Goal: Information Seeking & Learning: Understand process/instructions

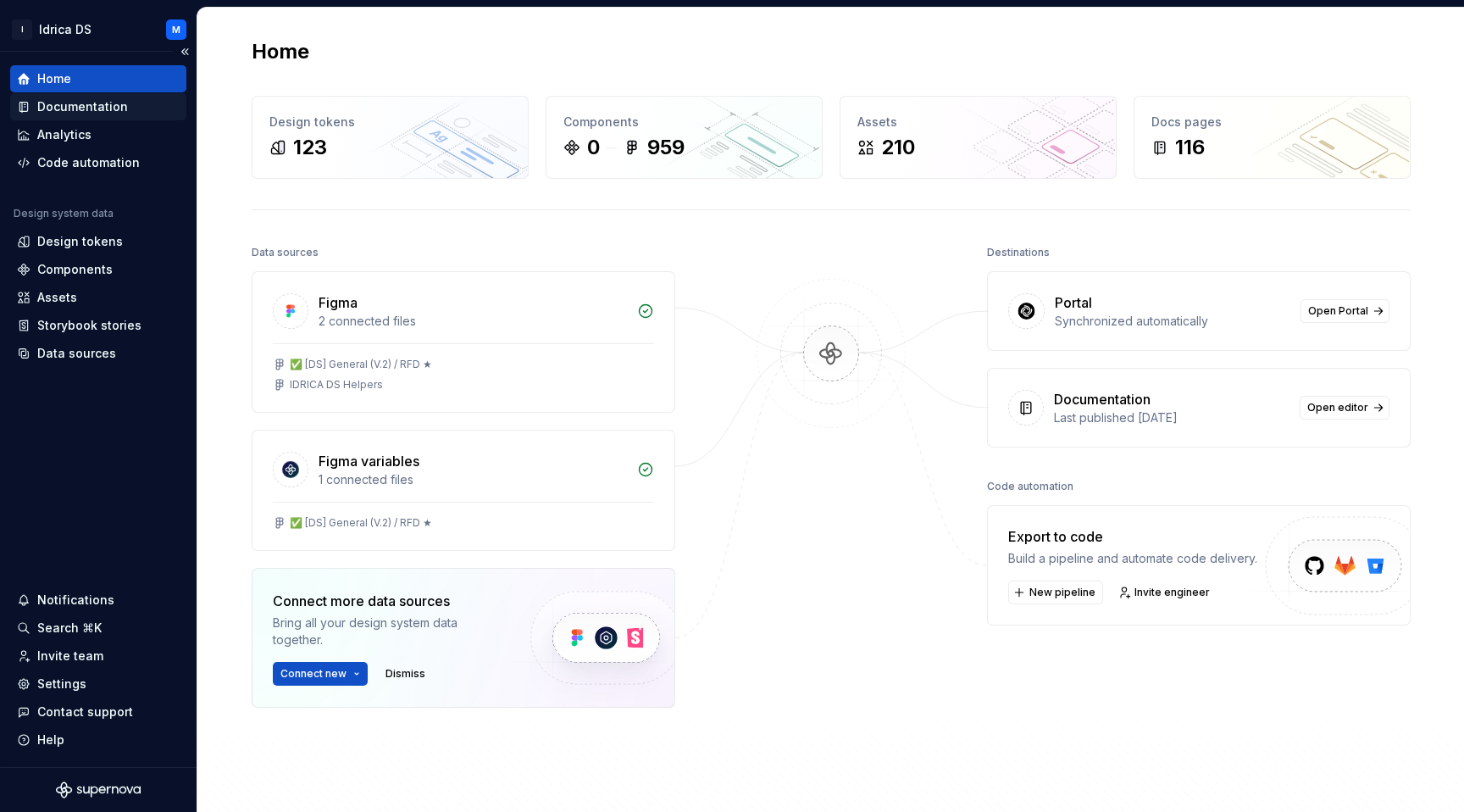
click at [84, 109] on div "Documentation" at bounding box center [82, 106] width 91 height 17
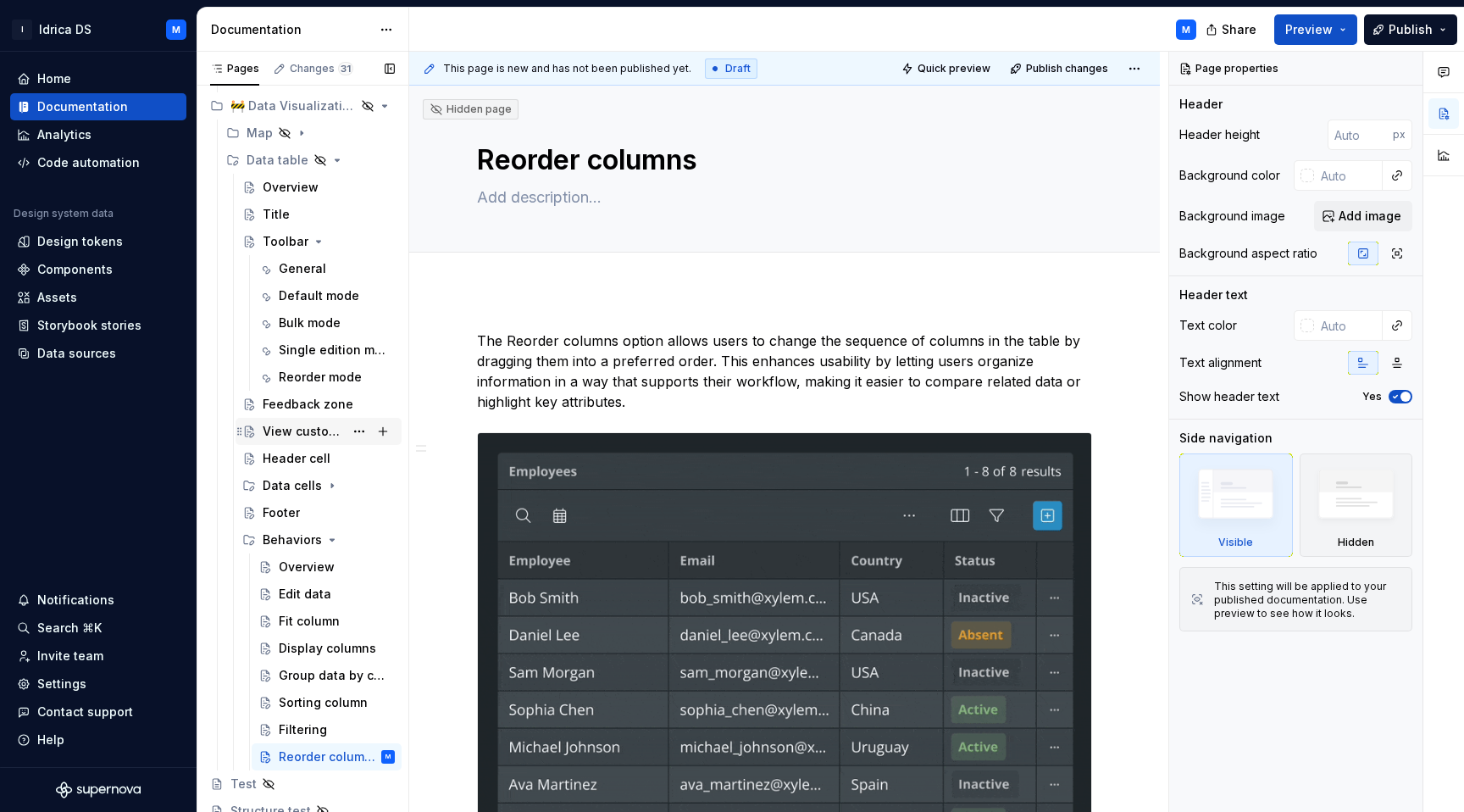
scroll to position [2262, 0]
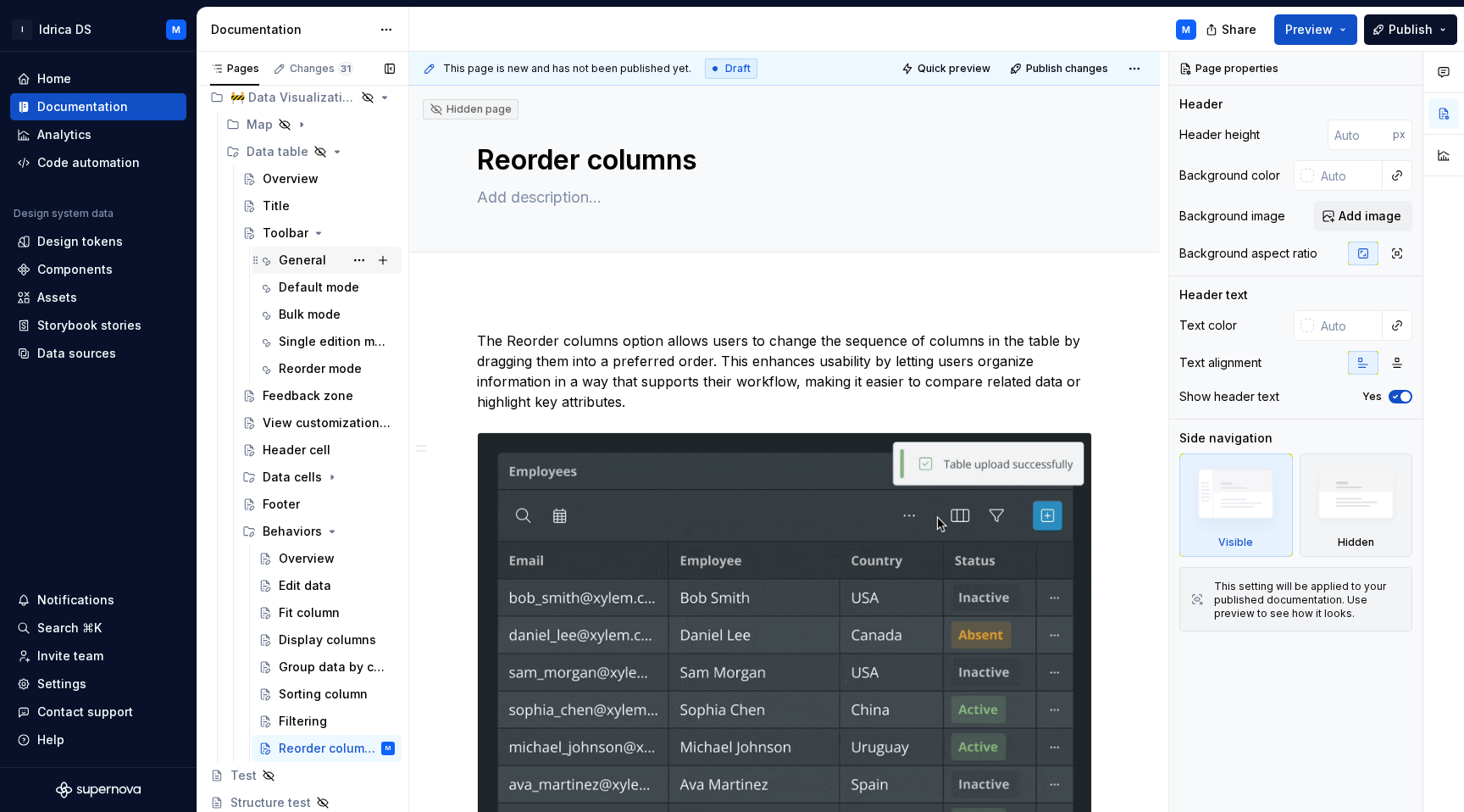
click at [312, 271] on div "General" at bounding box center [336, 260] width 116 height 24
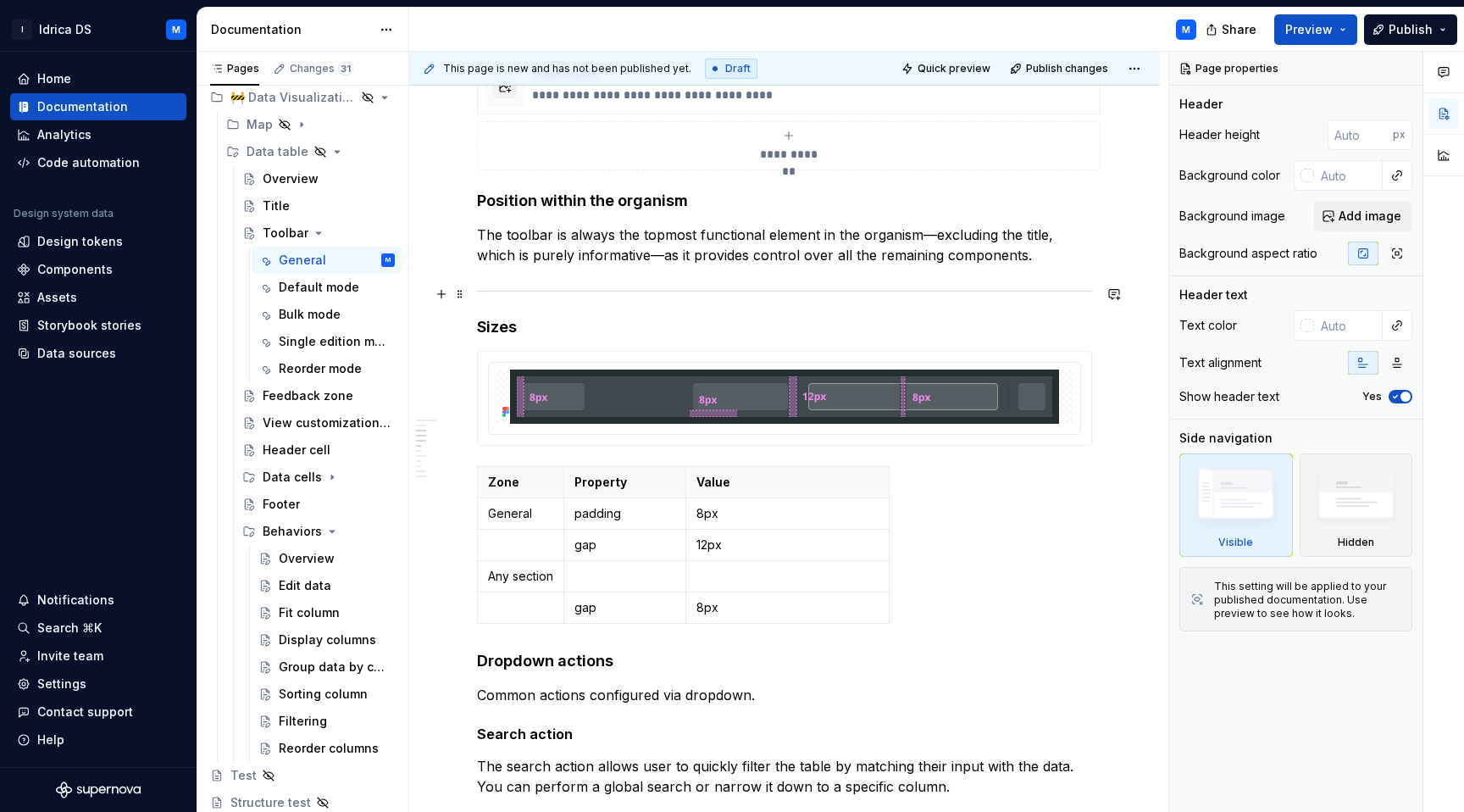
scroll to position [1068, 0]
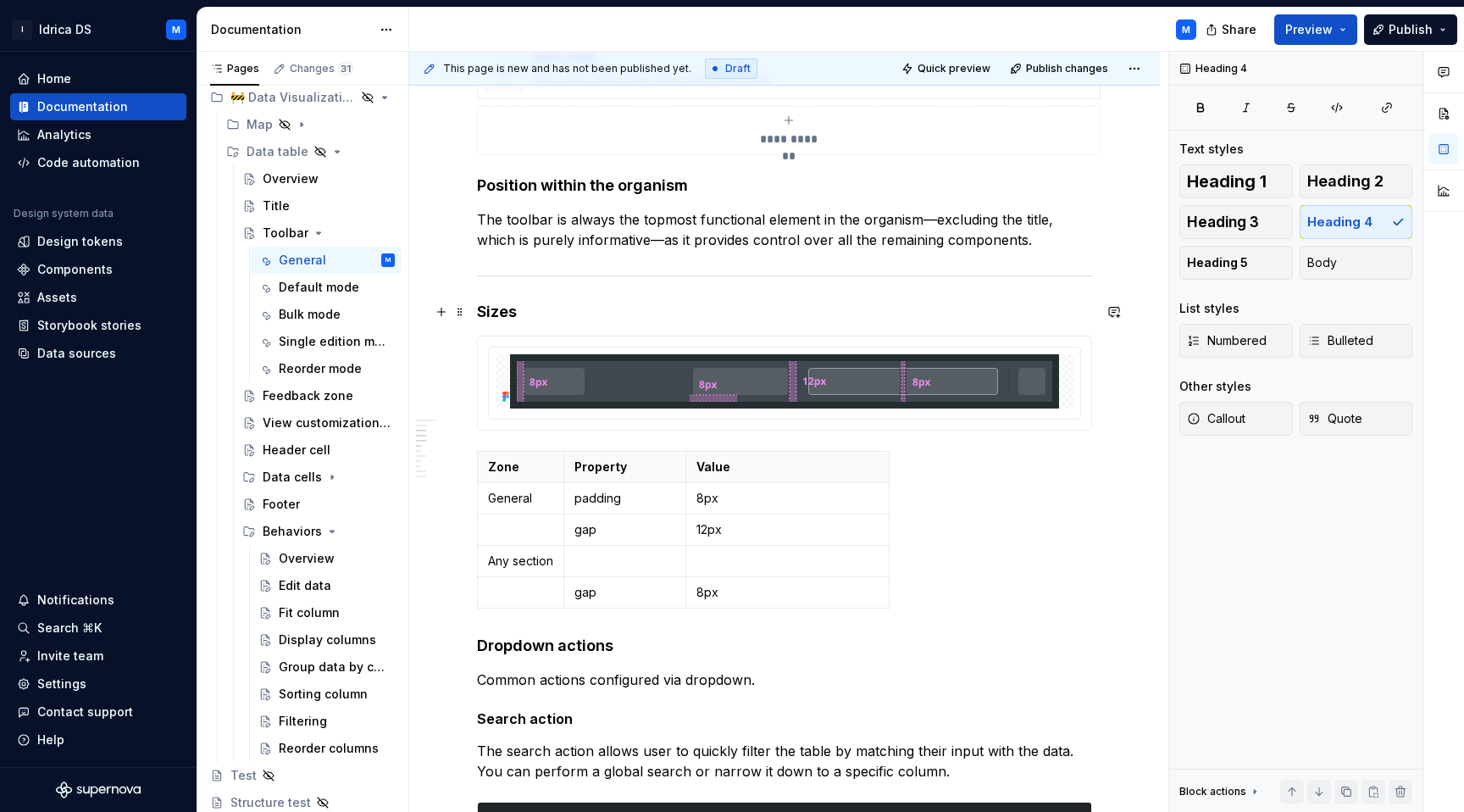
drag, startPoint x: 906, startPoint y: 601, endPoint x: 491, endPoint y: 320, distance: 501.2
click at [933, 566] on div "Zone Property Value General padding 8px gap 12px Any section gap 8px" at bounding box center [785, 533] width 615 height 164
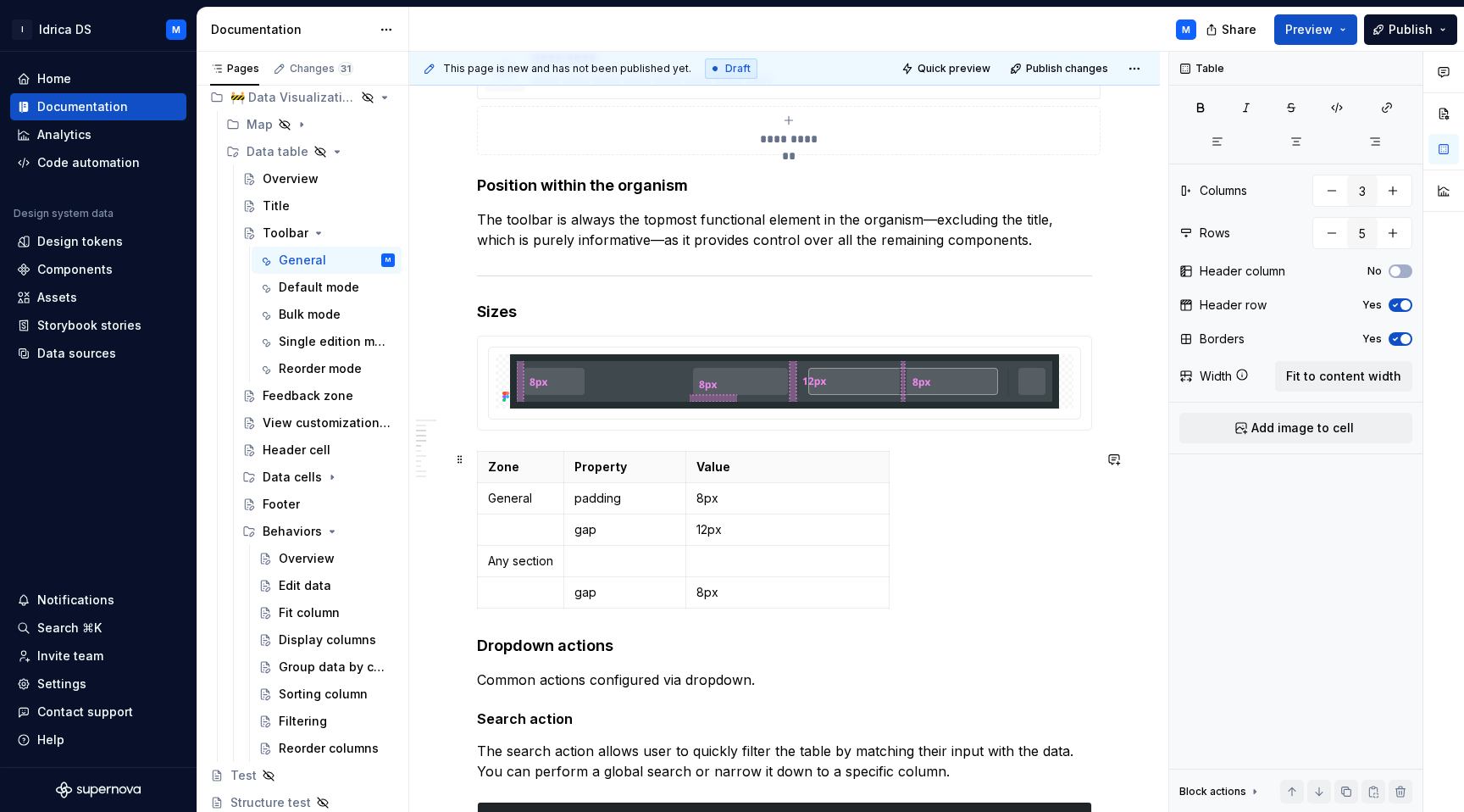
click at [933, 566] on div "Zone Property Value General padding 8px gap 12px Any section gap 8px" at bounding box center [785, 533] width 615 height 164
click at [887, 593] on td "8px" at bounding box center [788, 592] width 203 height 31
click at [923, 595] on div "Zone Property Value General padding 8px gap 12px Any section gap 8px" at bounding box center [785, 533] width 615 height 164
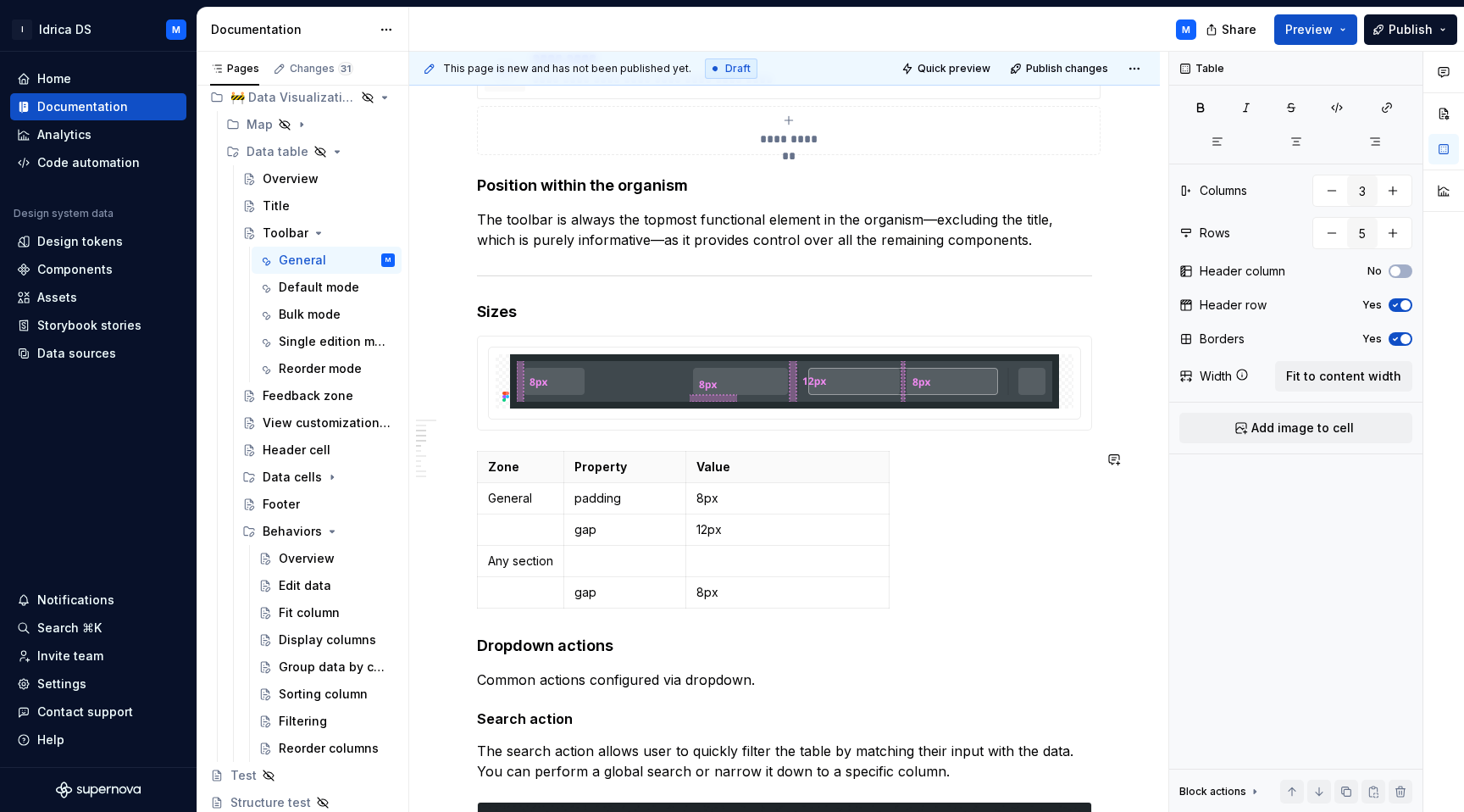
click at [923, 595] on div "Zone Property Value General padding 8px gap 12px Any section gap 8px" at bounding box center [785, 533] width 615 height 164
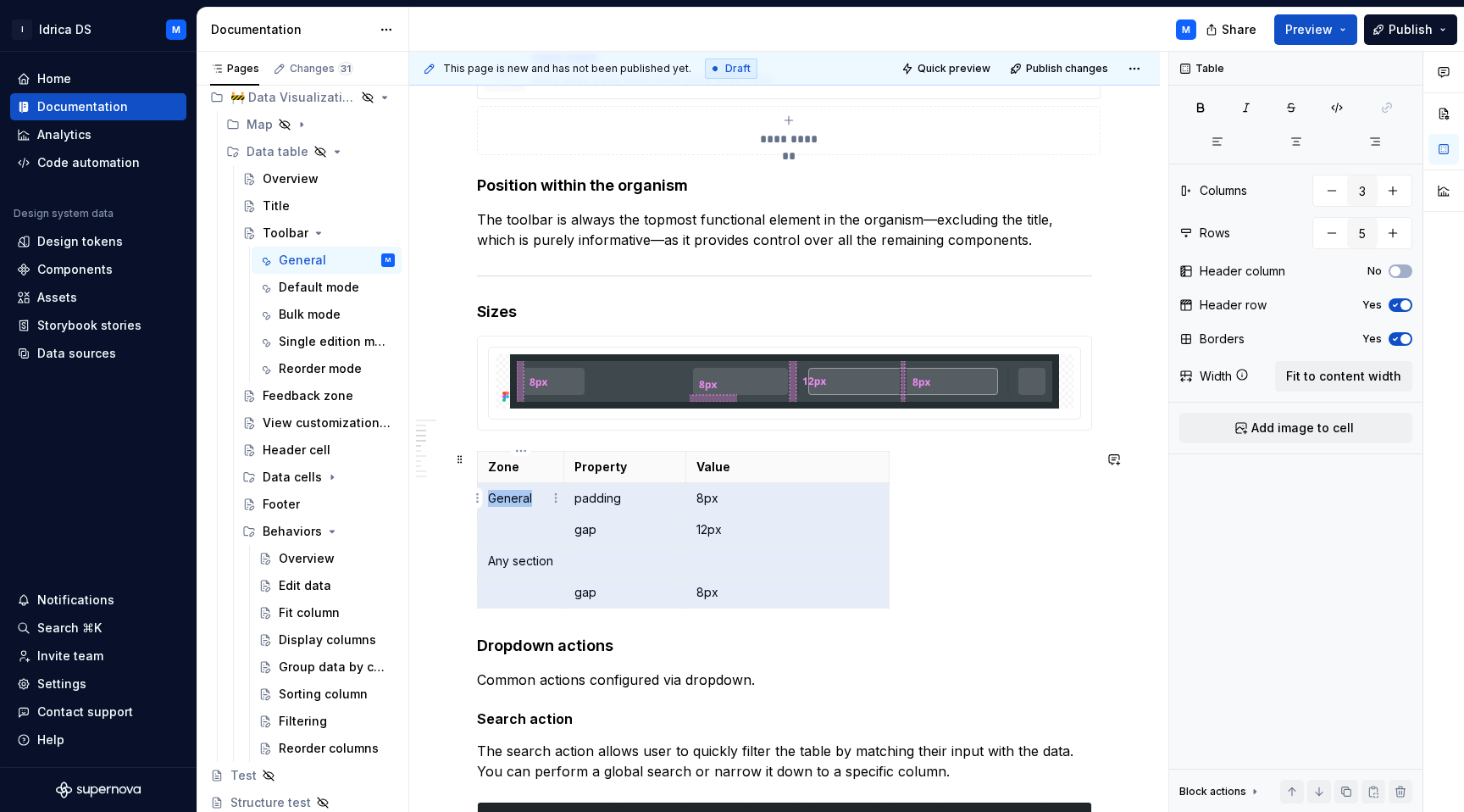
drag, startPoint x: 829, startPoint y: 596, endPoint x: 545, endPoint y: 502, distance: 299.2
click at [545, 502] on tbody "Zone Property Value General padding 8px gap 12px Any section gap 8px" at bounding box center [684, 529] width 412 height 156
click at [459, 455] on span at bounding box center [459, 459] width 13 height 24
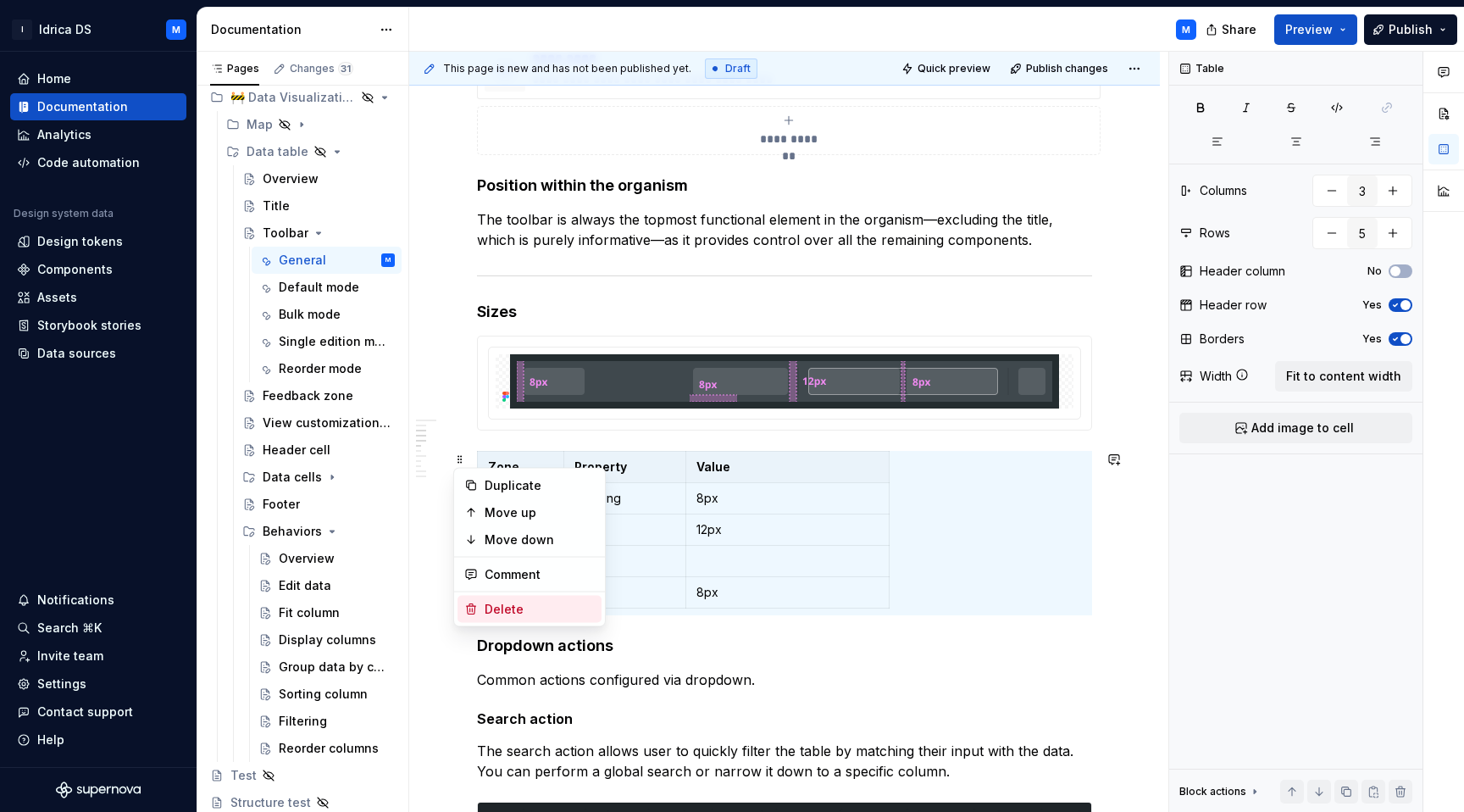
click at [516, 605] on div "Delete" at bounding box center [539, 609] width 110 height 17
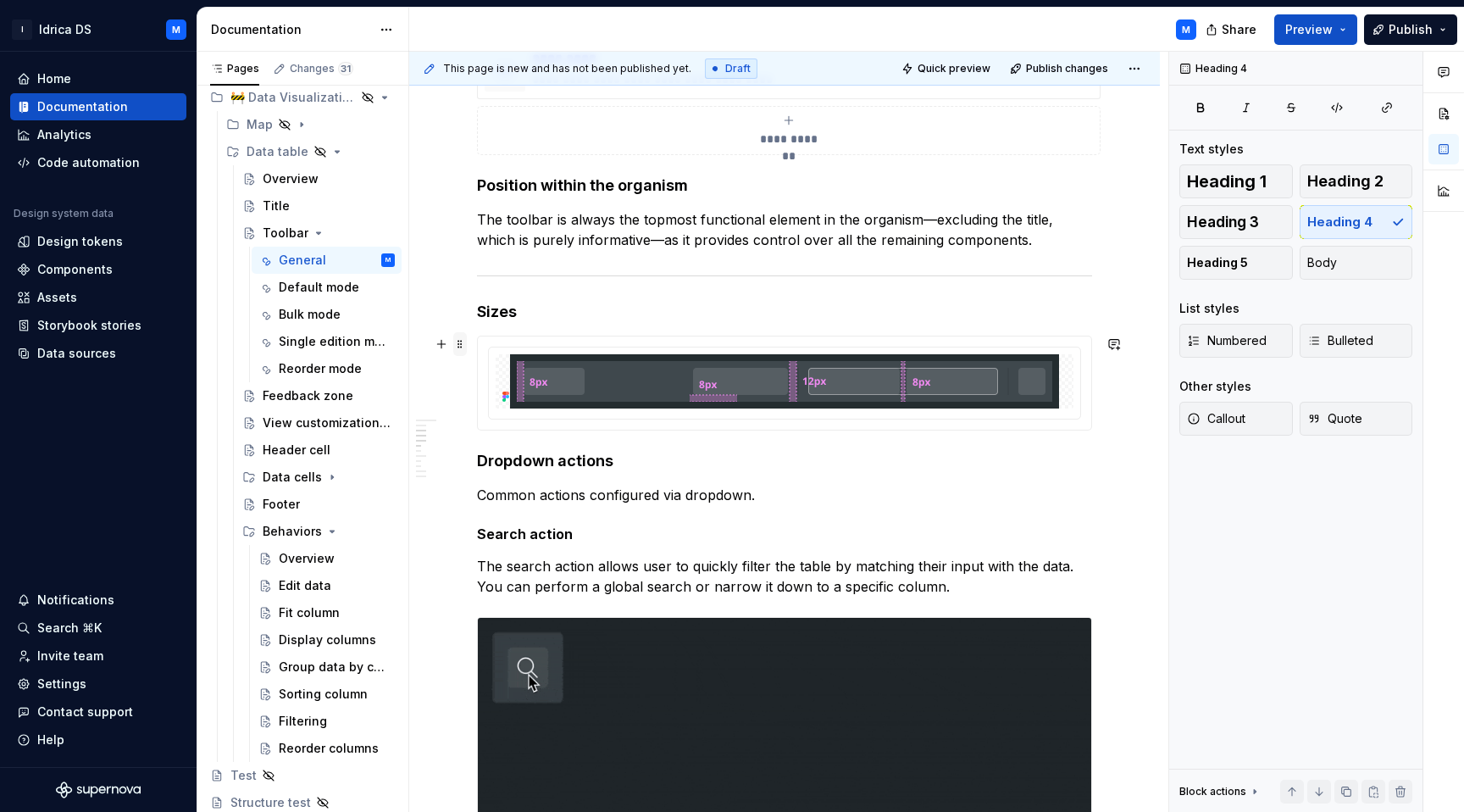
click at [461, 345] on span at bounding box center [459, 344] width 13 height 24
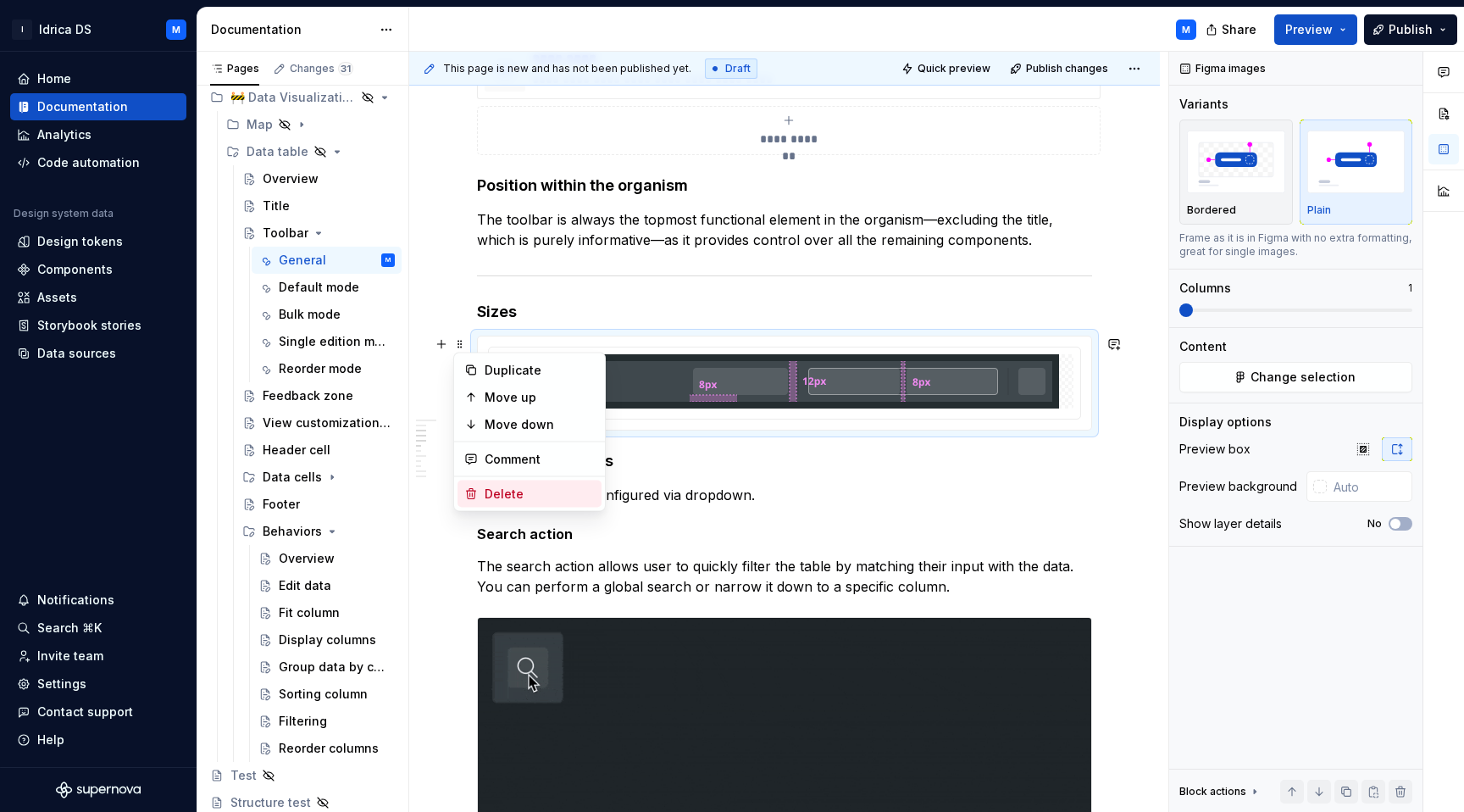
click at [515, 490] on div "Delete" at bounding box center [539, 493] width 110 height 17
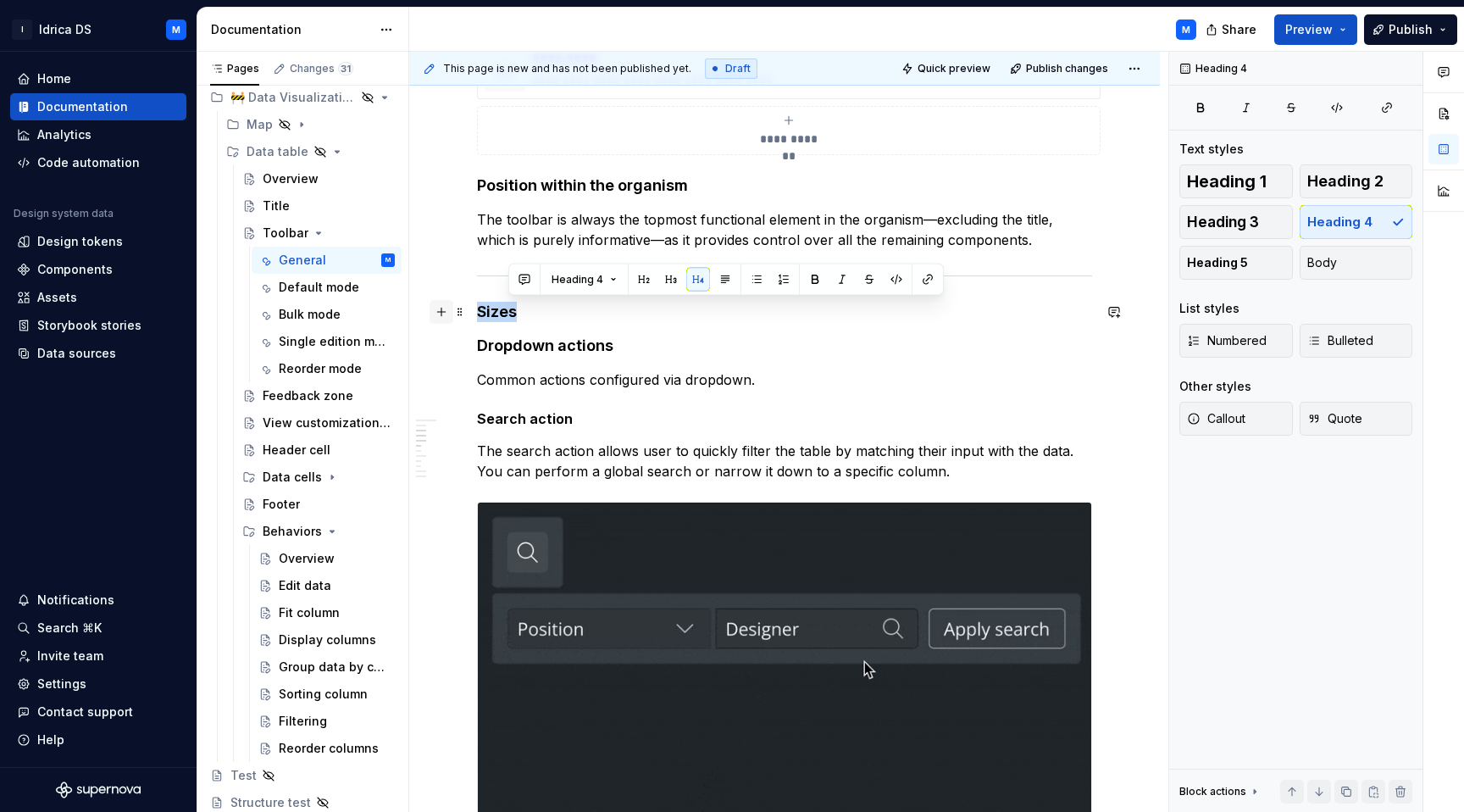
drag, startPoint x: 533, startPoint y: 315, endPoint x: 441, endPoint y: 314, distance: 92.0
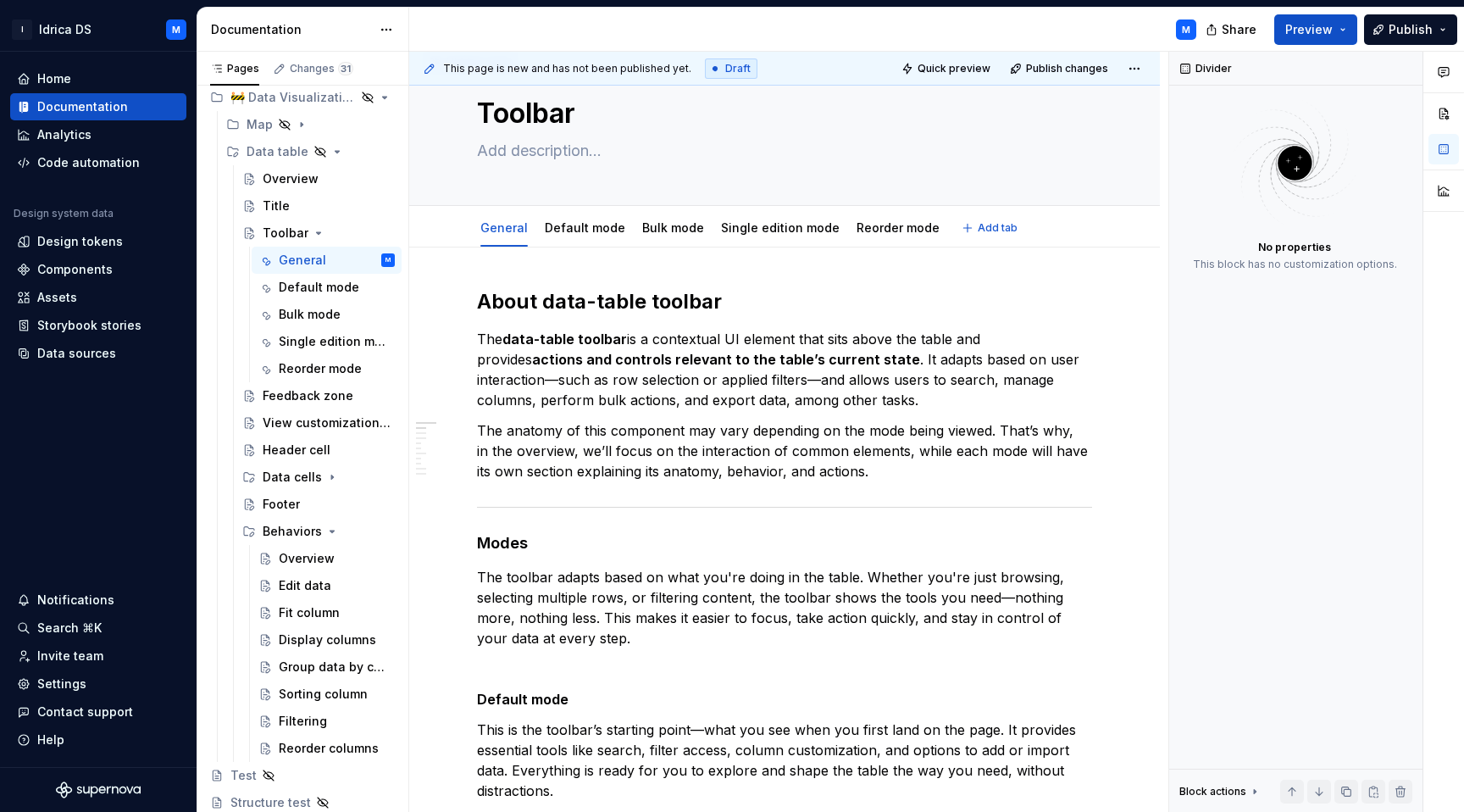
scroll to position [0, 0]
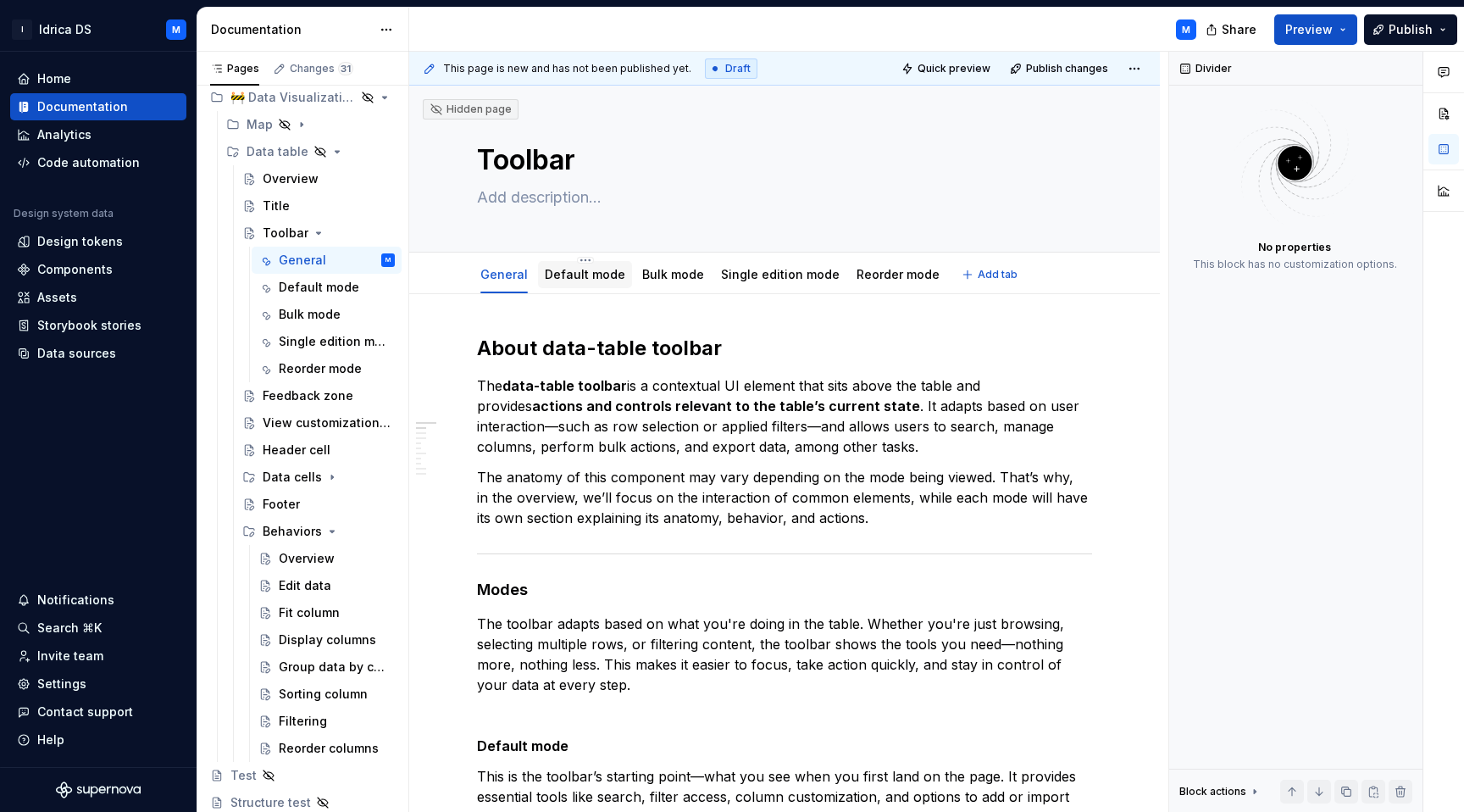
click at [579, 277] on link "Default mode" at bounding box center [585, 274] width 80 height 14
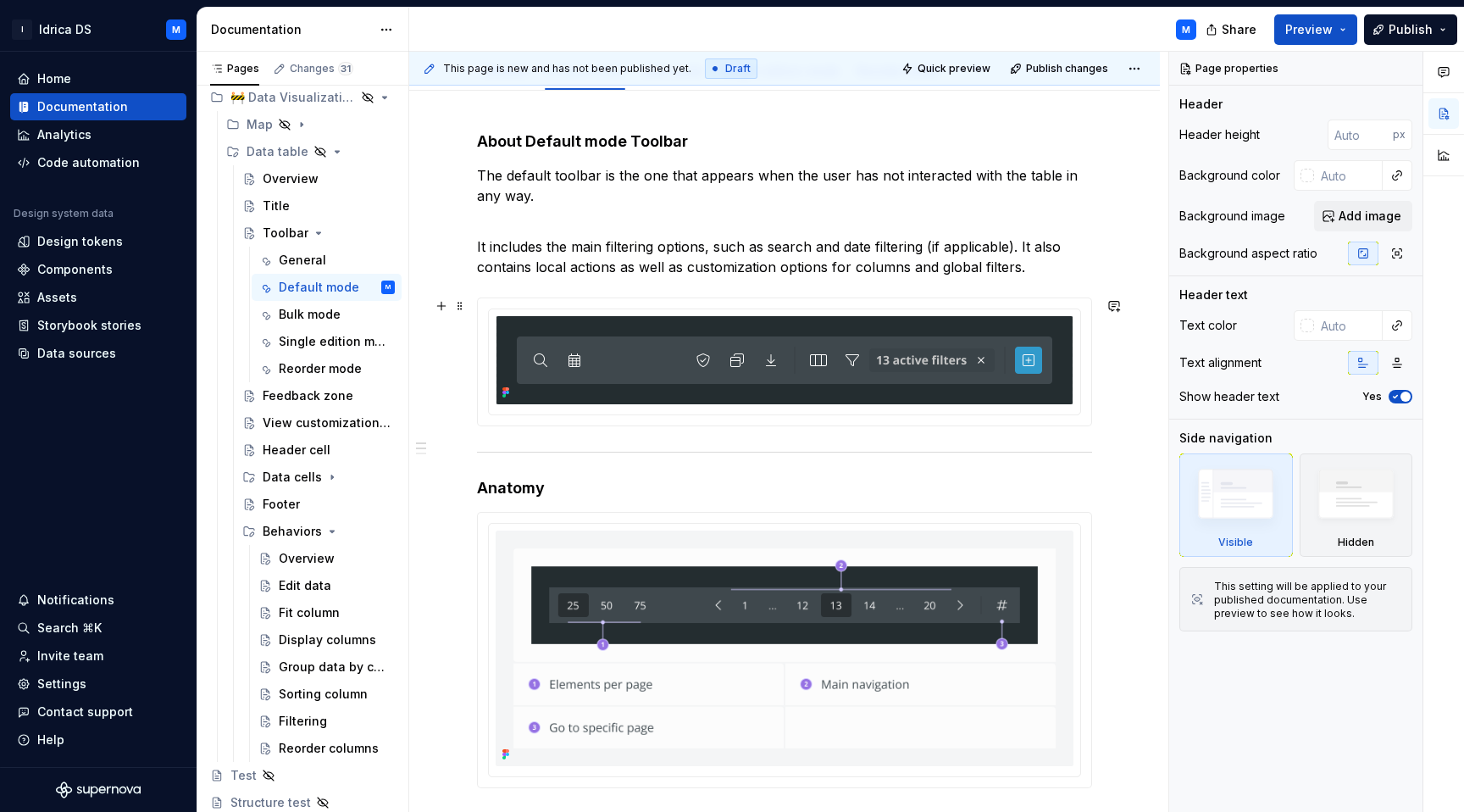
scroll to position [169, 0]
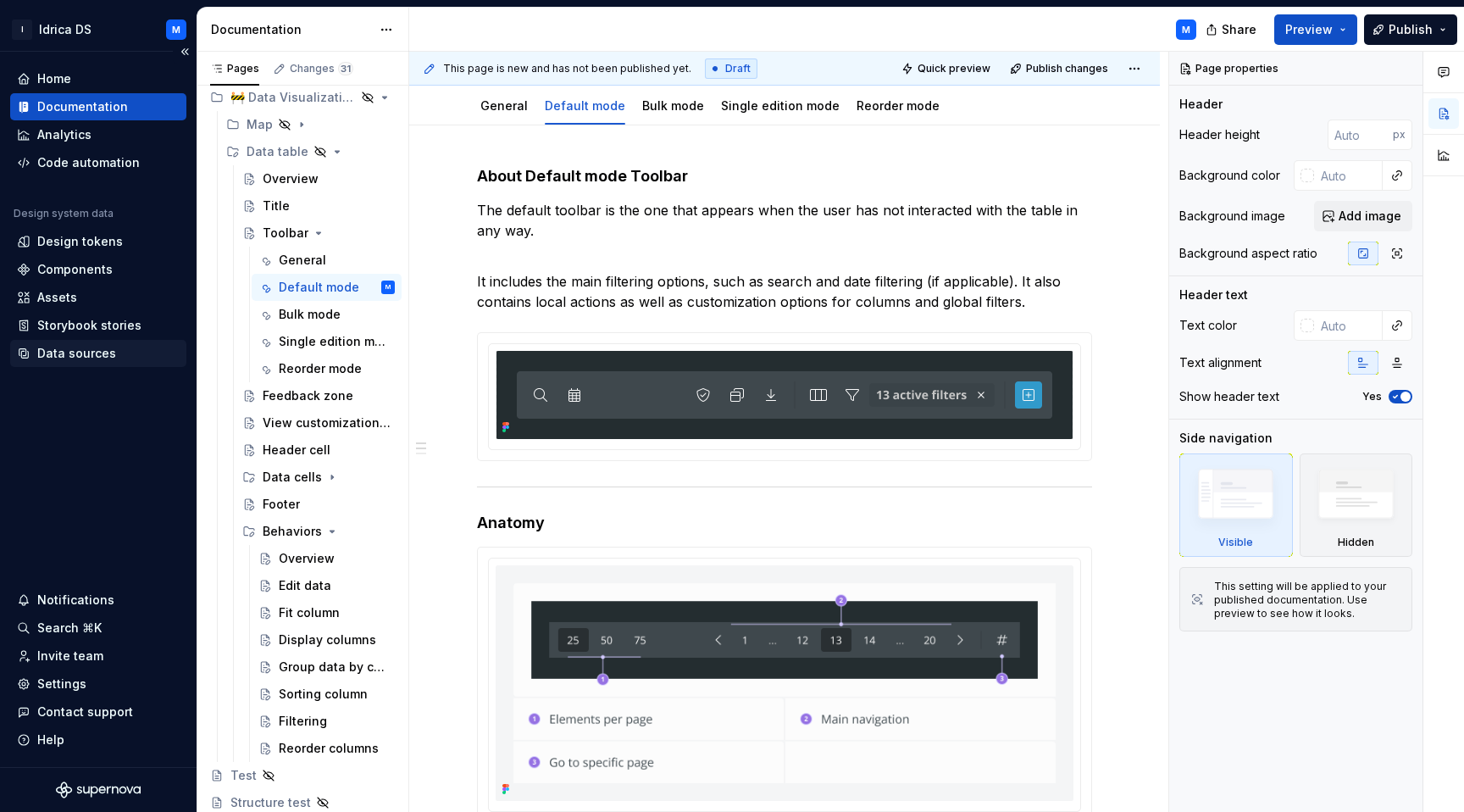
click at [74, 353] on div "Data sources" at bounding box center [76, 353] width 79 height 17
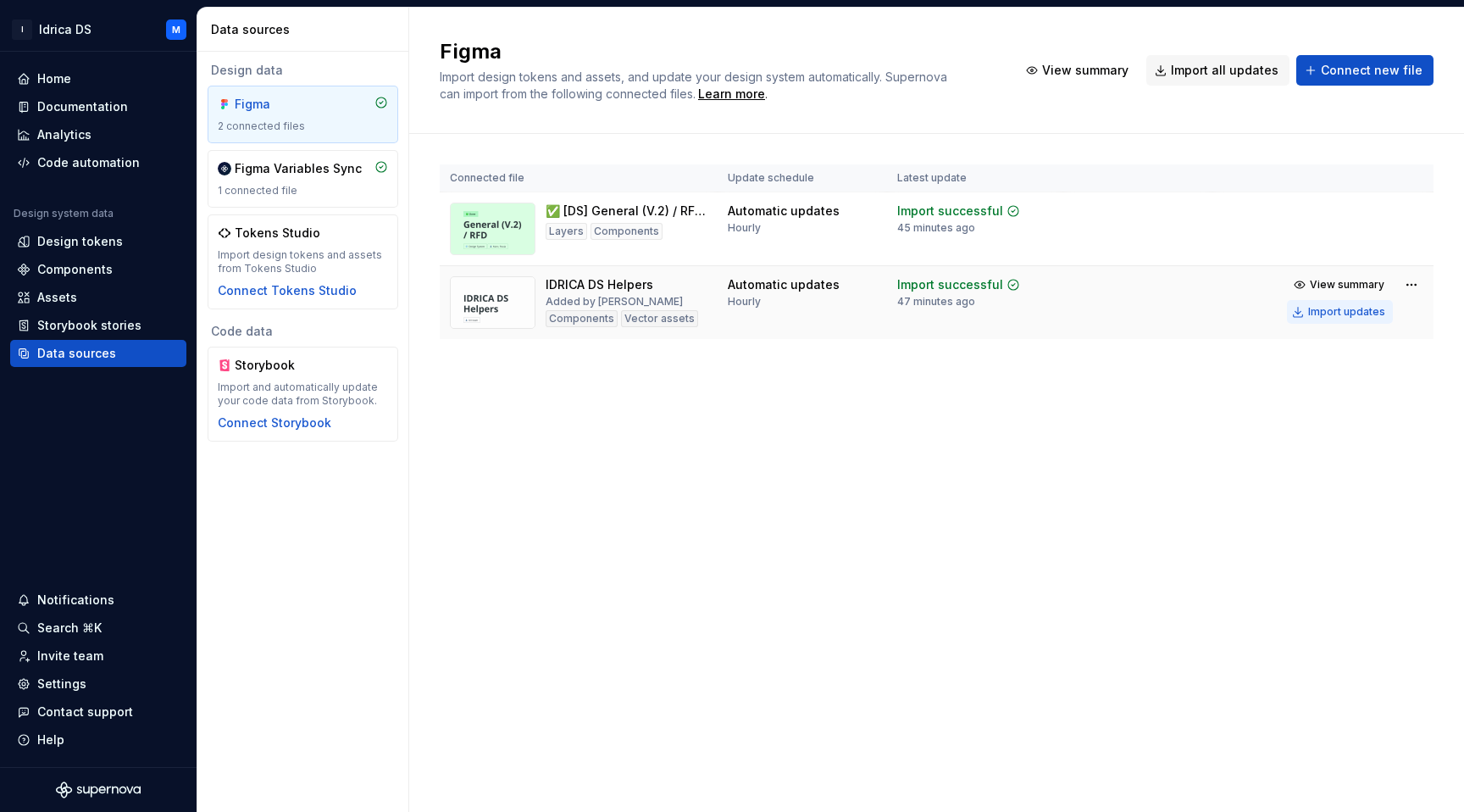
click at [1344, 314] on div "Import updates" at bounding box center [1346, 311] width 77 height 13
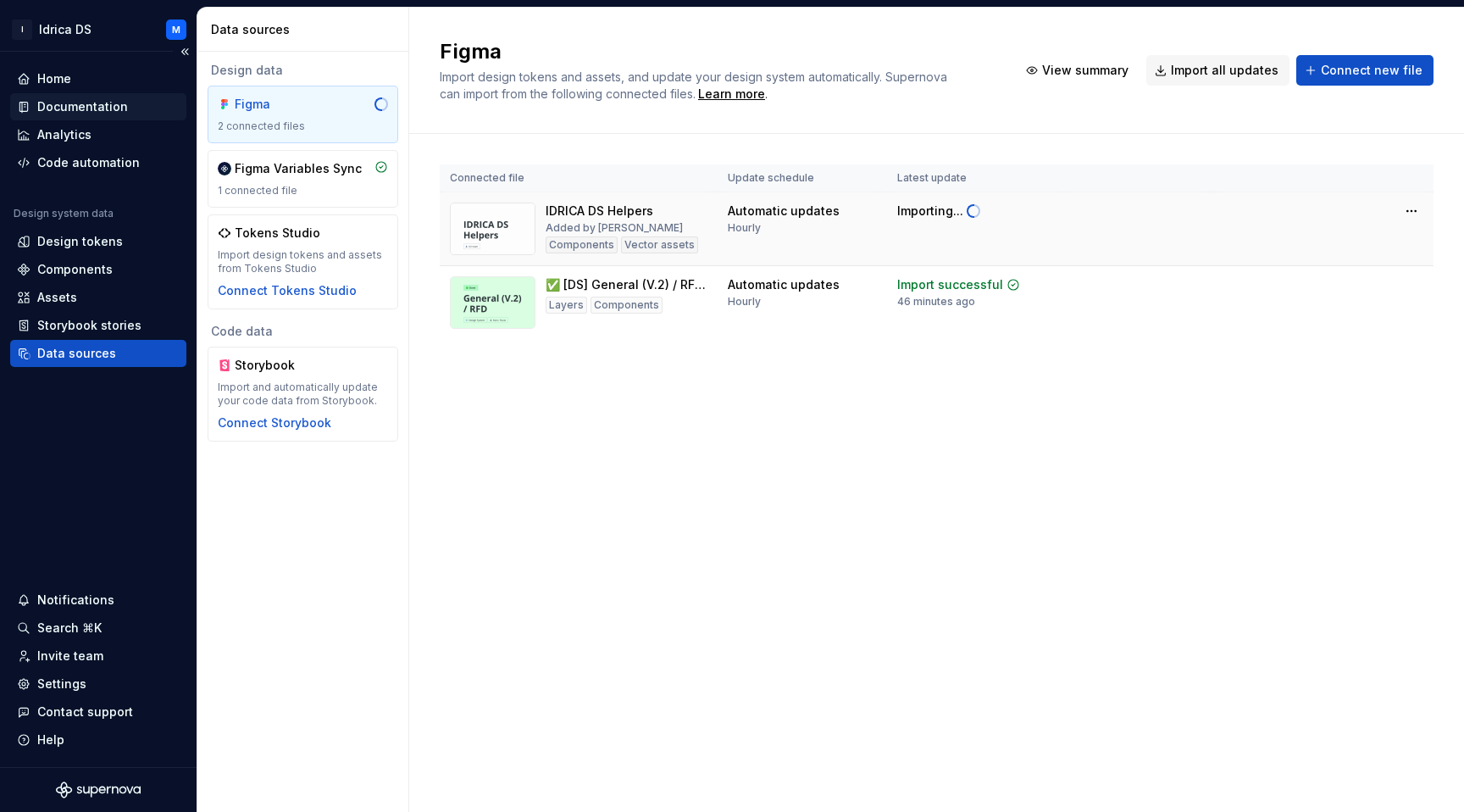
click at [81, 101] on div "Documentation" at bounding box center [82, 106] width 91 height 17
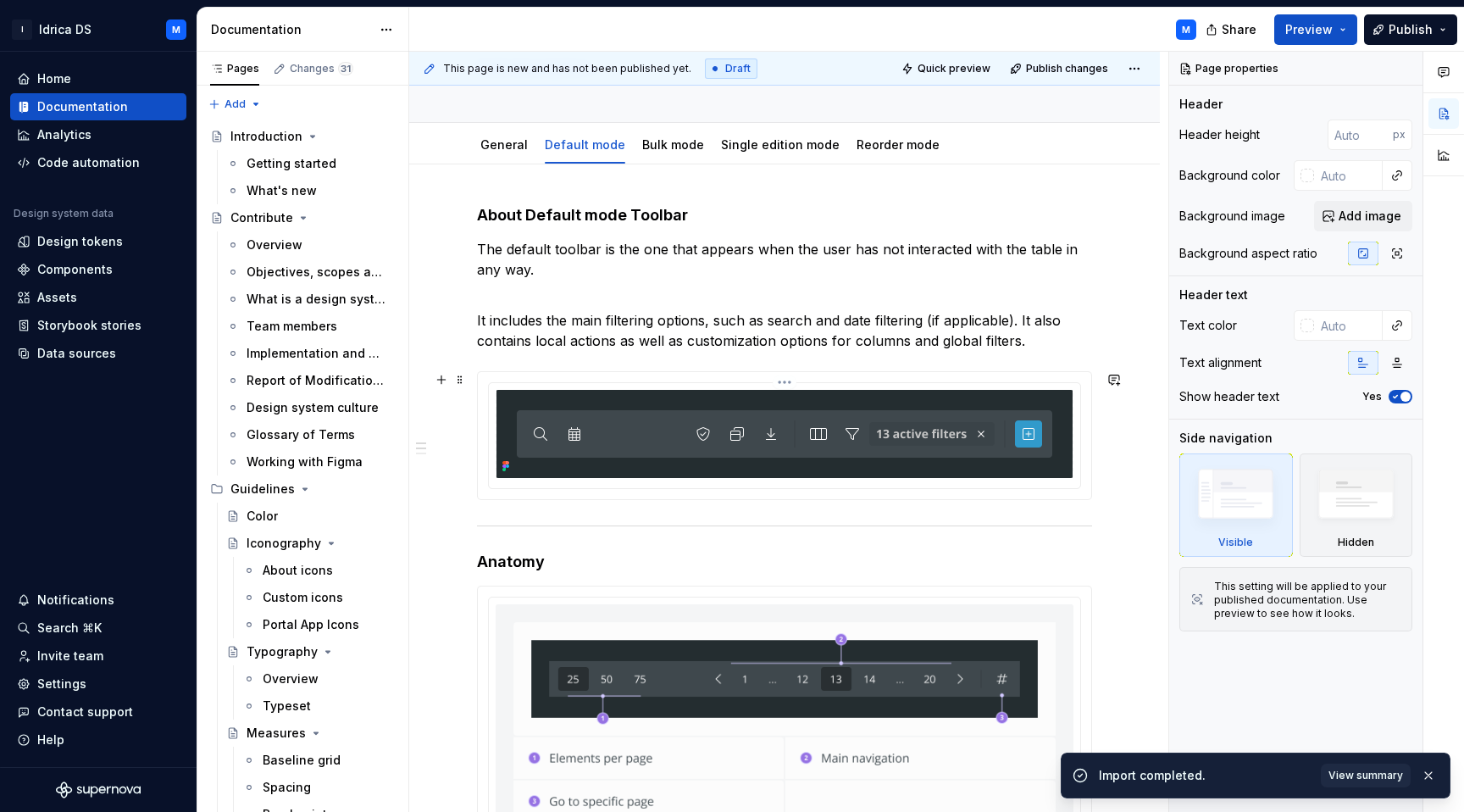
scroll to position [147, 0]
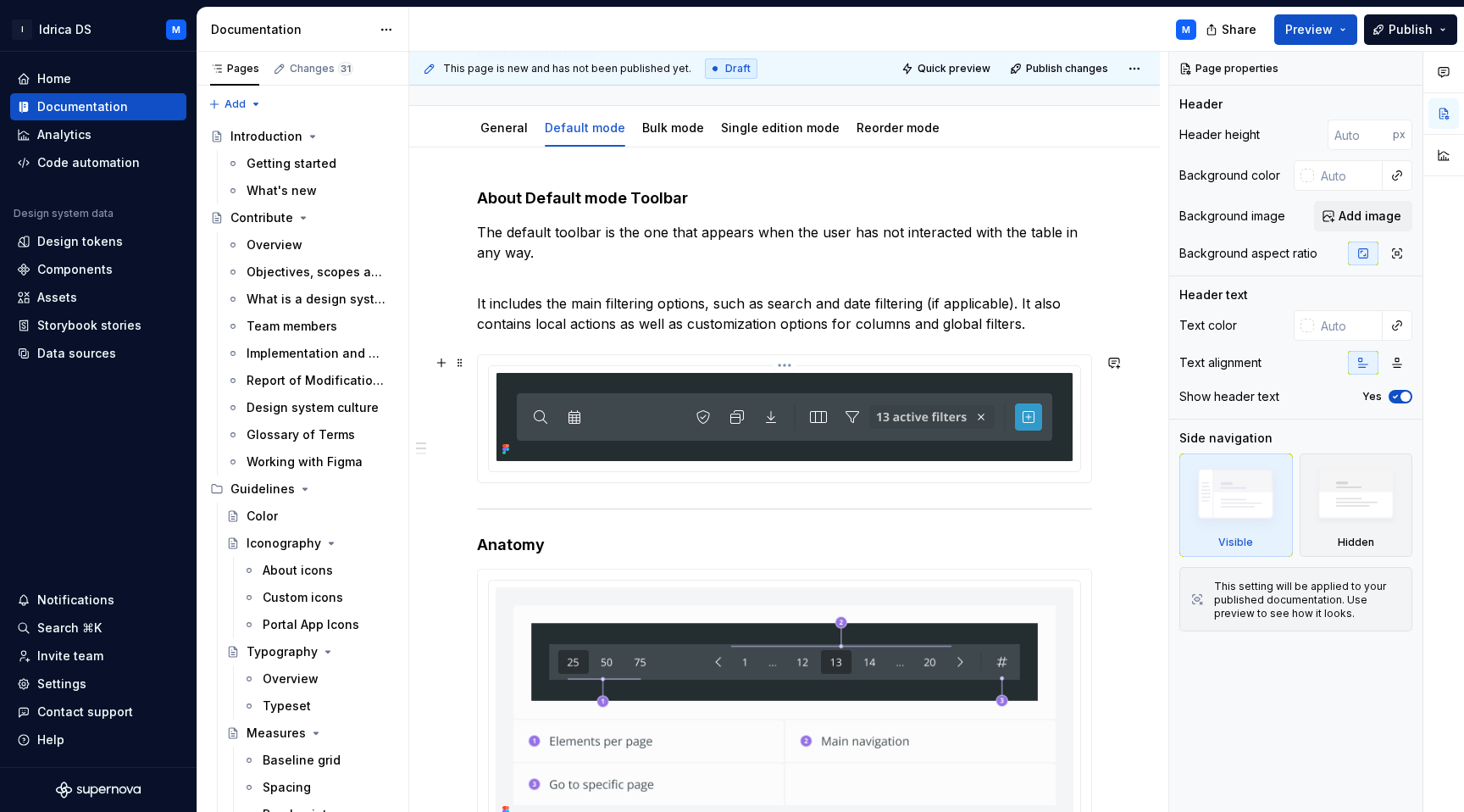
click at [658, 419] on img at bounding box center [785, 417] width 576 height 88
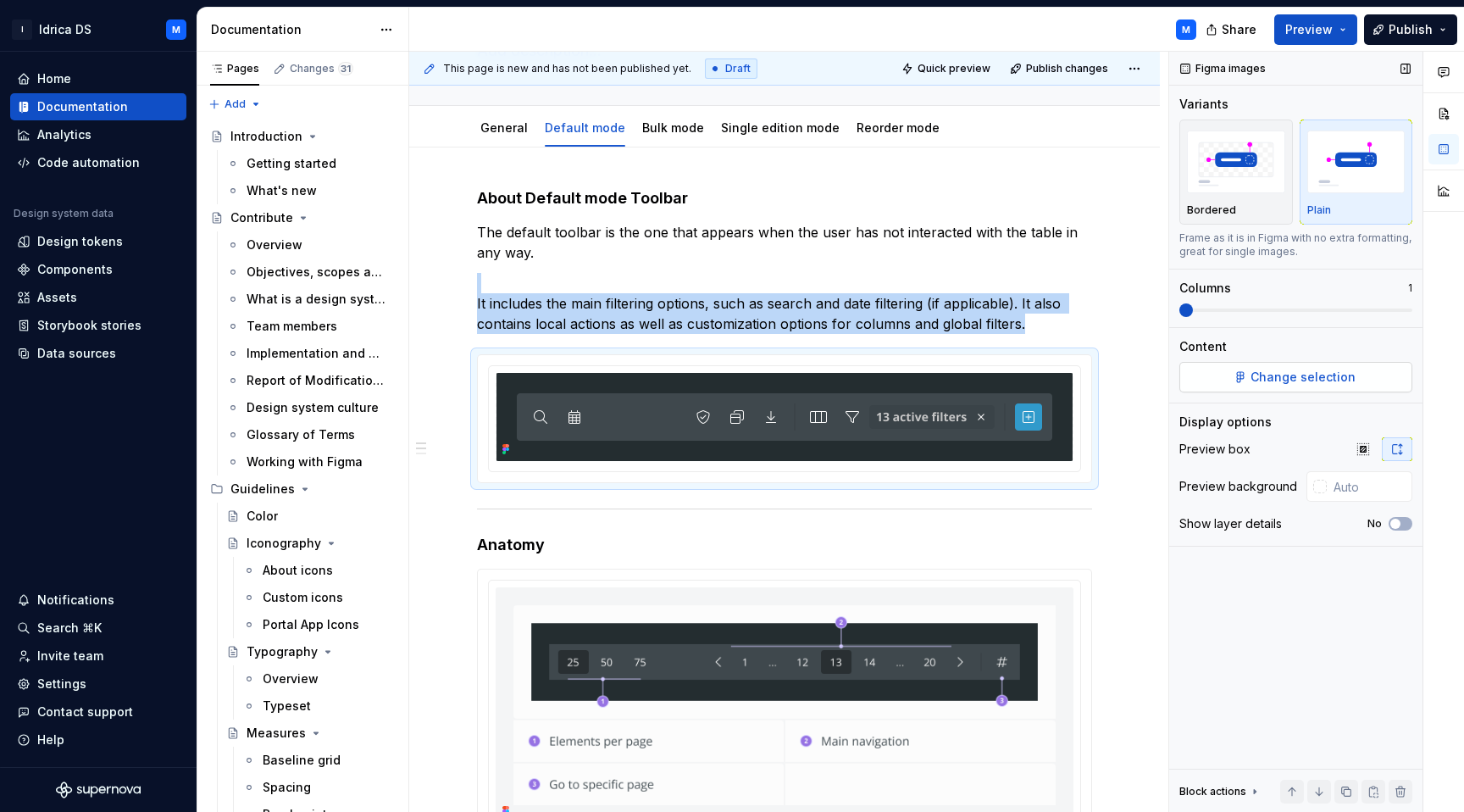
click at [1311, 386] on button "Change selection" at bounding box center [1296, 376] width 233 height 31
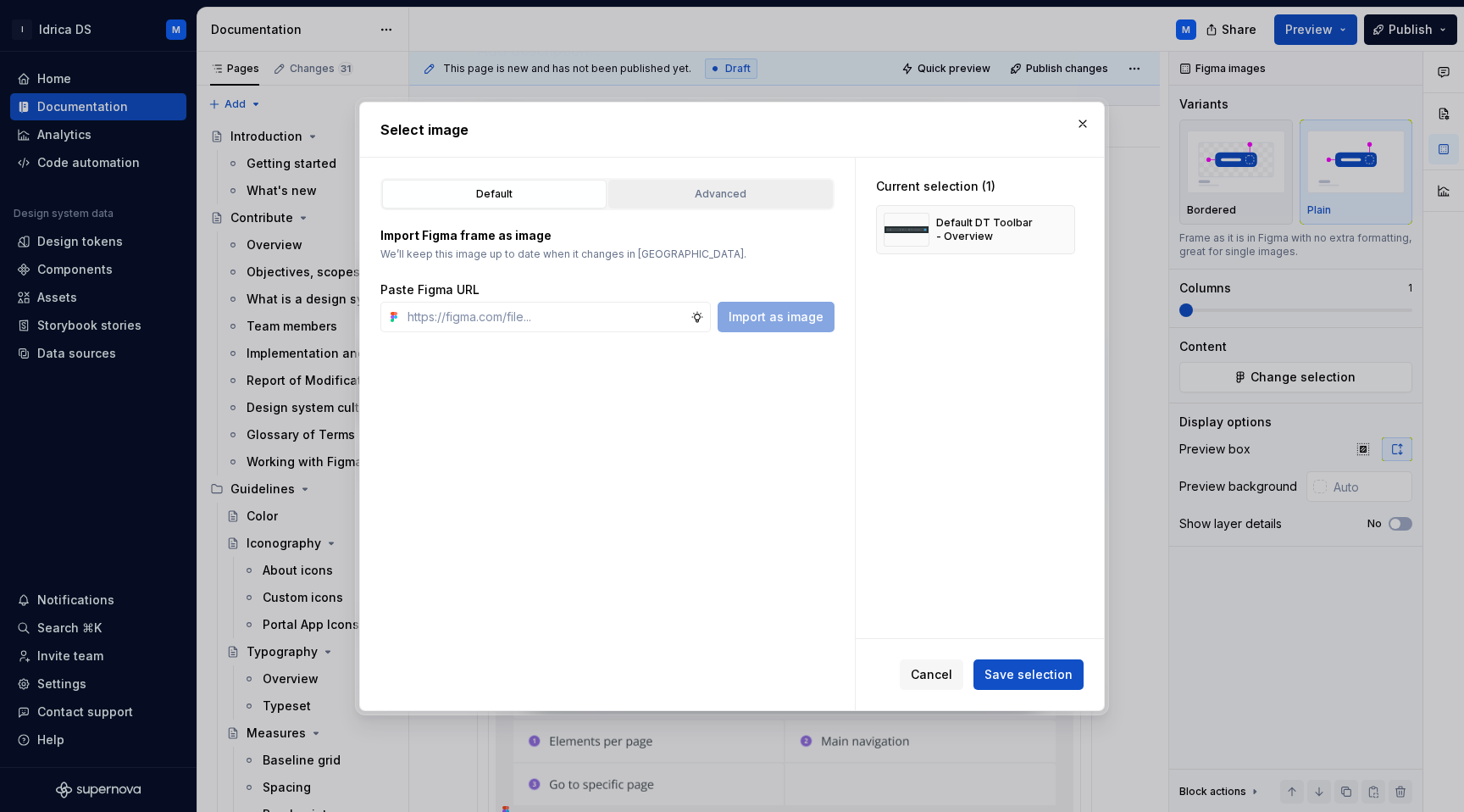
click at [728, 200] on div "Advanced" at bounding box center [720, 194] width 213 height 17
type textarea "*"
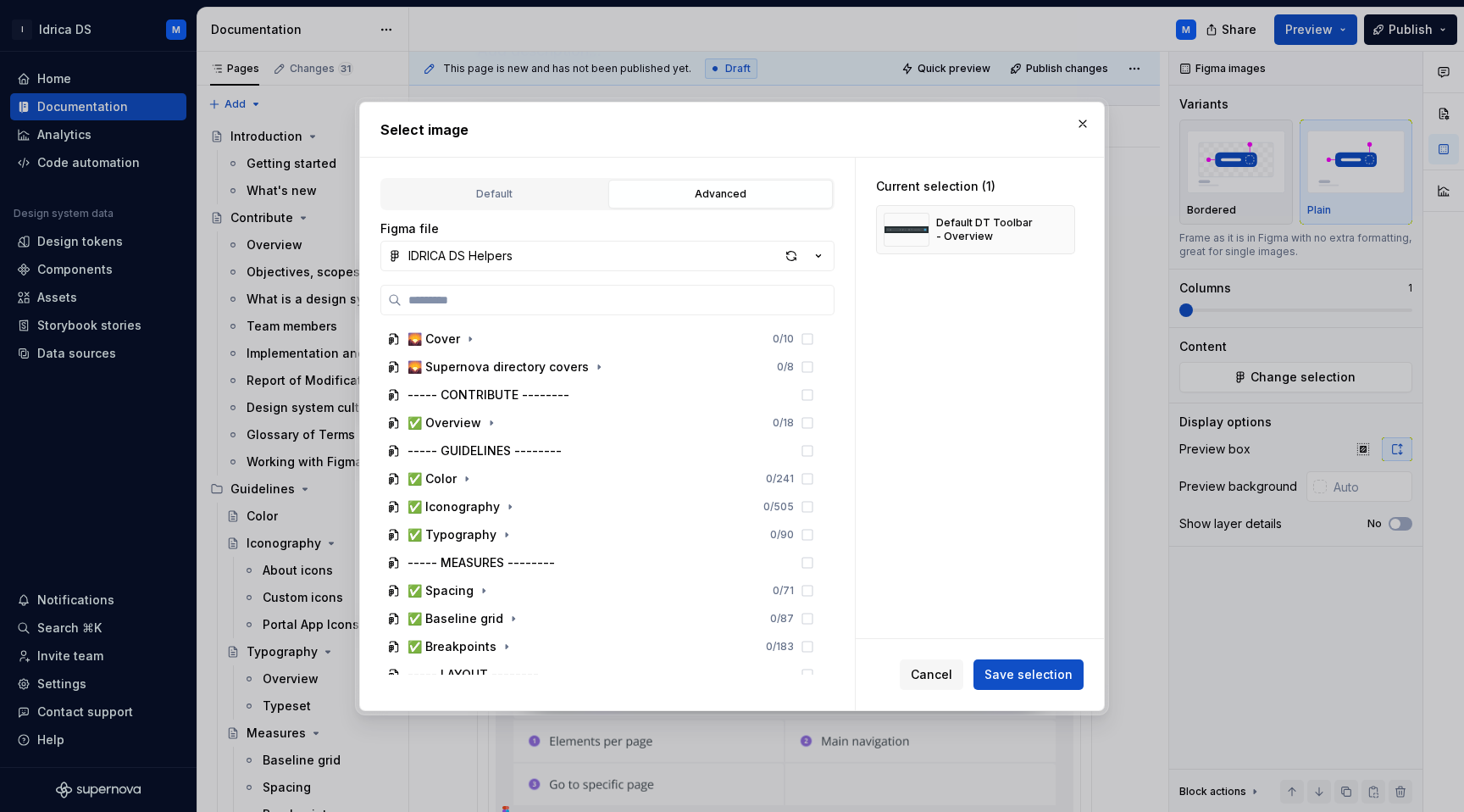
click at [523, 316] on div "🌄 Cover 0 / 10 🌄 Supernova directory covers 0 / 8 ----- CONTRIBUTE -------- ✅ O…" at bounding box center [608, 479] width 454 height 390
click at [523, 302] on input "search" at bounding box center [617, 300] width 432 height 17
paste input "**********"
type input "**********"
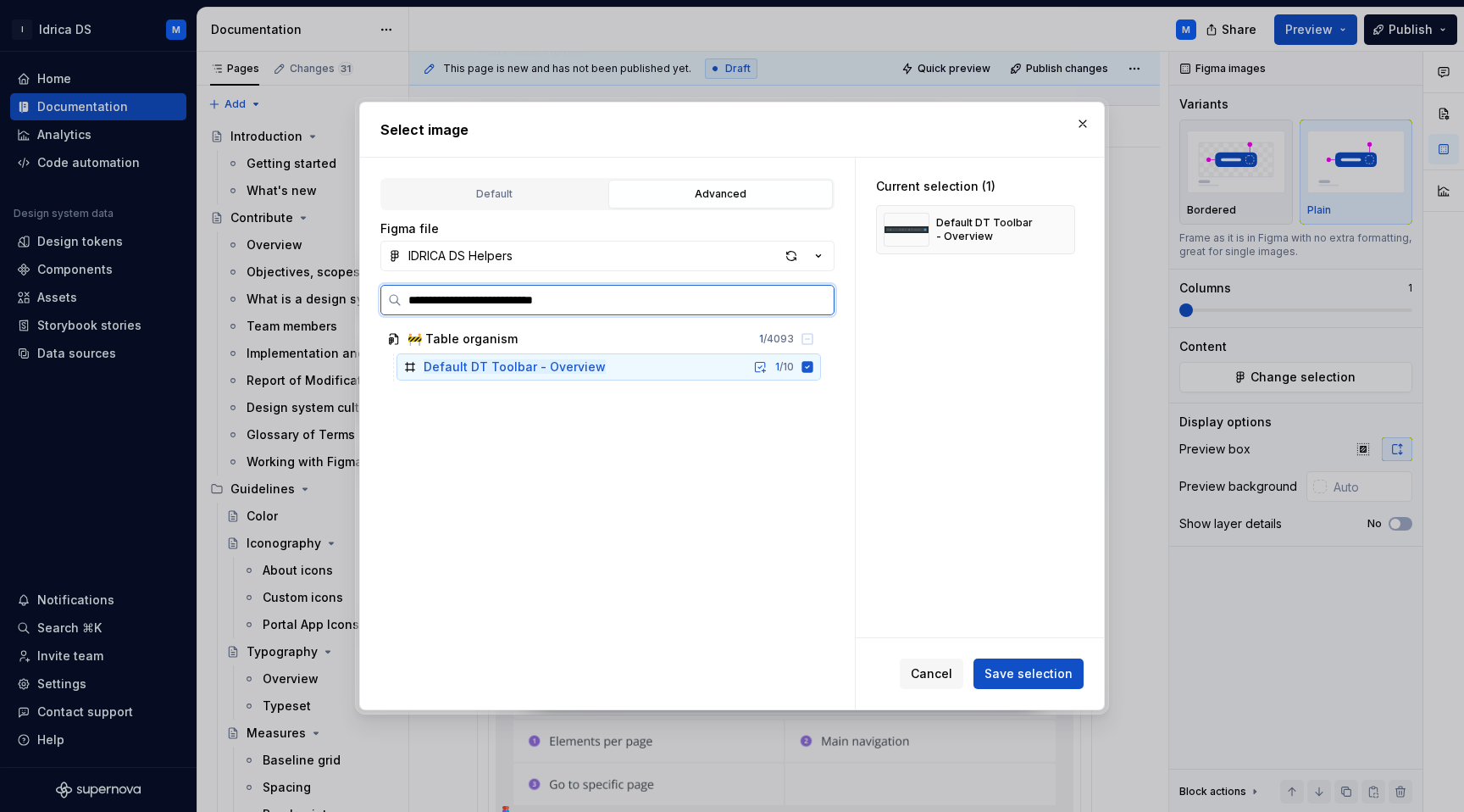
click at [814, 366] on icon at bounding box center [807, 366] width 13 height 13
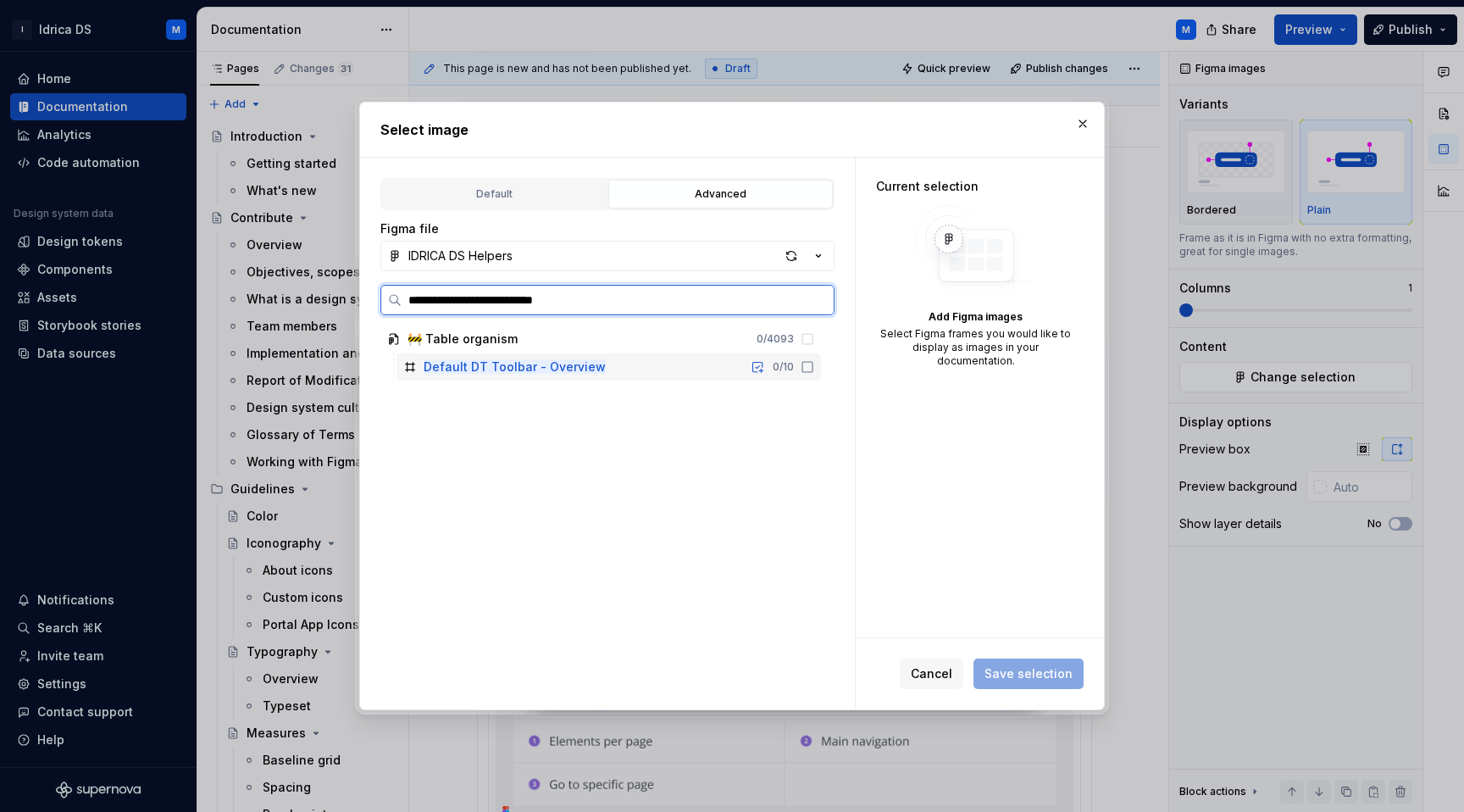
click at [814, 366] on icon at bounding box center [807, 366] width 13 height 13
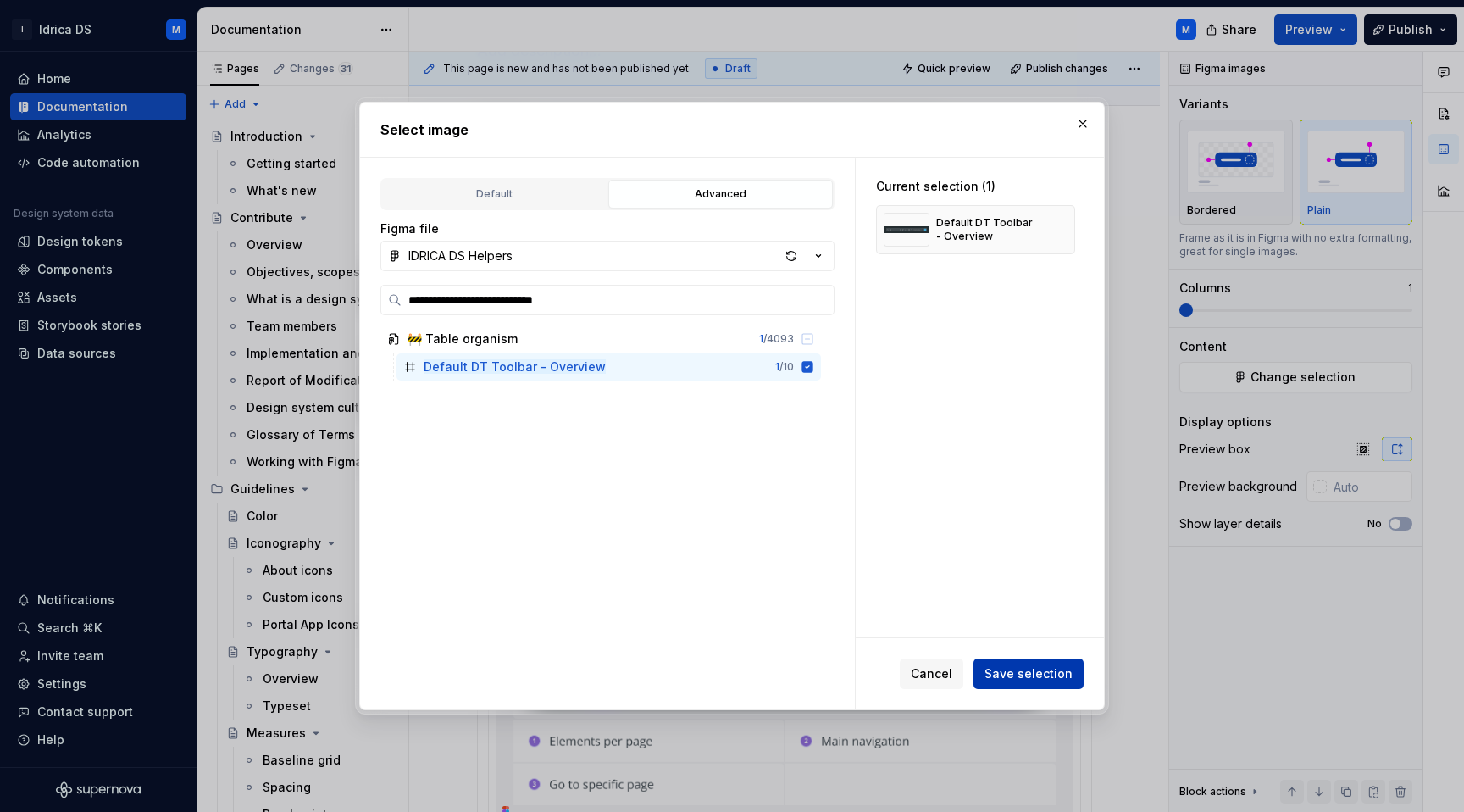
click at [1018, 676] on span "Save selection" at bounding box center [1028, 673] width 88 height 17
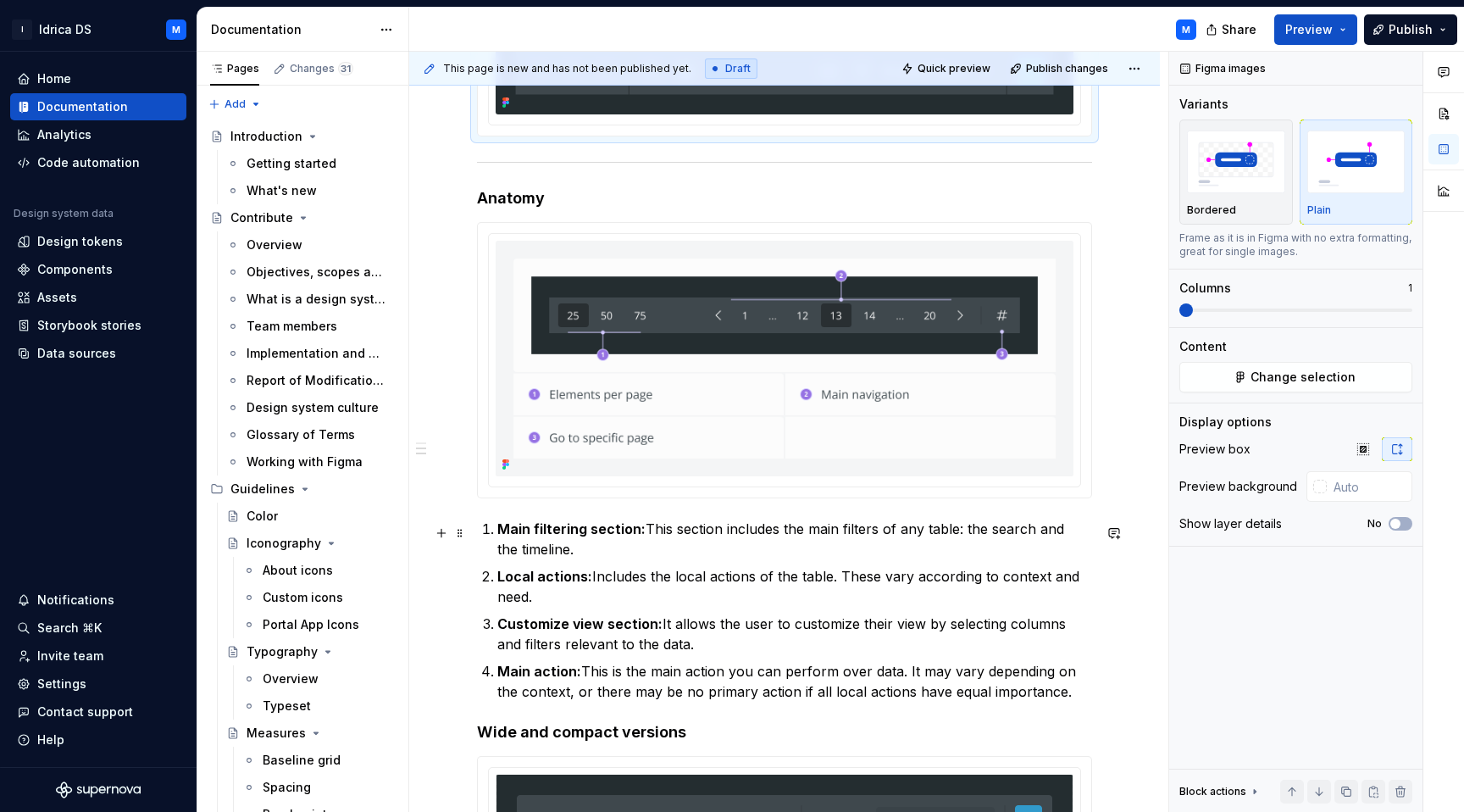
scroll to position [518, 0]
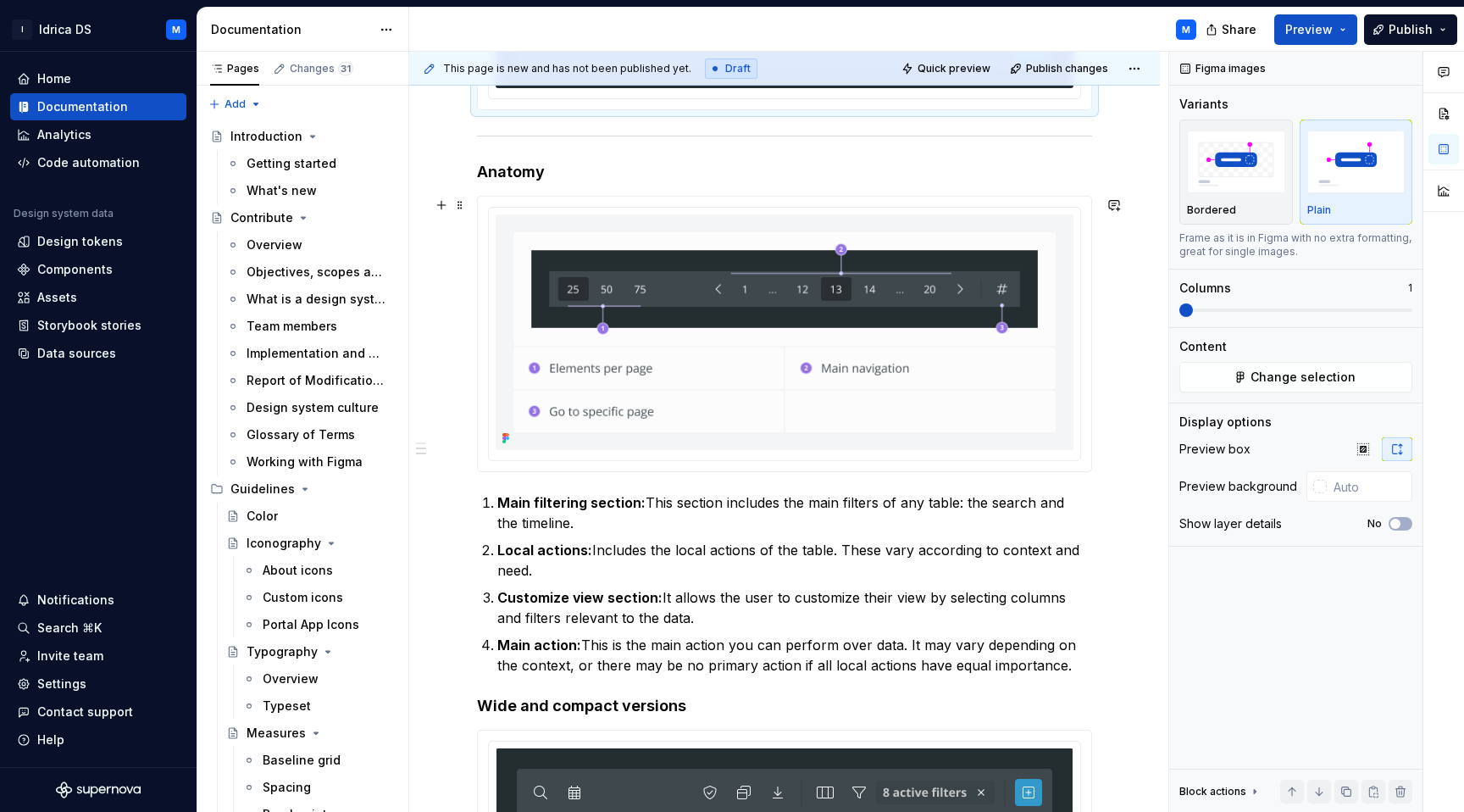
type textarea "*"
click at [511, 568] on p "Local actions: Includes the local actions of the table. These vary according to…" at bounding box center [794, 560] width 595 height 41
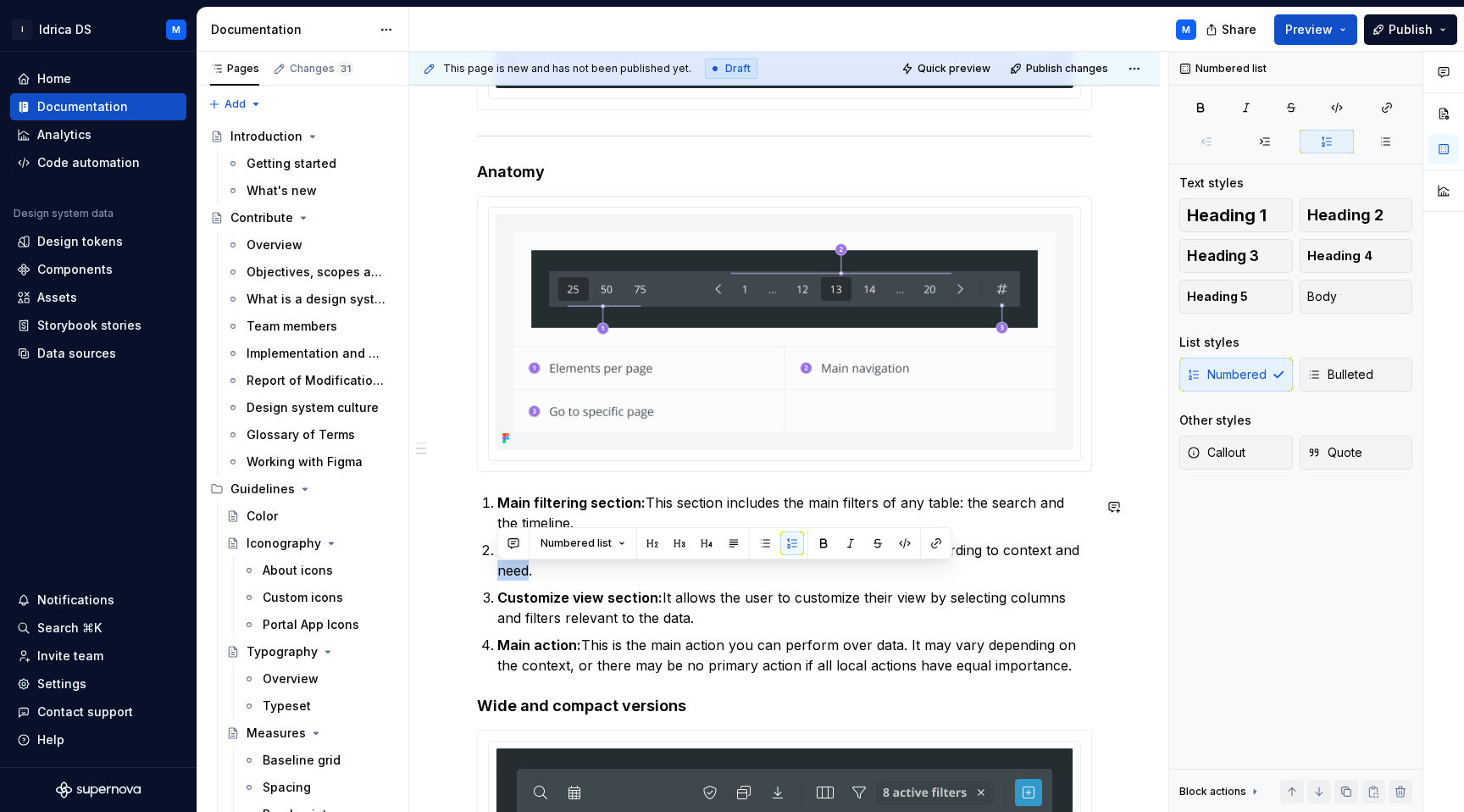
click at [497, 555] on li "Local actions: Includes the local actions of the table. These vary according to…" at bounding box center [794, 560] width 595 height 41
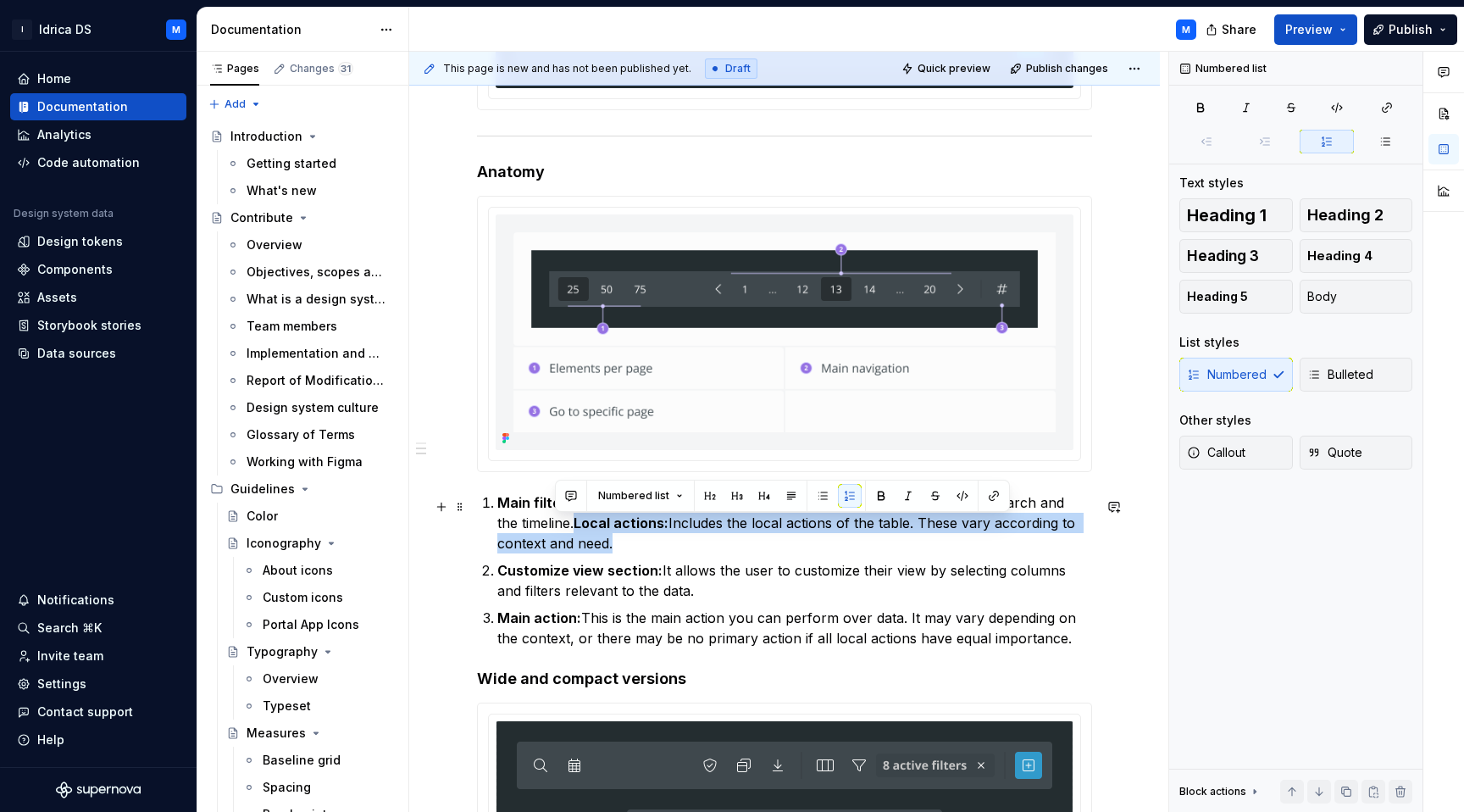
drag, startPoint x: 623, startPoint y: 548, endPoint x: 557, endPoint y: 528, distance: 69.0
click at [557, 528] on p "Main filtering section: This section includes the main filters of any table: th…" at bounding box center [794, 522] width 595 height 61
copy p "Local actions: Includes the local actions of the table. These vary according to…"
click at [497, 506] on strong "Main filtering section:" at bounding box center [572, 502] width 148 height 17
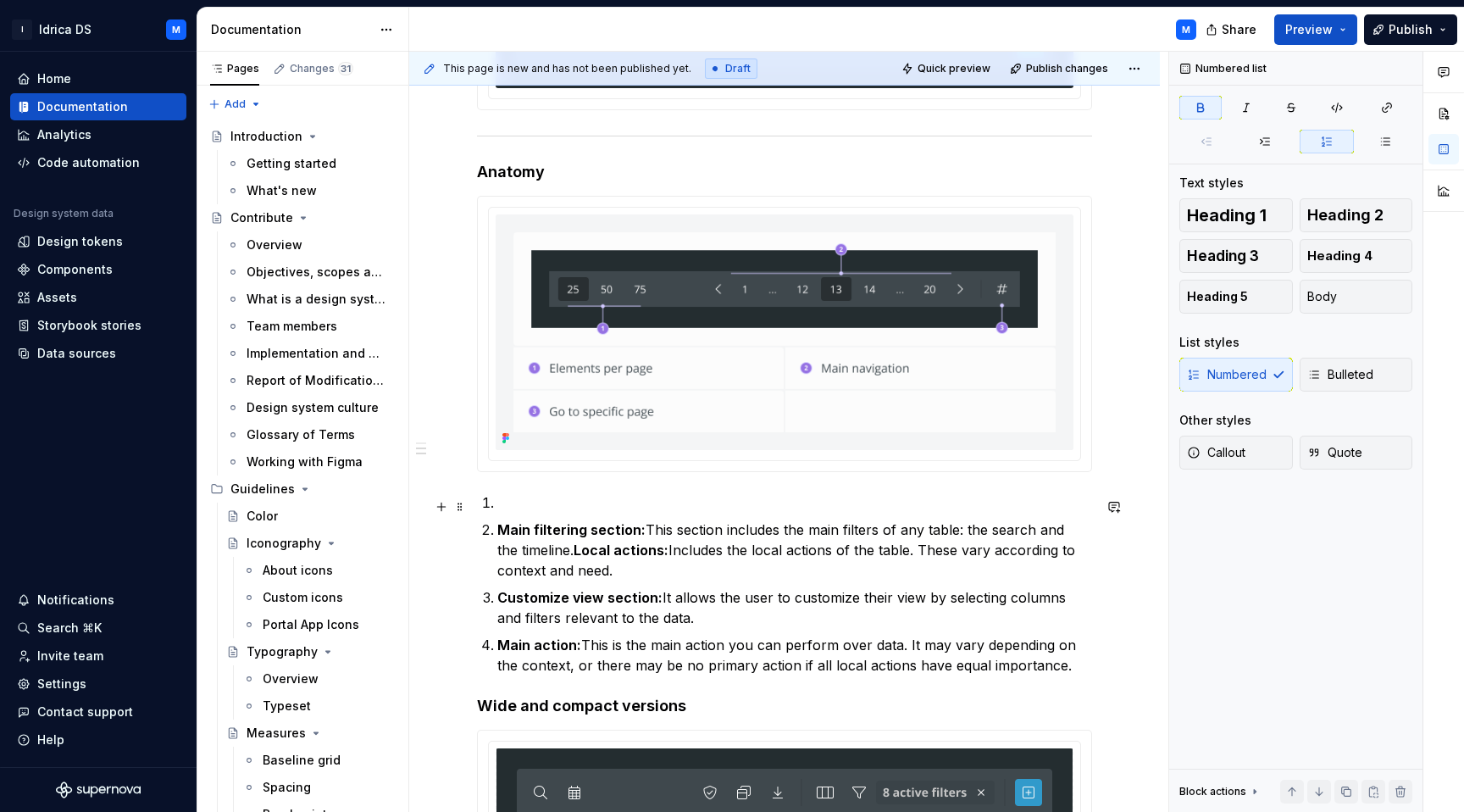
click at [518, 509] on p at bounding box center [794, 502] width 595 height 20
paste div
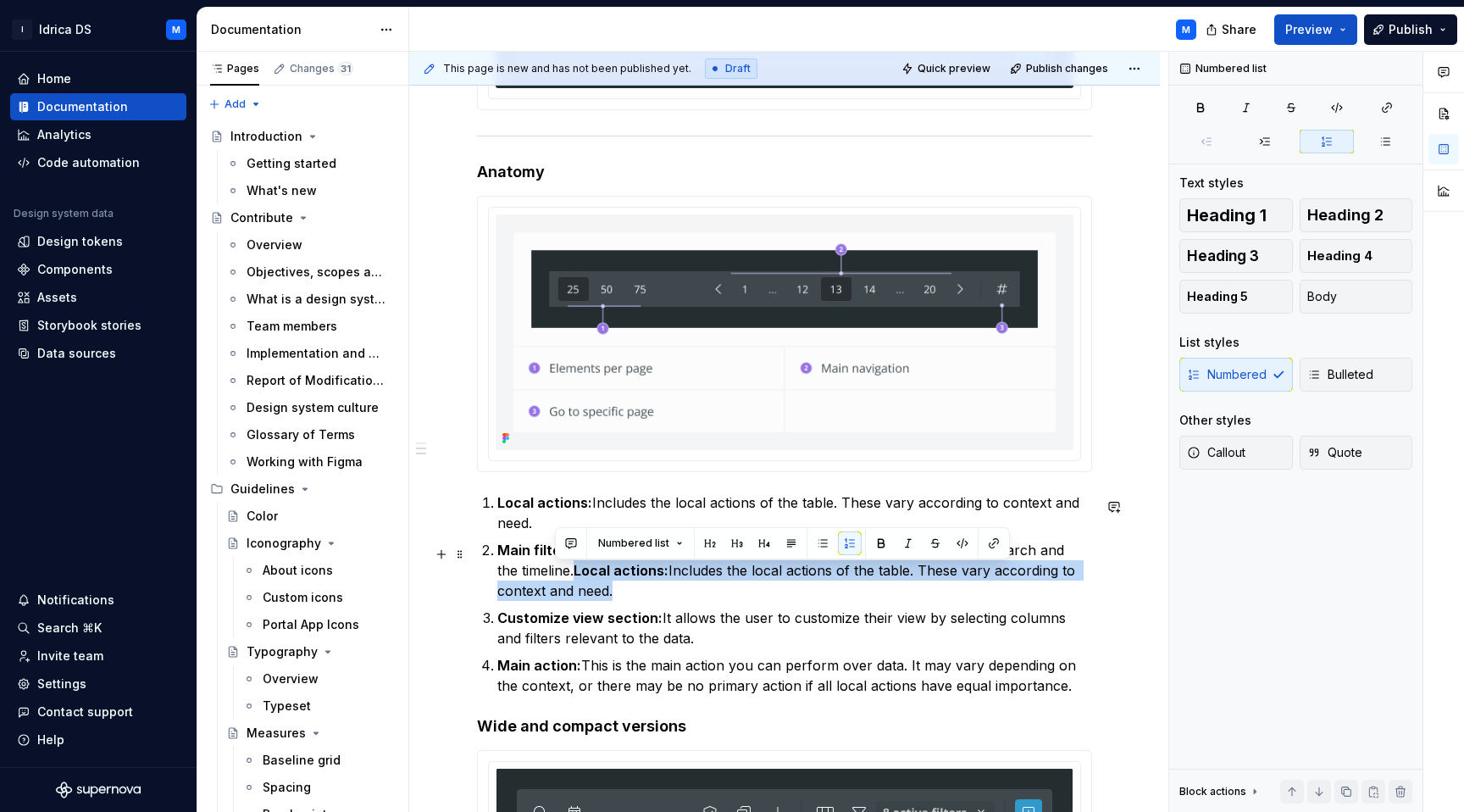
drag, startPoint x: 629, startPoint y: 596, endPoint x: 554, endPoint y: 573, distance: 78.4
click at [554, 573] on p "Main filtering section: This section includes the main filters of any table: th…" at bounding box center [794, 570] width 595 height 61
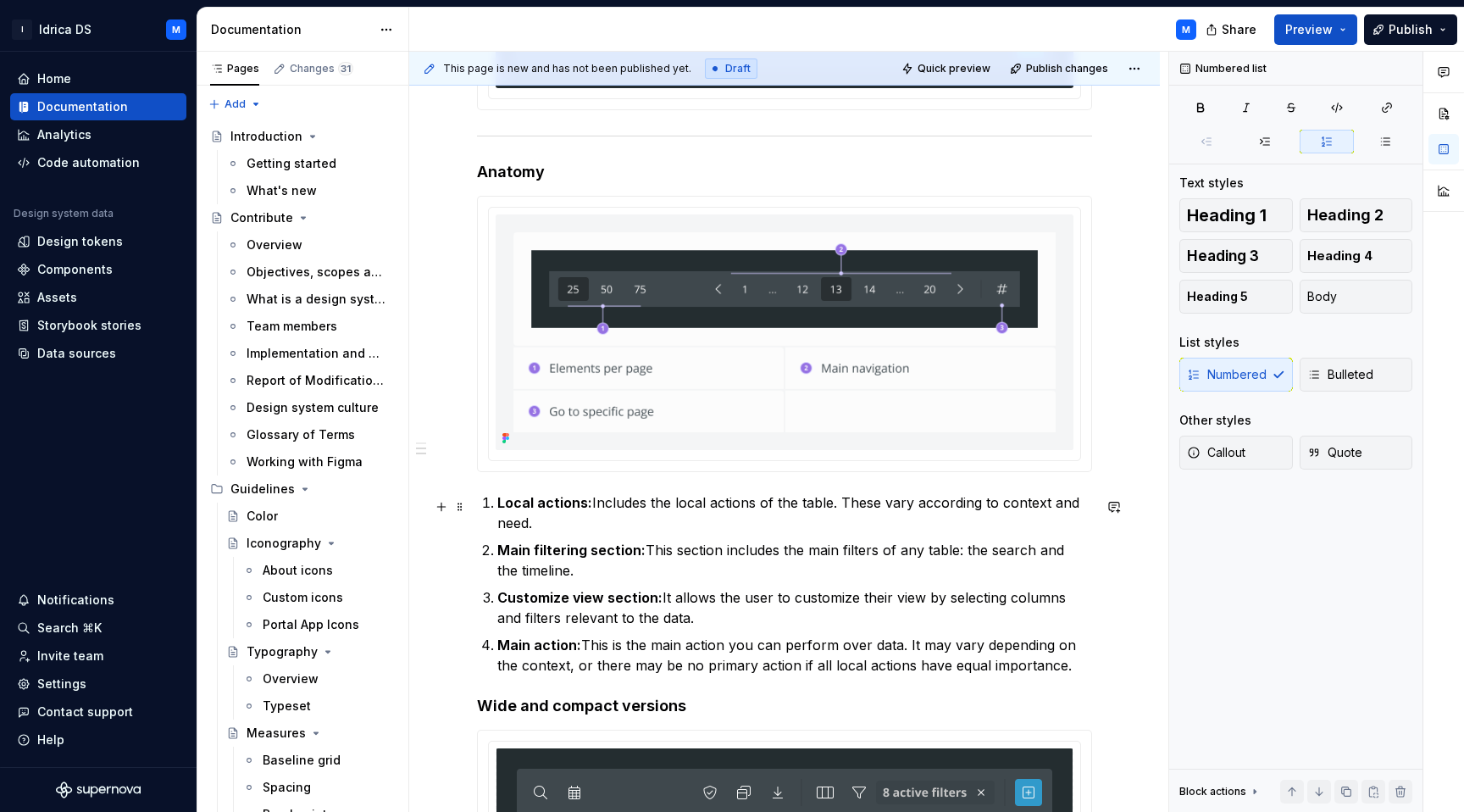
click at [565, 526] on p "Local actions: Includes the local actions of the table. These vary according to…" at bounding box center [794, 512] width 595 height 41
click at [99, 354] on div "Data sources" at bounding box center [76, 353] width 79 height 17
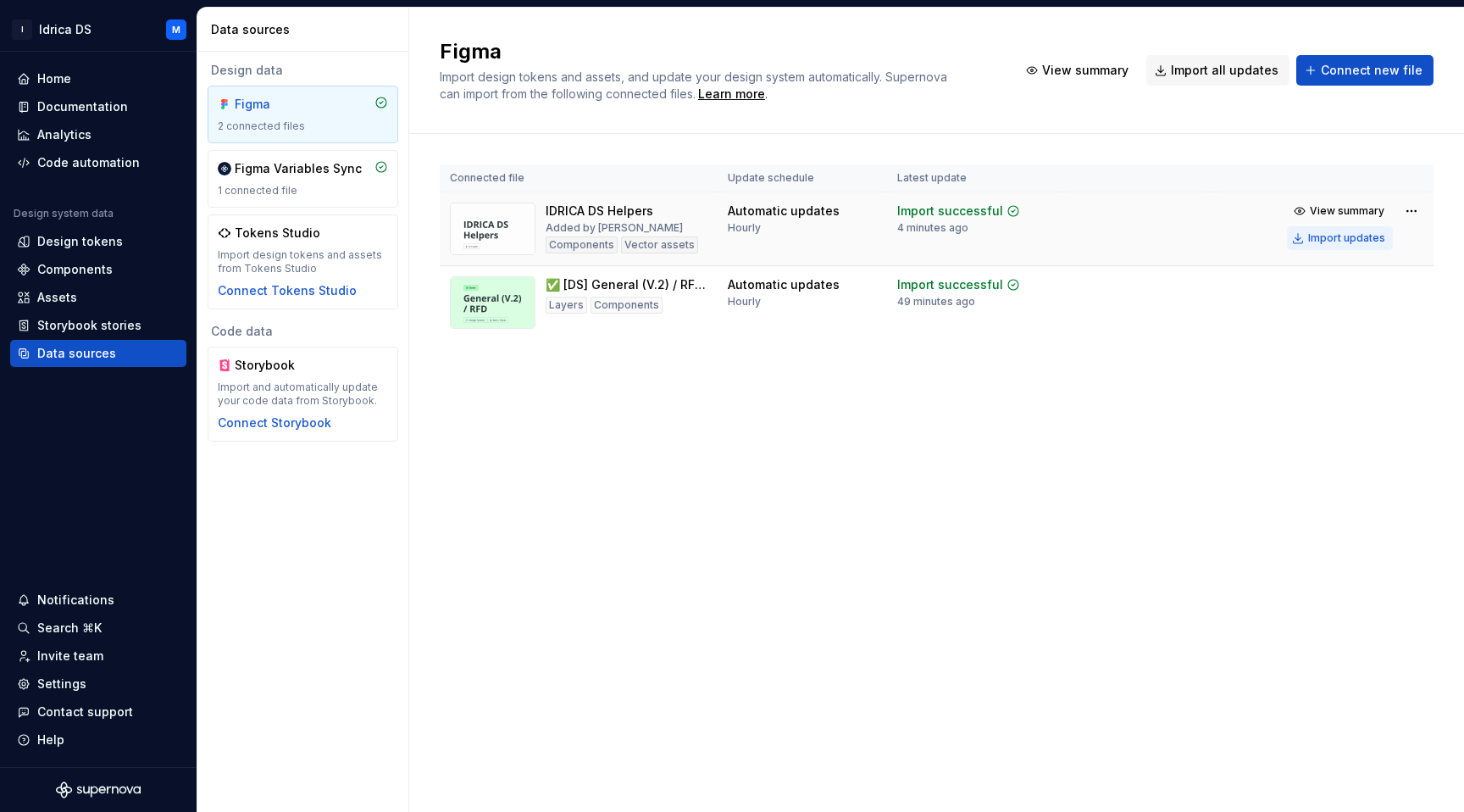
click at [1343, 238] on div "Import updates" at bounding box center [1346, 238] width 77 height 13
click at [1306, 406] on div "Figma Import design tokens and assets, and update your design system automatica…" at bounding box center [937, 410] width 1055 height 804
click at [79, 94] on div "Documentation" at bounding box center [98, 106] width 176 height 27
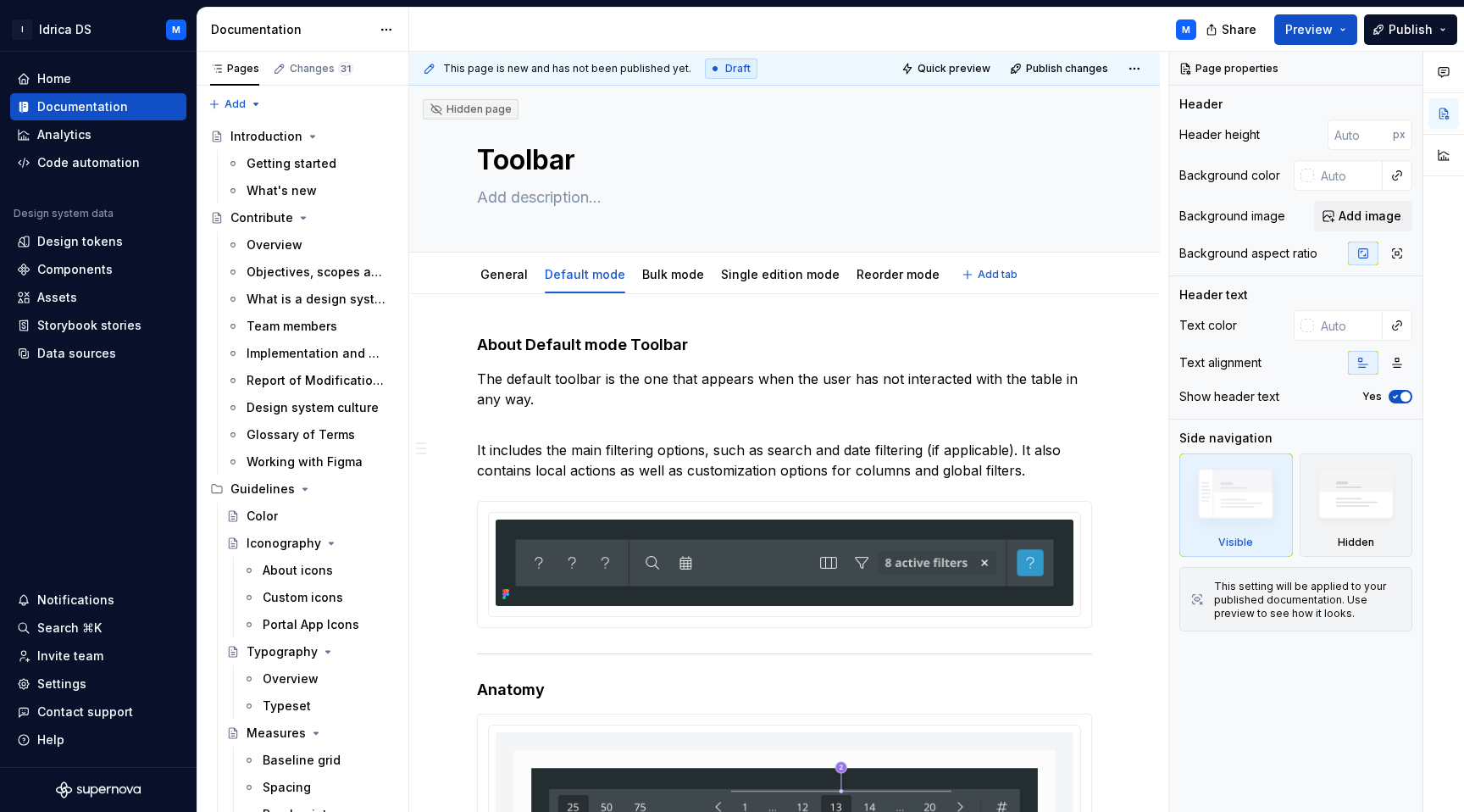
type textarea "*"
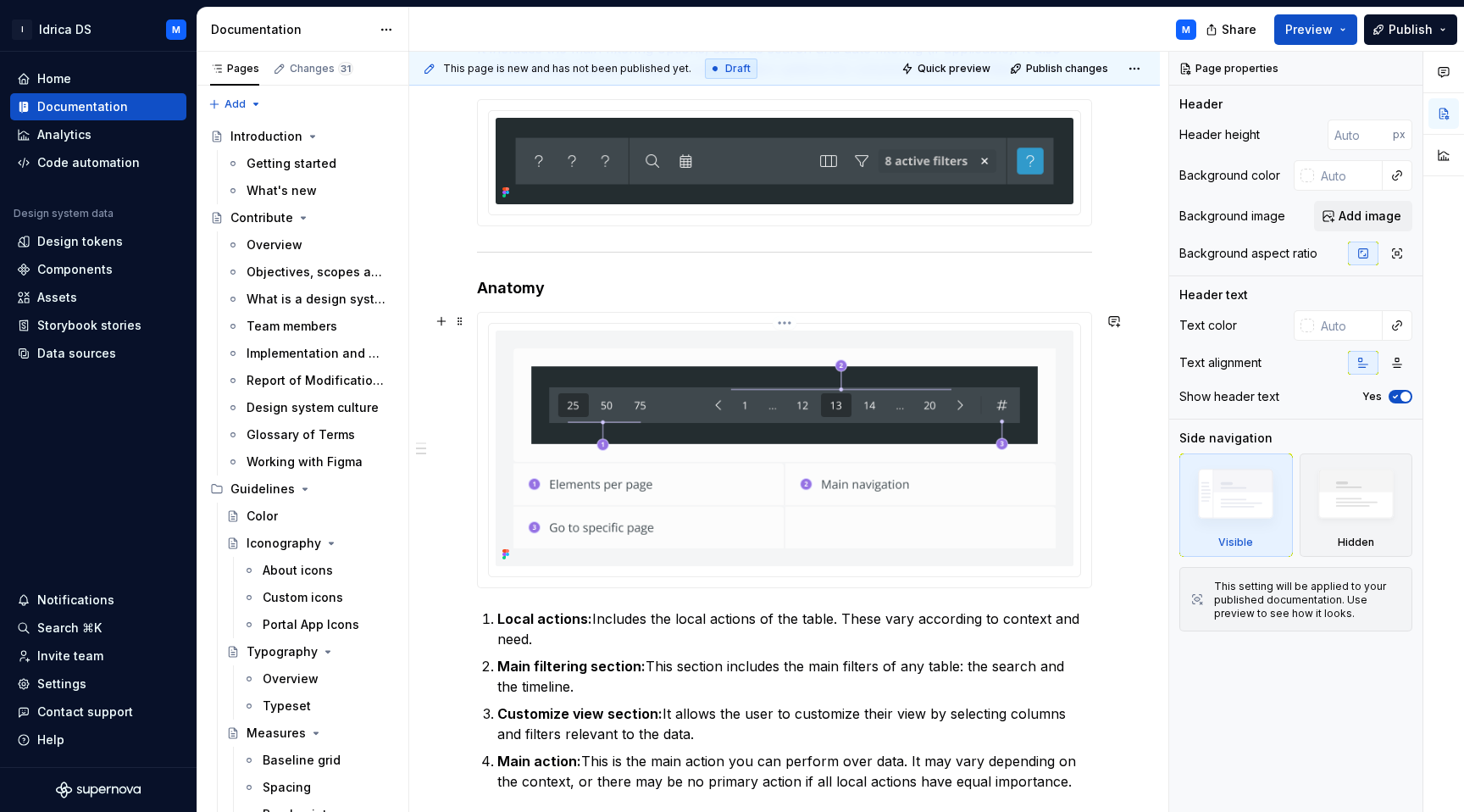
scroll to position [410, 0]
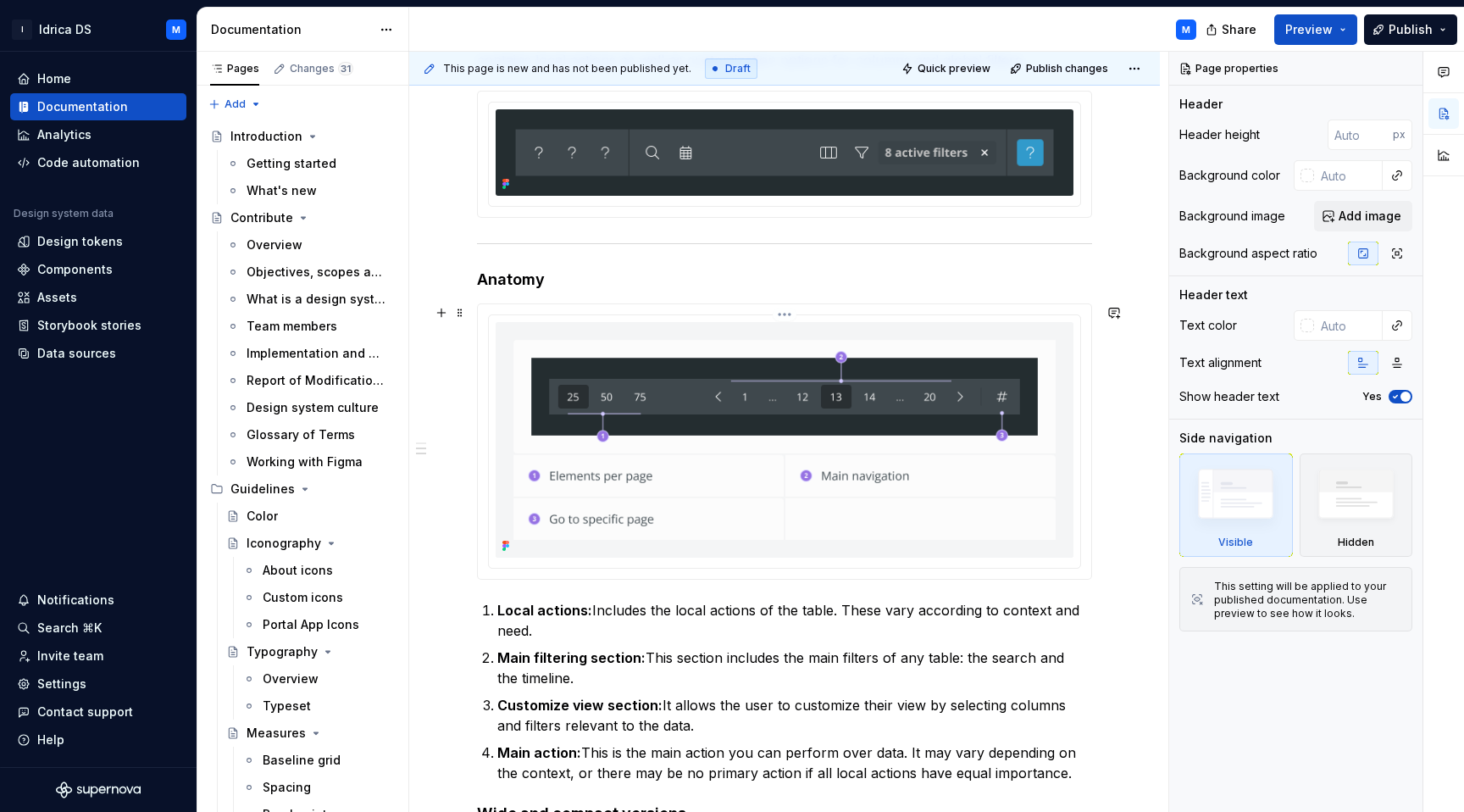
click at [829, 428] on img at bounding box center [785, 439] width 578 height 236
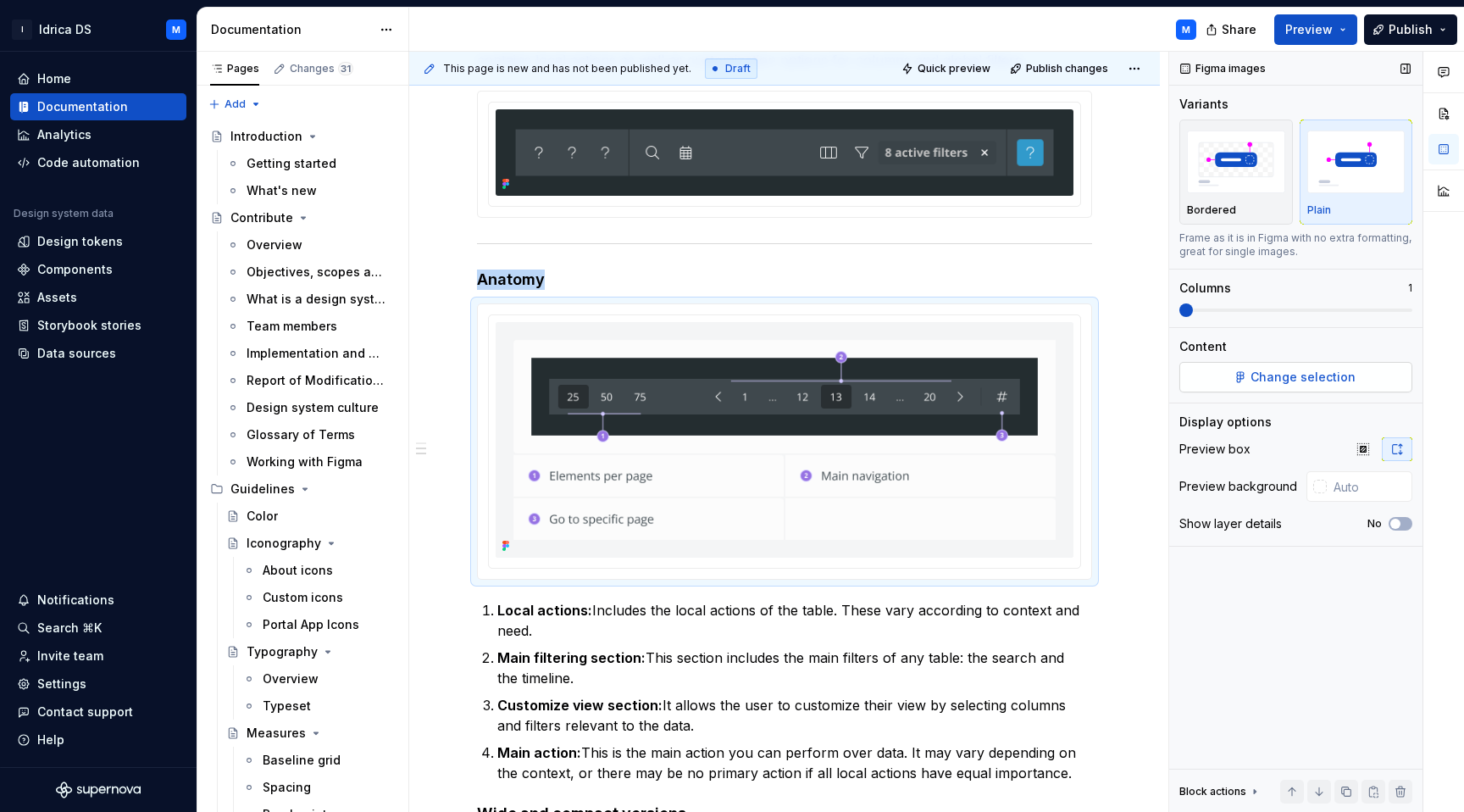
click at [1286, 383] on span "Change selection" at bounding box center [1302, 376] width 105 height 17
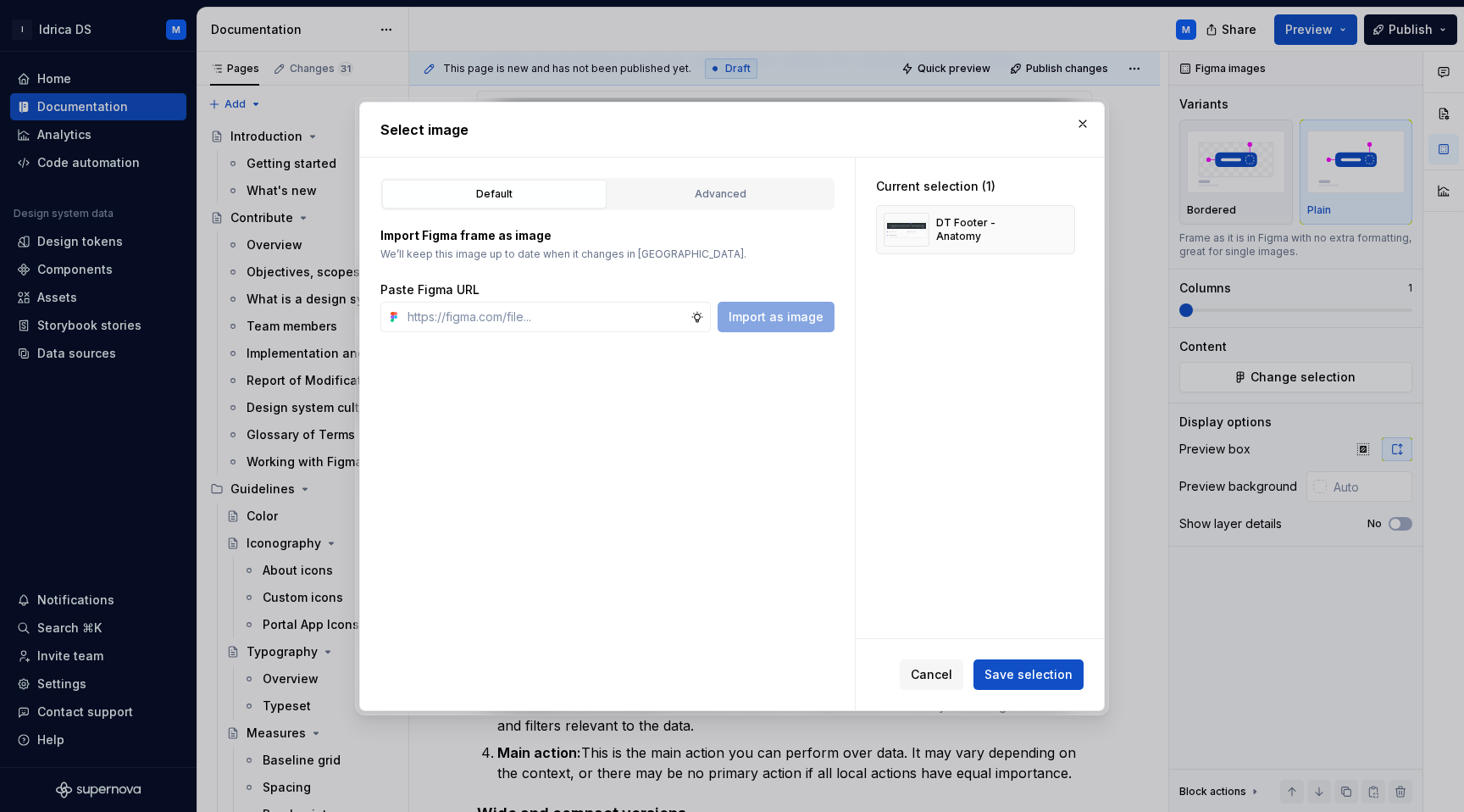
click at [679, 212] on div "Import Figma frame as image We’ll keep this image up to date when it changes in…" at bounding box center [608, 271] width 454 height 122
click at [694, 191] on div "Advanced" at bounding box center [720, 194] width 213 height 17
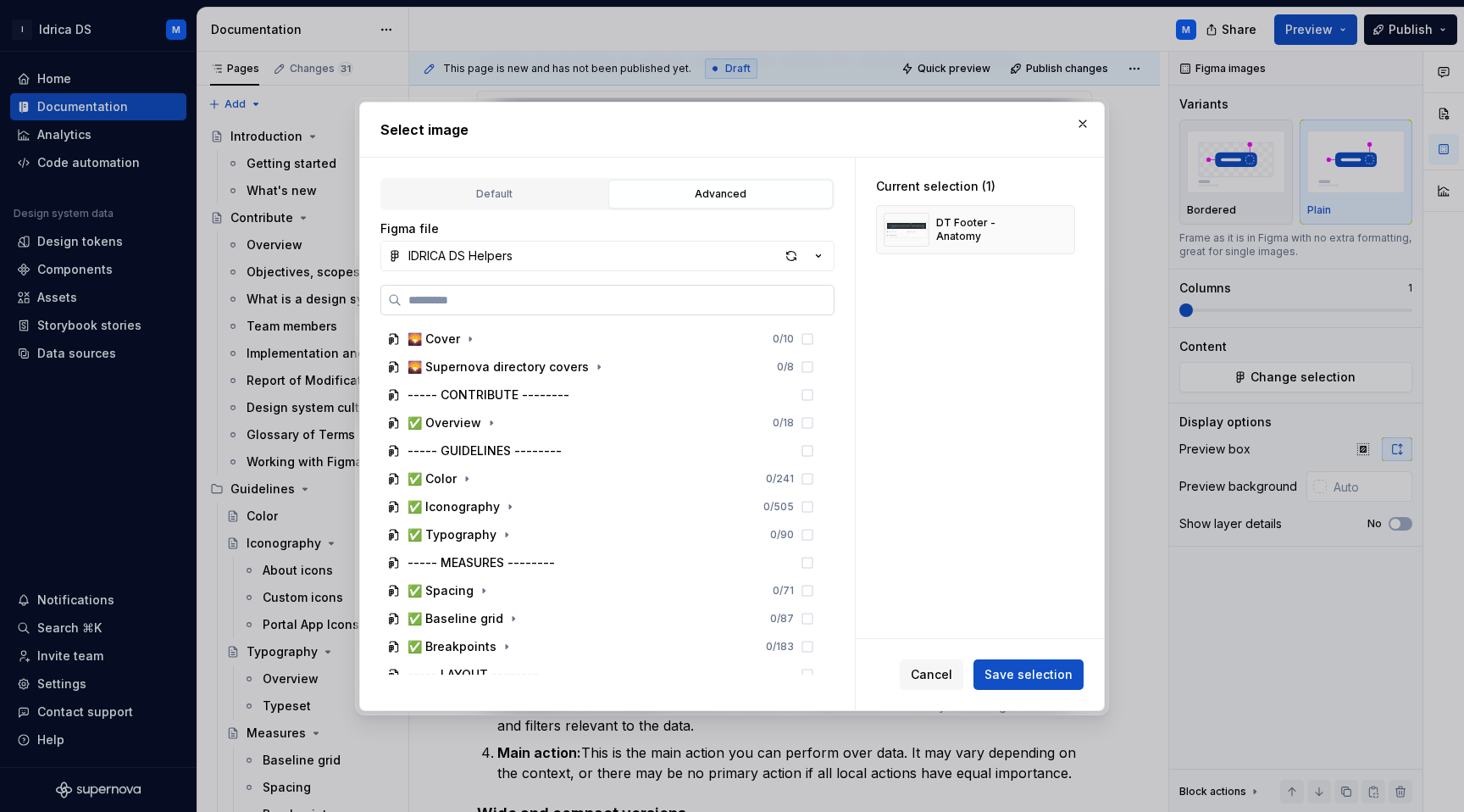
click at [540, 315] on label at bounding box center [608, 300] width 454 height 31
click at [540, 308] on input "search" at bounding box center [617, 300] width 432 height 17
paste input "**********"
type input "**********"
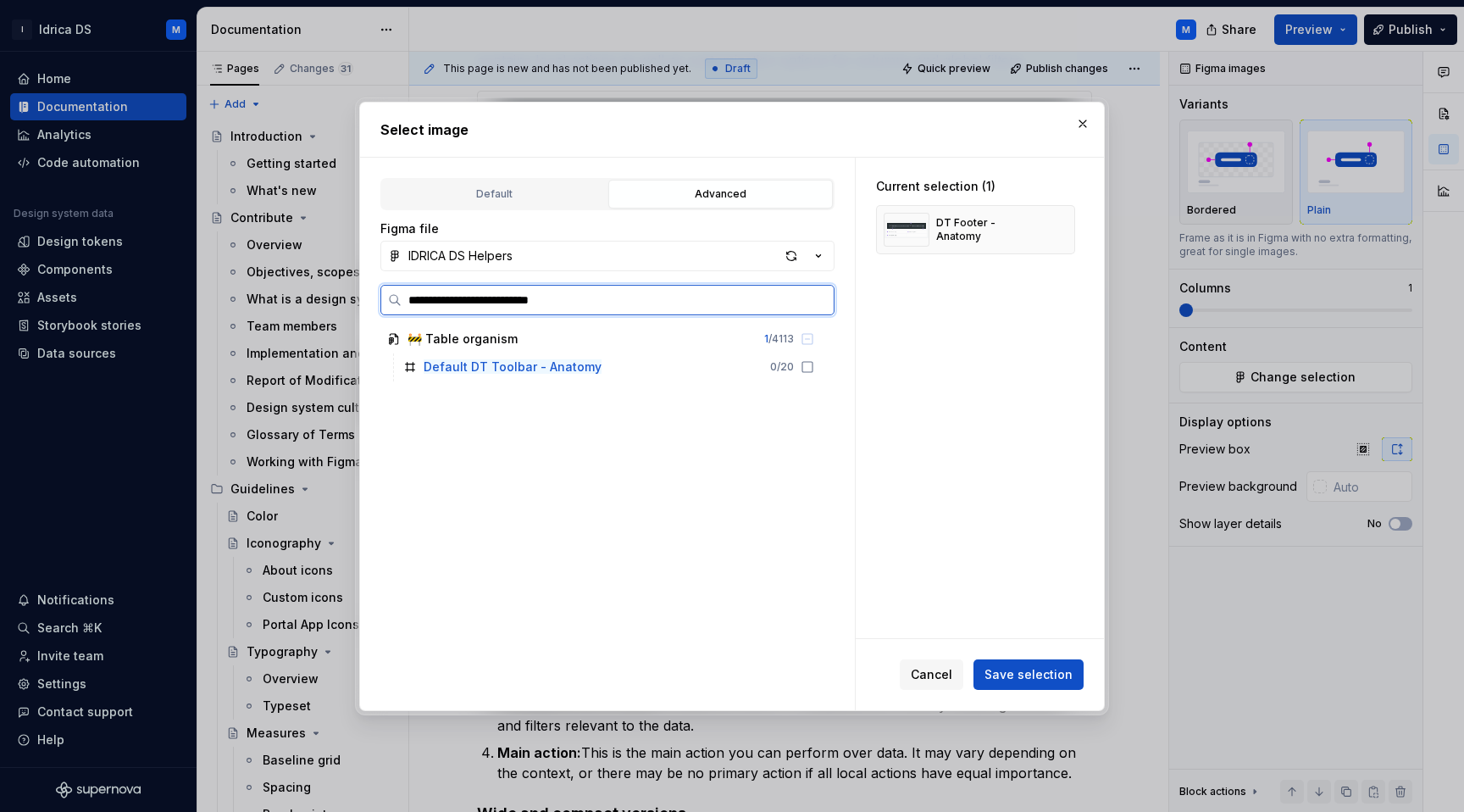
click at [814, 367] on icon at bounding box center [807, 366] width 13 height 13
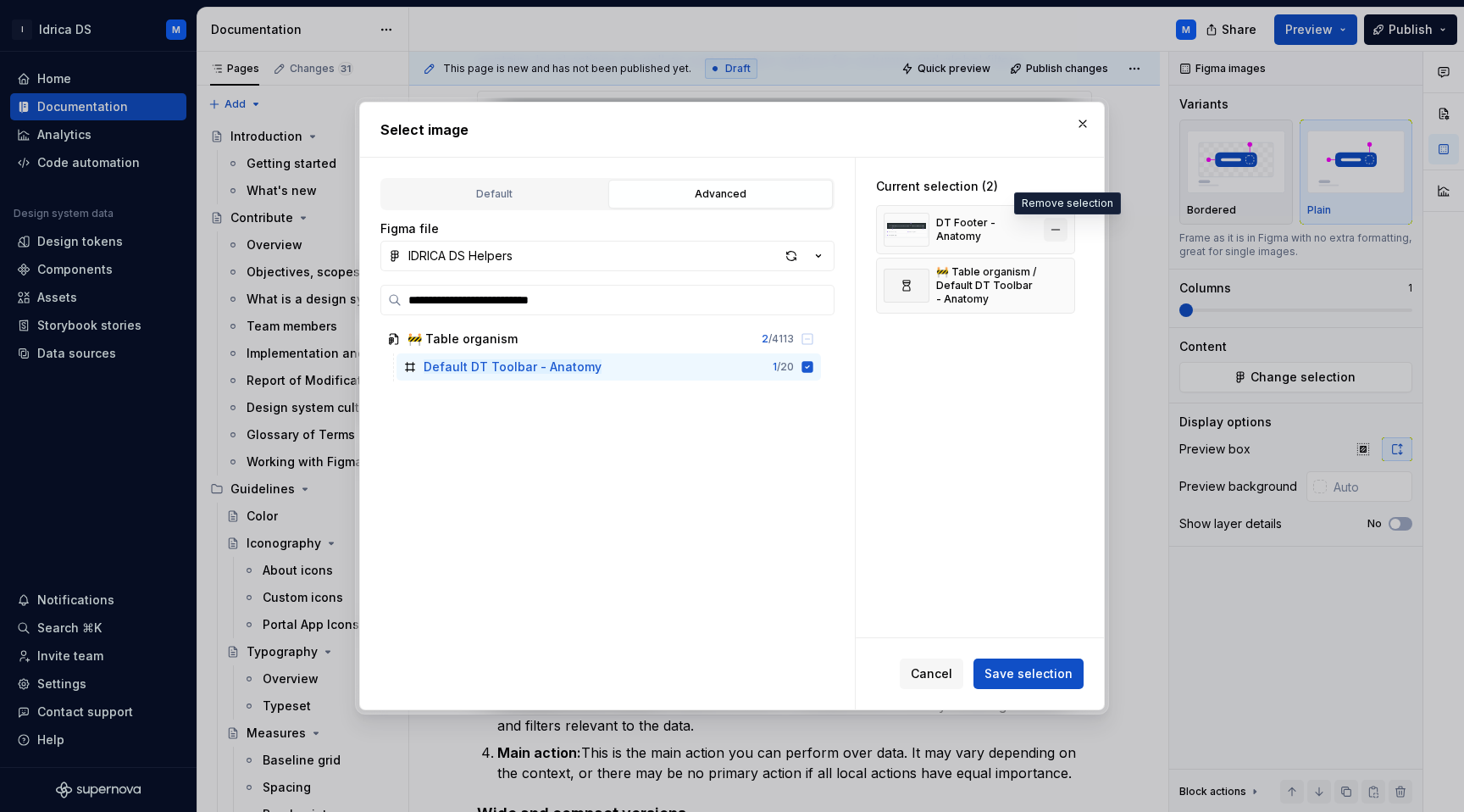
click at [1067, 230] on button "button" at bounding box center [1055, 229] width 24 height 24
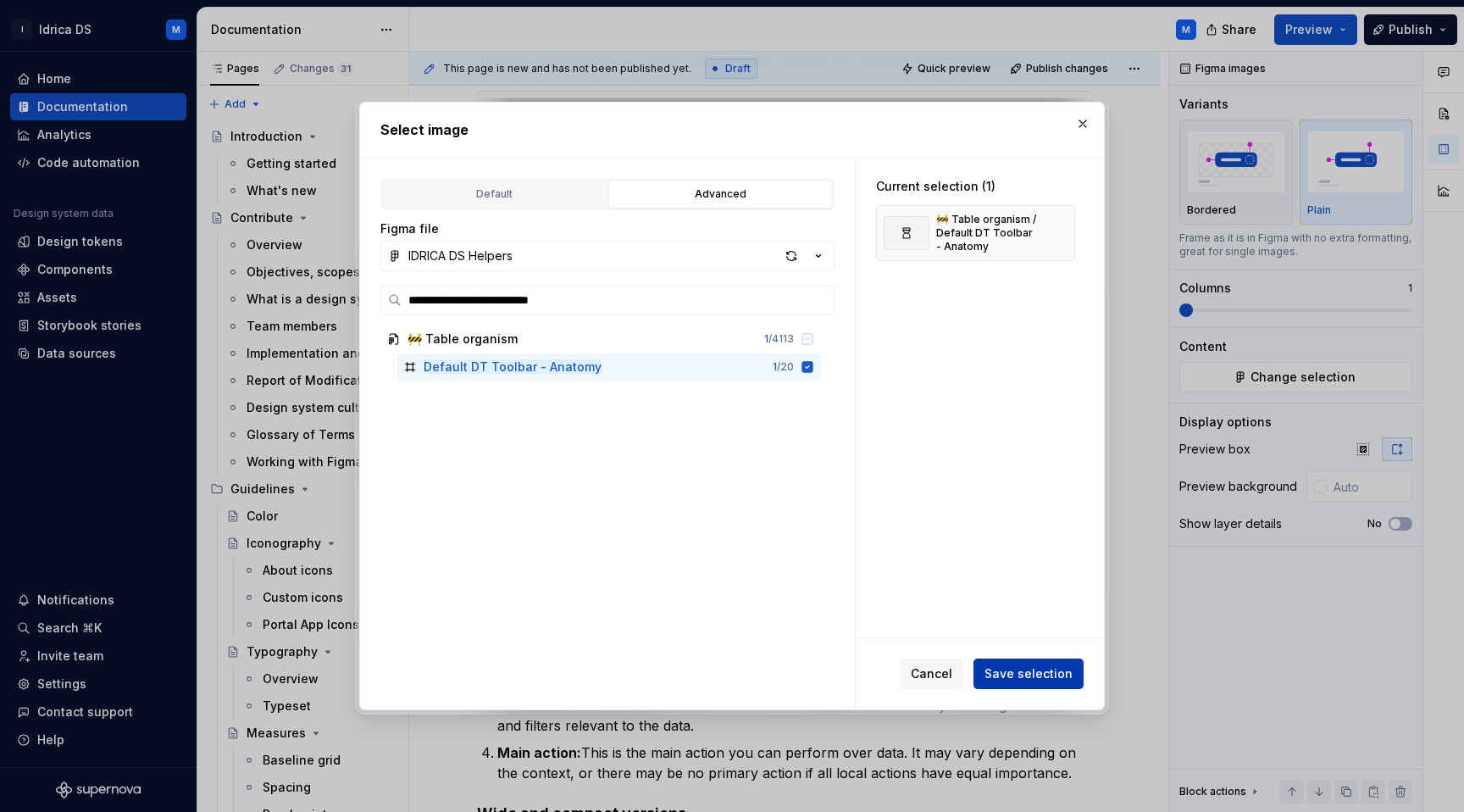
click at [1029, 674] on span "Save selection" at bounding box center [1028, 673] width 88 height 17
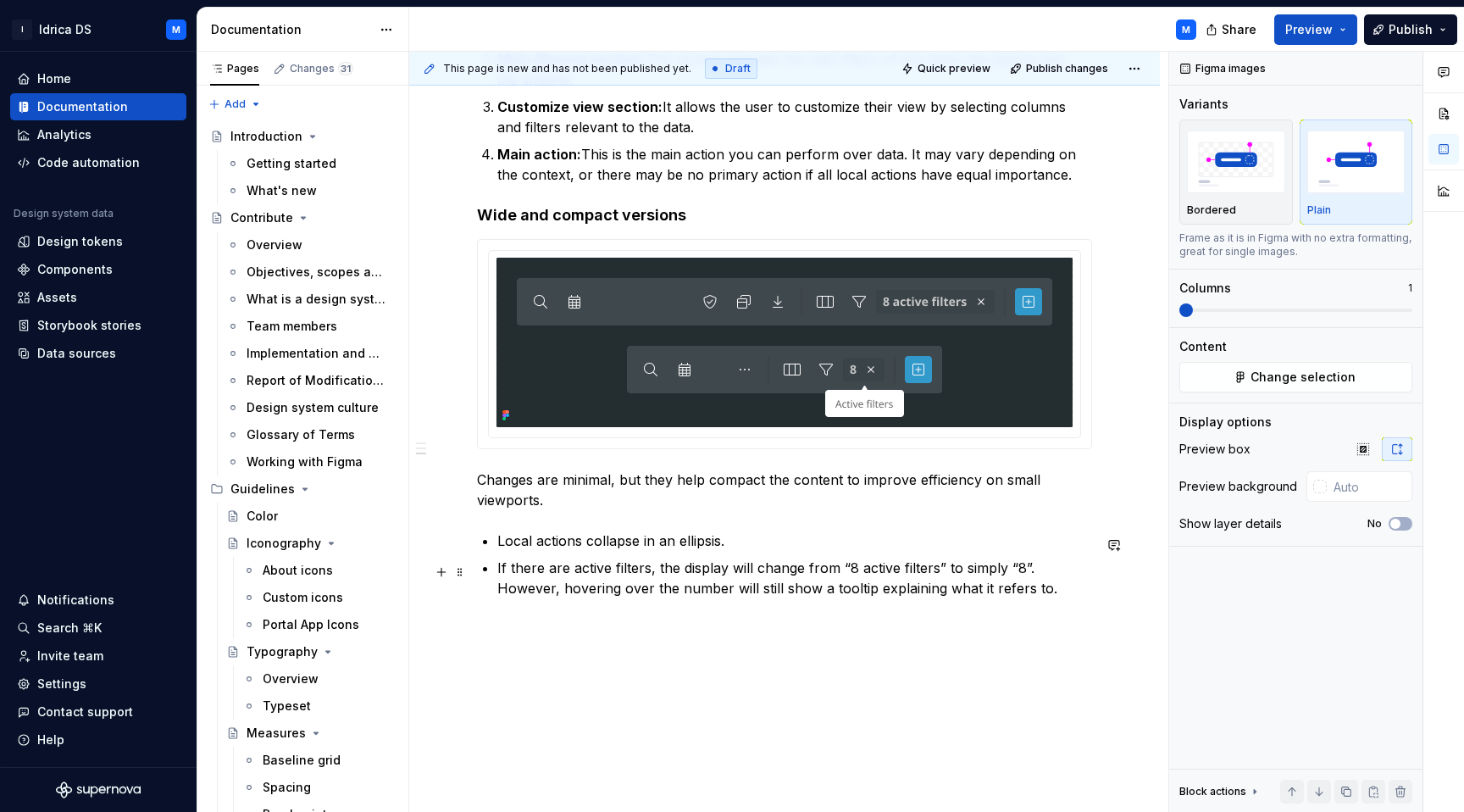
scroll to position [980, 0]
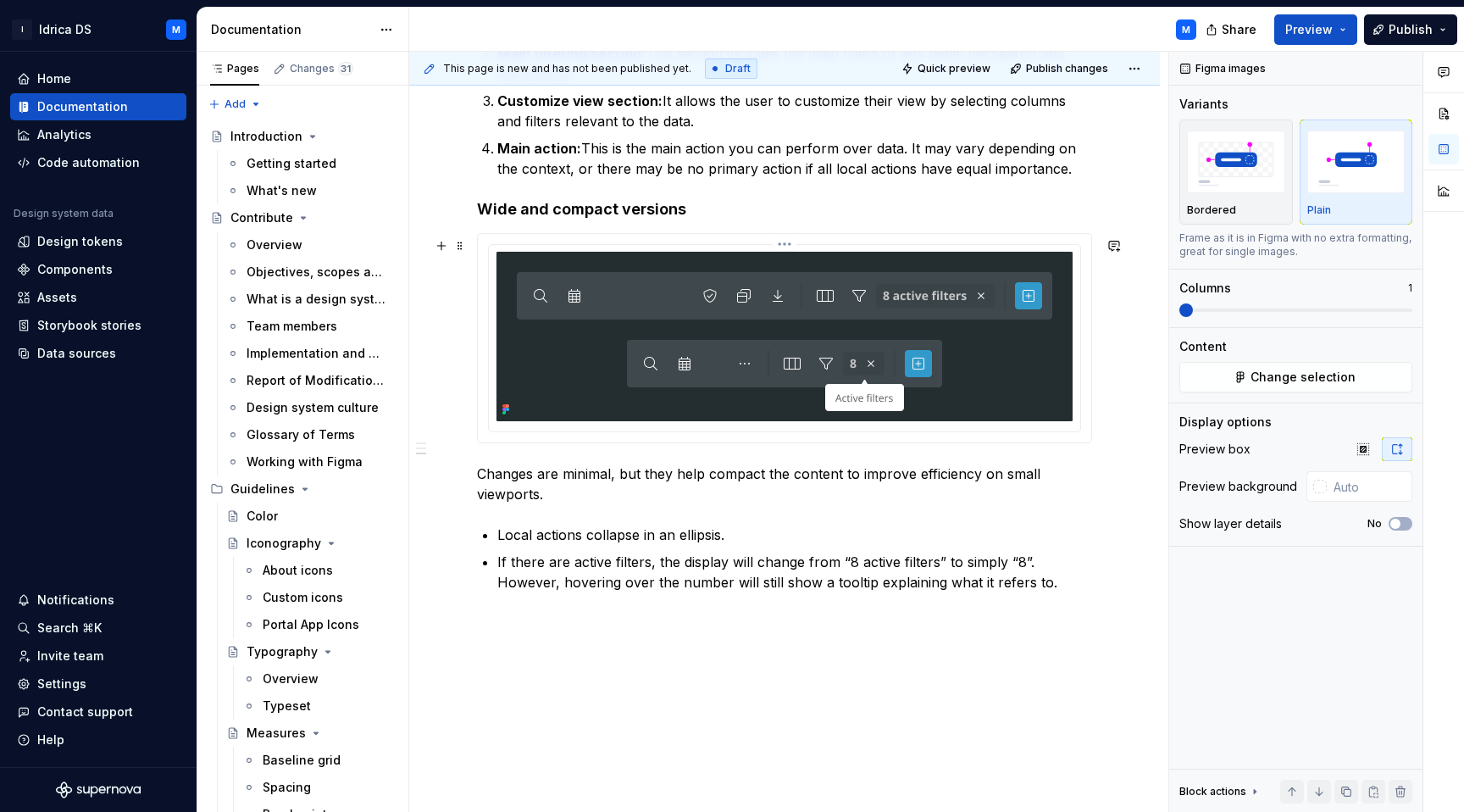
click at [956, 343] on img at bounding box center [785, 337] width 576 height 170
click at [1267, 383] on span "Change selection" at bounding box center [1302, 376] width 105 height 17
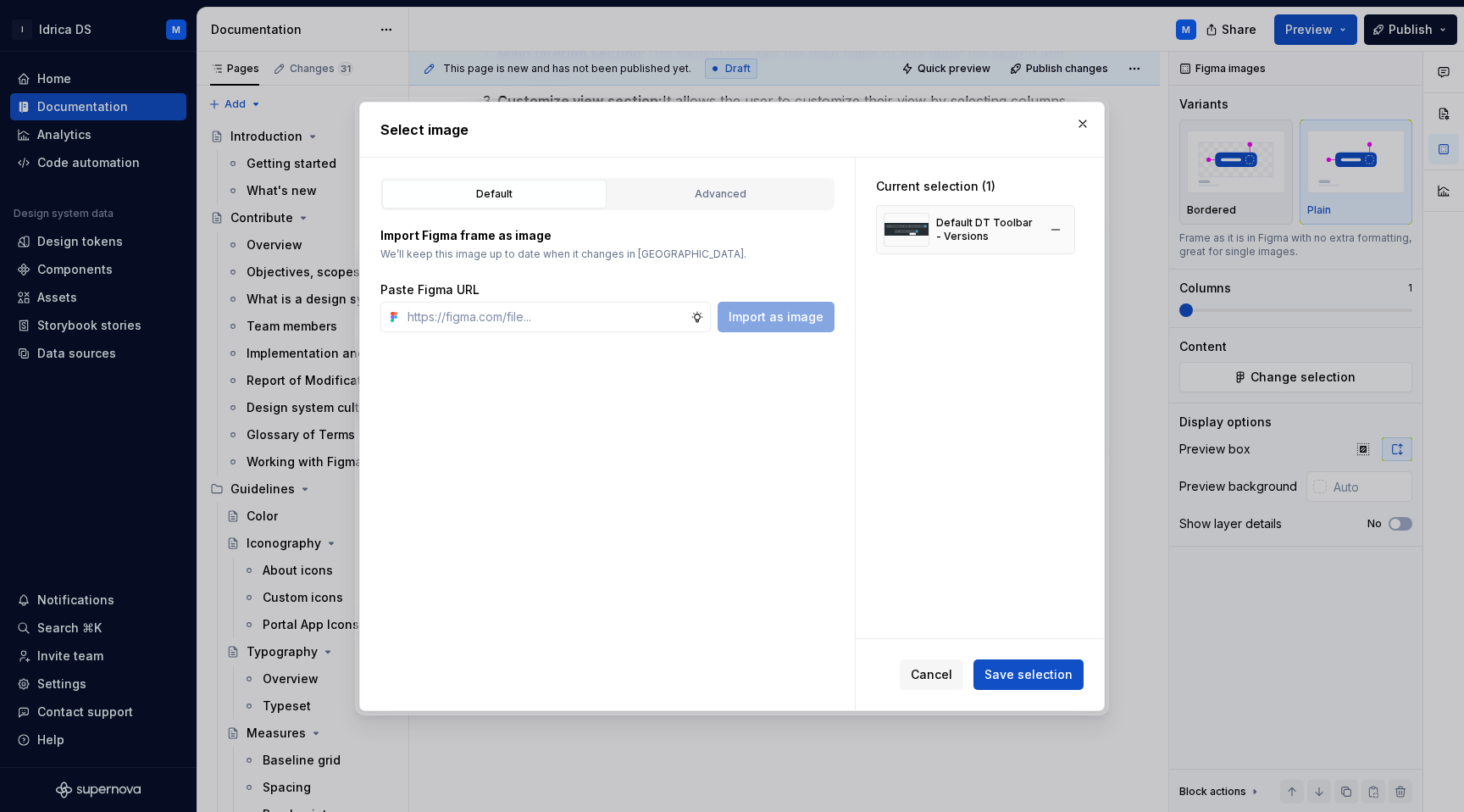
type textarea "*"
click at [771, 197] on div "Advanced" at bounding box center [720, 194] width 213 height 17
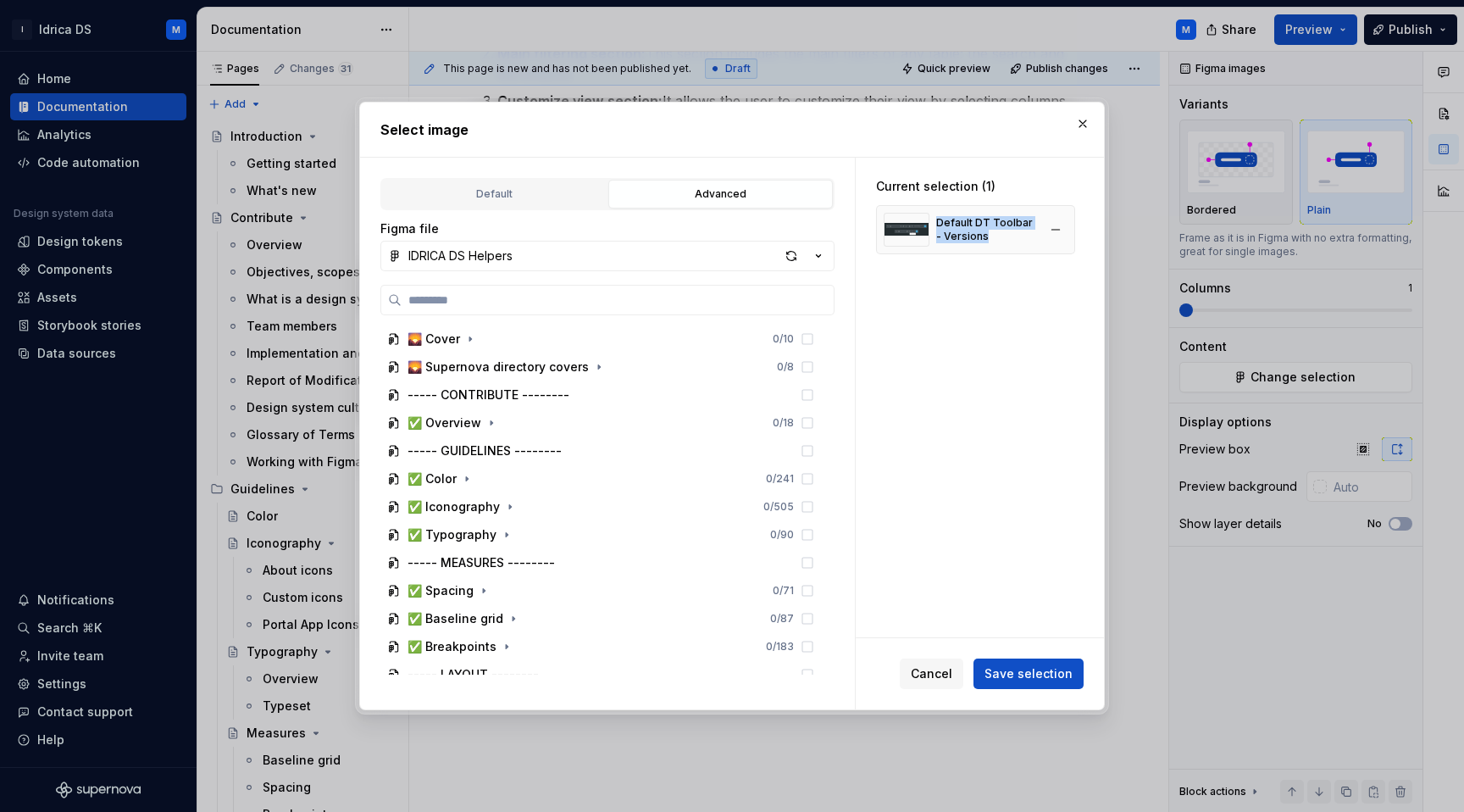
drag, startPoint x: 980, startPoint y: 239, endPoint x: 937, endPoint y: 220, distance: 47.0
click at [937, 220] on div "Default DT Toolbar - Versions" at bounding box center [986, 229] width 101 height 27
copy div "Default DT Toolbar - Versions"
click at [611, 297] on input "search" at bounding box center [617, 300] width 432 height 17
paste input "**********"
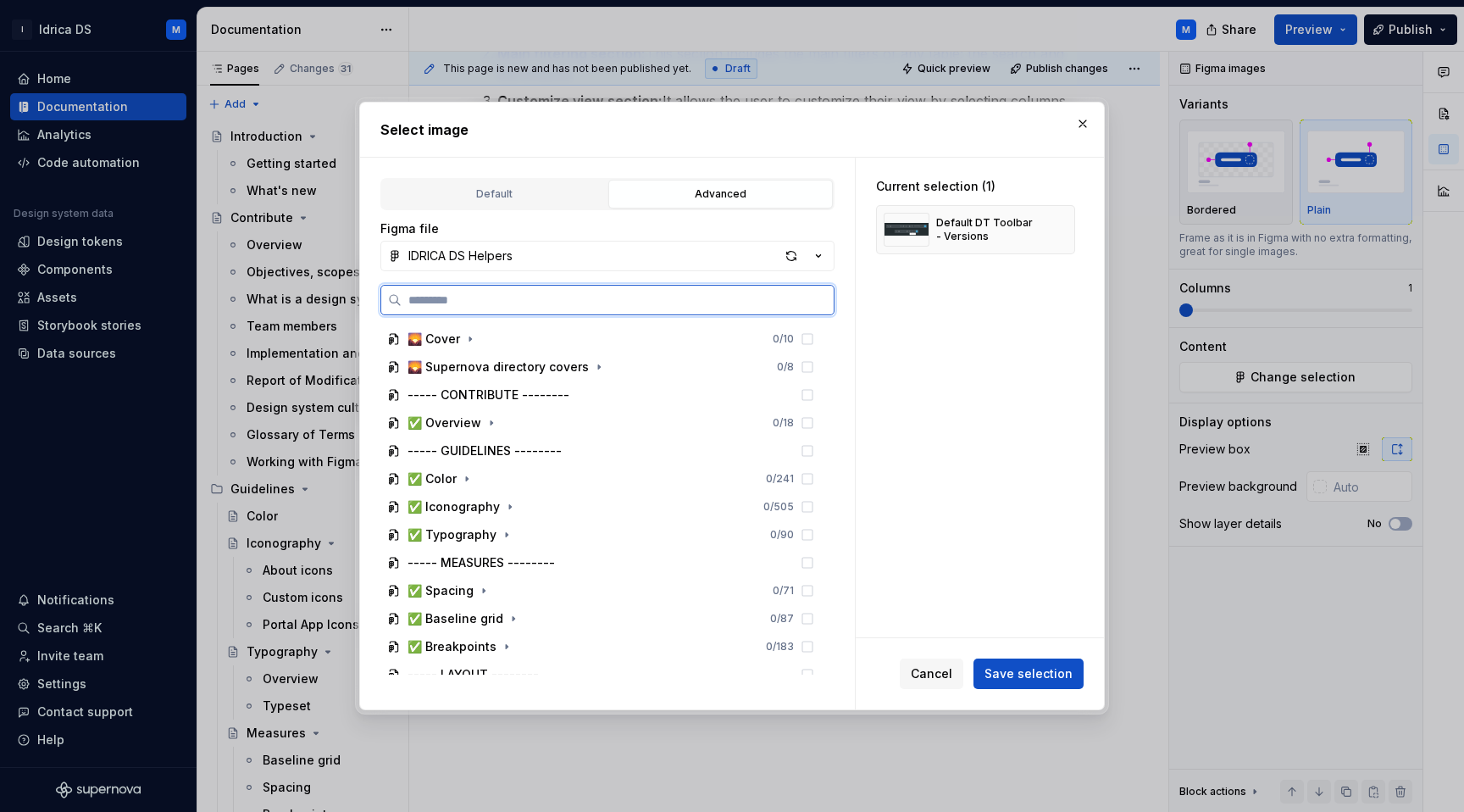
type input "**********"
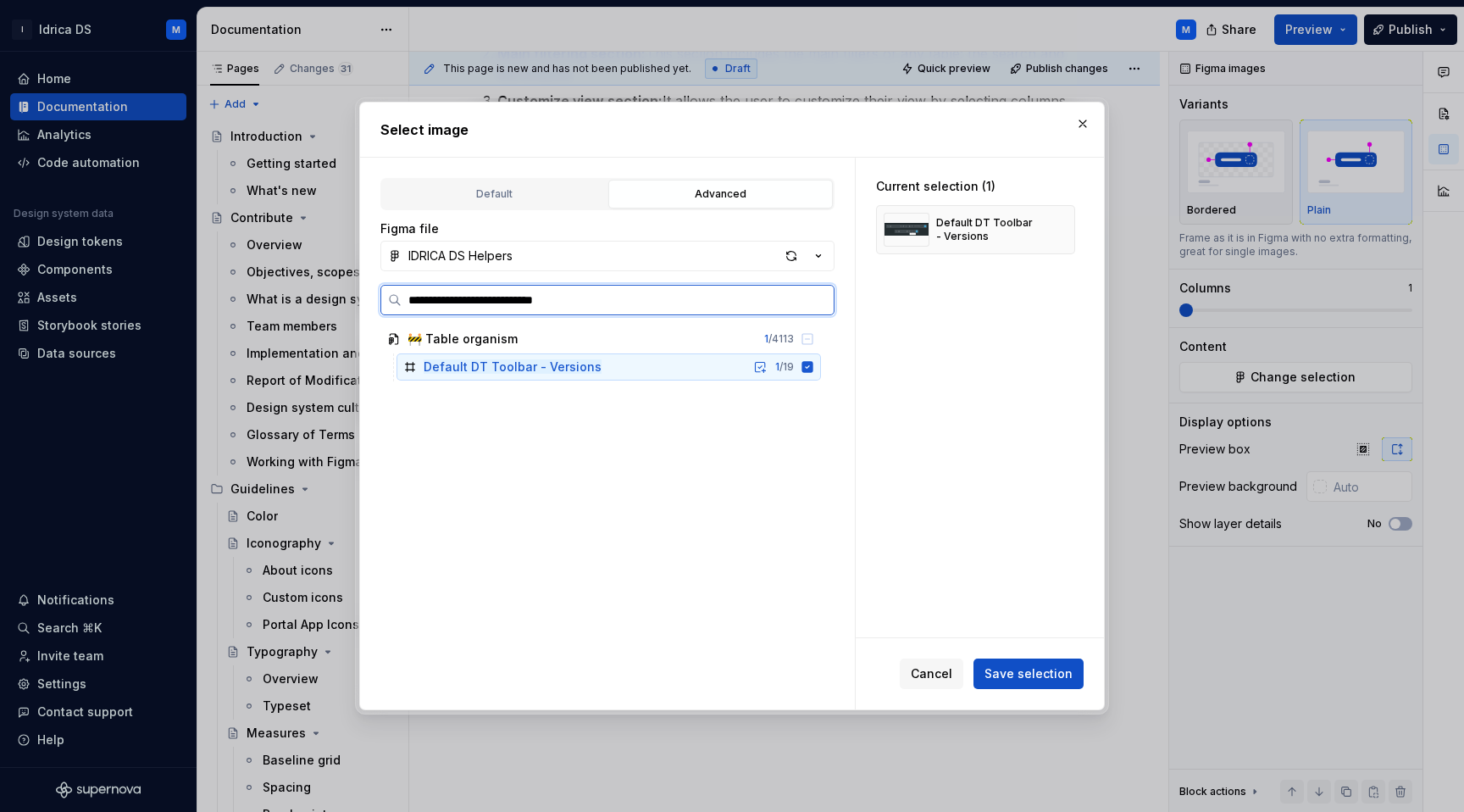
click at [813, 370] on icon at bounding box center [808, 366] width 11 height 11
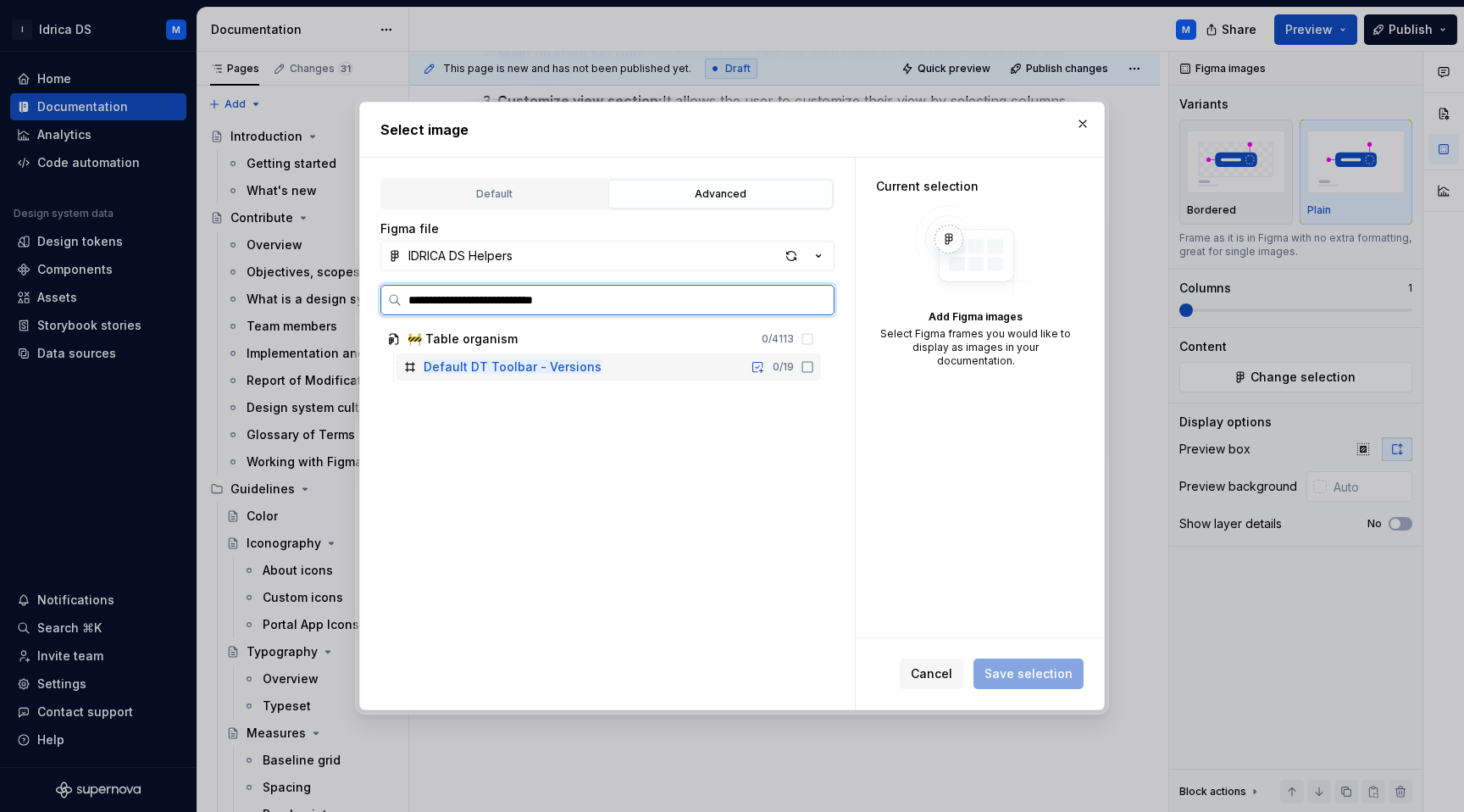
click at [814, 370] on icon at bounding box center [807, 366] width 13 height 13
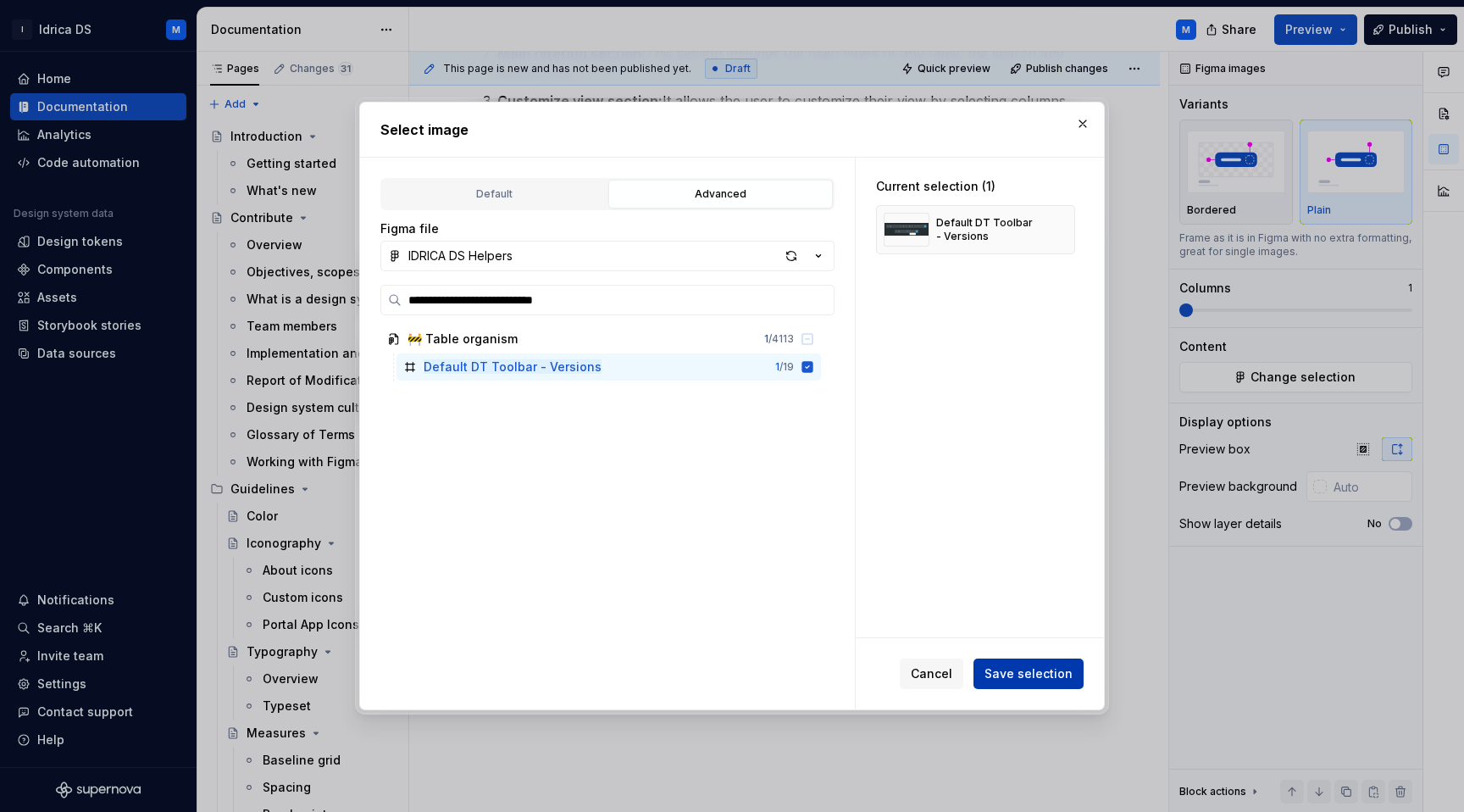
click at [1007, 677] on span "Save selection" at bounding box center [1028, 673] width 88 height 17
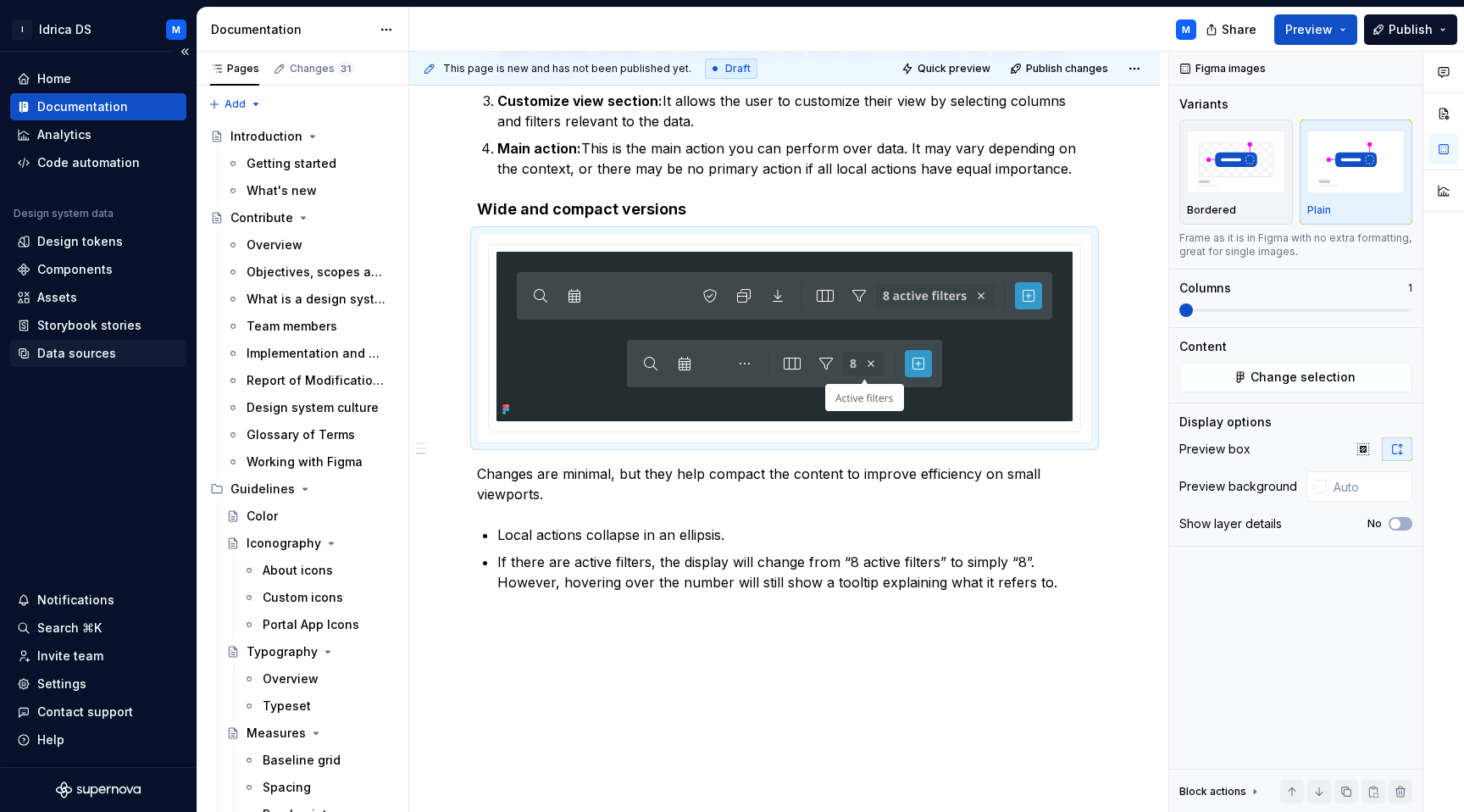
click at [59, 342] on div "Data sources" at bounding box center [98, 353] width 176 height 27
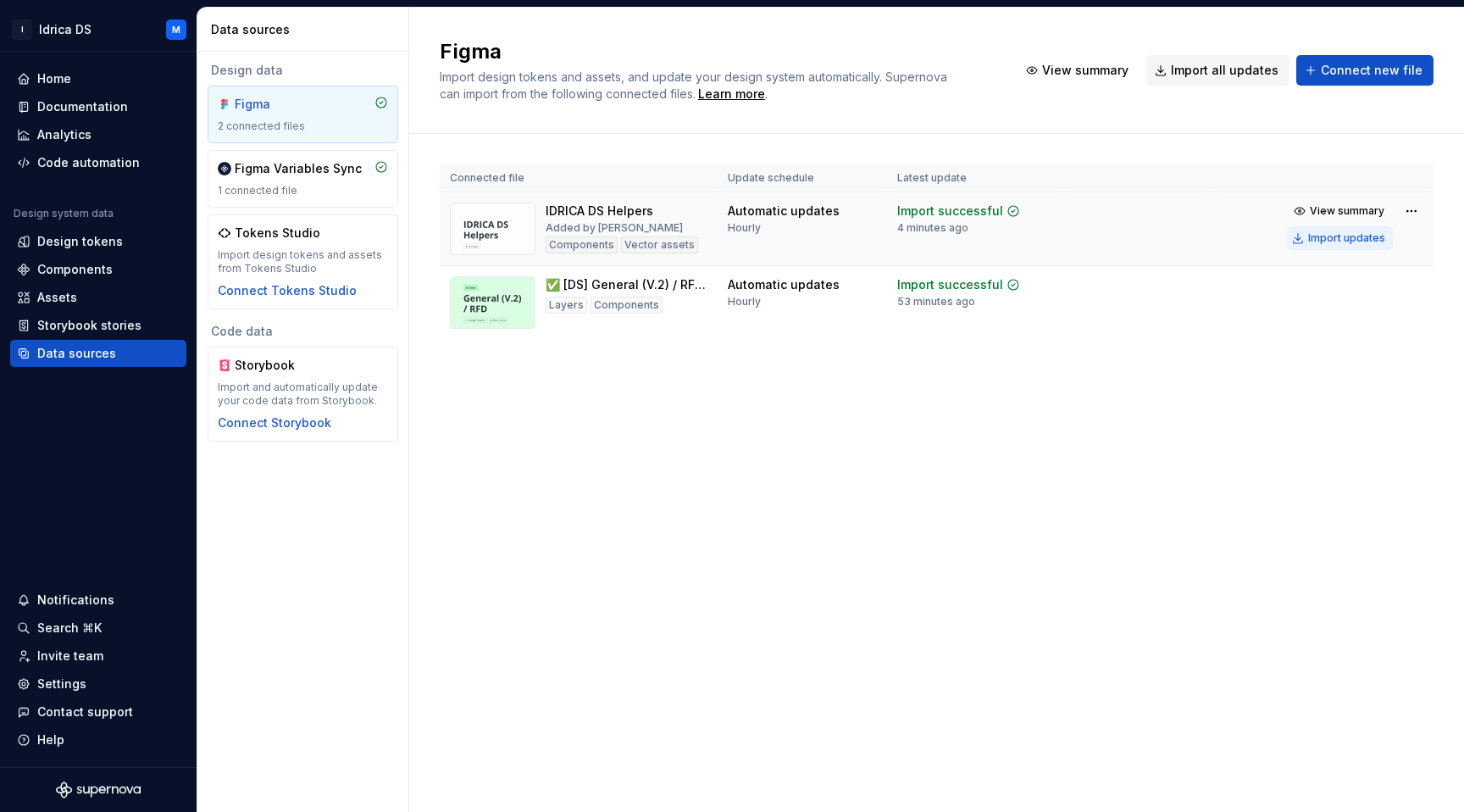
click at [1335, 234] on div "Import updates" at bounding box center [1346, 238] width 77 height 13
click at [83, 106] on div "Documentation" at bounding box center [82, 106] width 91 height 17
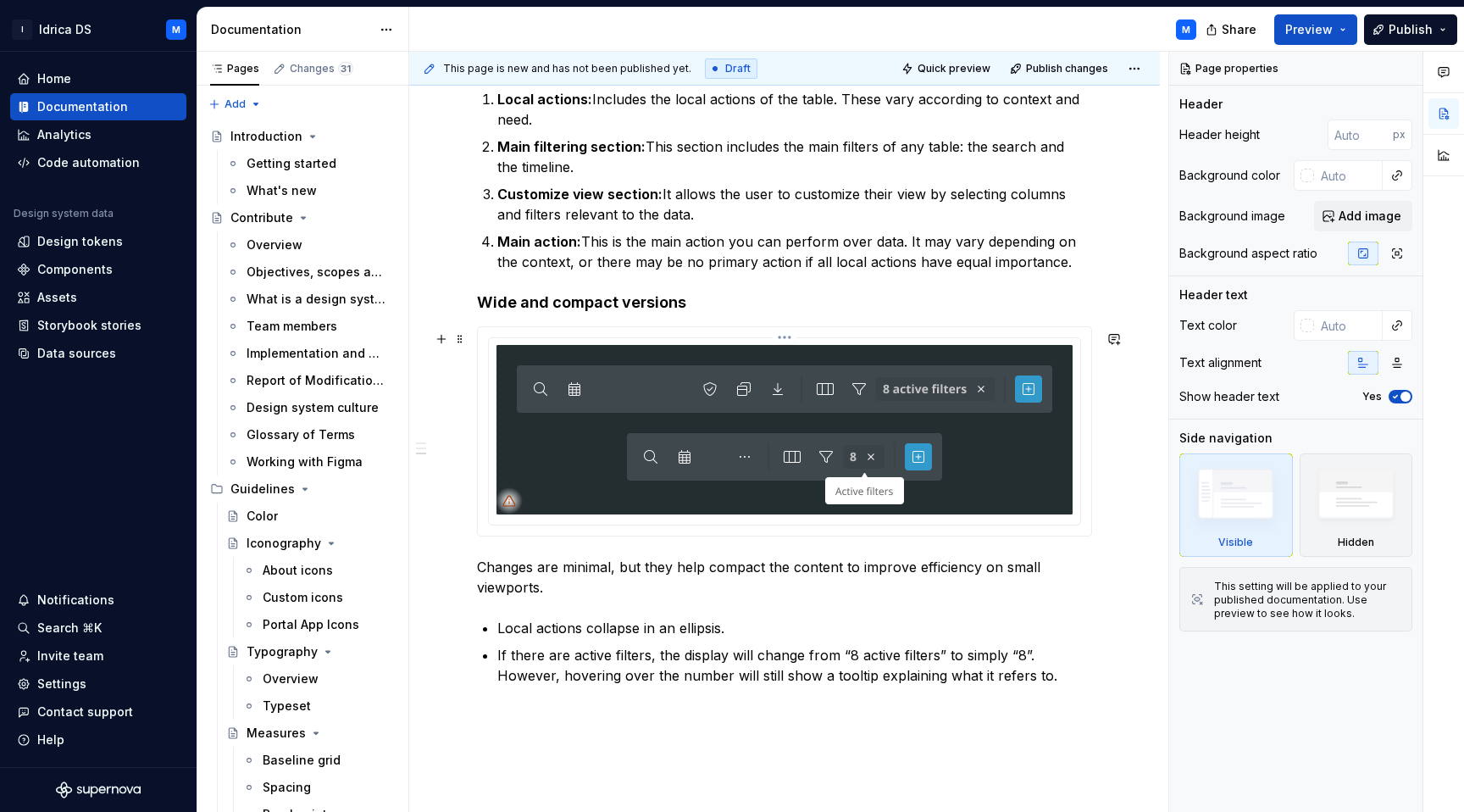
scroll to position [890, 0]
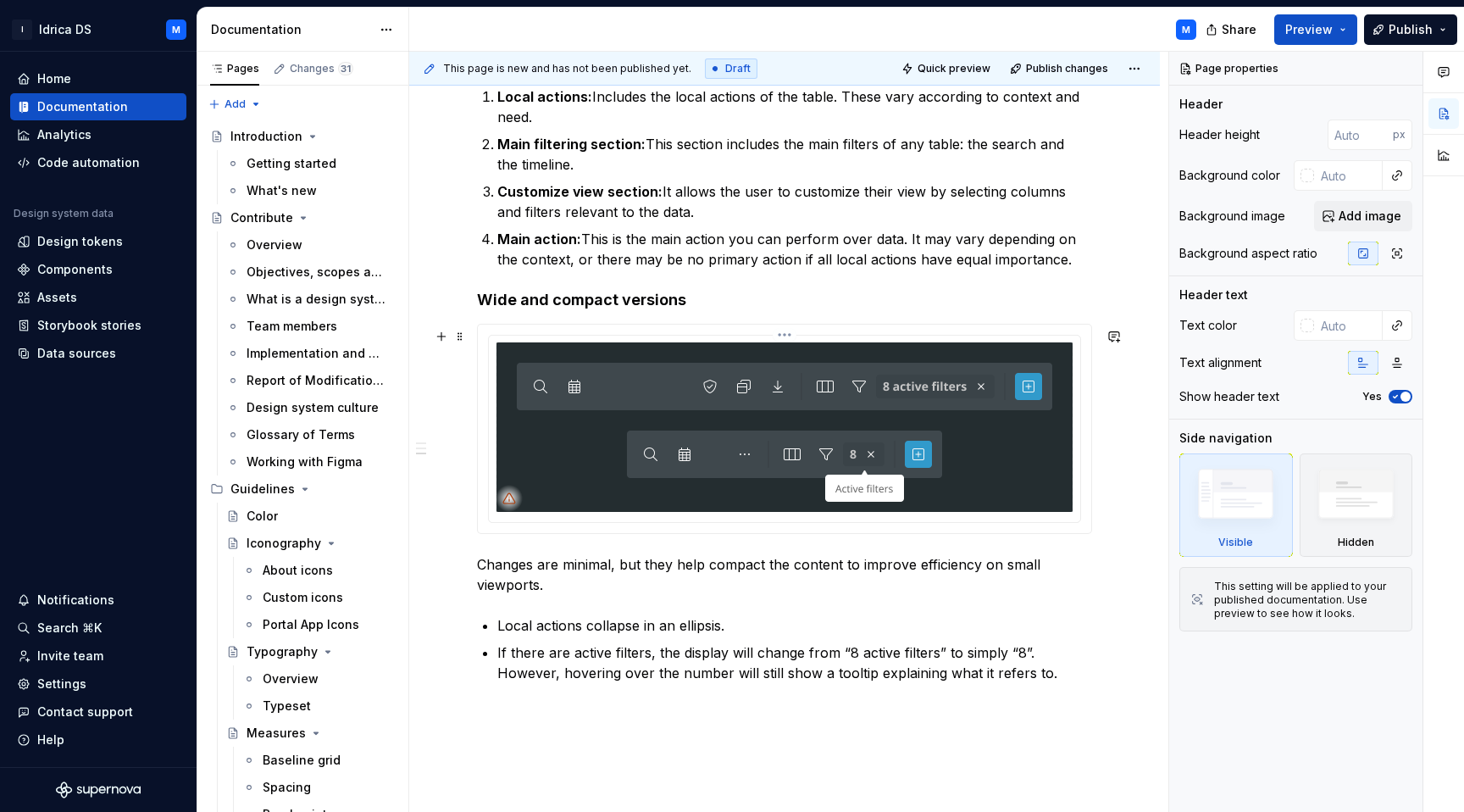
click at [614, 483] on img at bounding box center [785, 427] width 576 height 170
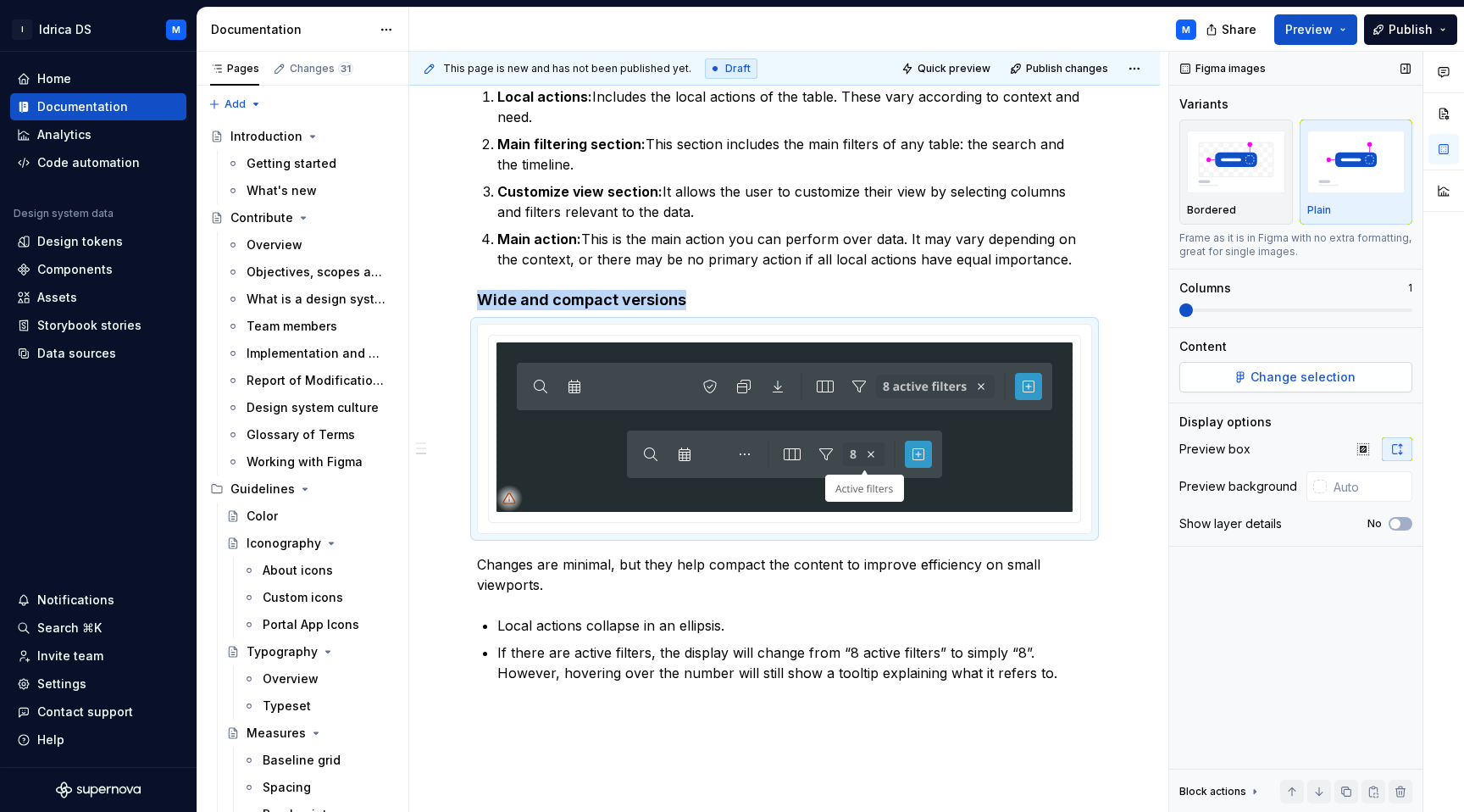
click at [1260, 369] on span "Change selection" at bounding box center [1302, 376] width 105 height 17
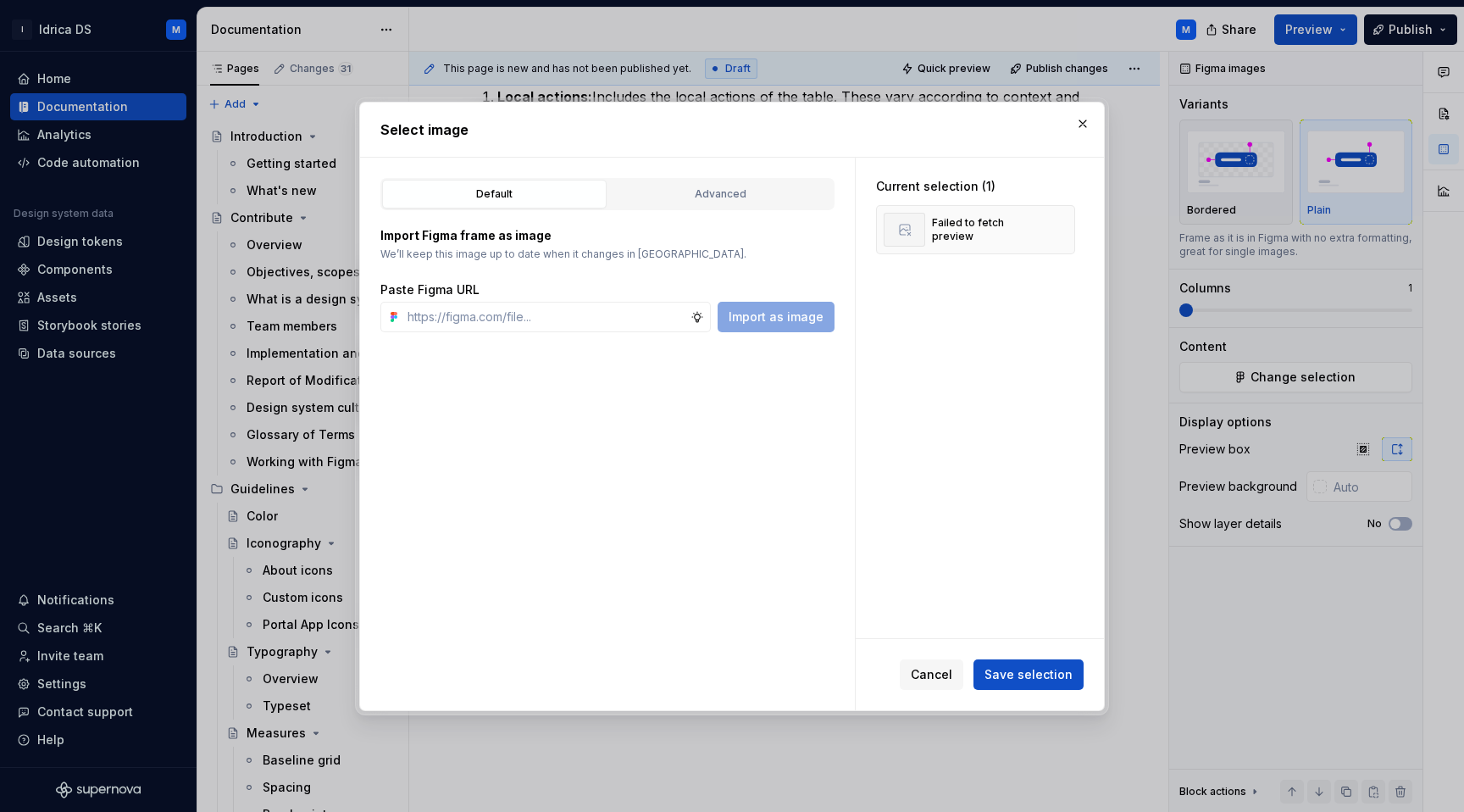
type textarea "*"
click at [706, 205] on button "Advanced" at bounding box center [720, 194] width 224 height 29
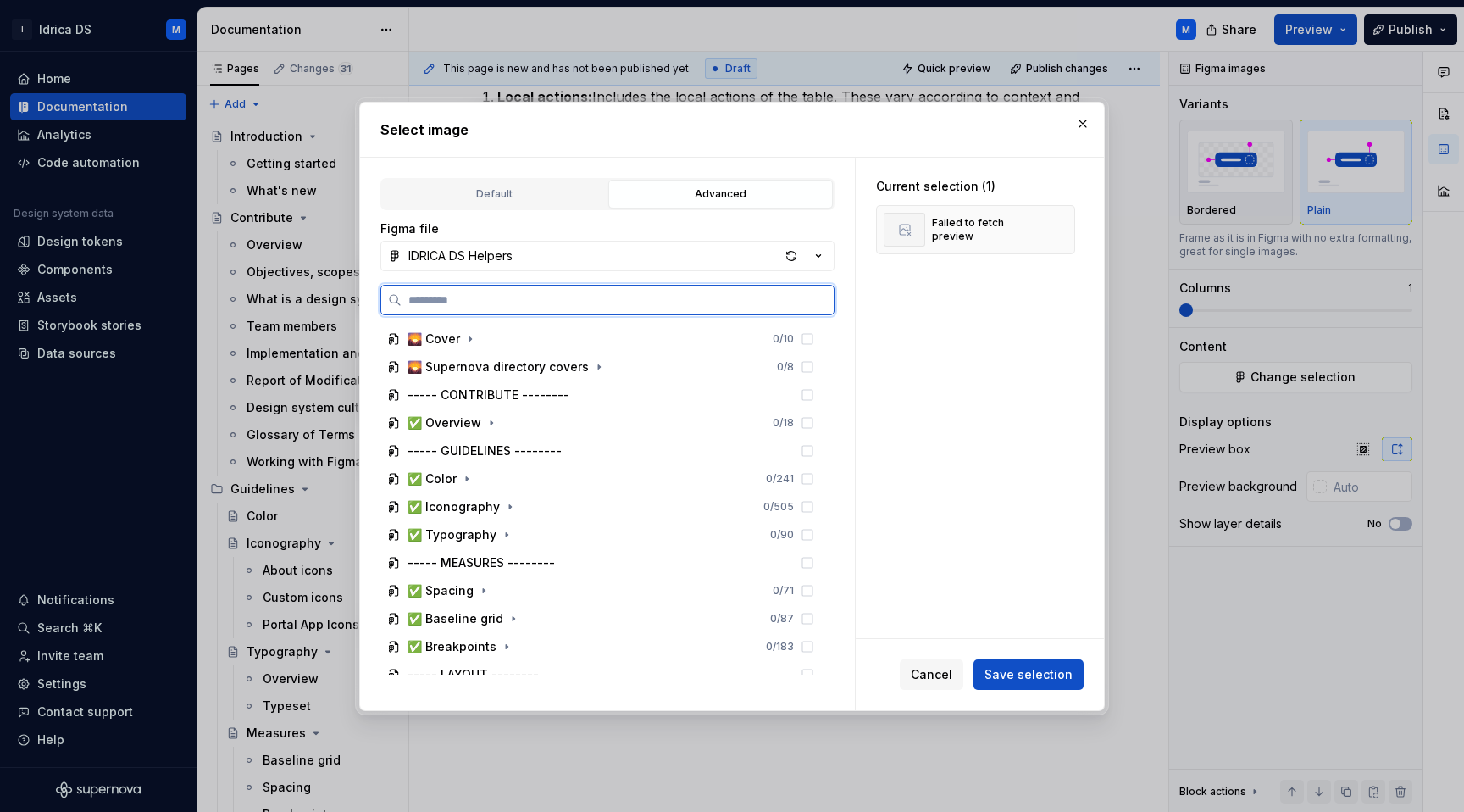
click at [542, 307] on input "search" at bounding box center [617, 300] width 432 height 17
paste input "**********"
type input "**********"
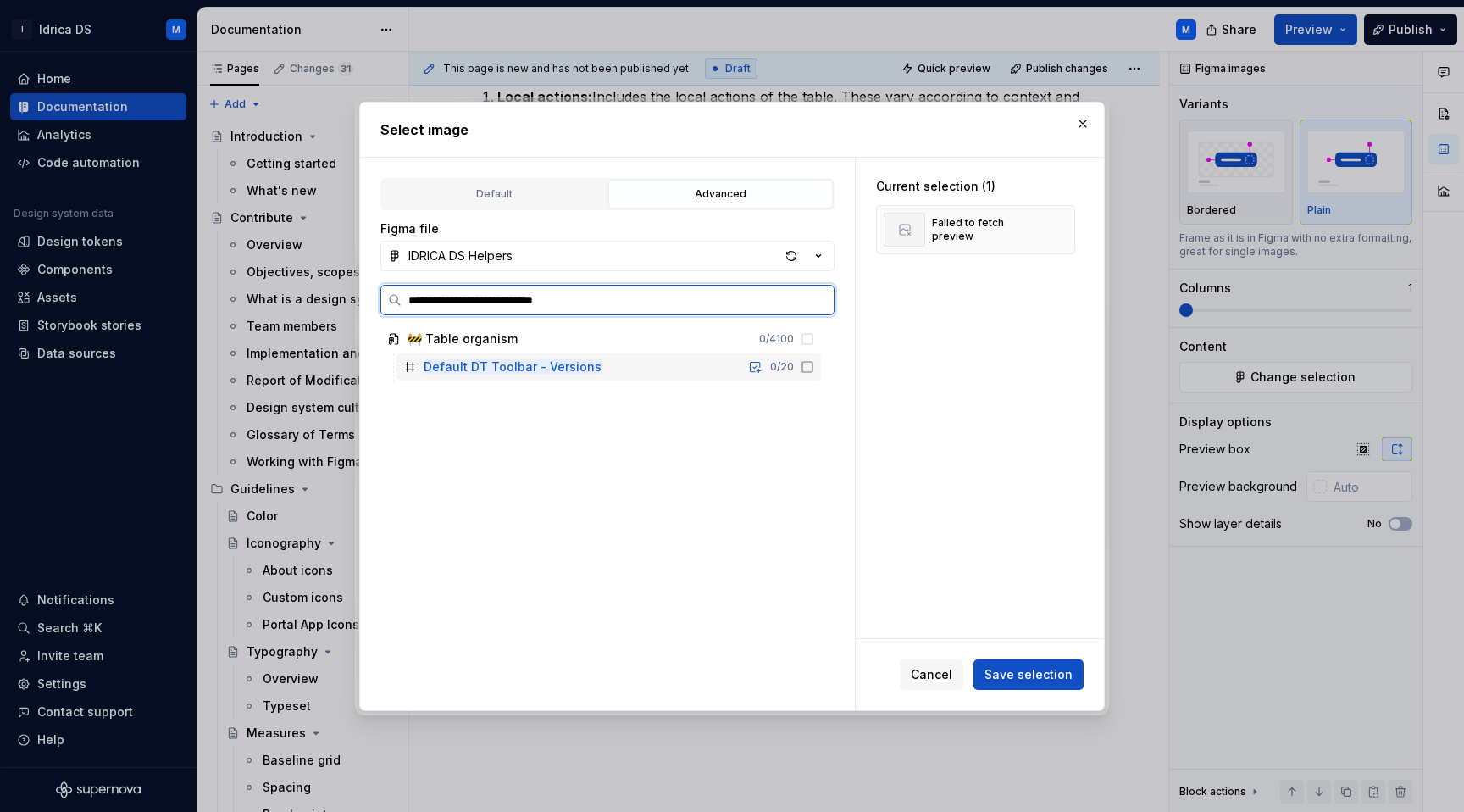
click at [814, 371] on icon at bounding box center [807, 366] width 13 height 13
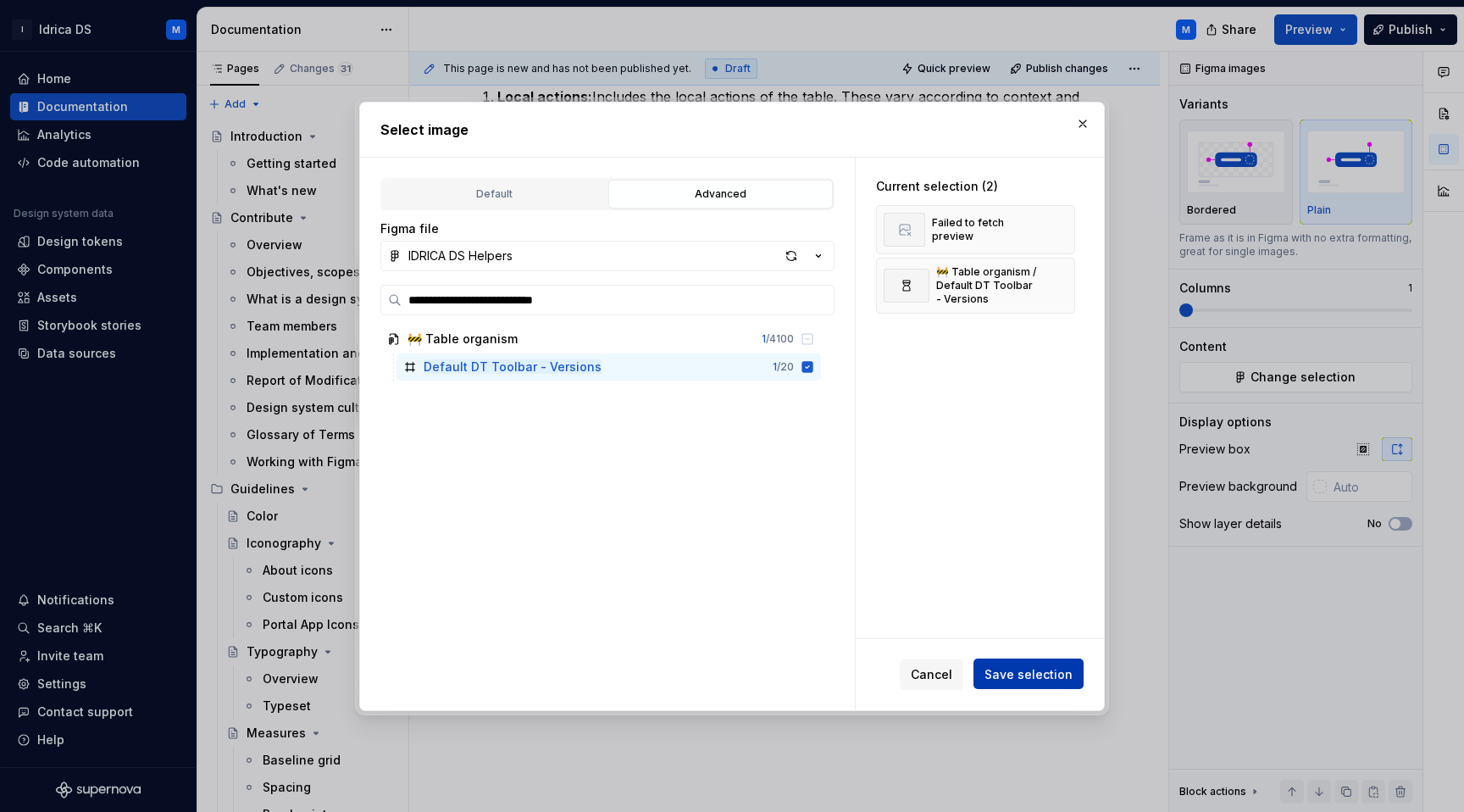
click at [1019, 679] on span "Save selection" at bounding box center [1028, 673] width 88 height 17
click at [1064, 231] on button "button" at bounding box center [1055, 229] width 24 height 24
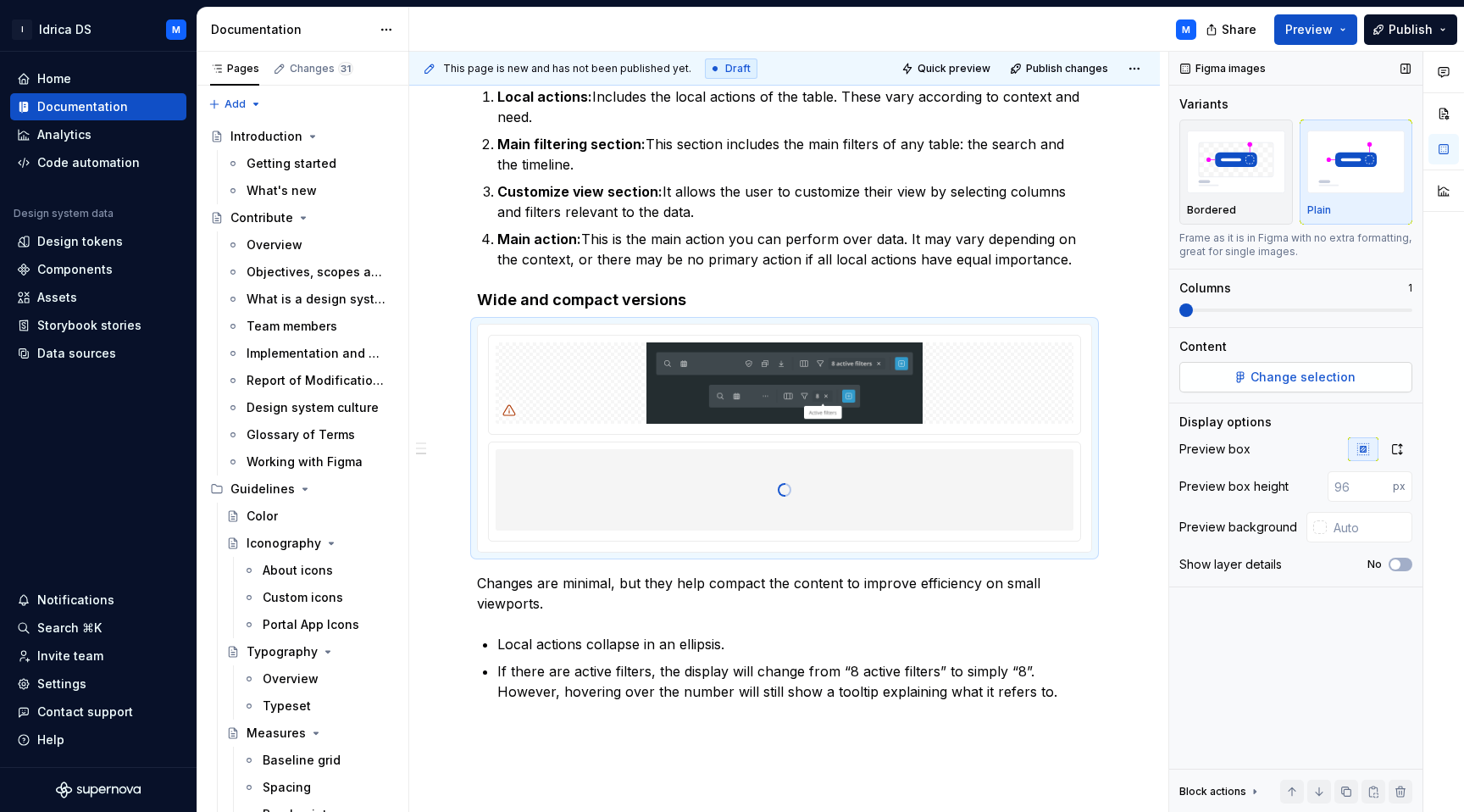
click at [1298, 383] on span "Change selection" at bounding box center [1302, 376] width 105 height 17
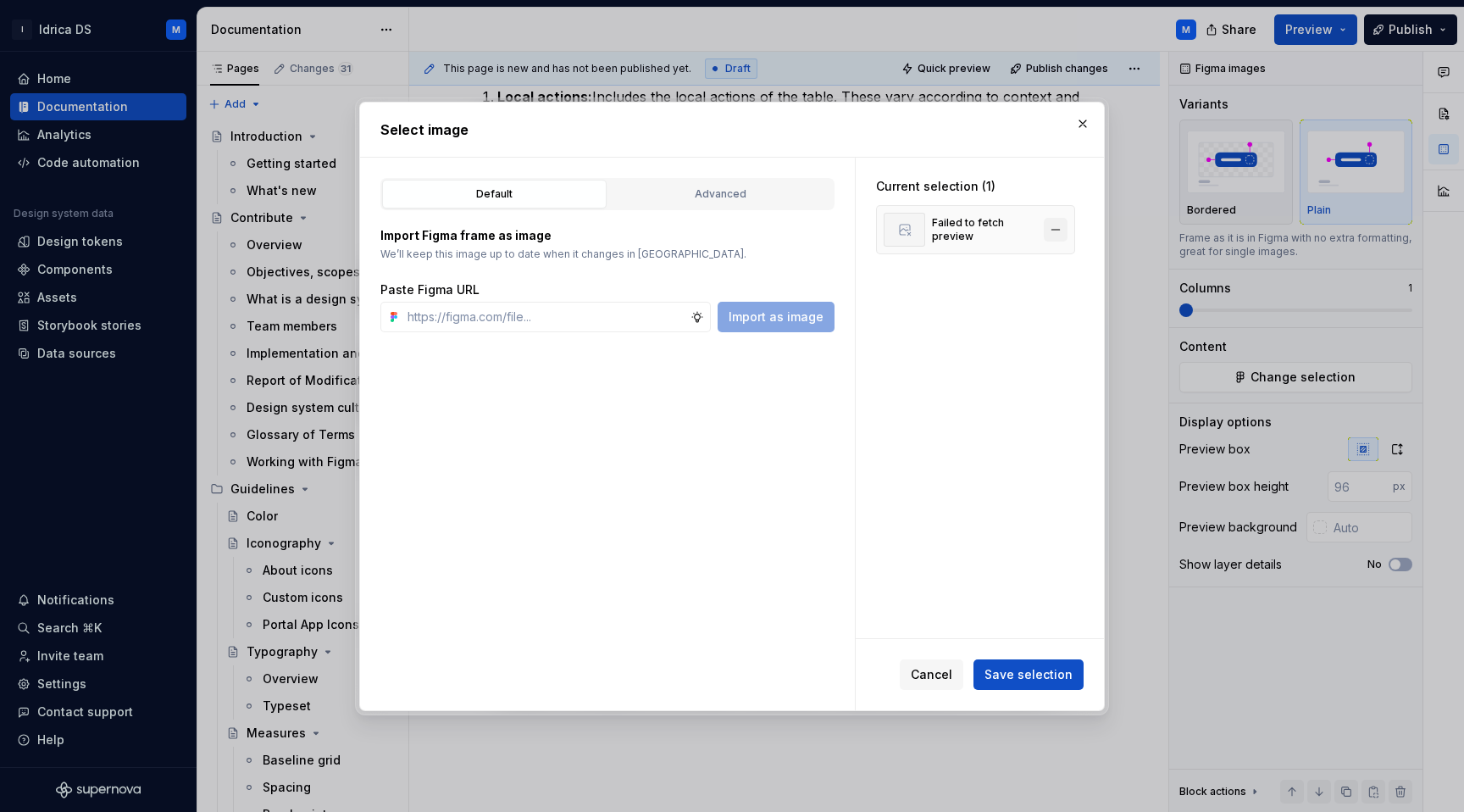
click at [1067, 228] on button "button" at bounding box center [1055, 229] width 24 height 24
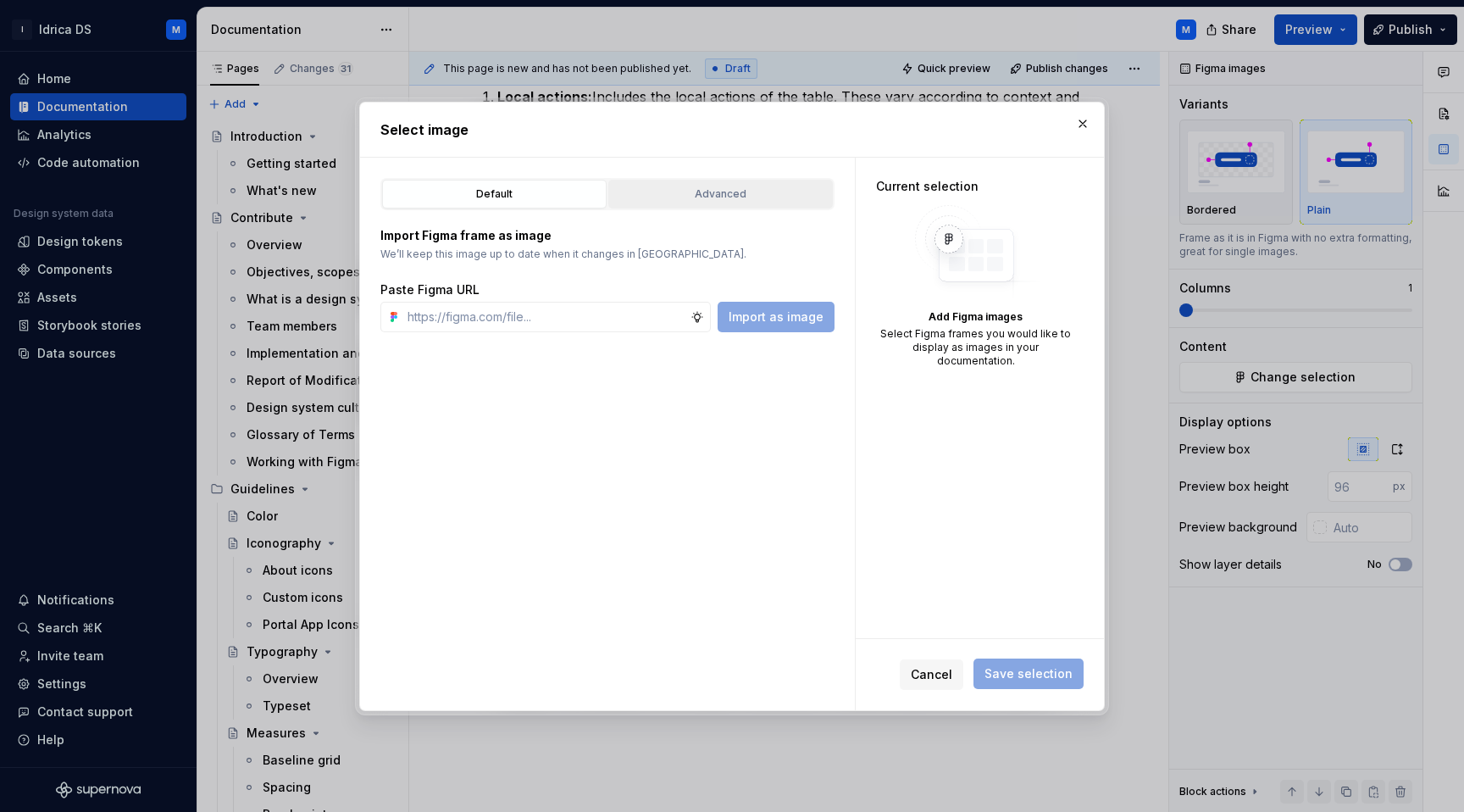
click at [724, 191] on div "Advanced" at bounding box center [720, 194] width 213 height 17
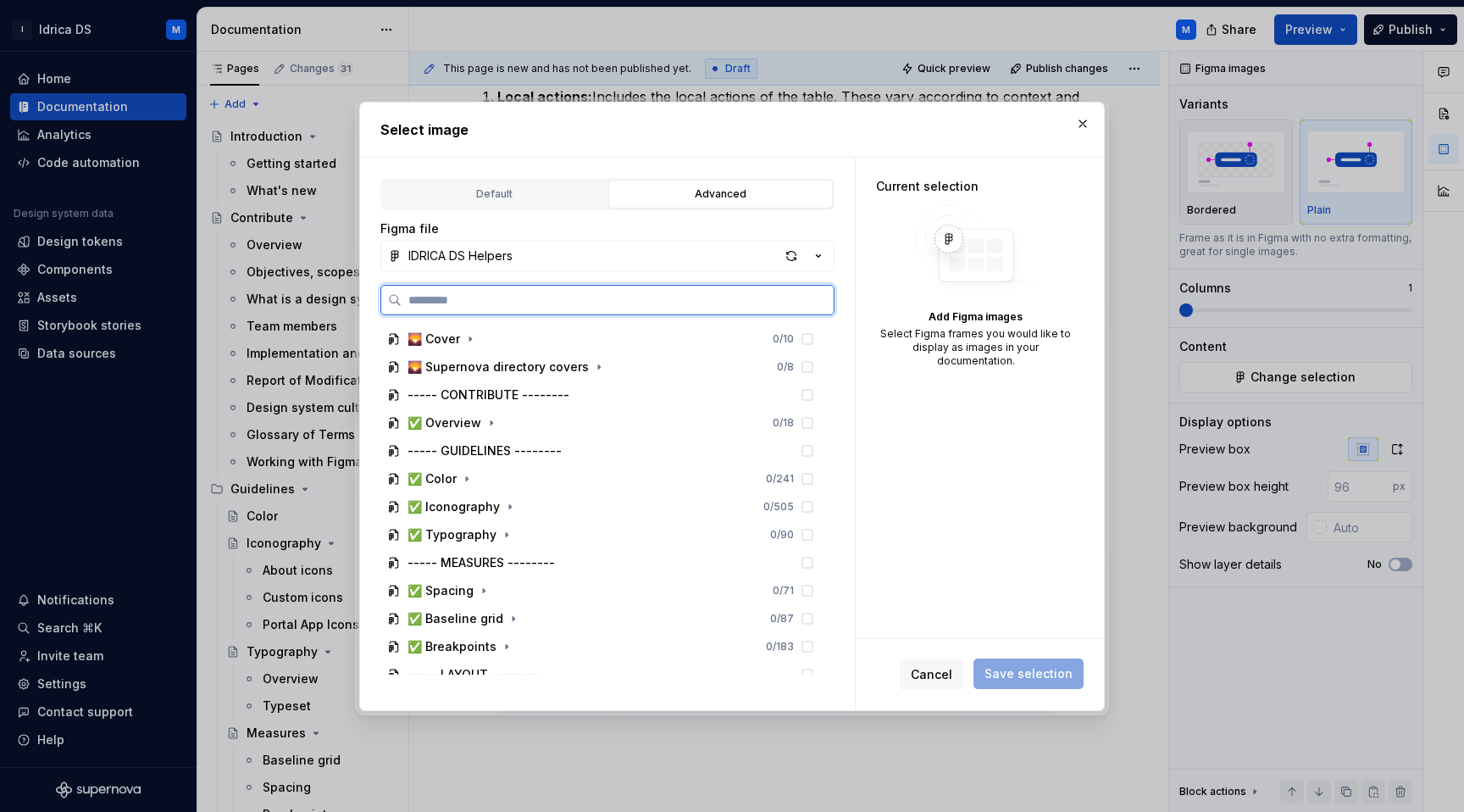
click at [543, 299] on input "search" at bounding box center [617, 300] width 432 height 17
paste input "**********"
type input "**********"
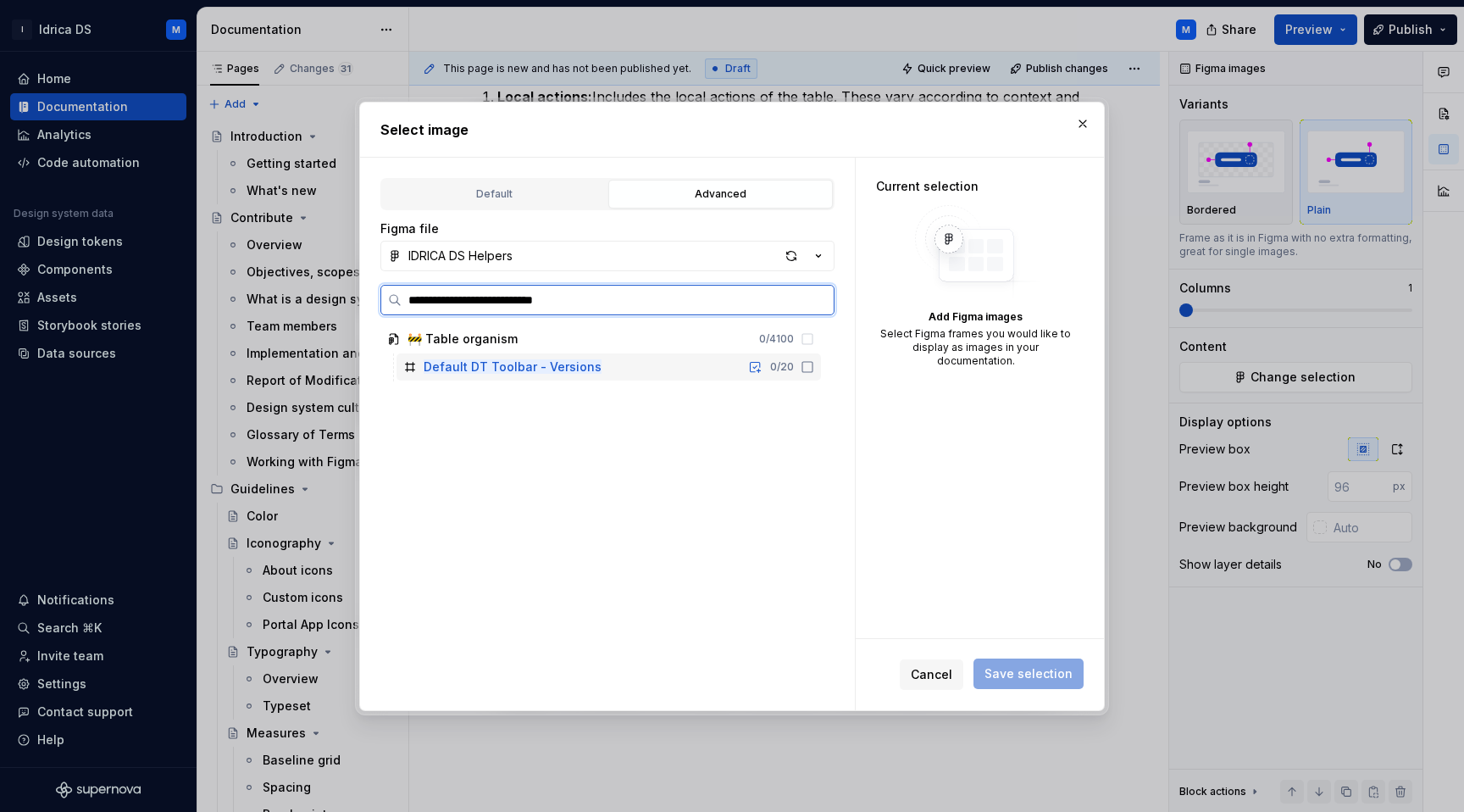
click at [814, 370] on icon at bounding box center [807, 366] width 13 height 13
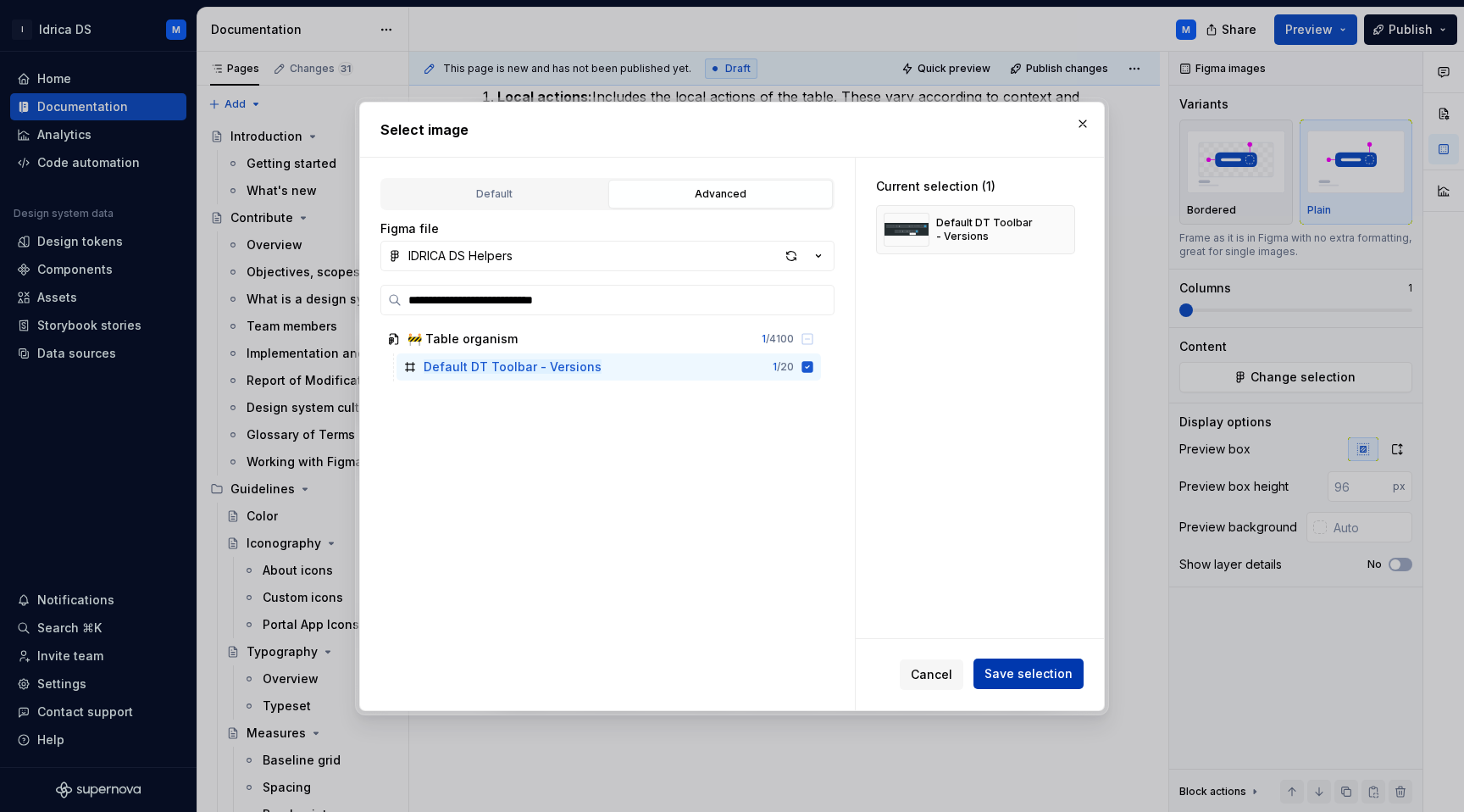
click at [1004, 676] on span "Save selection" at bounding box center [1028, 673] width 88 height 17
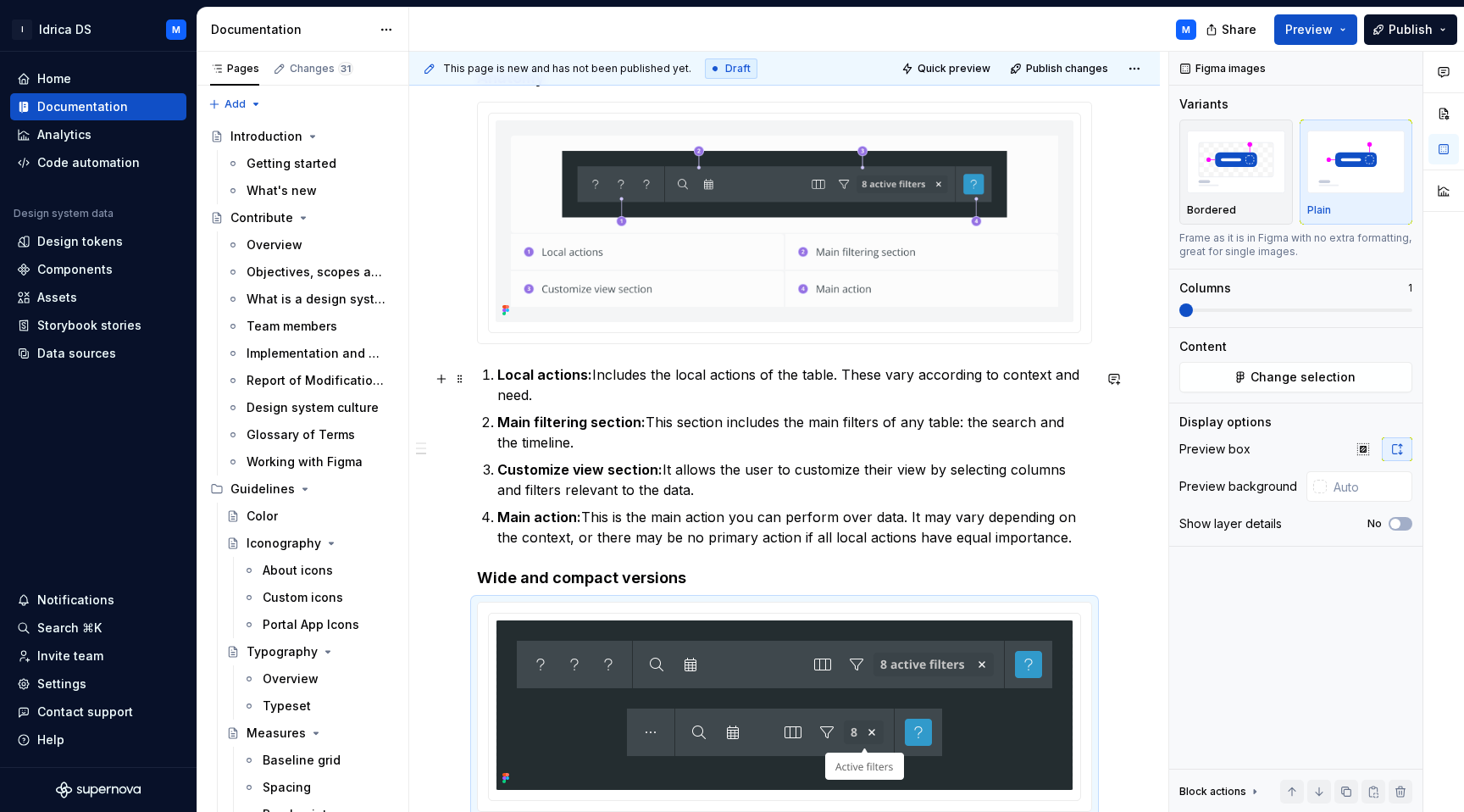
scroll to position [607, 0]
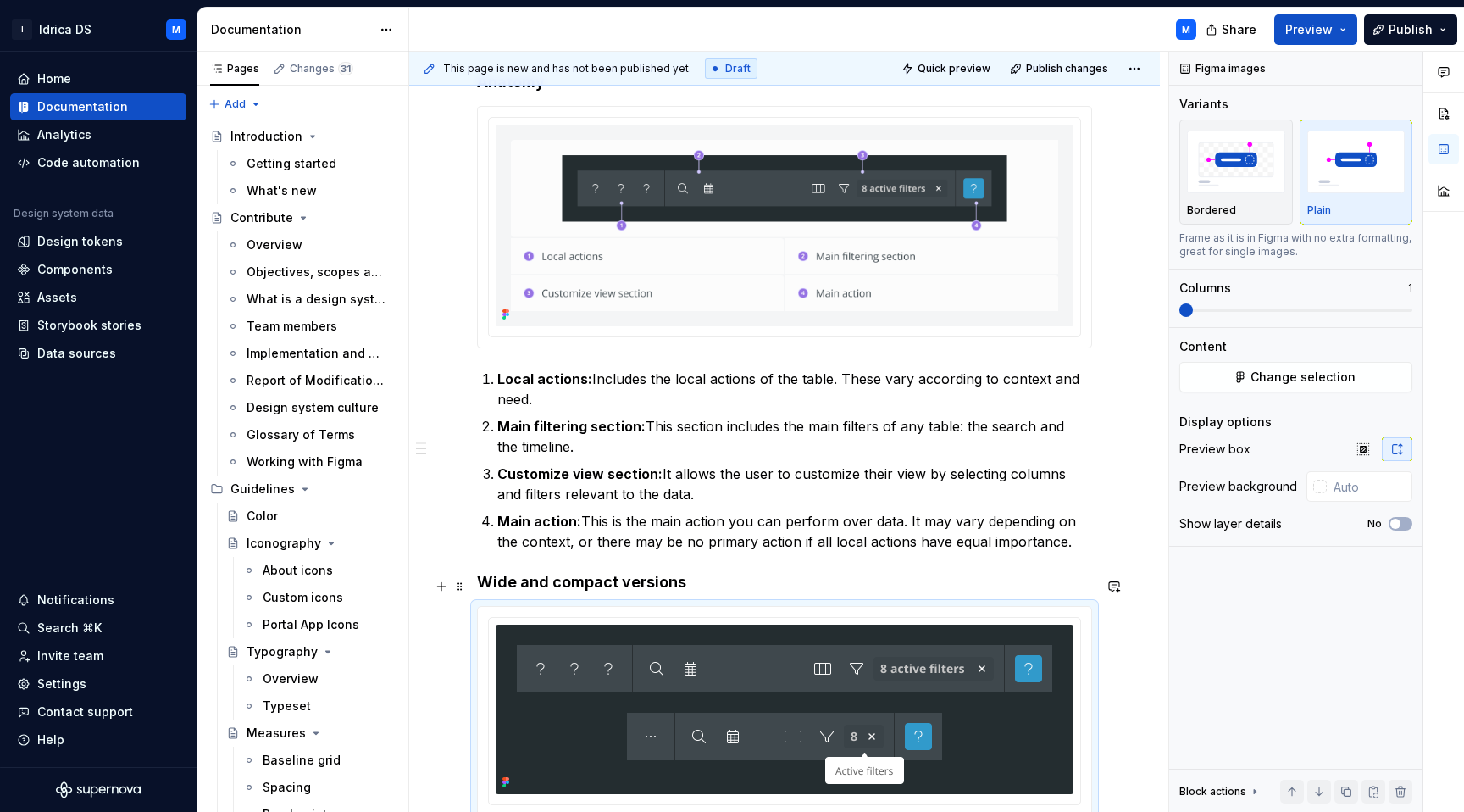
click at [726, 580] on h4 "Wide and compact versions" at bounding box center [785, 581] width 615 height 20
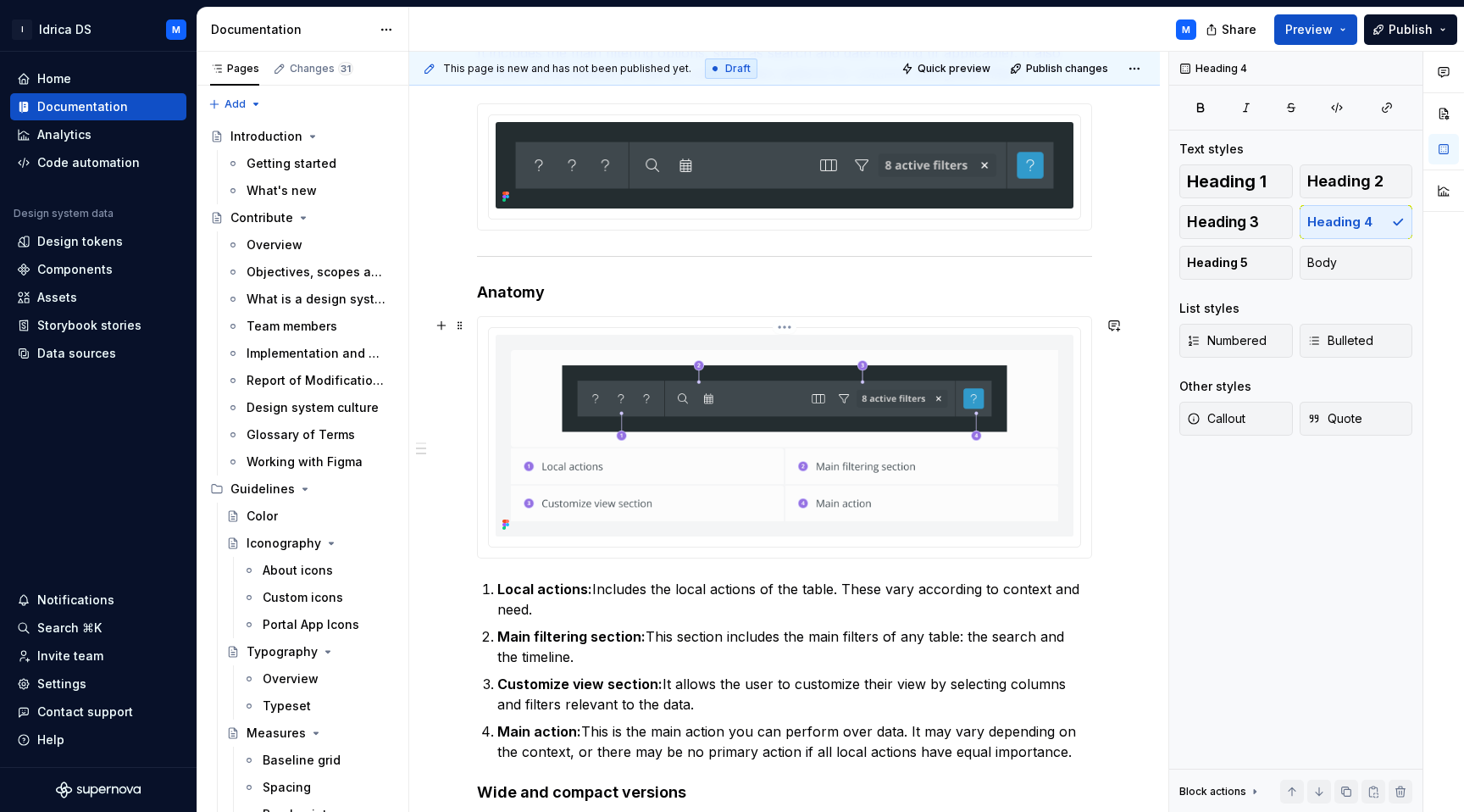
scroll to position [0, 0]
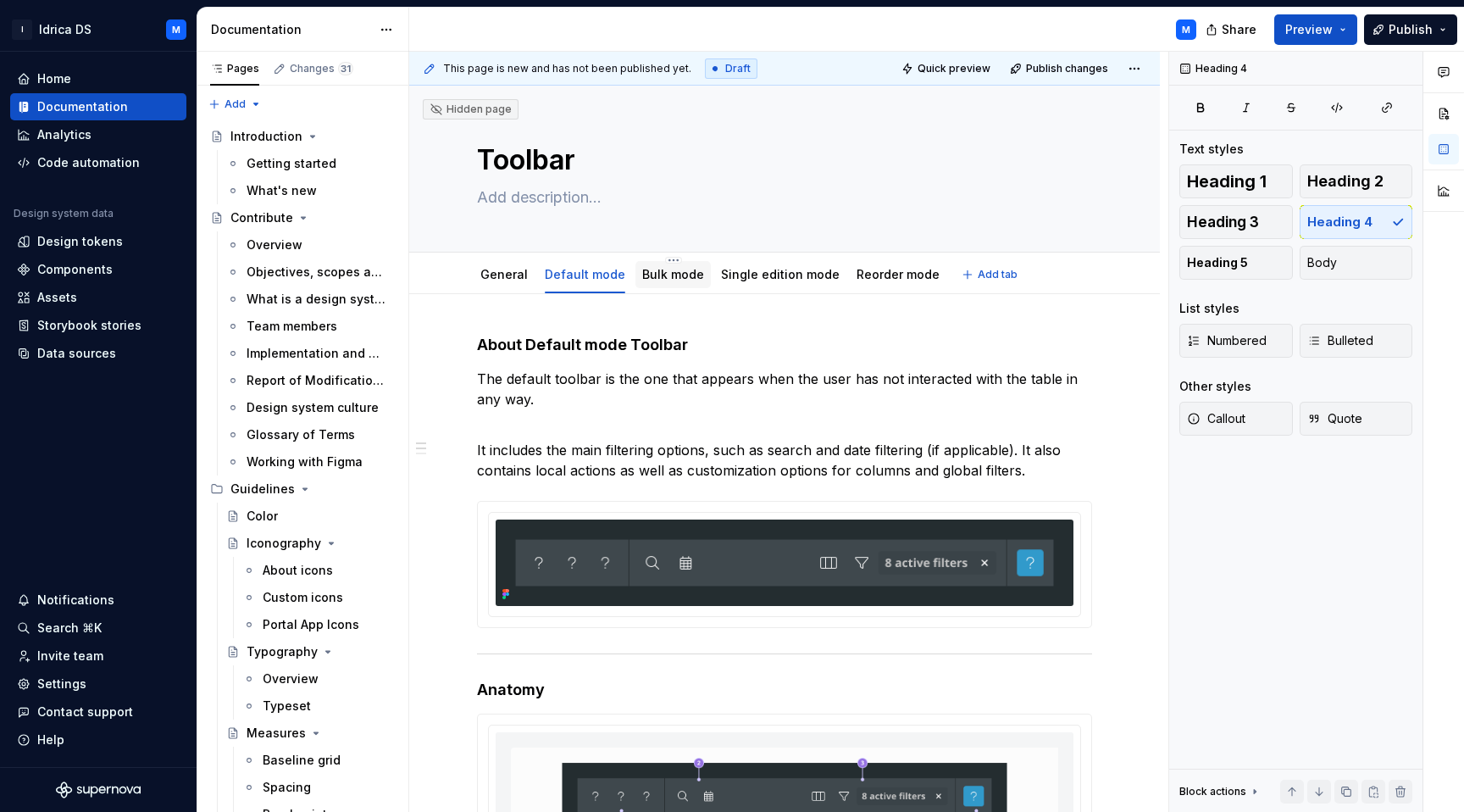
click at [646, 276] on link "Bulk mode" at bounding box center [673, 274] width 62 height 14
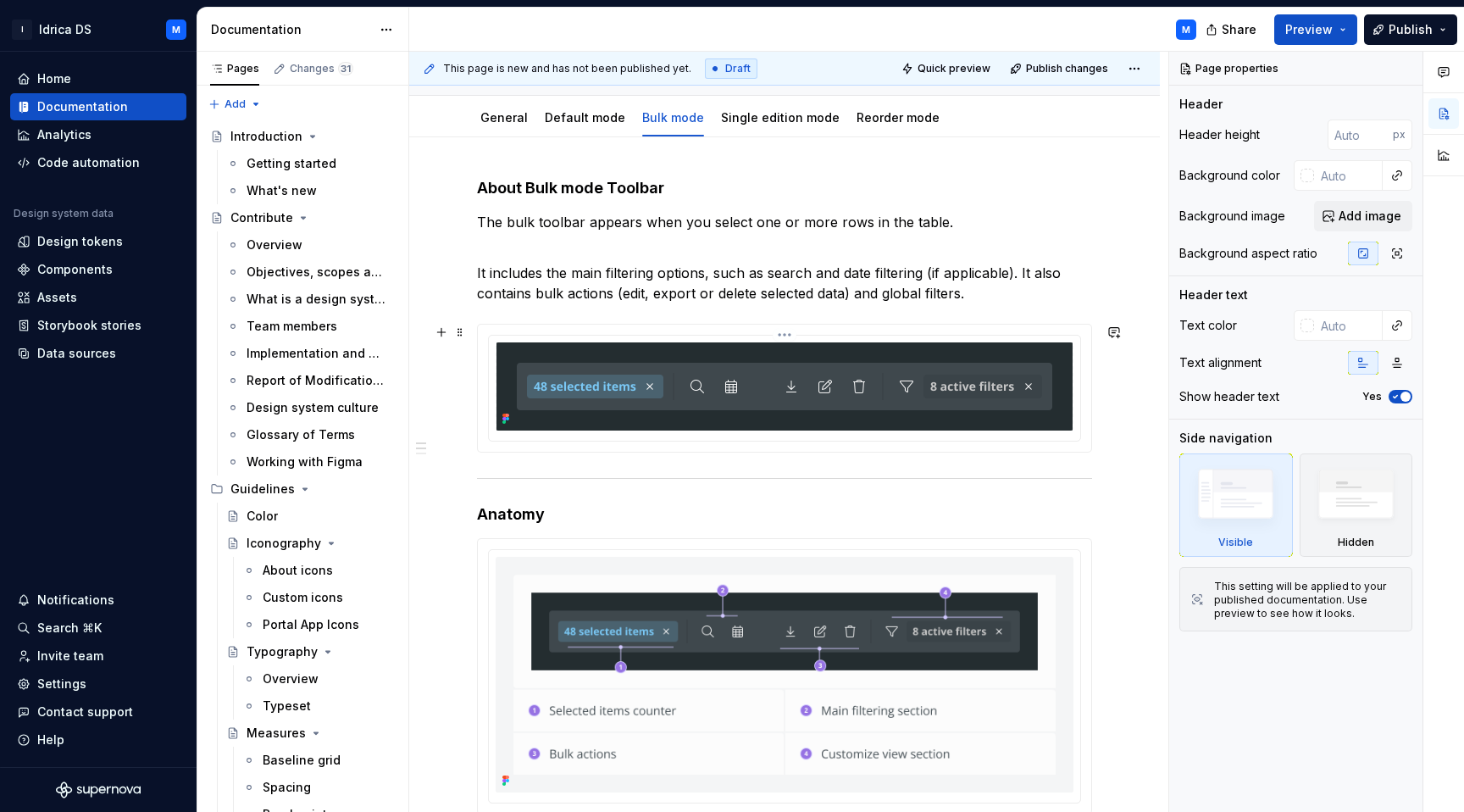
scroll to position [159, 0]
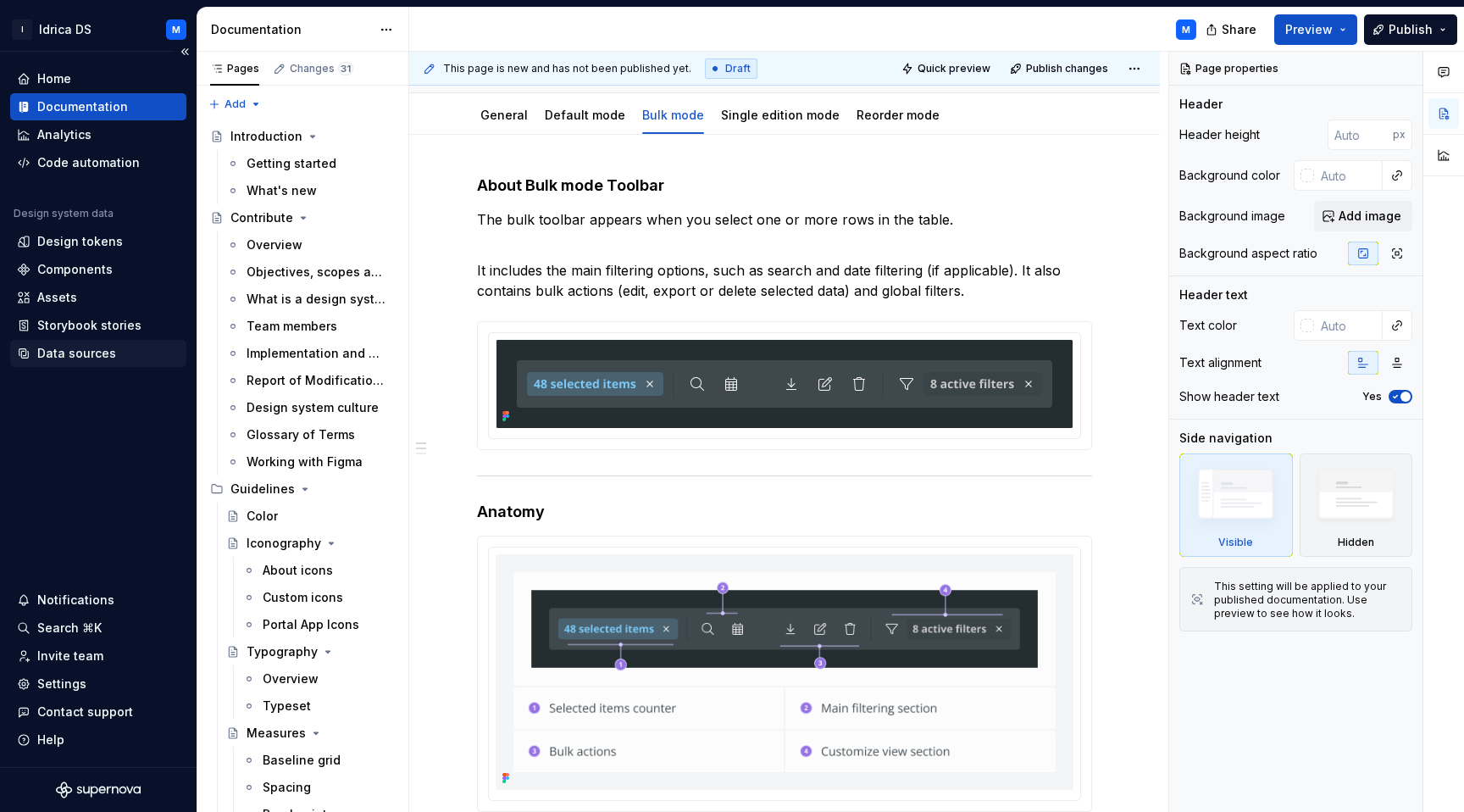
click at [87, 355] on div "Data sources" at bounding box center [76, 353] width 79 height 17
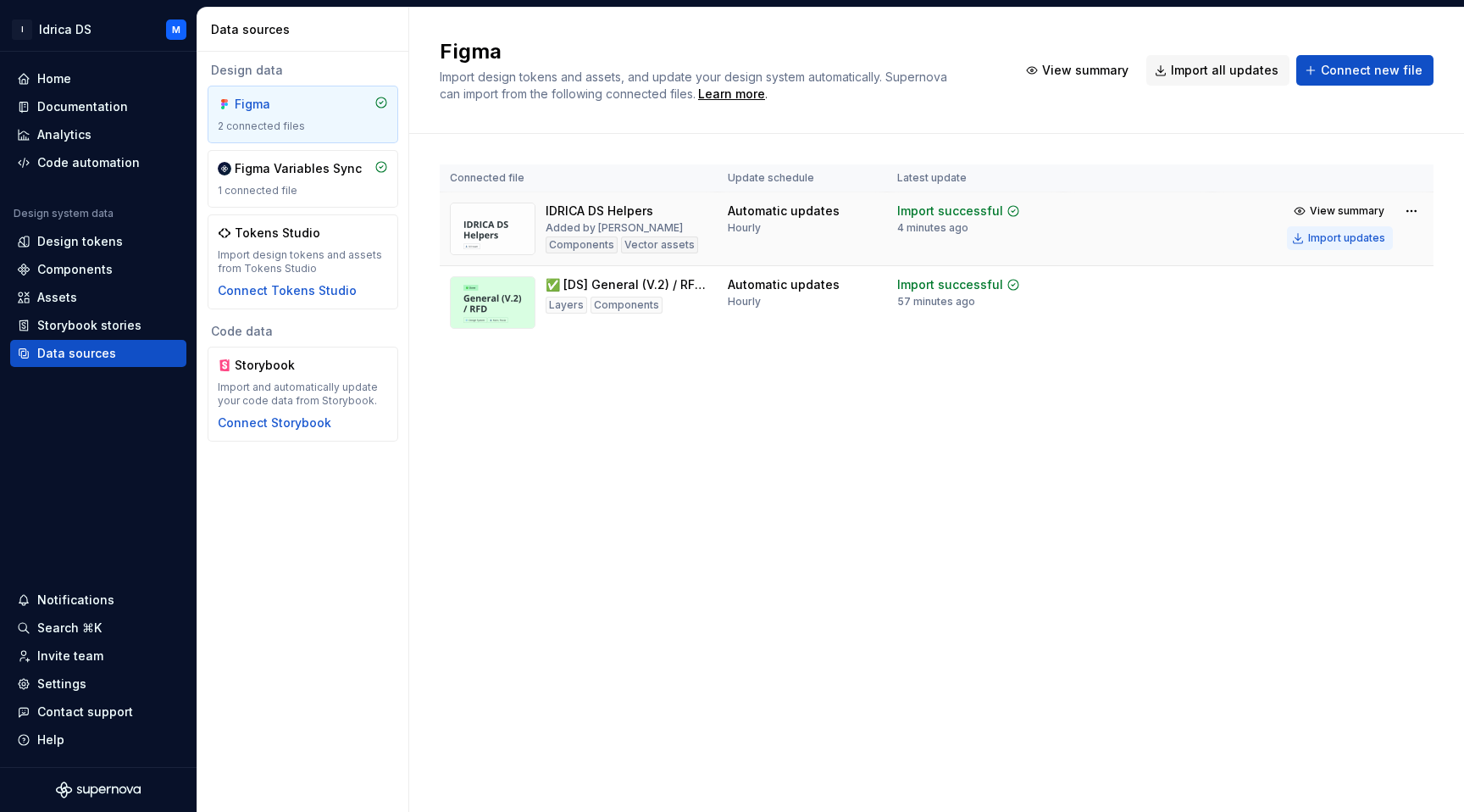
click at [1334, 238] on div "Import updates" at bounding box center [1346, 238] width 77 height 13
click at [53, 109] on div "Documentation" at bounding box center [82, 106] width 91 height 17
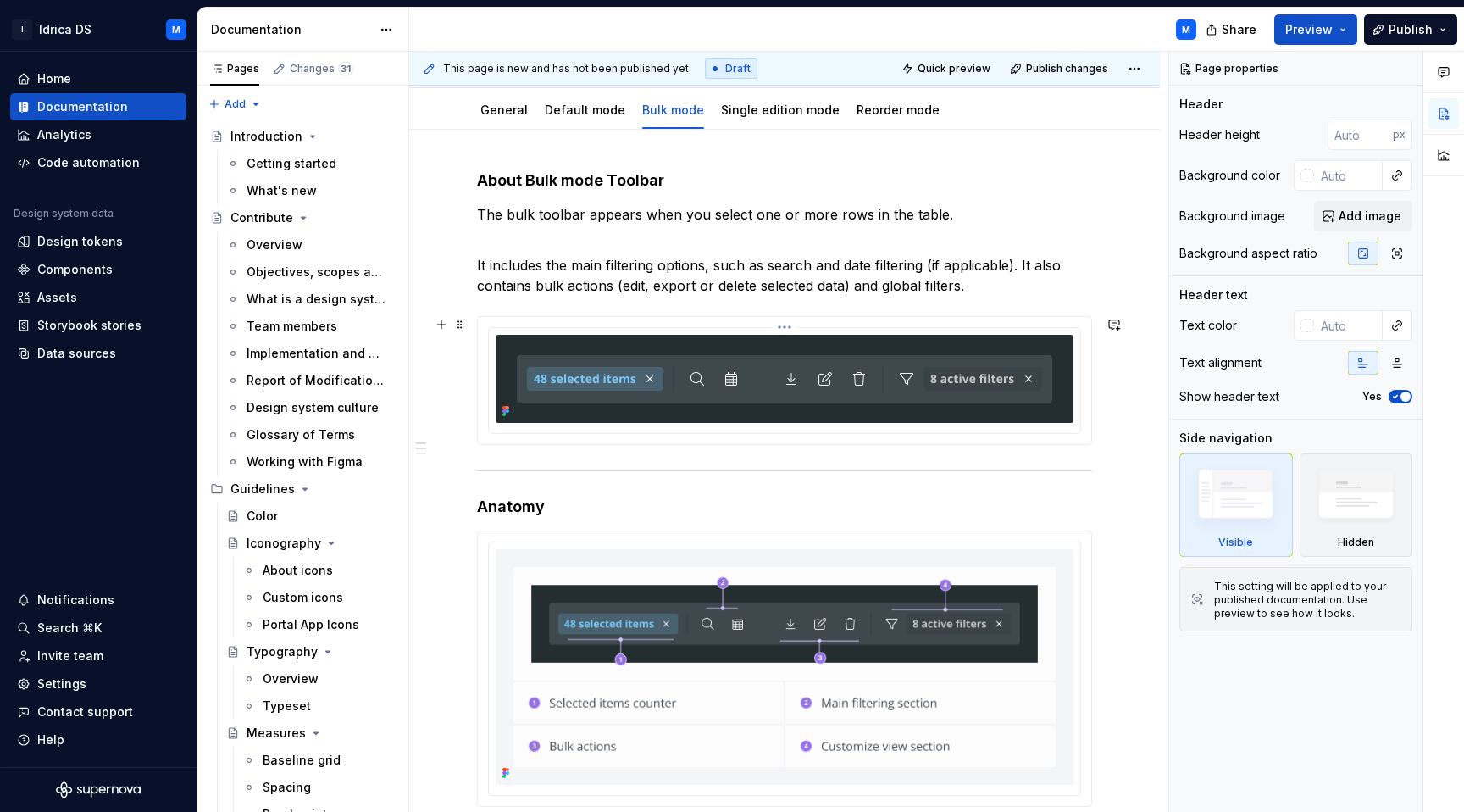
scroll to position [175, 0]
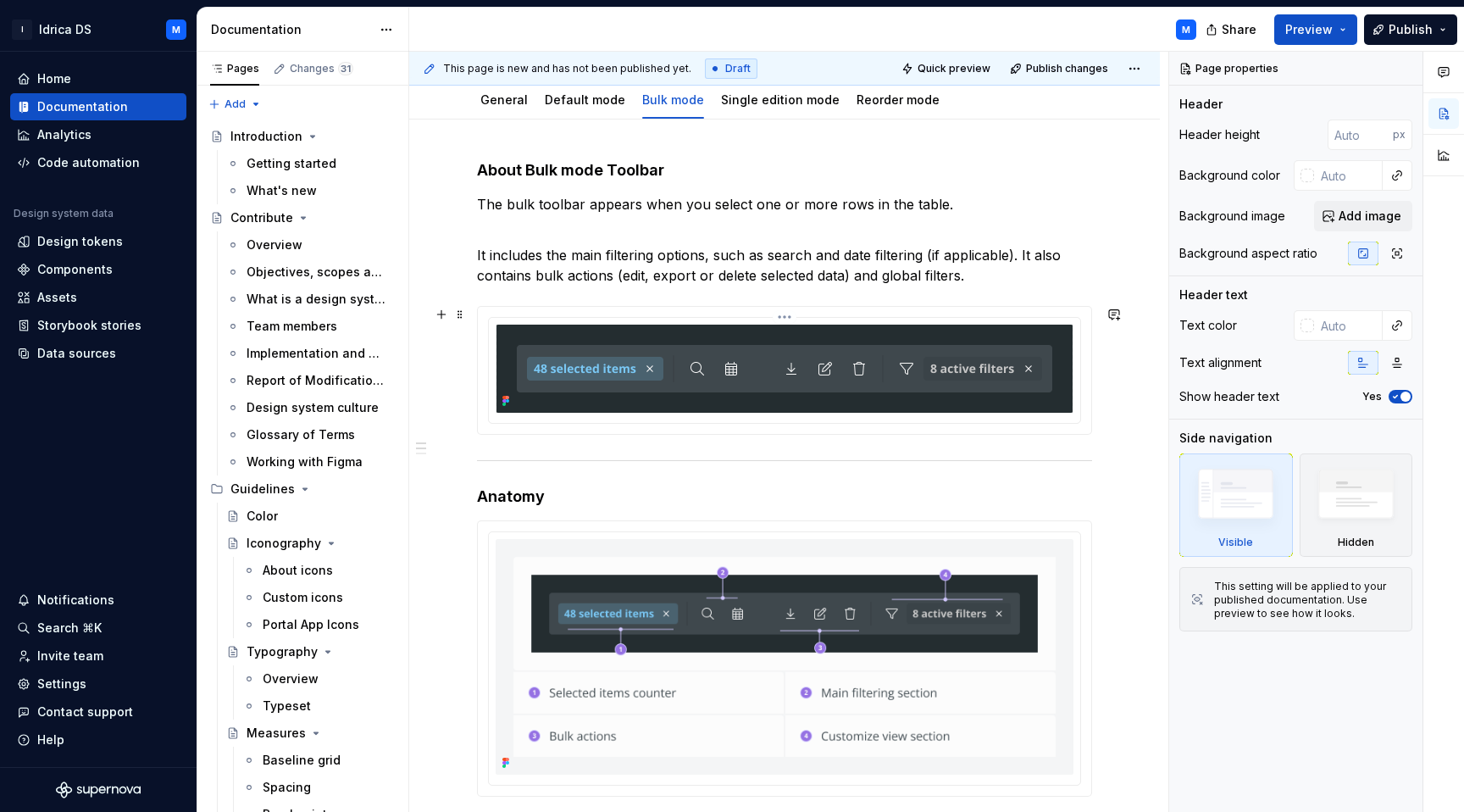
click at [1064, 375] on img at bounding box center [785, 368] width 576 height 88
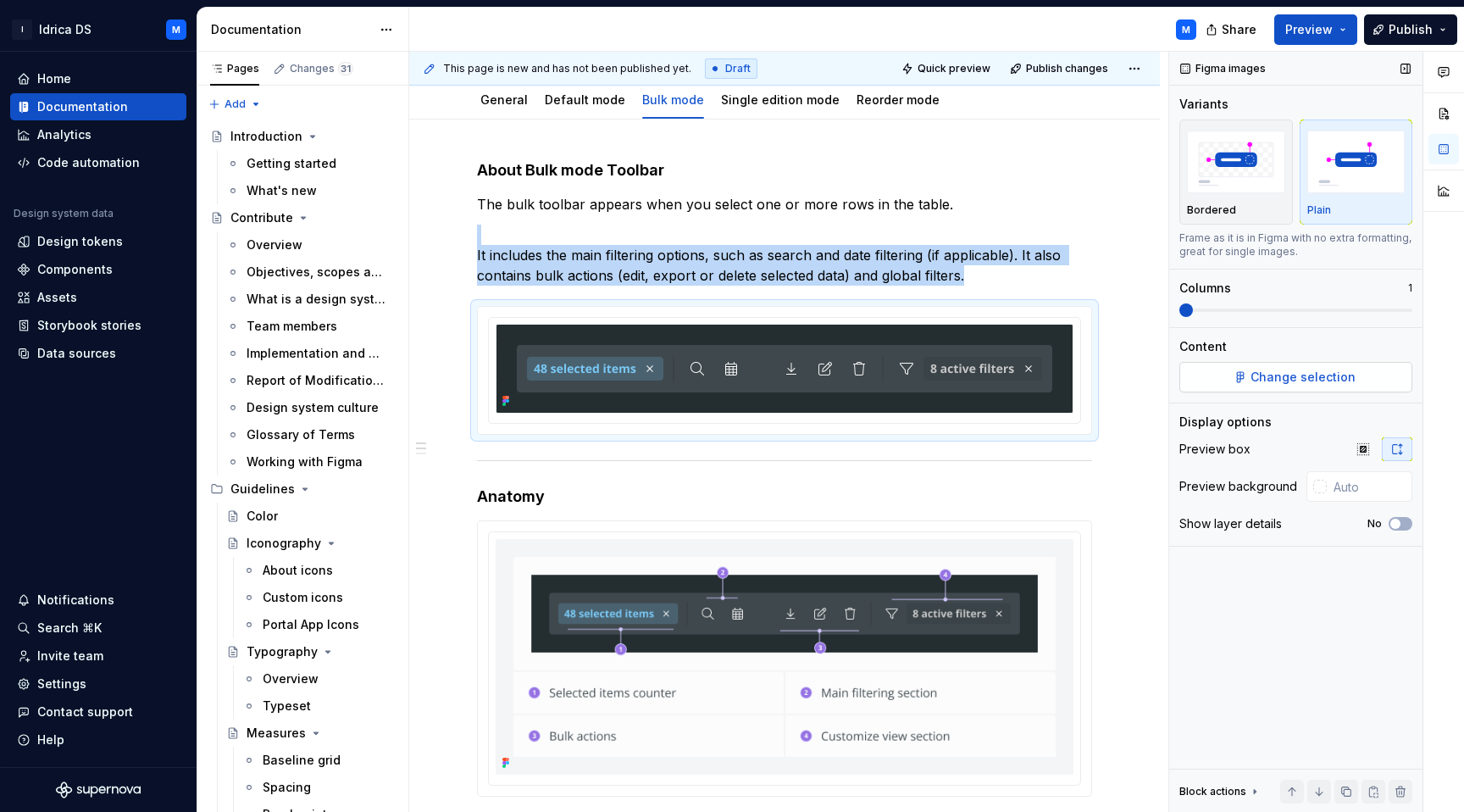
click at [1270, 384] on span "Change selection" at bounding box center [1302, 376] width 105 height 17
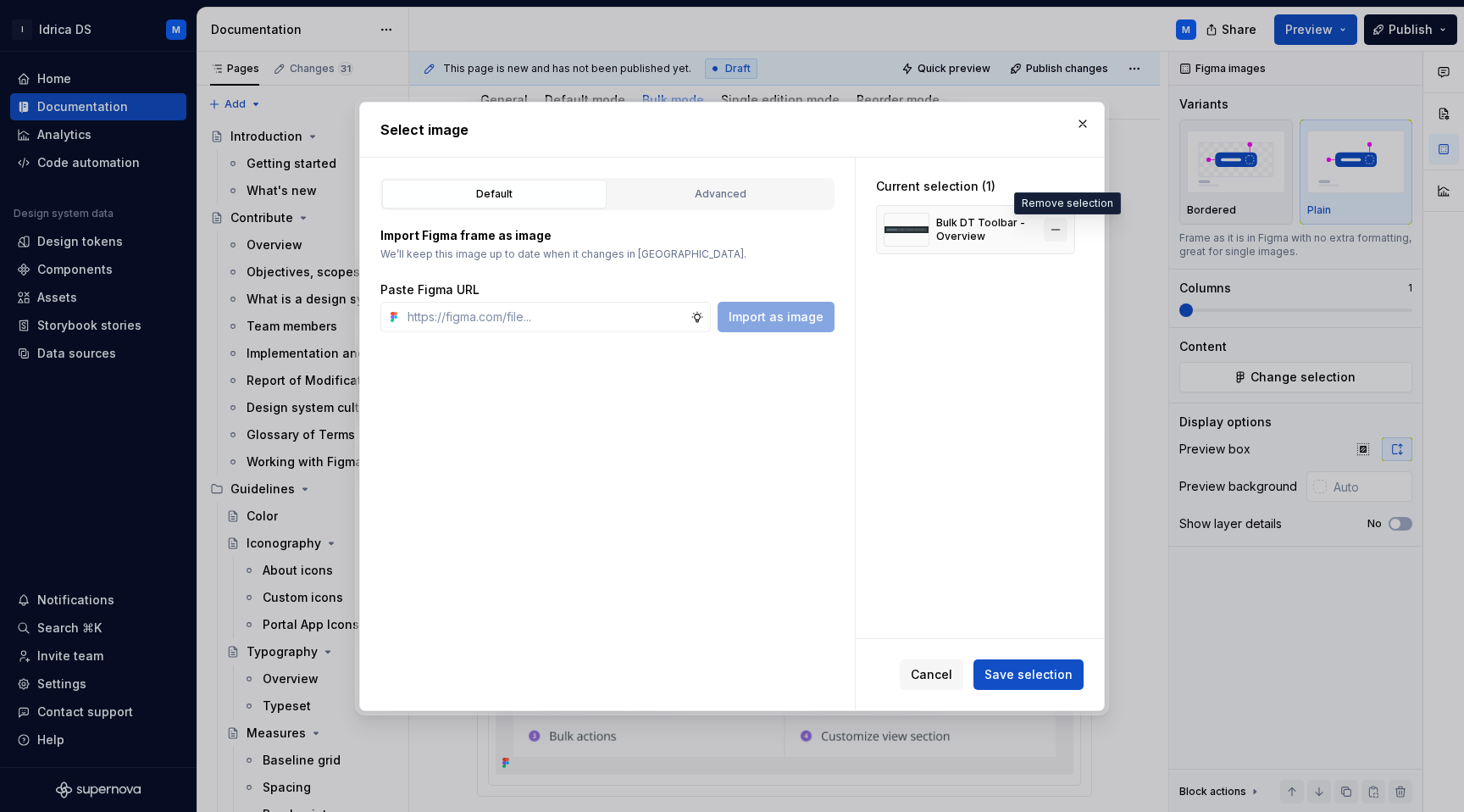
click at [1061, 224] on button "button" at bounding box center [1055, 229] width 24 height 24
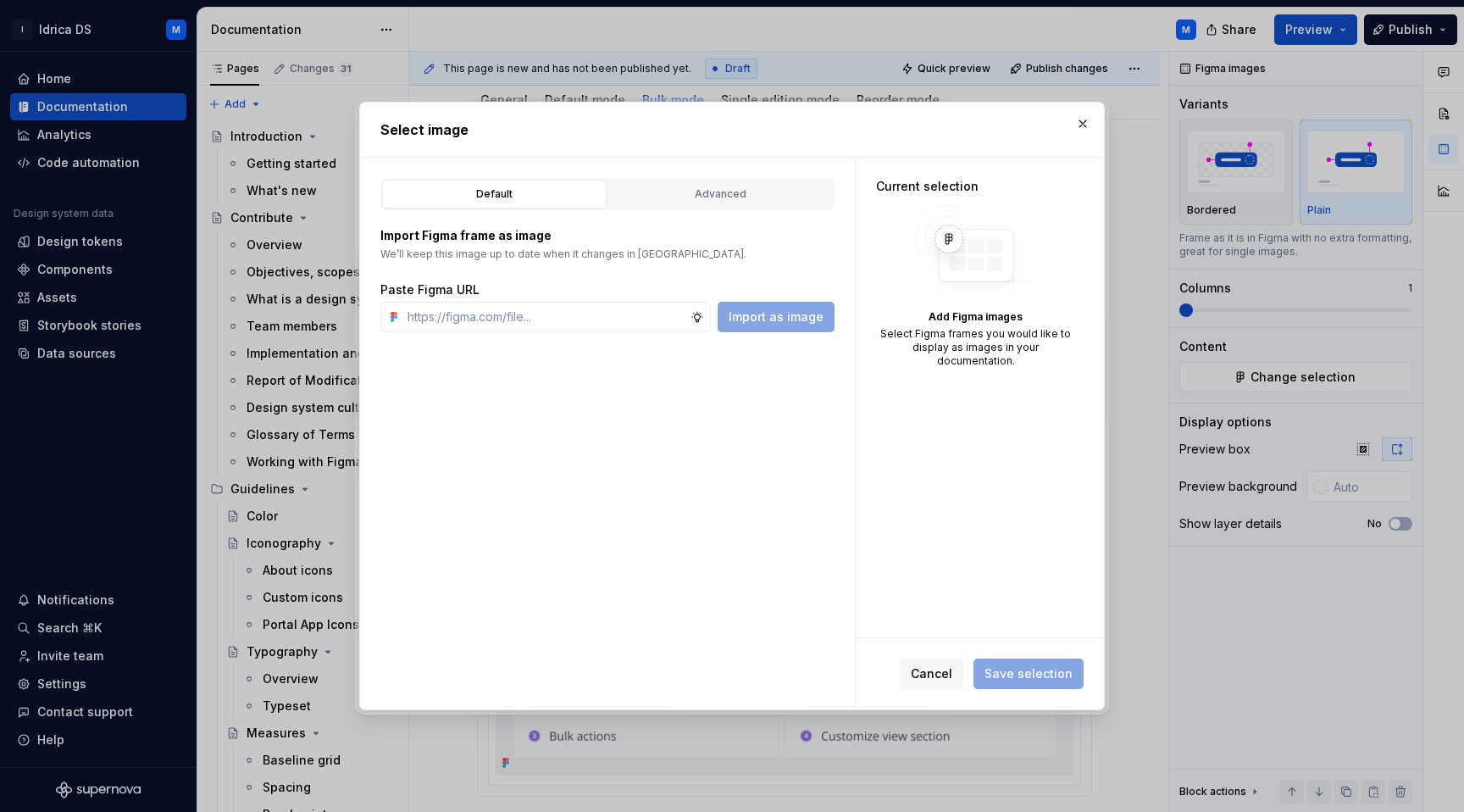
type textarea "*"
click at [722, 187] on div "Advanced" at bounding box center [720, 194] width 213 height 17
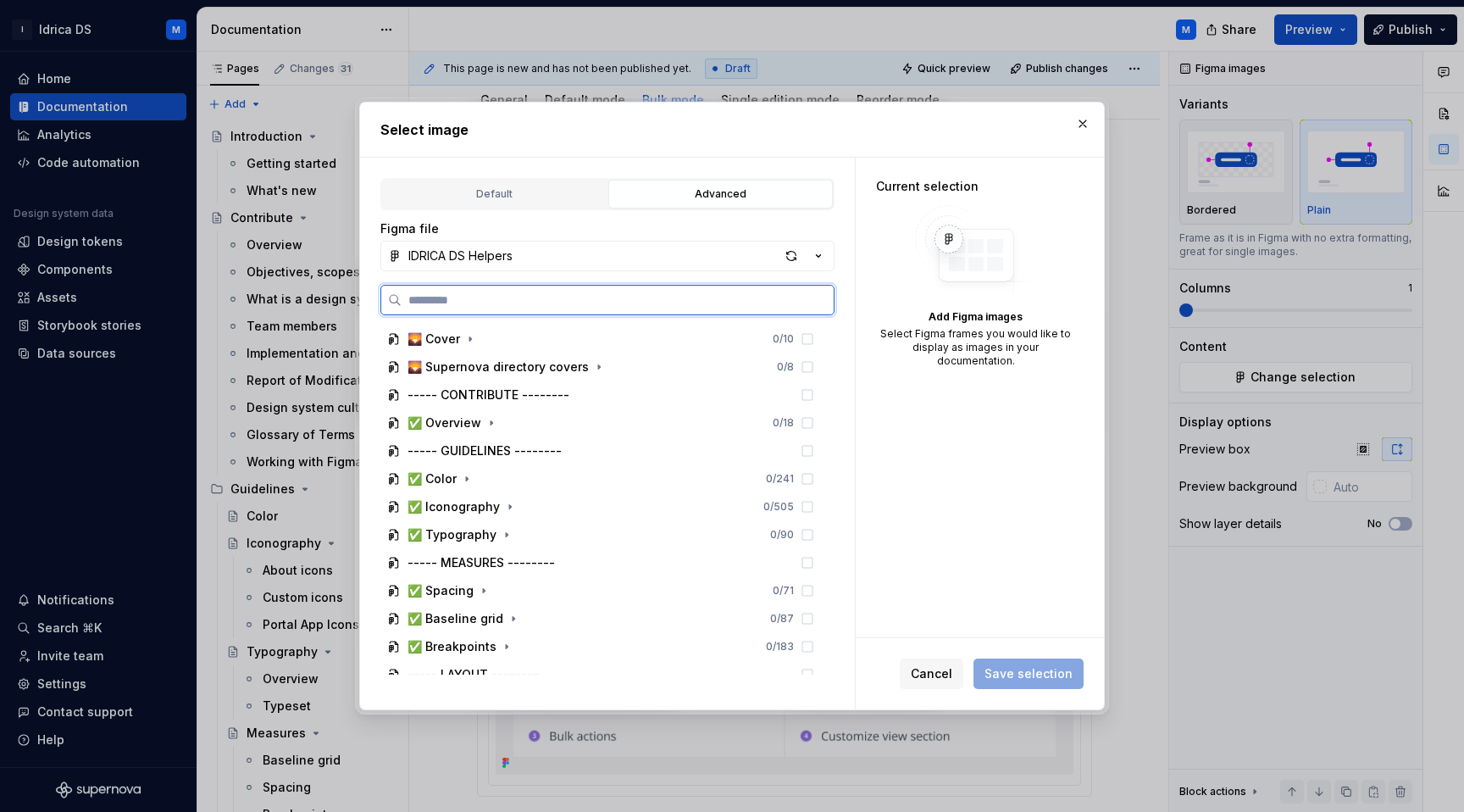
click at [527, 302] on input "search" at bounding box center [617, 300] width 432 height 17
paste input "**********"
type input "**********"
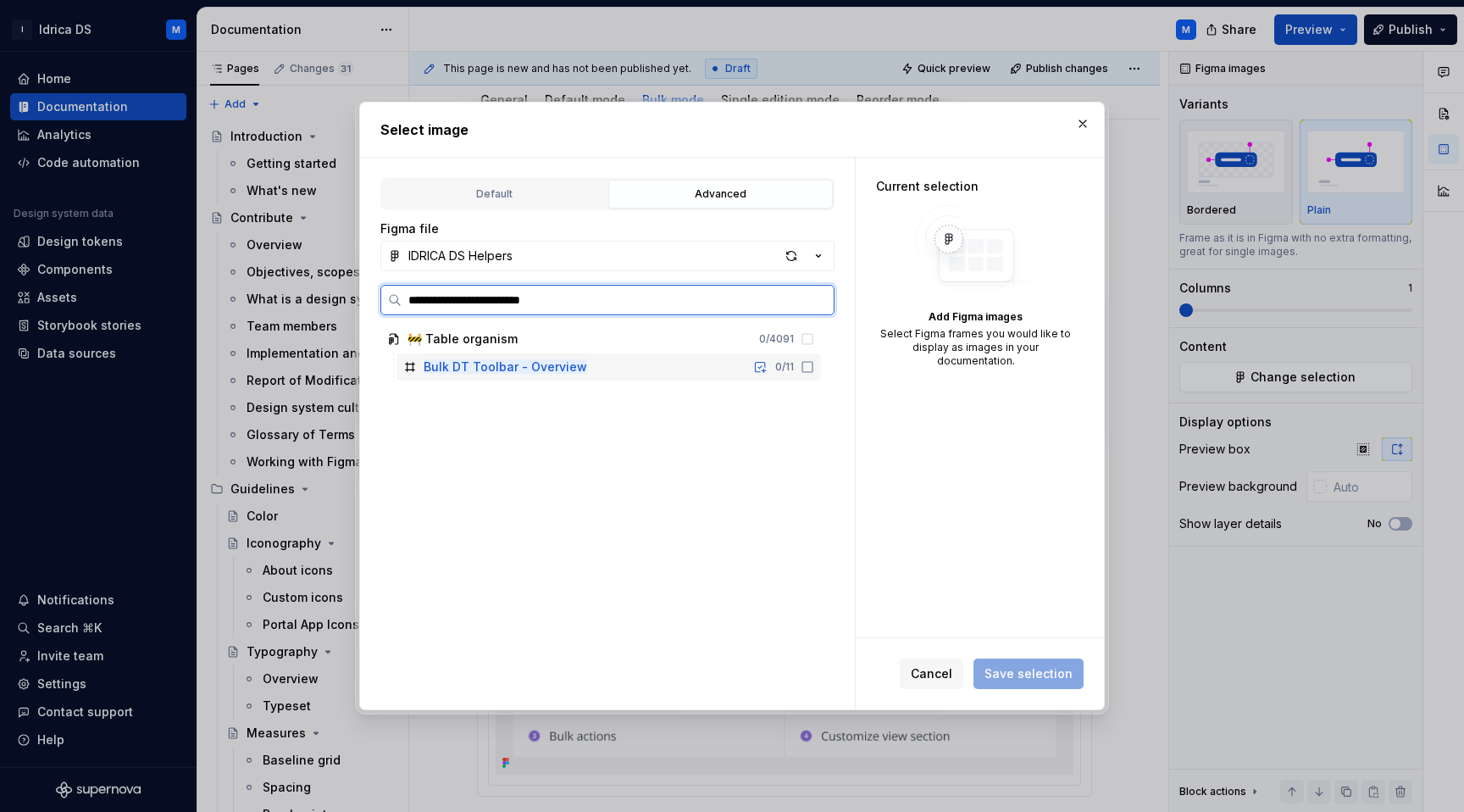
click at [821, 360] on div "Bulk DT Toolbar - Overview 0 / 11" at bounding box center [609, 367] width 424 height 27
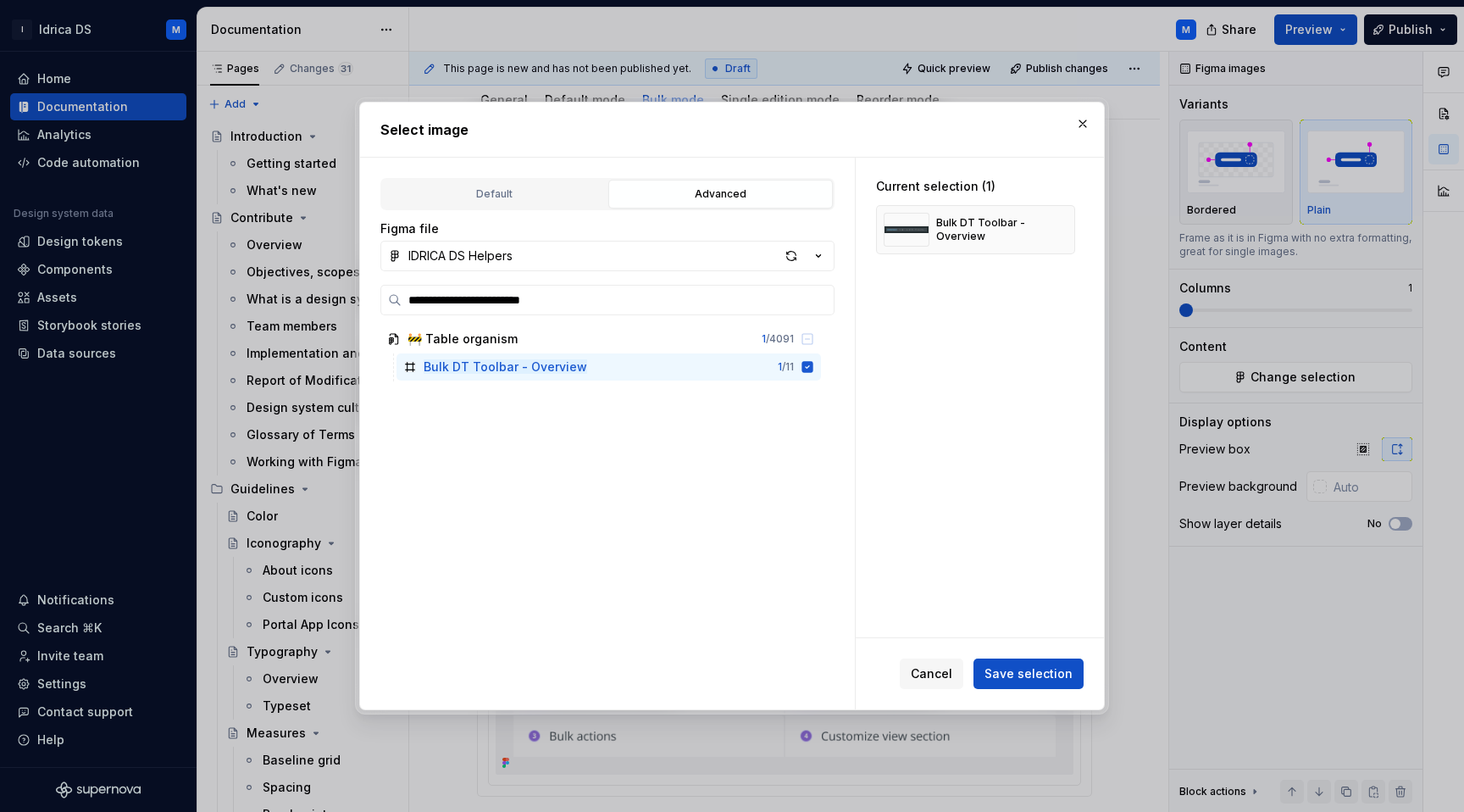
click at [1024, 651] on div "Cancel Save selection" at bounding box center [979, 673] width 248 height 72
click at [1023, 669] on span "Save selection" at bounding box center [1028, 673] width 88 height 17
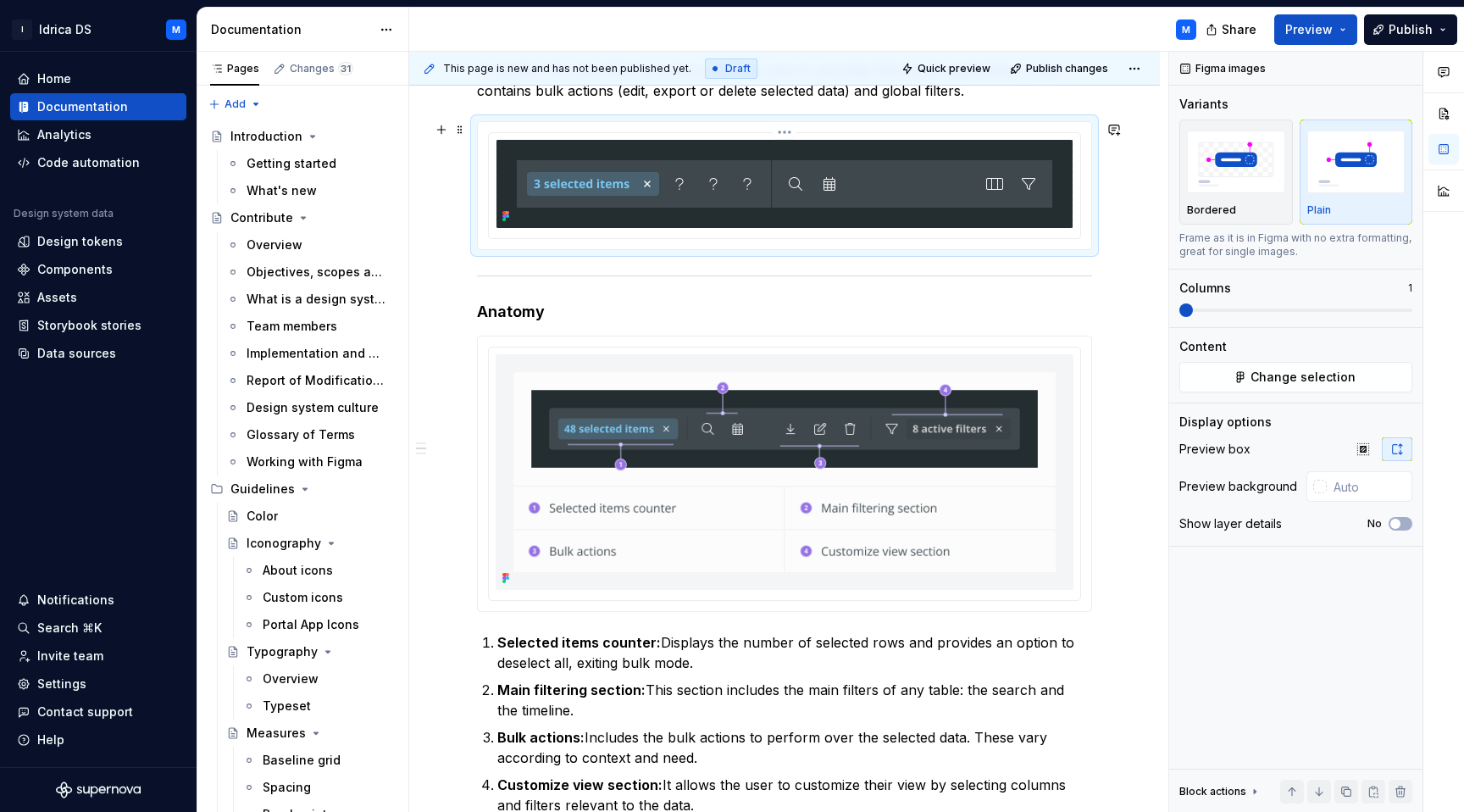
scroll to position [381, 0]
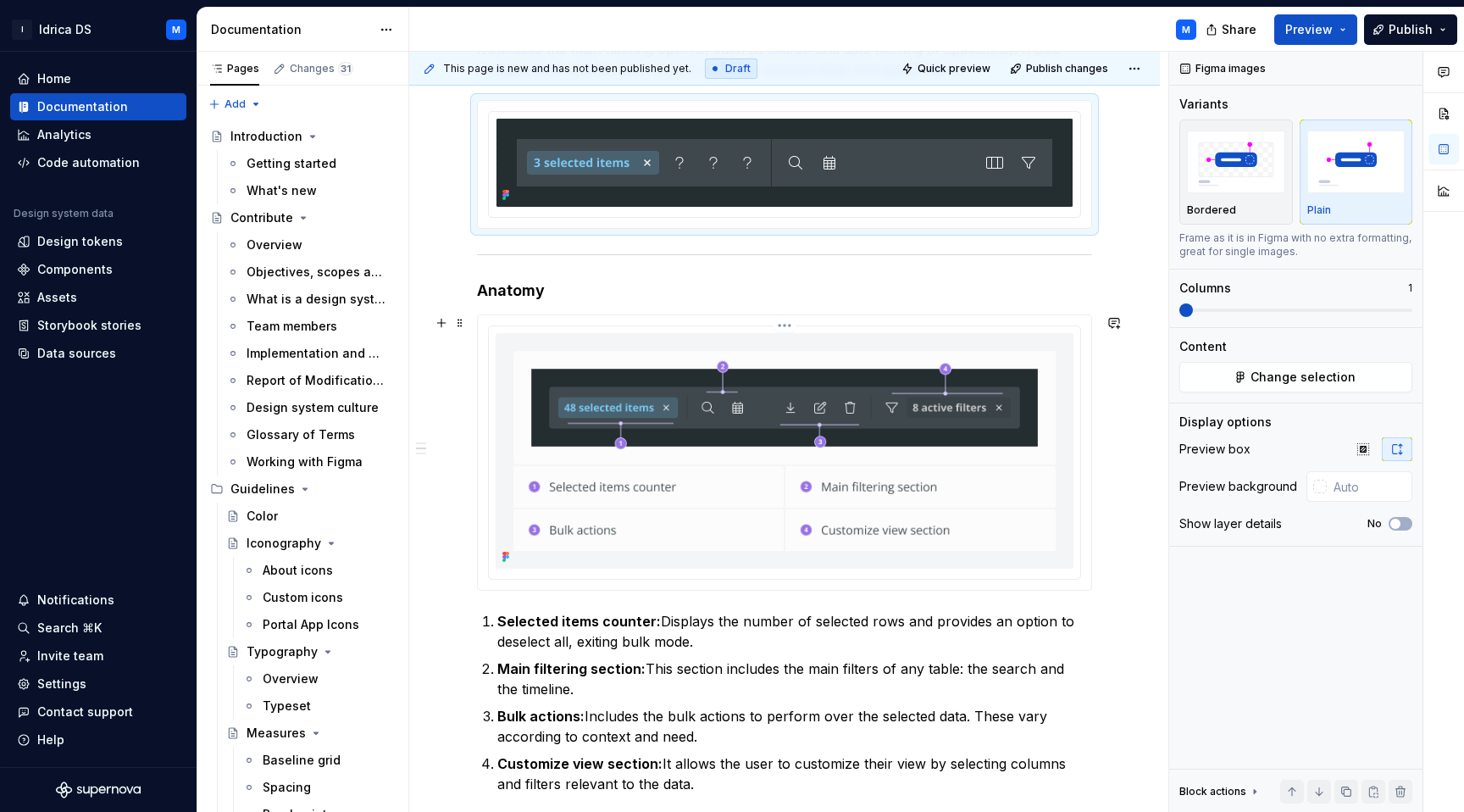
click at [1068, 358] on img at bounding box center [785, 451] width 578 height 236
click at [1285, 381] on span "Change selection" at bounding box center [1302, 376] width 105 height 17
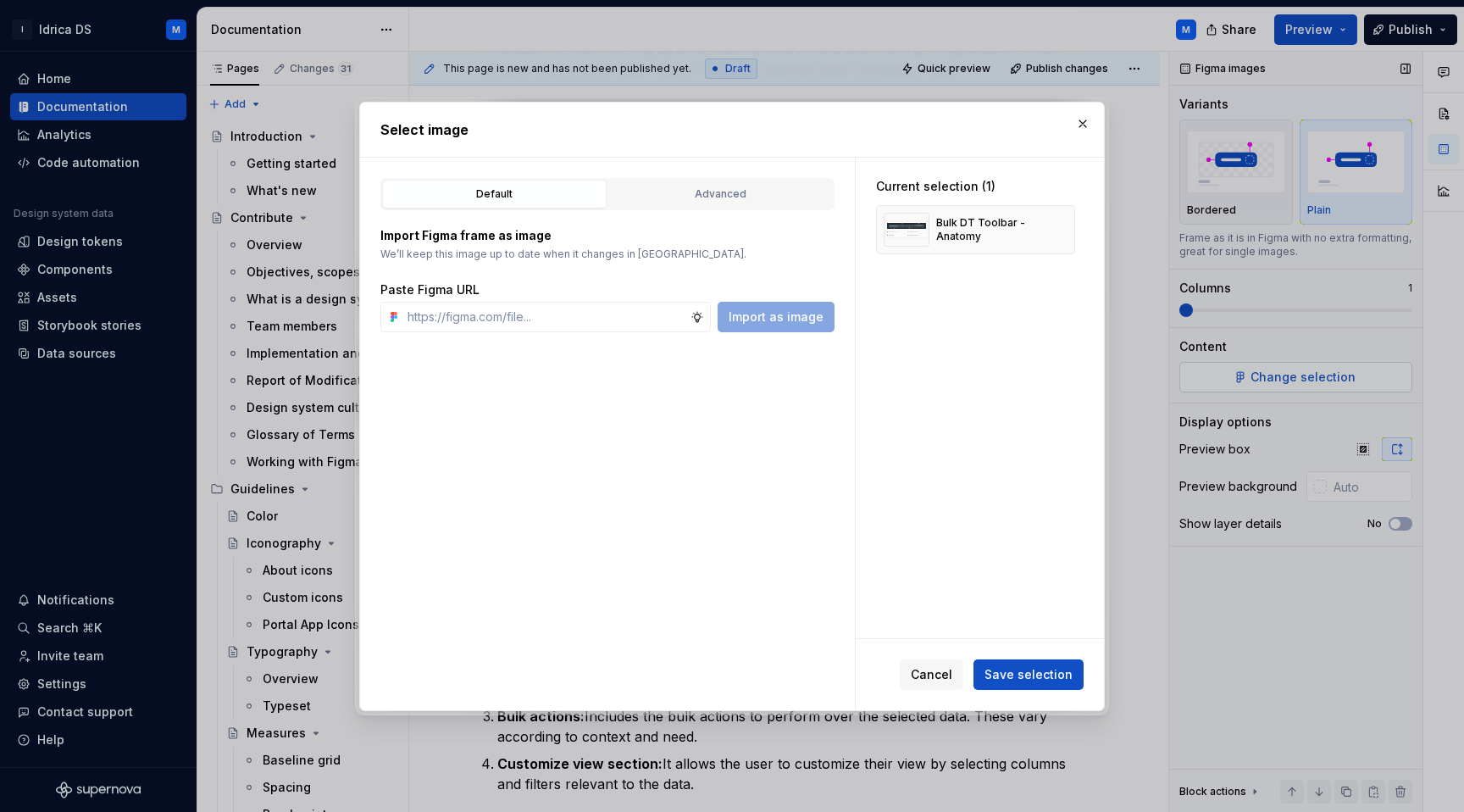
type textarea "*"
click at [768, 196] on div "Advanced" at bounding box center [720, 194] width 213 height 17
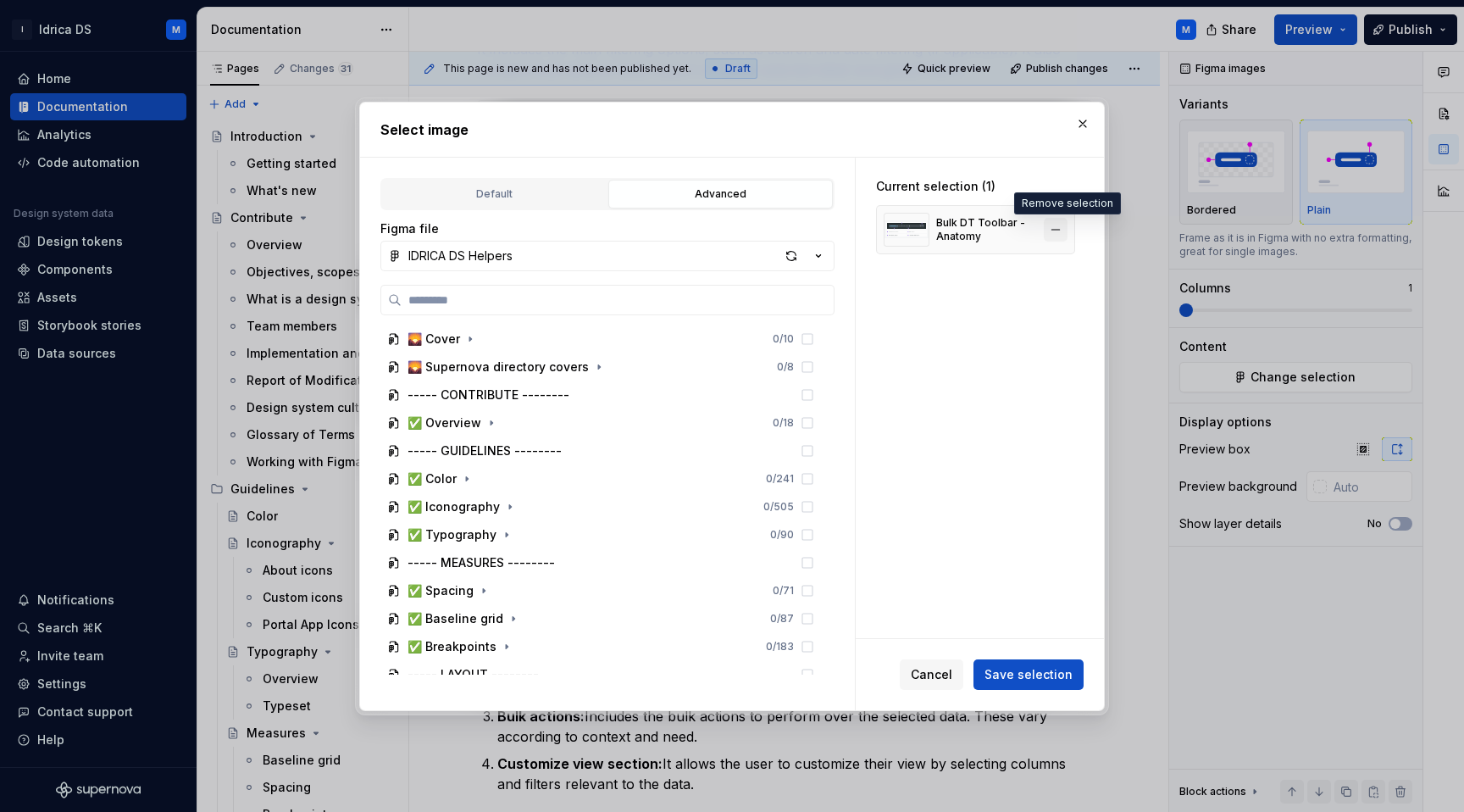
click at [1065, 225] on button "button" at bounding box center [1055, 229] width 24 height 24
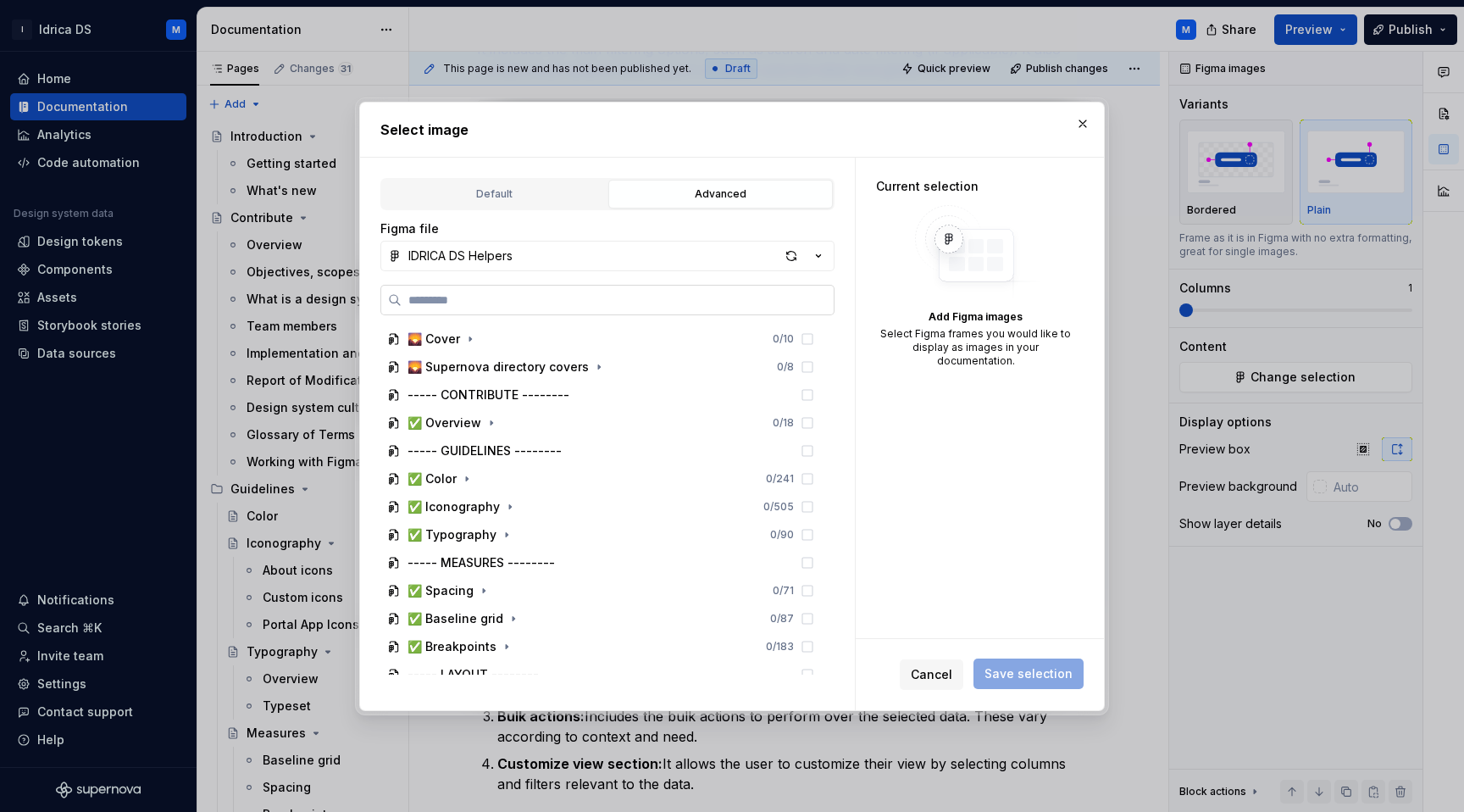
click at [520, 301] on input "search" at bounding box center [617, 300] width 432 height 17
paste input "**********"
type input "**********"
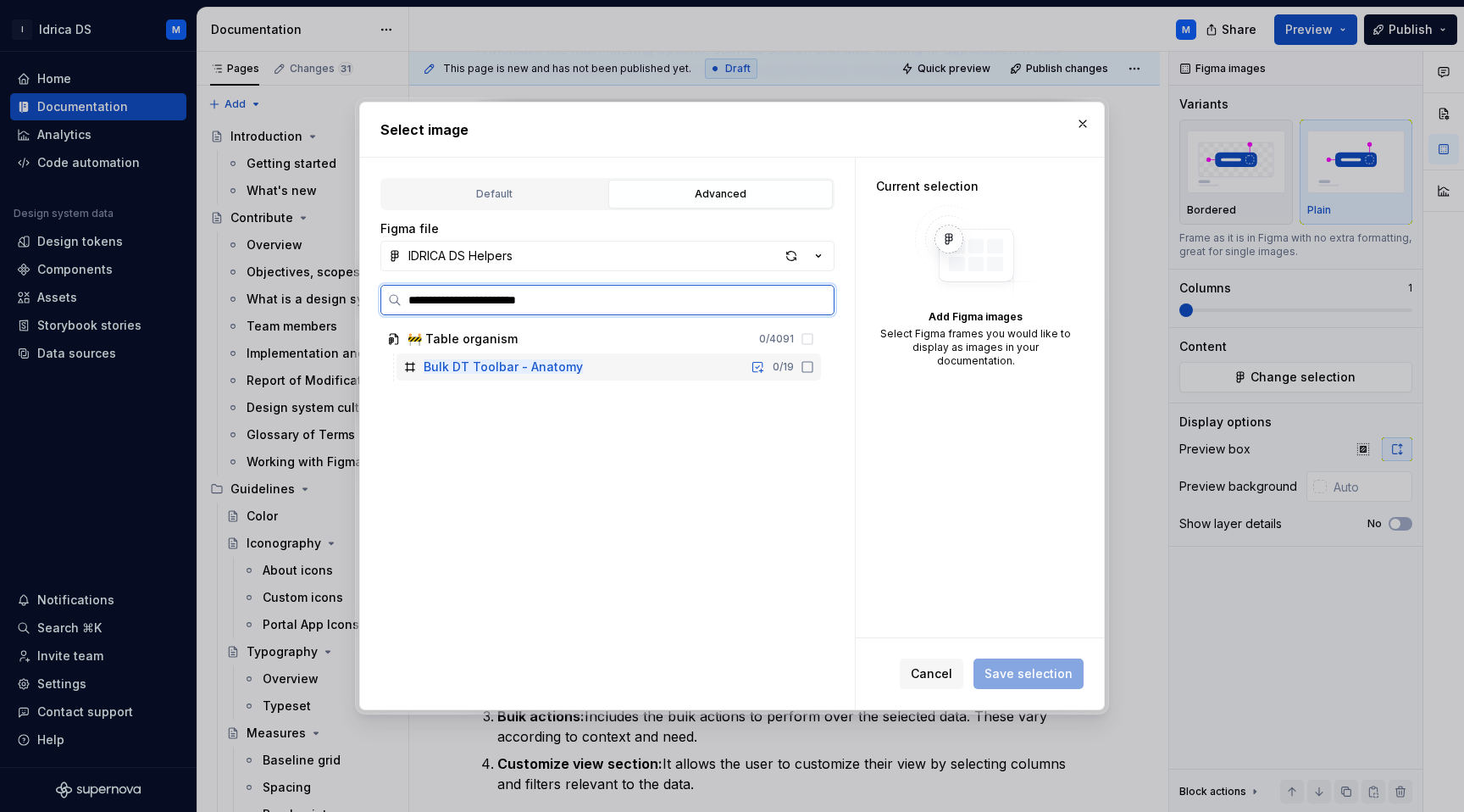
click at [814, 367] on icon at bounding box center [807, 366] width 13 height 13
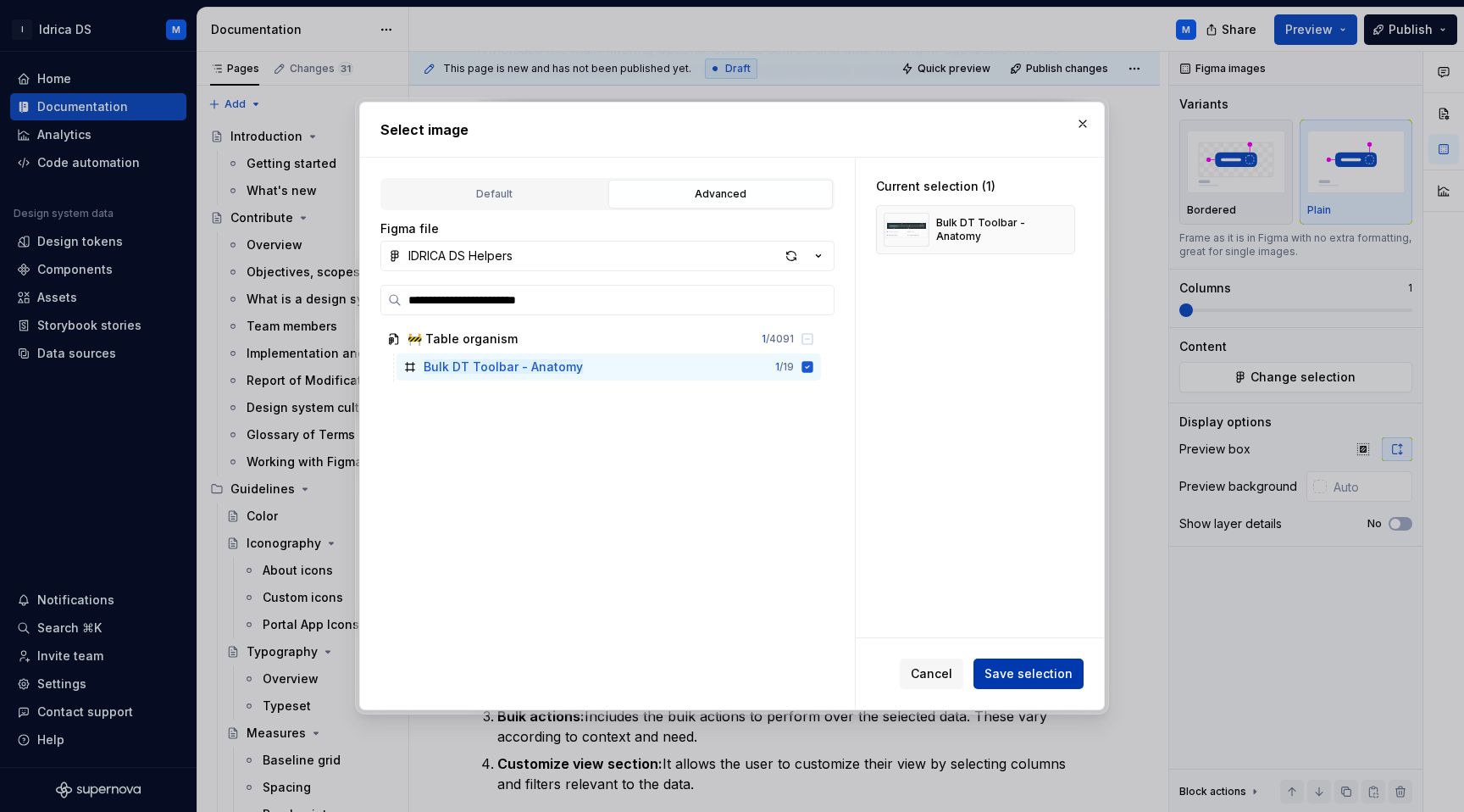
click at [1028, 681] on span "Save selection" at bounding box center [1028, 673] width 88 height 17
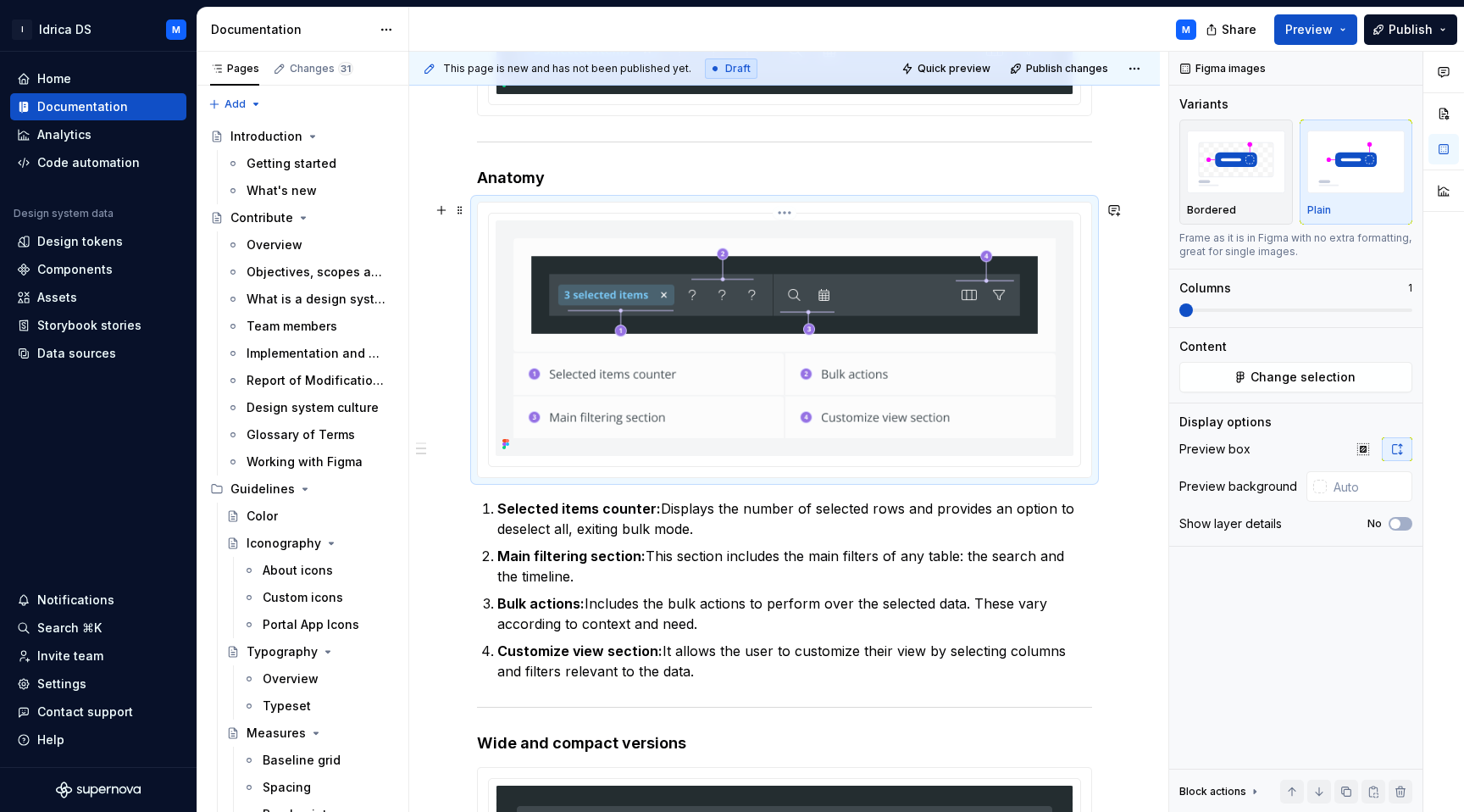
scroll to position [524, 0]
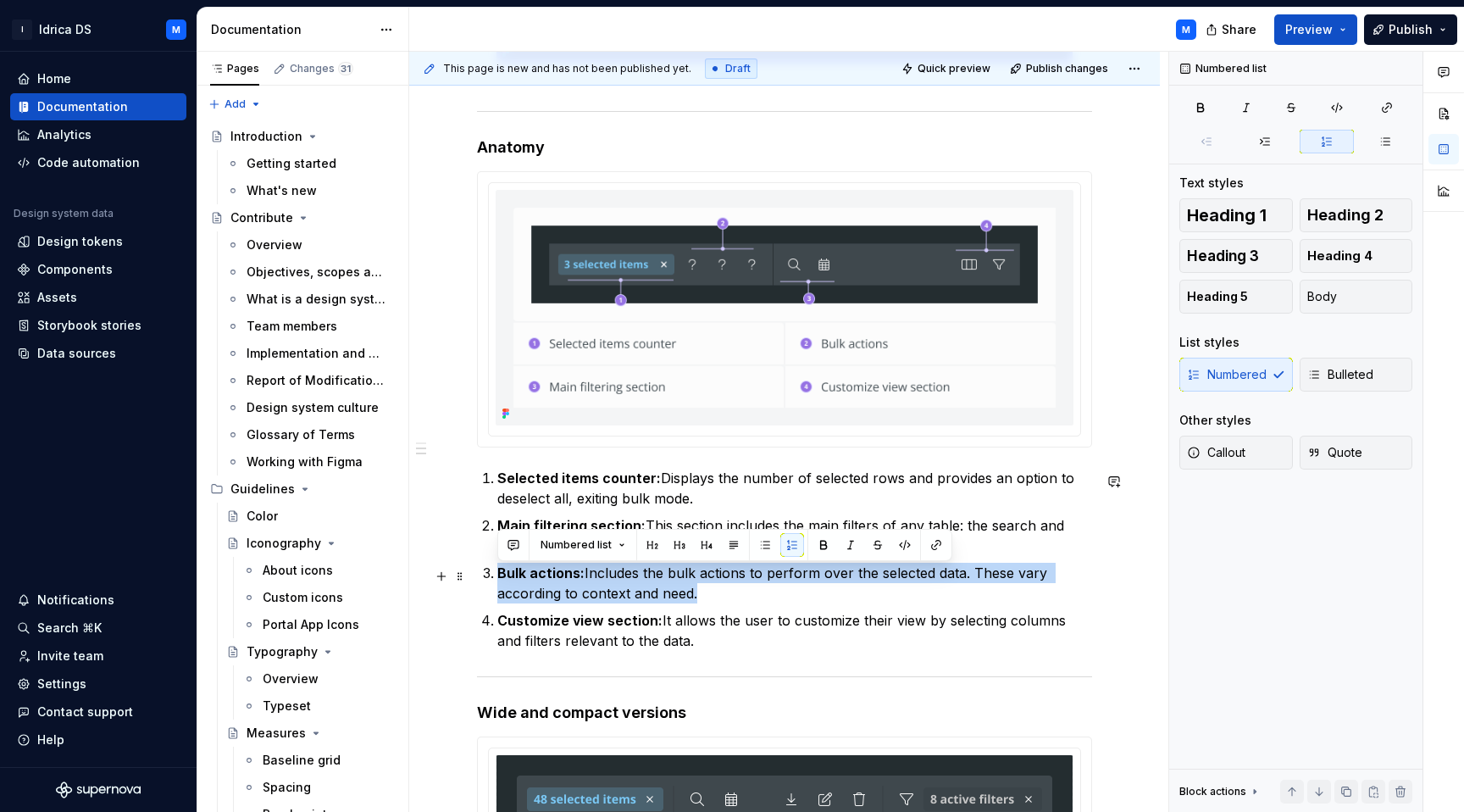
drag, startPoint x: 496, startPoint y: 574, endPoint x: 732, endPoint y: 593, distance: 236.8
click at [732, 593] on li "Bulk actions: Includes the bulk actions to perform over the selected data. Thes…" at bounding box center [794, 583] width 595 height 41
copy p "Bulk actions: Includes the bulk actions to perform over the selected data. Thes…"
click at [725, 498] on p "Selected items counter: Displays the number of selected rows and provides an op…" at bounding box center [794, 488] width 595 height 41
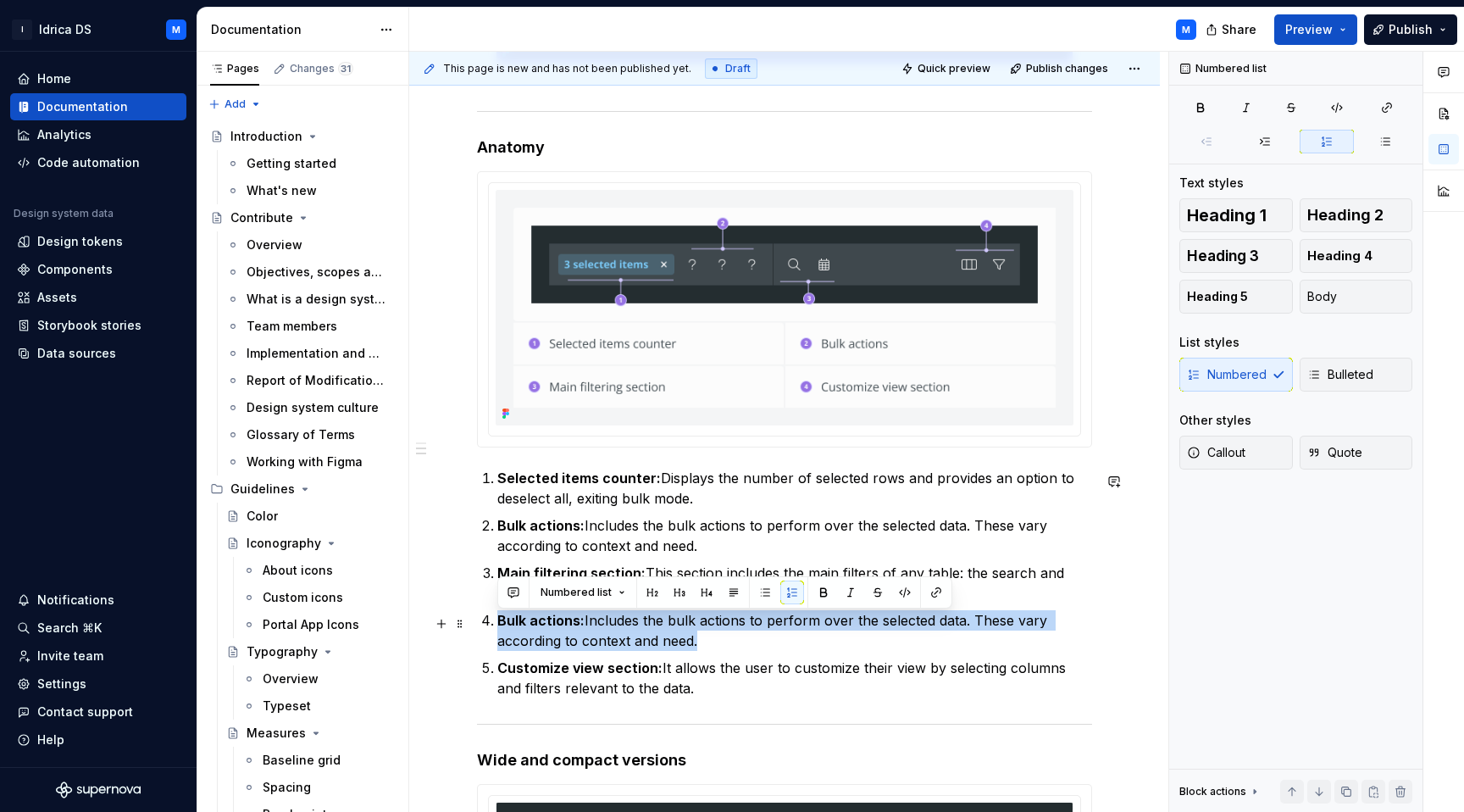
drag, startPoint x: 718, startPoint y: 648, endPoint x: 413, endPoint y: 609, distance: 307.5
click at [413, 609] on div "About Bulk mode Toolbar The bulk toolbar appears when you select one or more ro…" at bounding box center [784, 602] width 750 height 1663
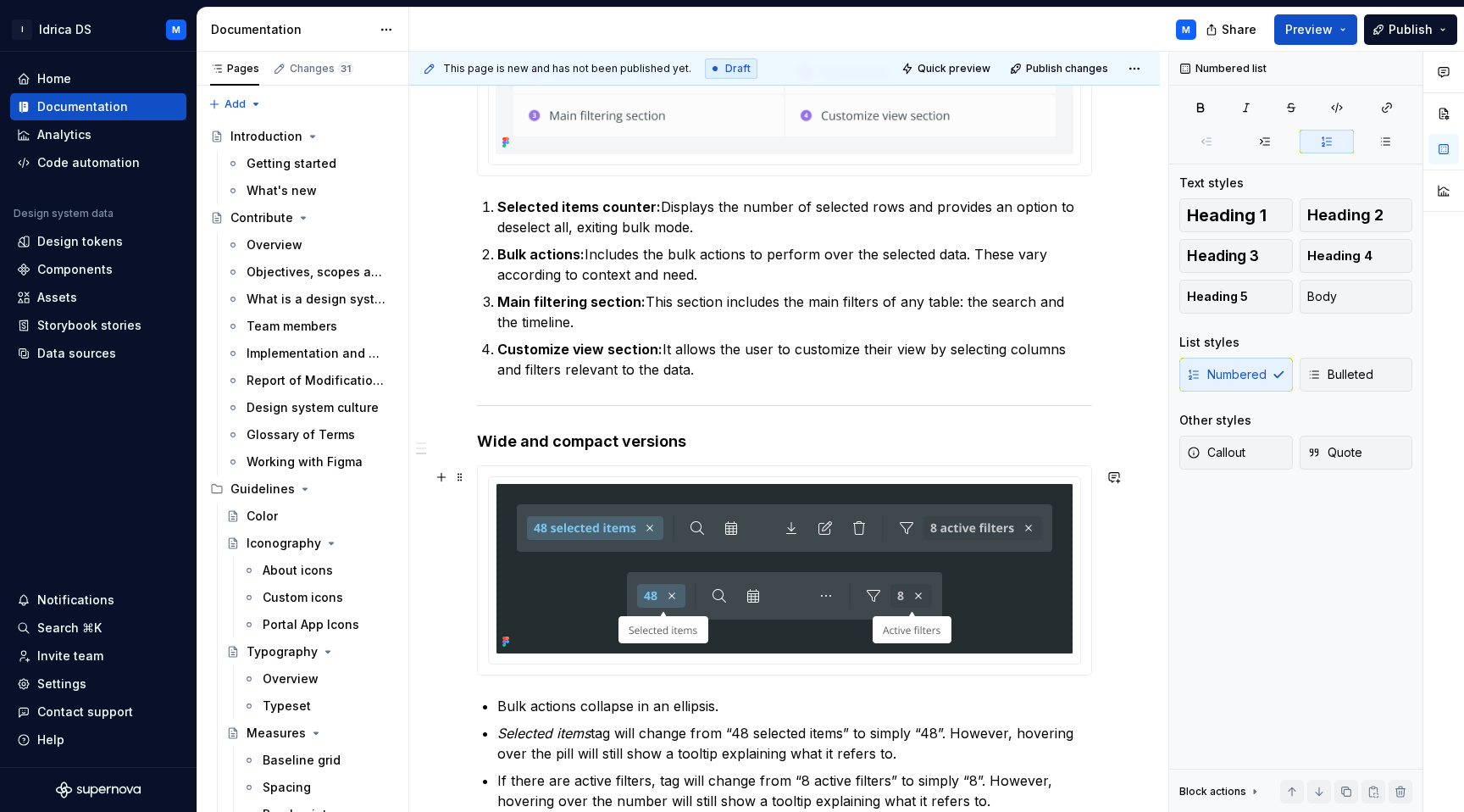
scroll to position [833, 0]
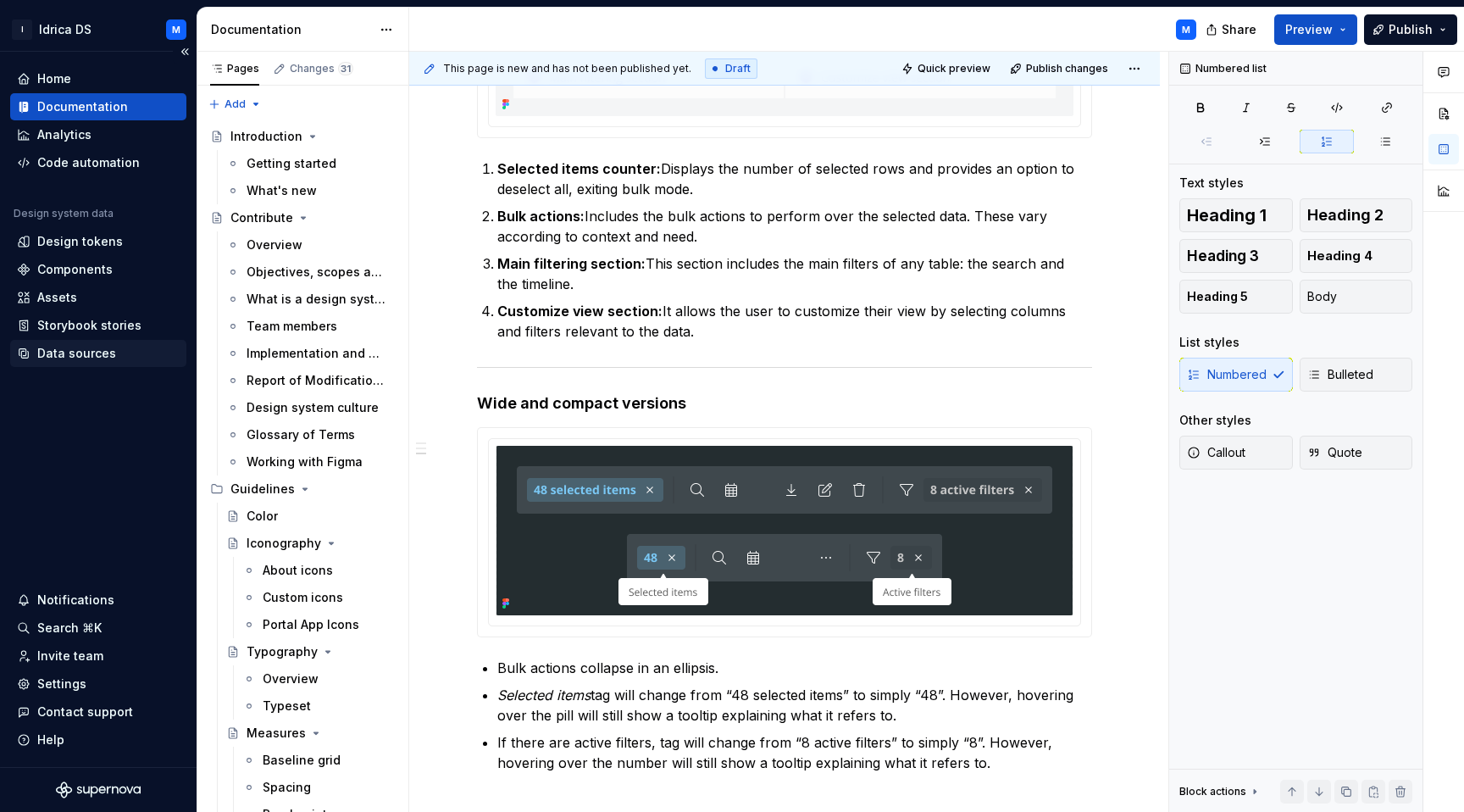
click at [73, 356] on div "Data sources" at bounding box center [76, 353] width 79 height 17
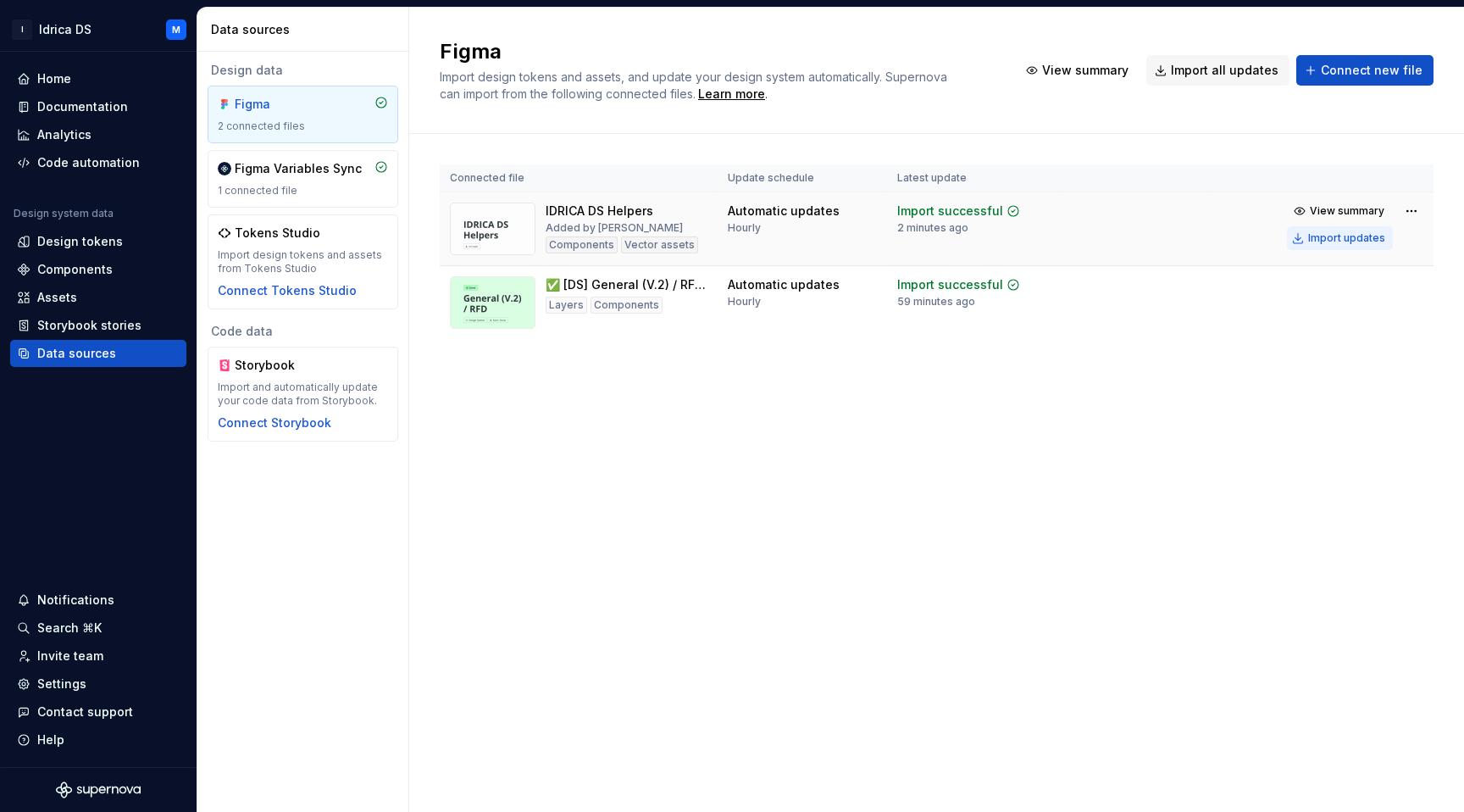
click at [1316, 238] on div "Import updates" at bounding box center [1346, 238] width 77 height 13
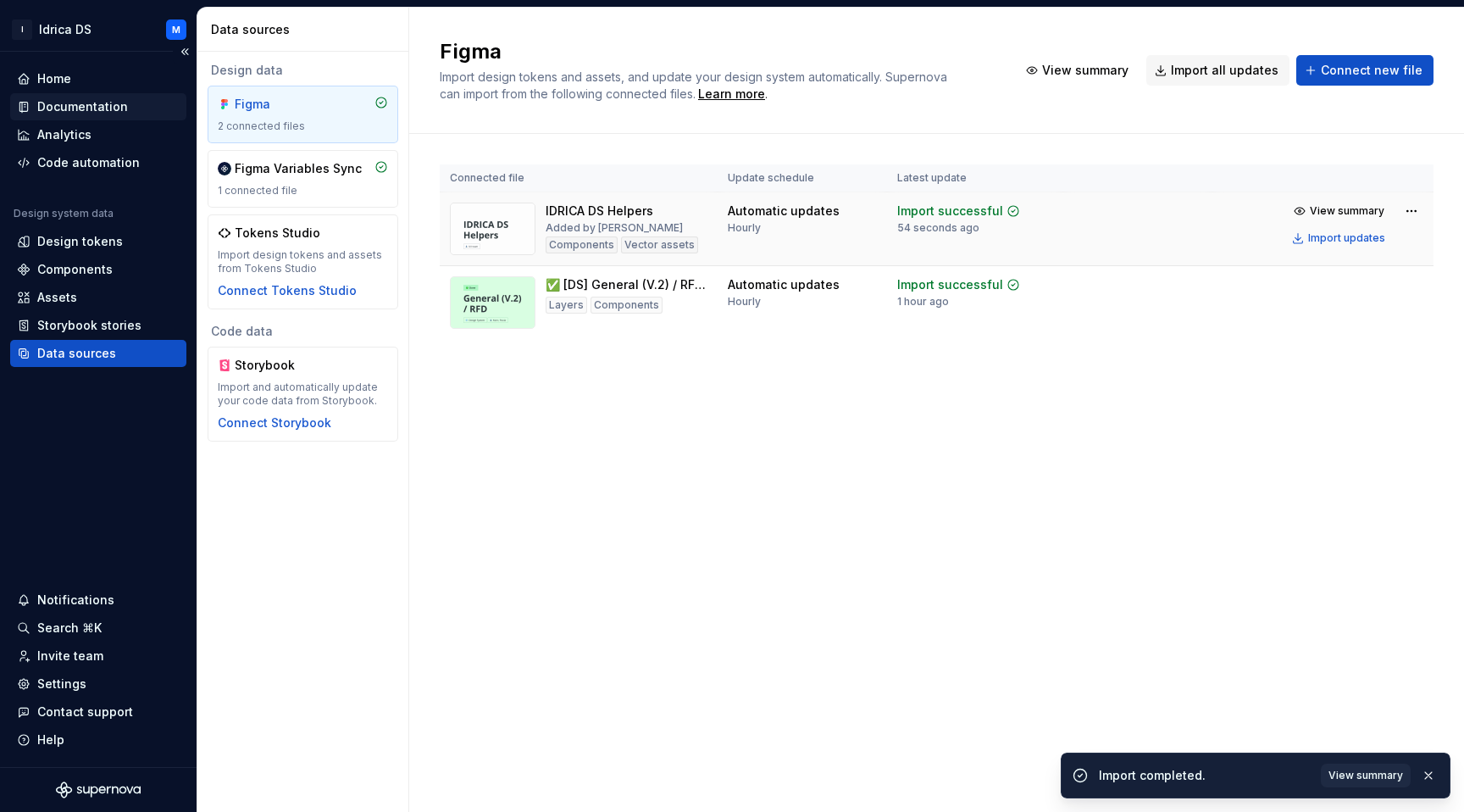
click at [102, 118] on div "Documentation" at bounding box center [98, 106] width 176 height 27
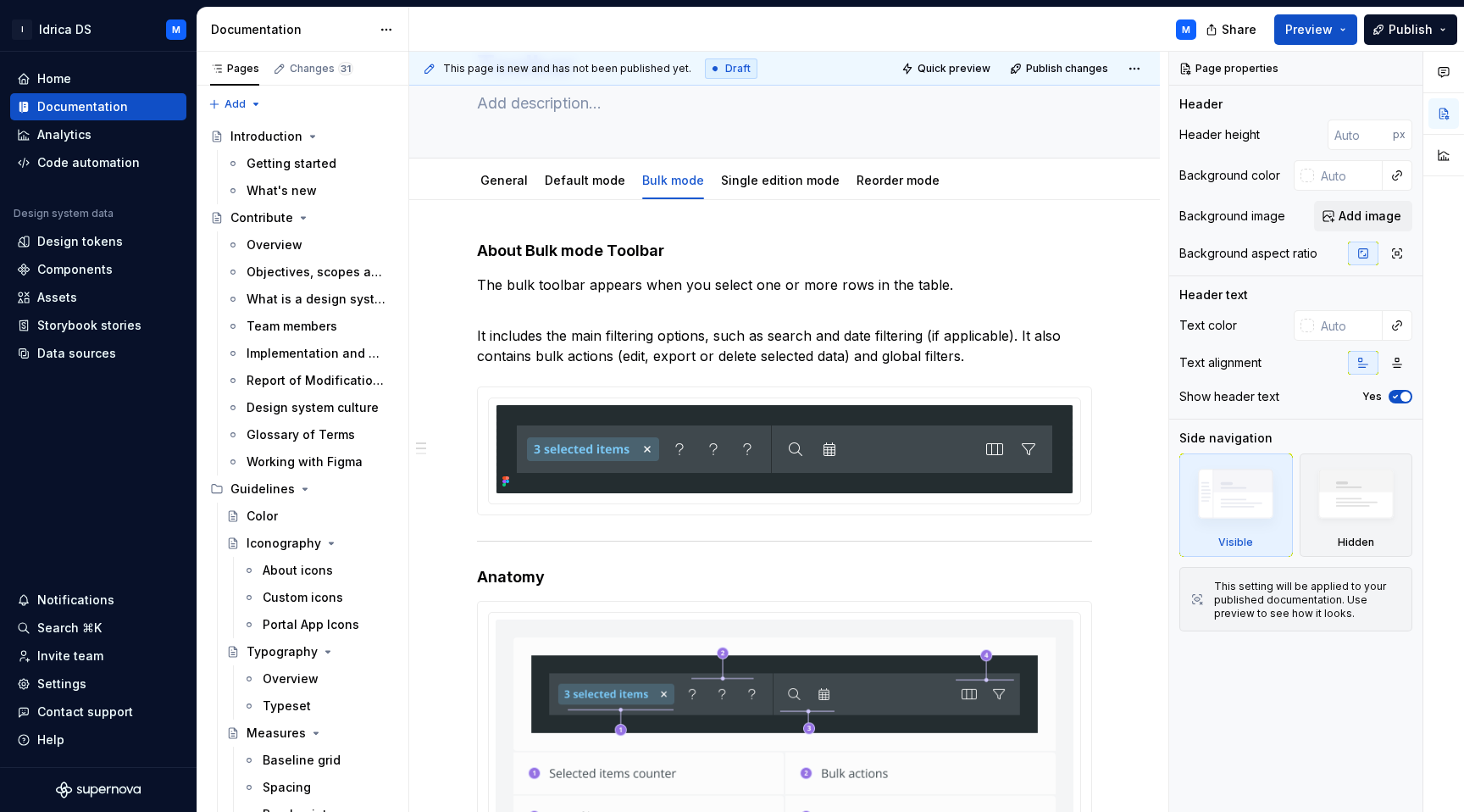
type textarea "*"
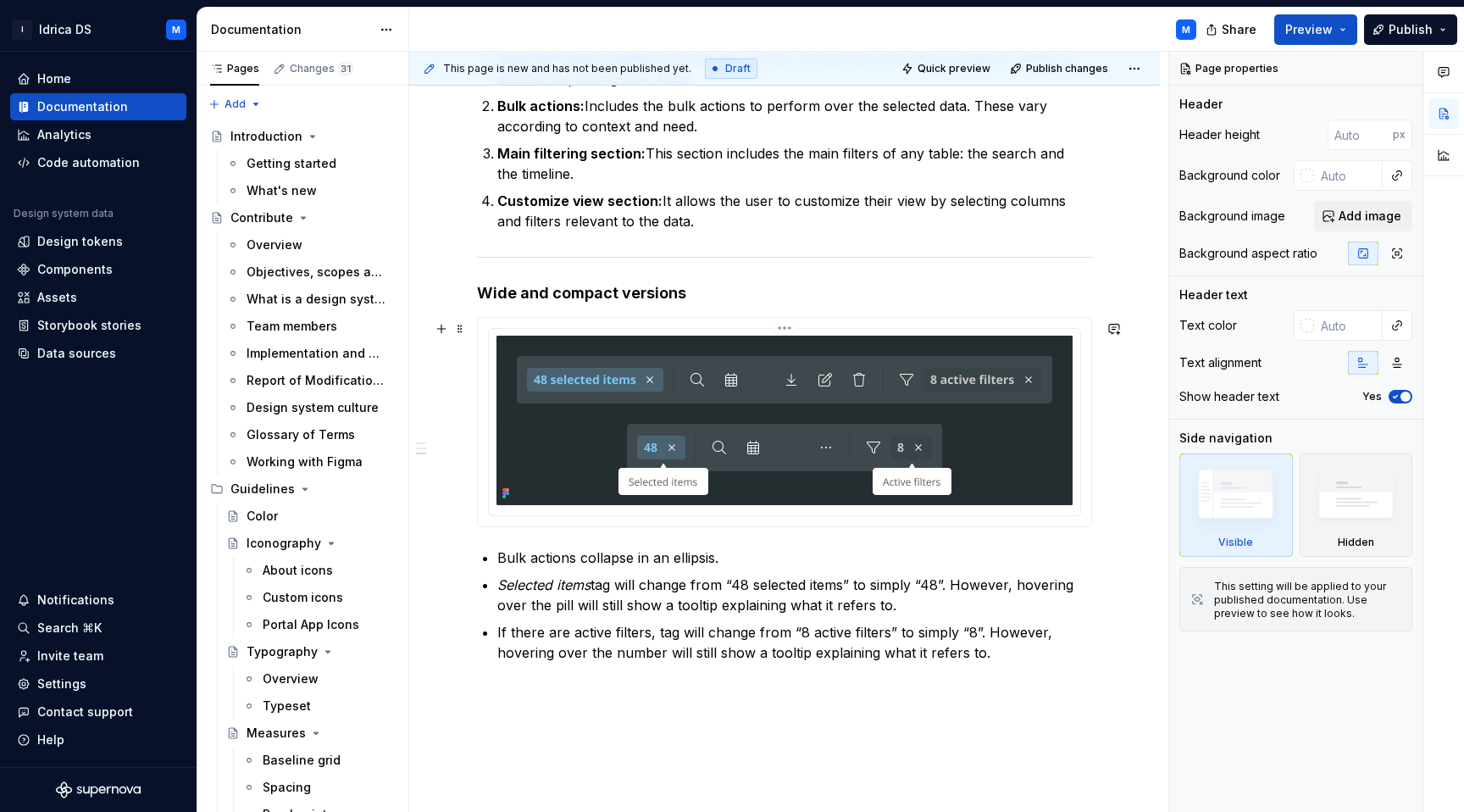
scroll to position [946, 0]
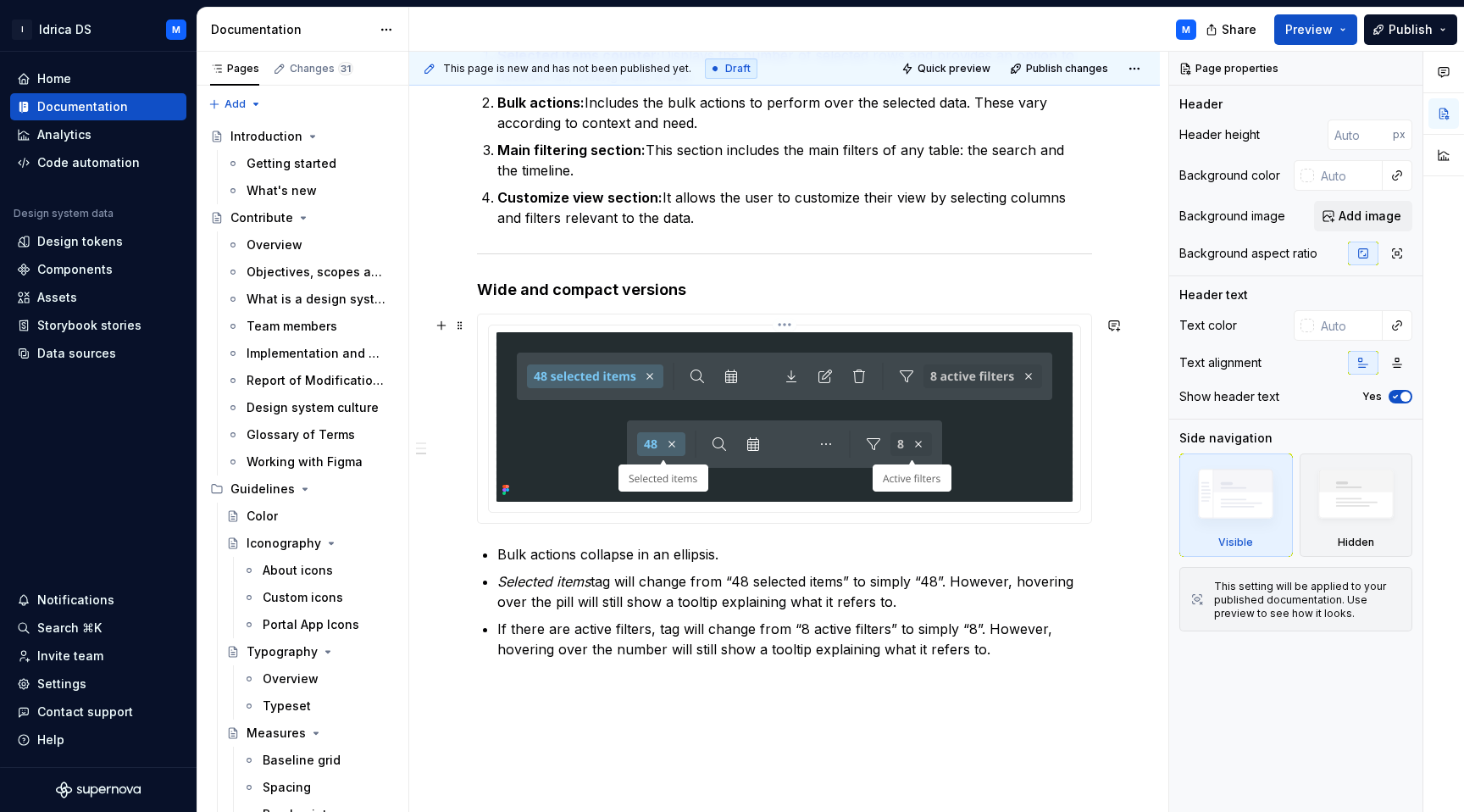
click at [845, 423] on img at bounding box center [785, 417] width 576 height 170
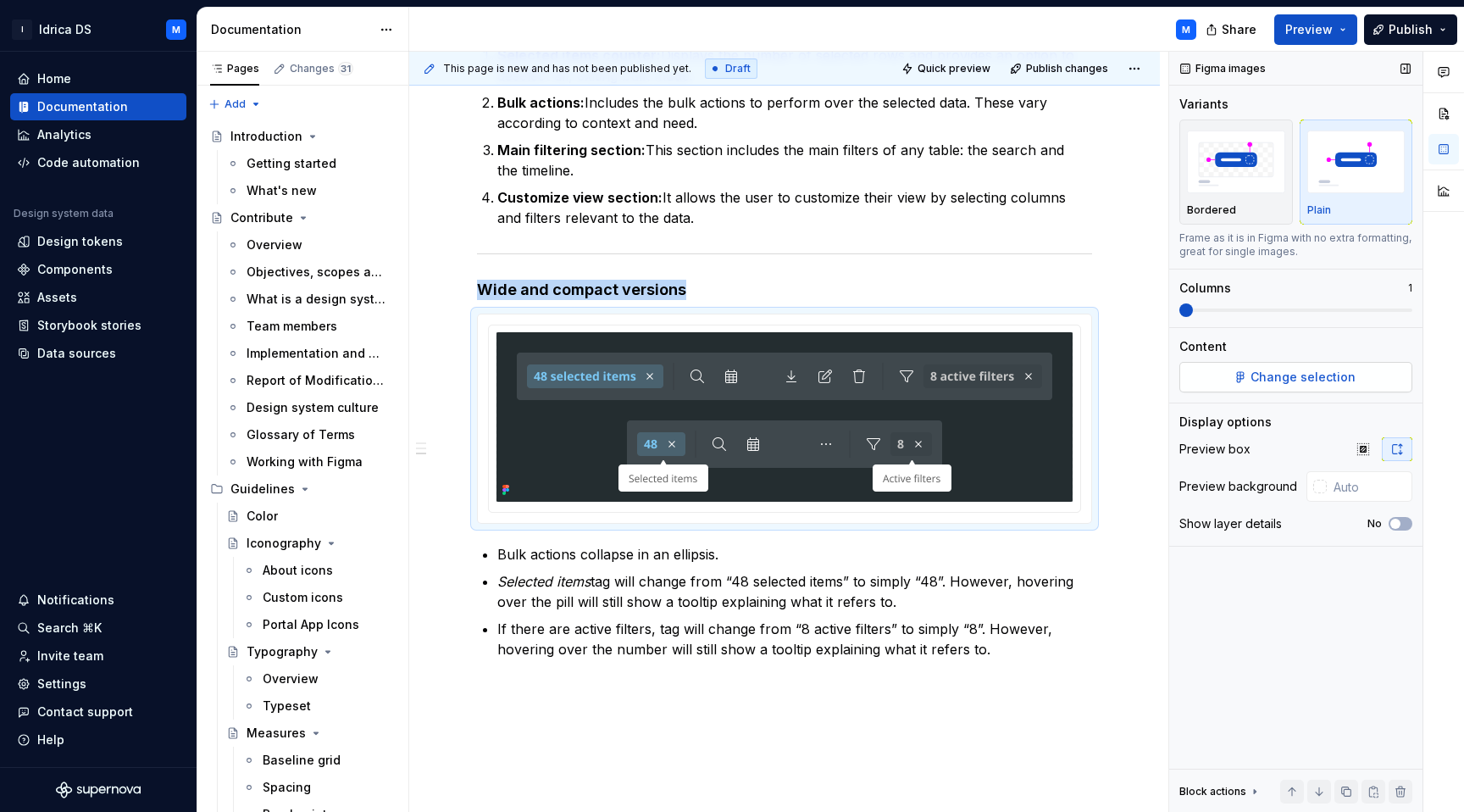
click at [1207, 361] on button "Change selection" at bounding box center [1296, 376] width 233 height 31
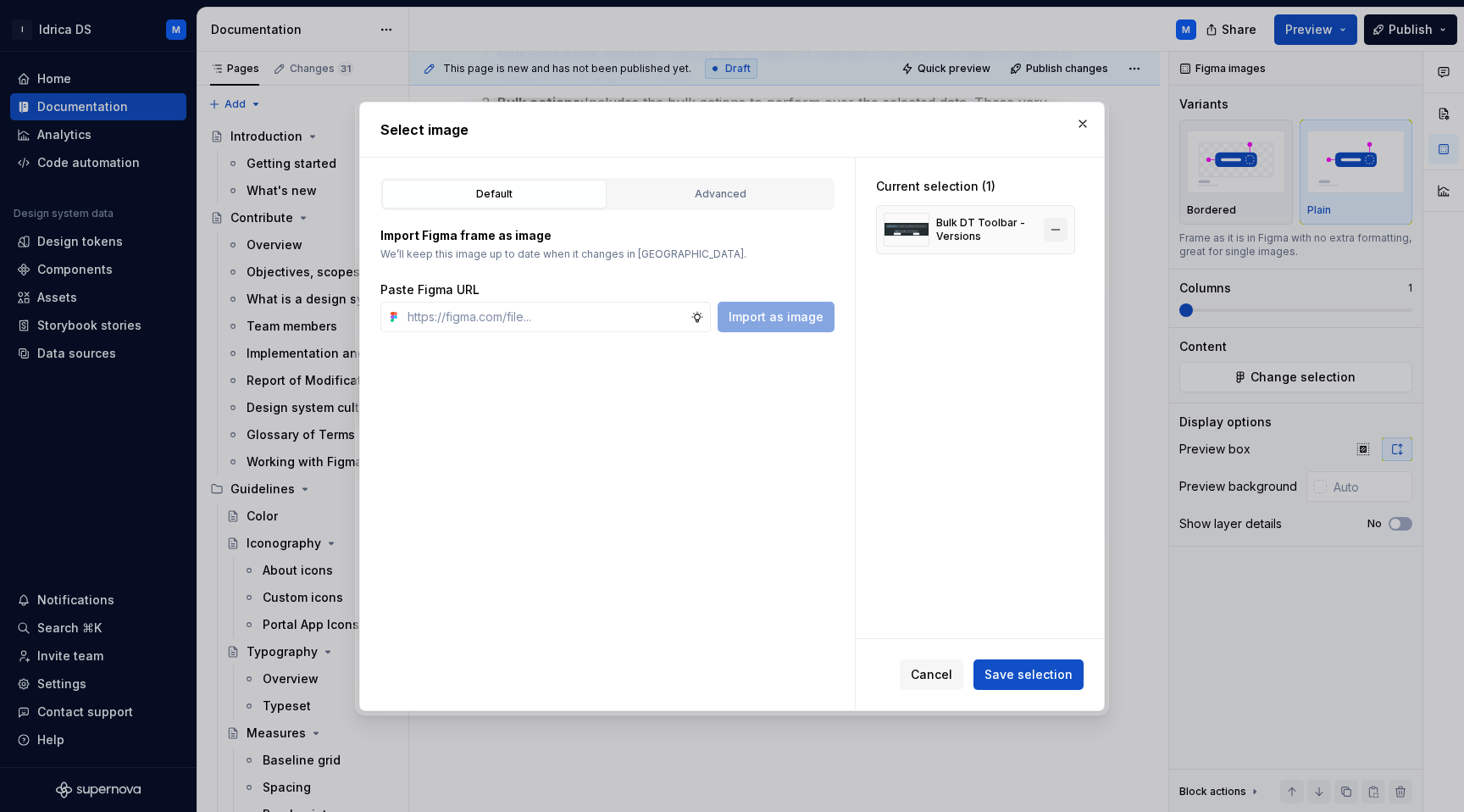
click at [1066, 235] on button "button" at bounding box center [1055, 229] width 24 height 24
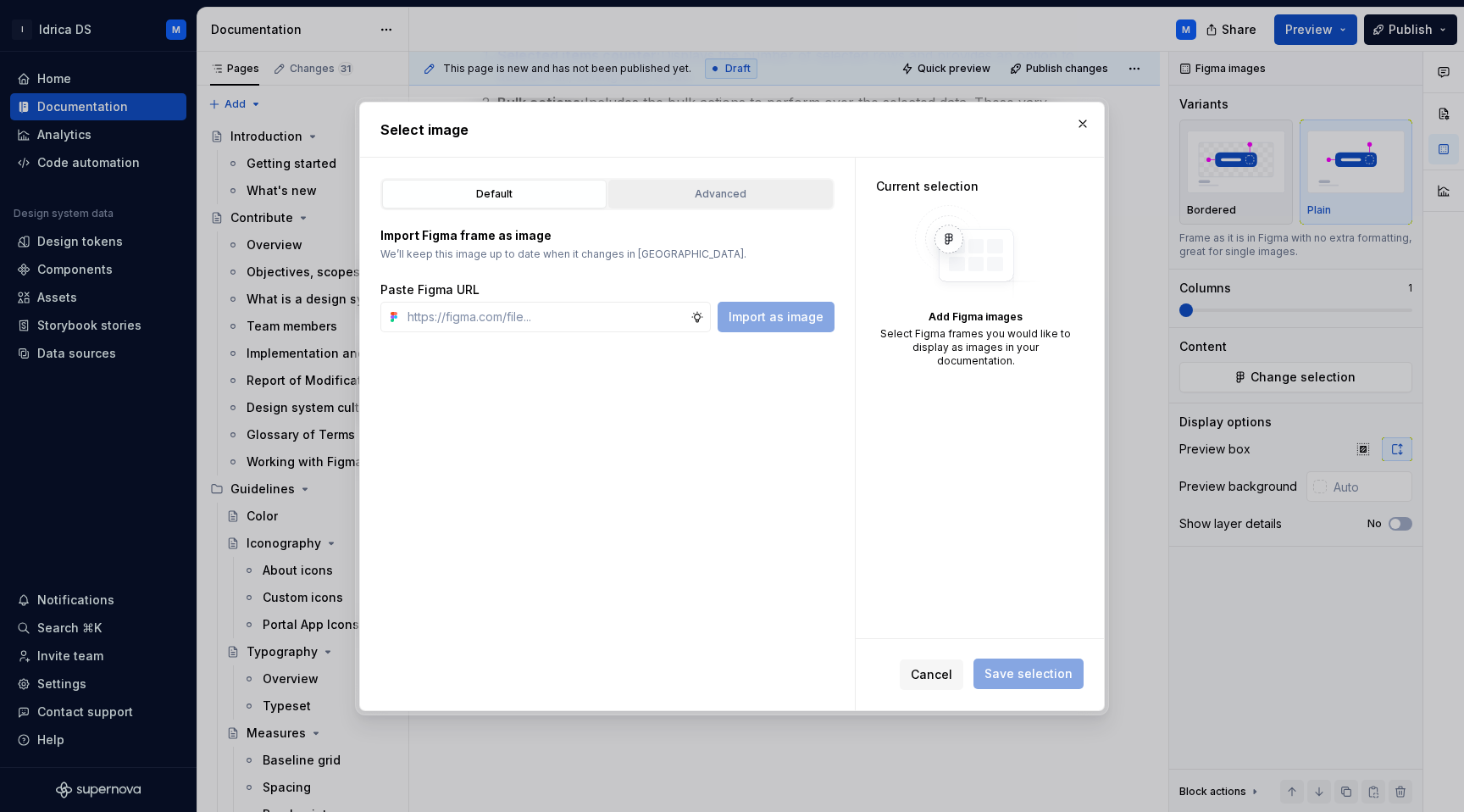
click at [762, 194] on div "Advanced" at bounding box center [720, 194] width 213 height 17
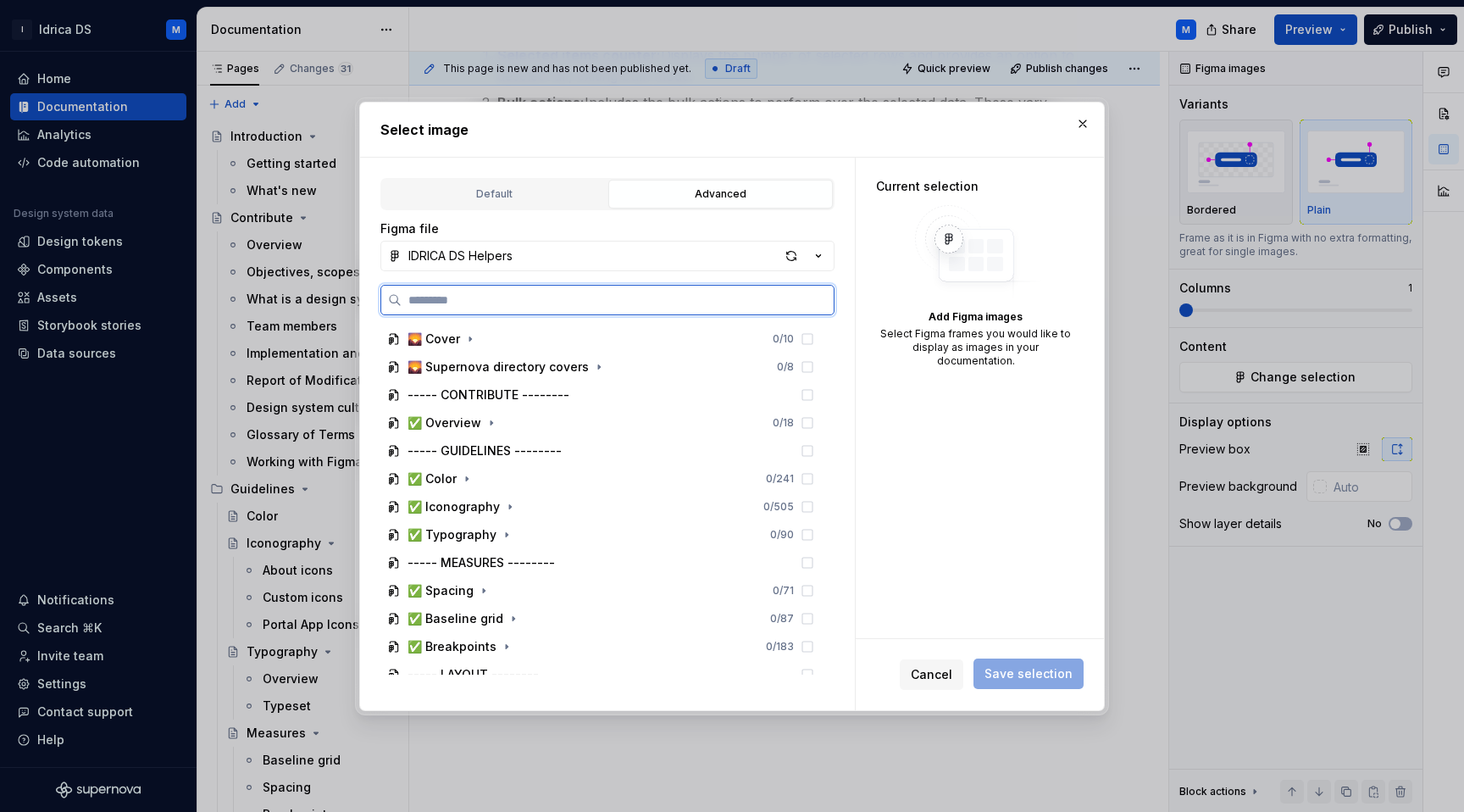
click at [542, 302] on input "search" at bounding box center [617, 300] width 432 height 17
paste input "**********"
type input "**********"
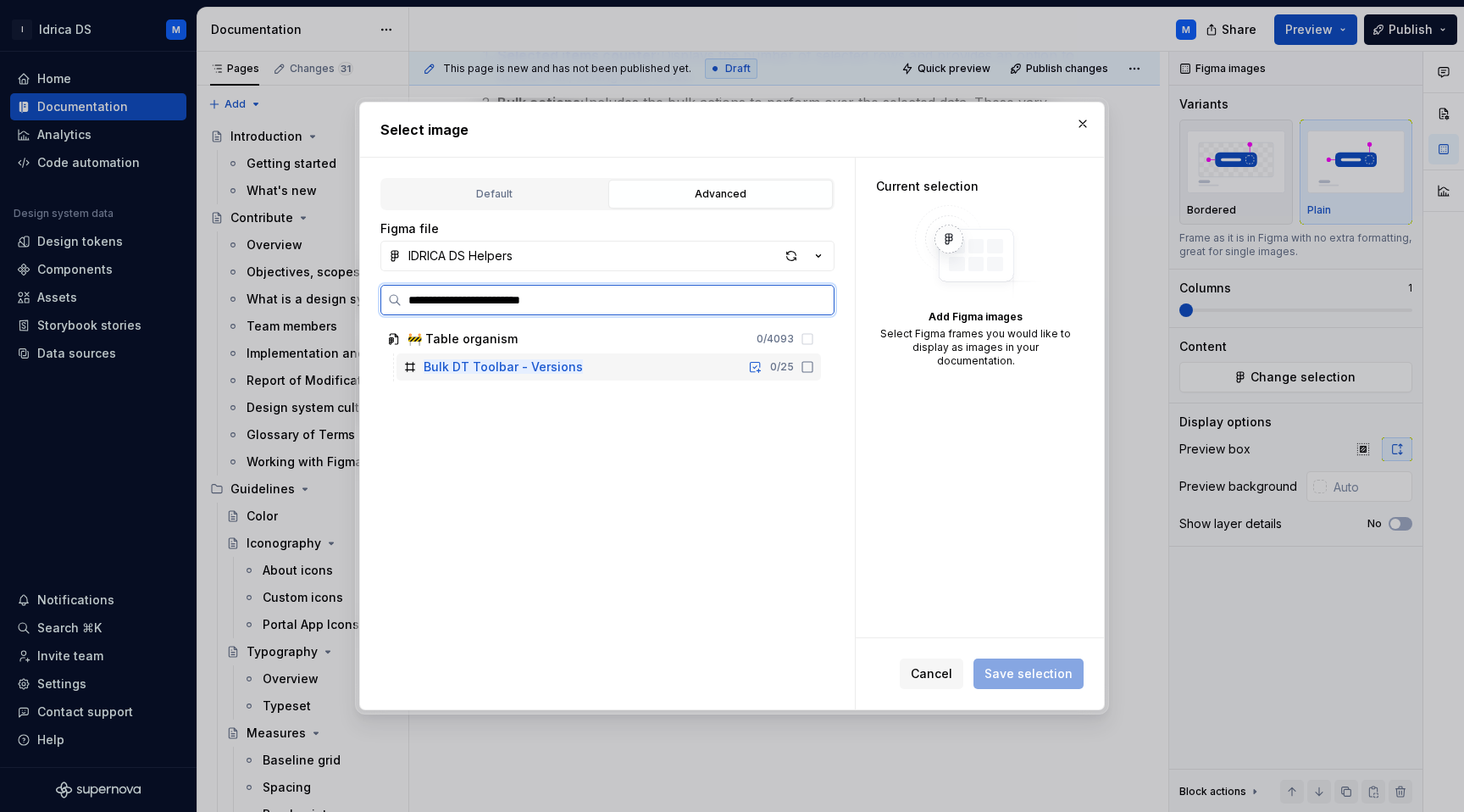
click at [812, 367] on icon at bounding box center [808, 367] width 11 height 11
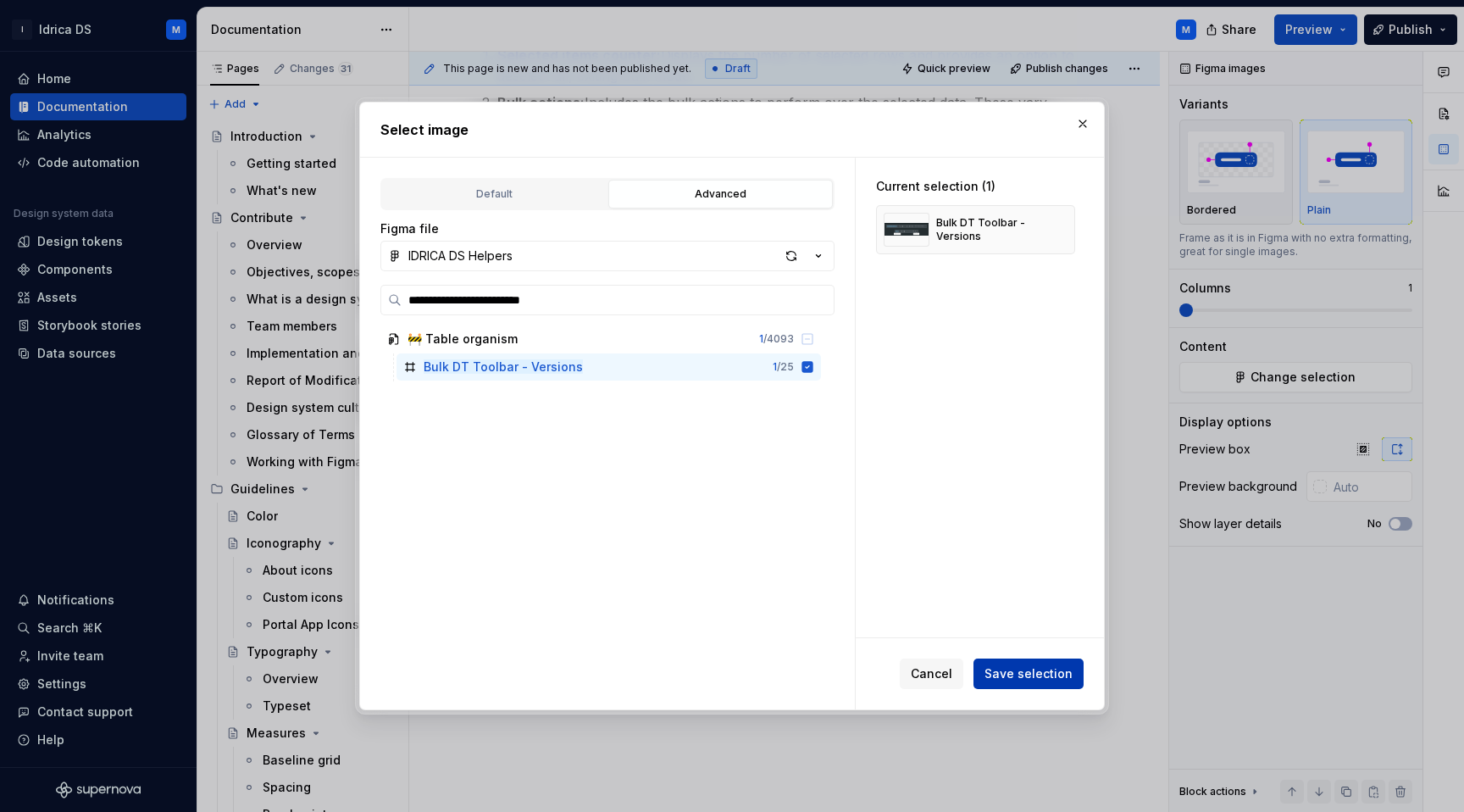
click at [1013, 681] on span "Save selection" at bounding box center [1028, 673] width 88 height 17
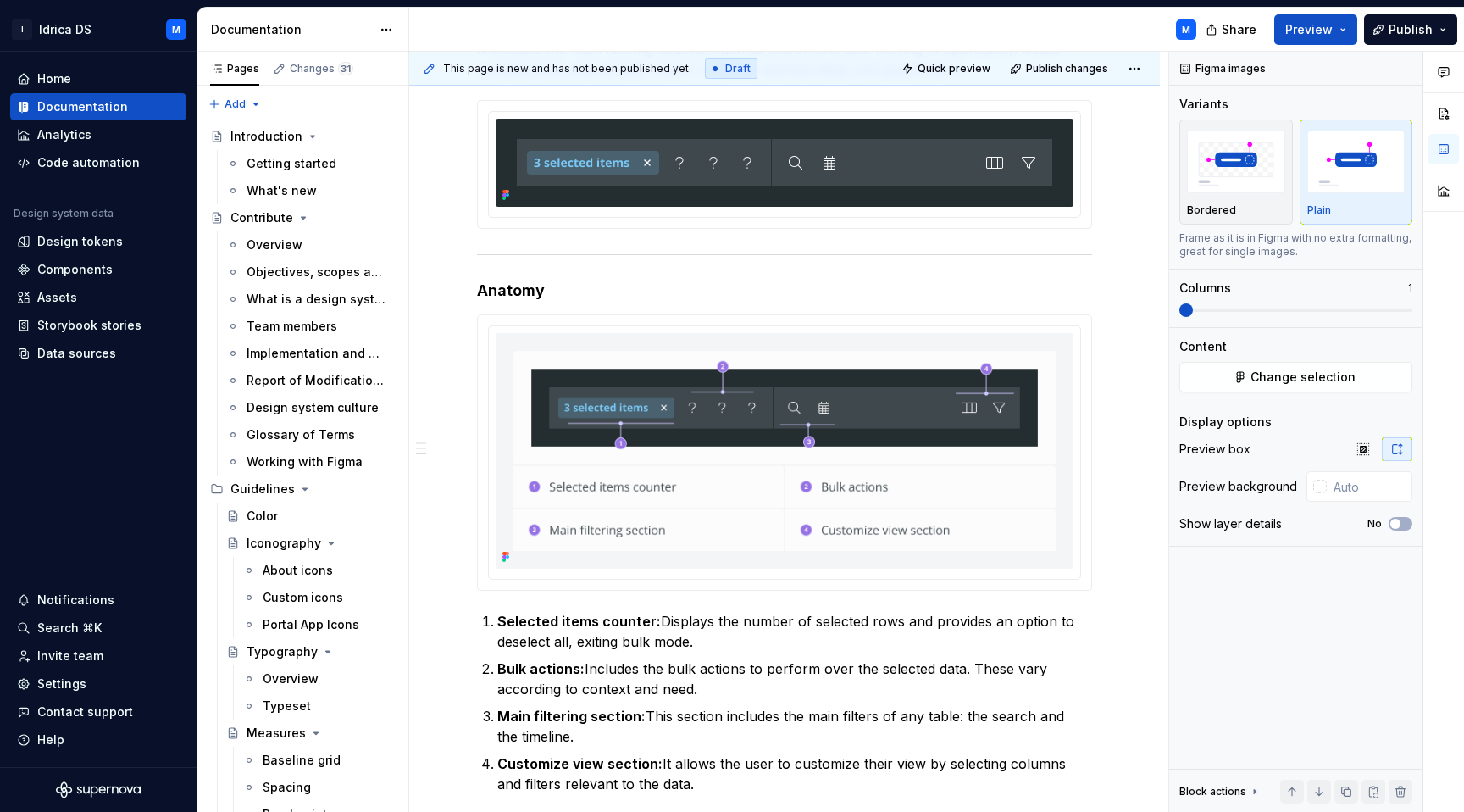
scroll to position [0, 0]
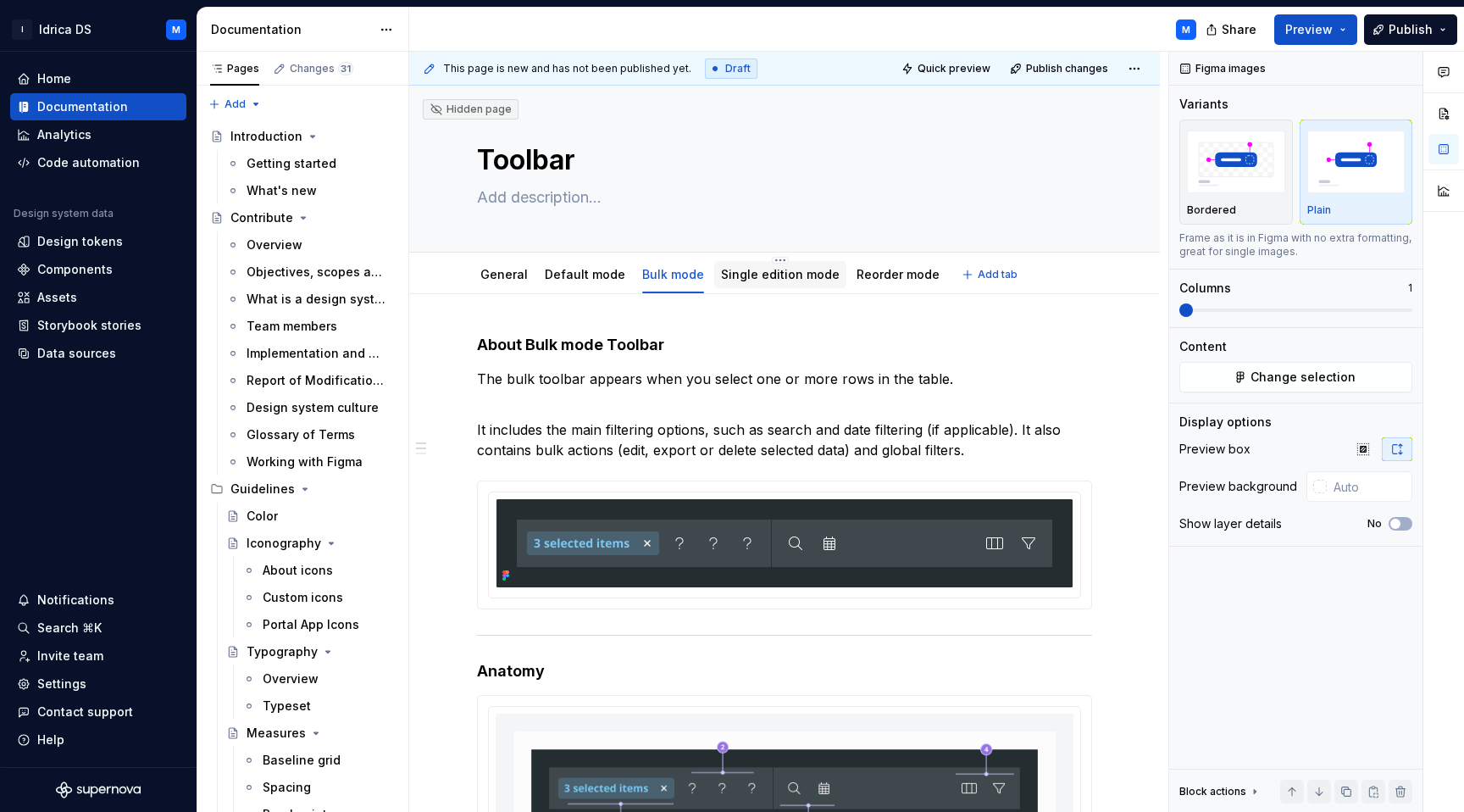
click at [779, 288] on div "Single edition mode" at bounding box center [780, 274] width 133 height 31
click at [762, 278] on link "Single edition mode" at bounding box center [780, 274] width 118 height 14
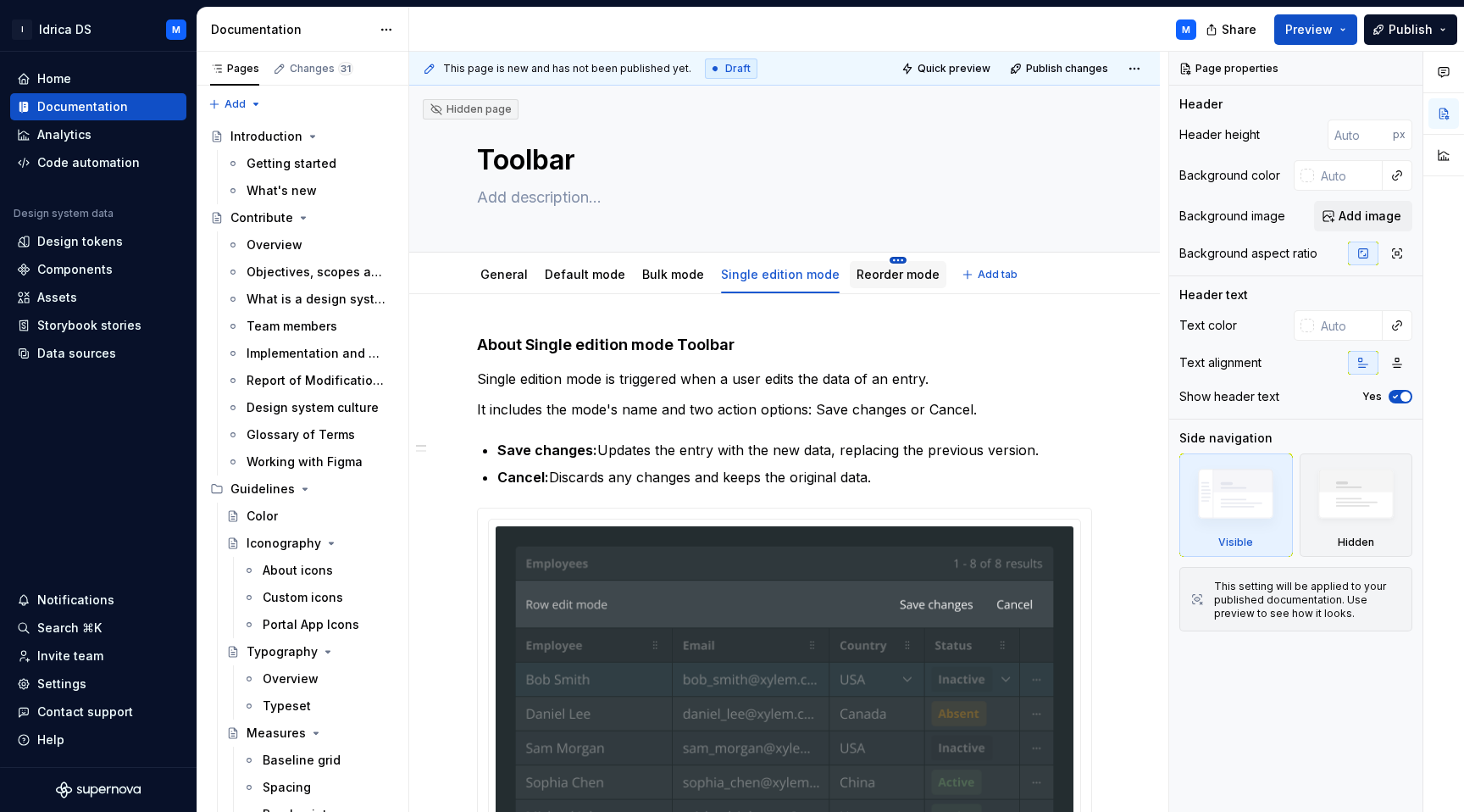
click at [884, 262] on html "I Idrica DS M Home Documentation Analytics Code automation Design system data D…" at bounding box center [732, 406] width 1464 height 812
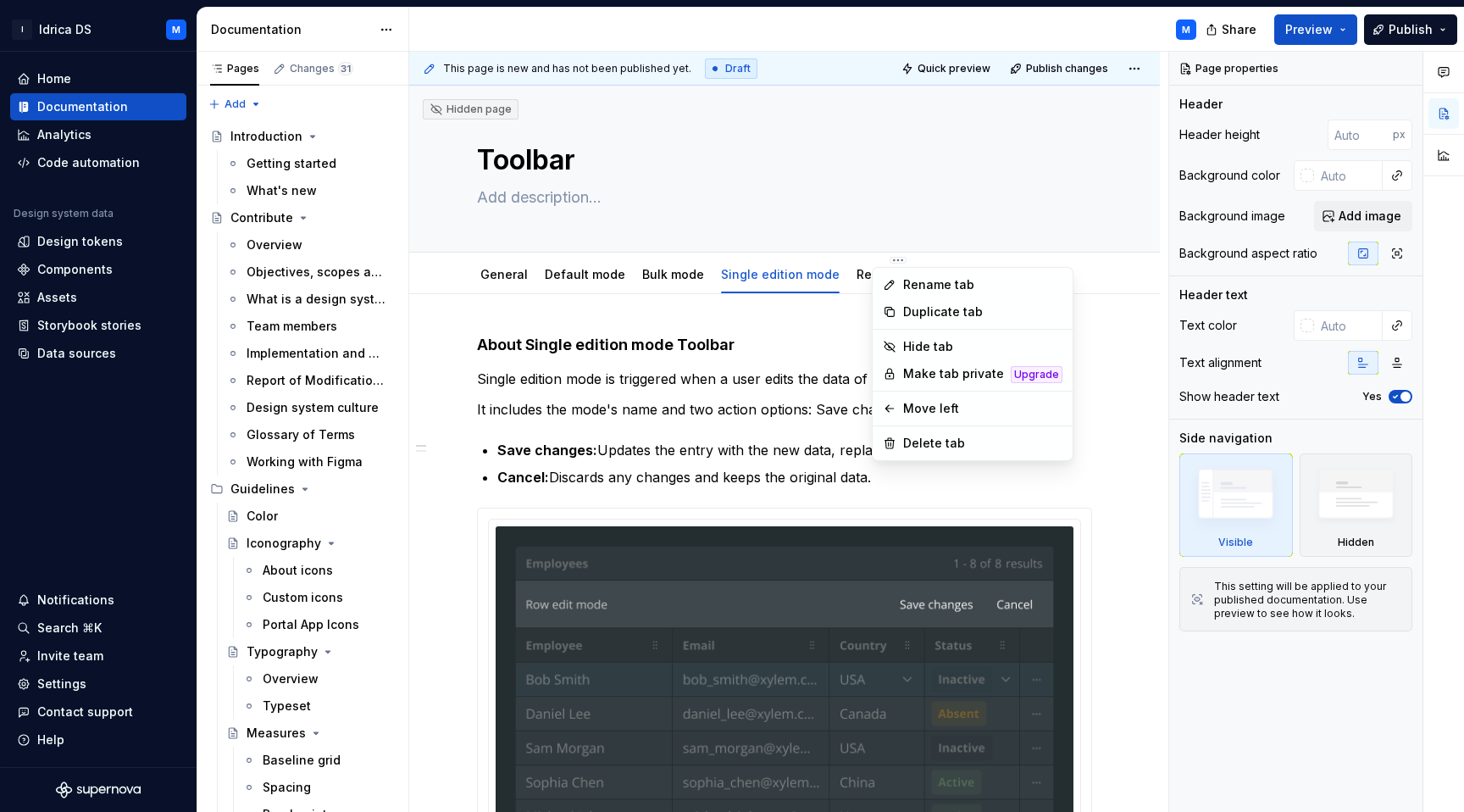
click at [844, 273] on html "I Idrica DS M Home Documentation Analytics Code automation Design system data D…" at bounding box center [732, 406] width 1464 height 812
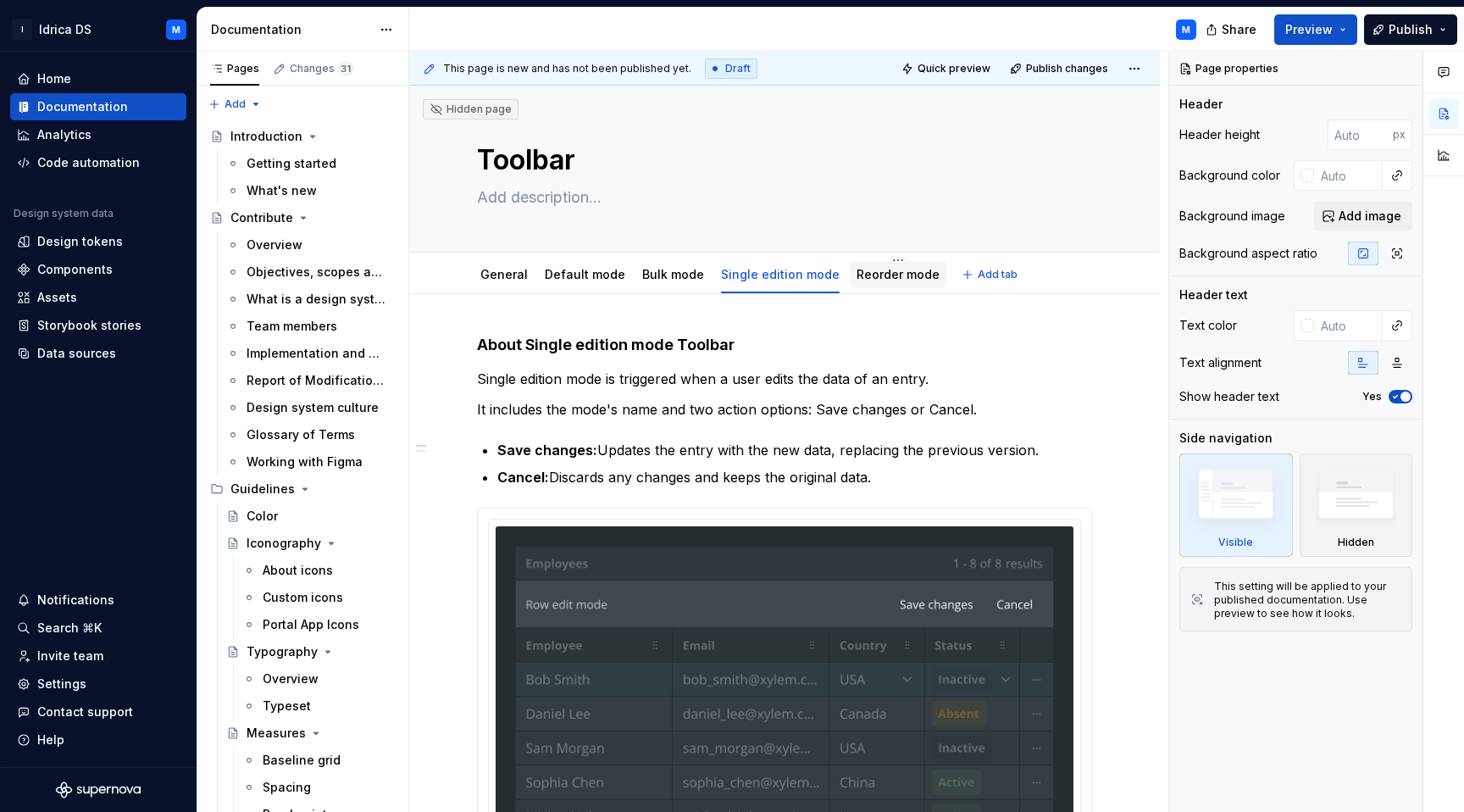
click at [856, 276] on link "Reorder mode" at bounding box center [898, 274] width 83 height 14
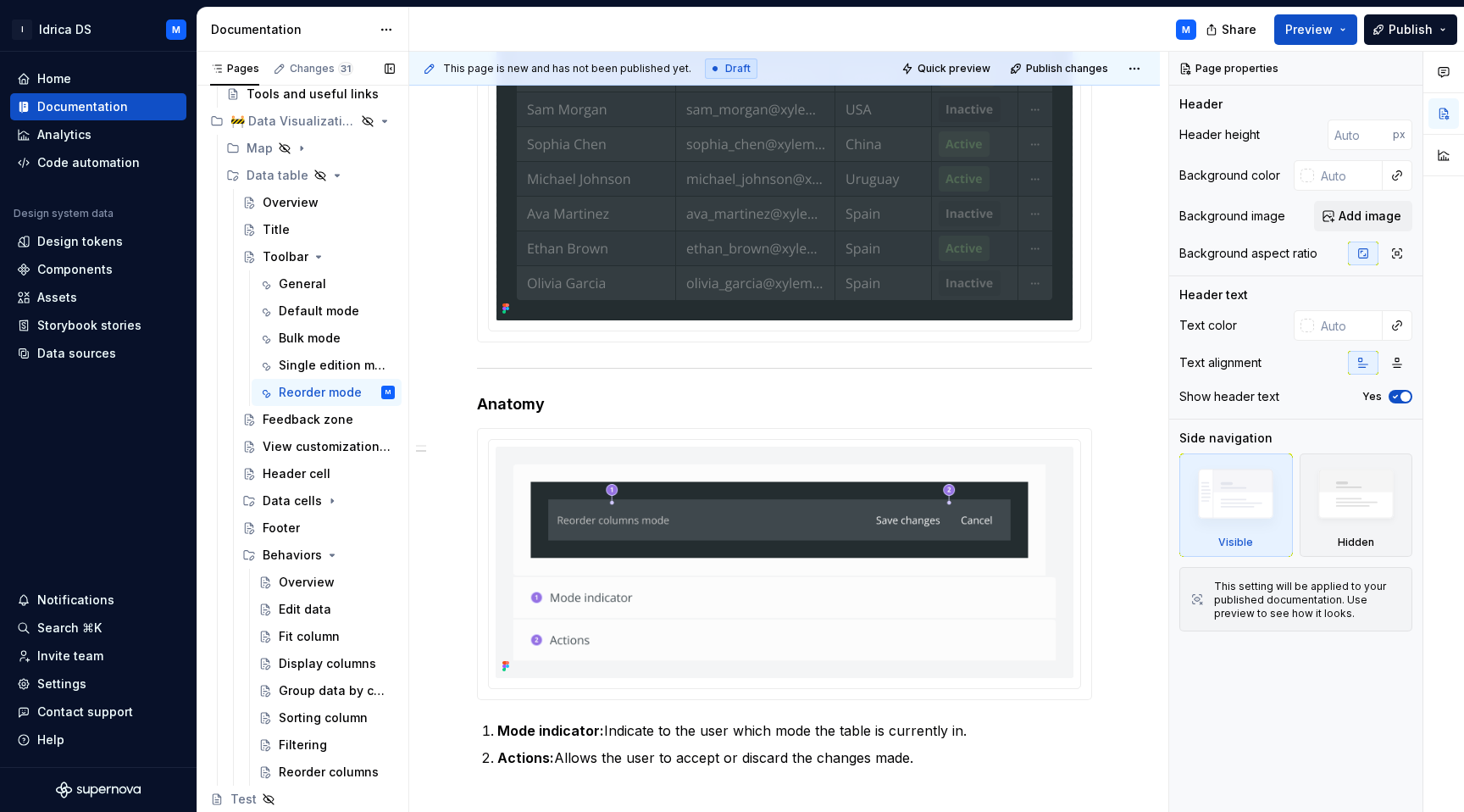
scroll to position [2262, 0]
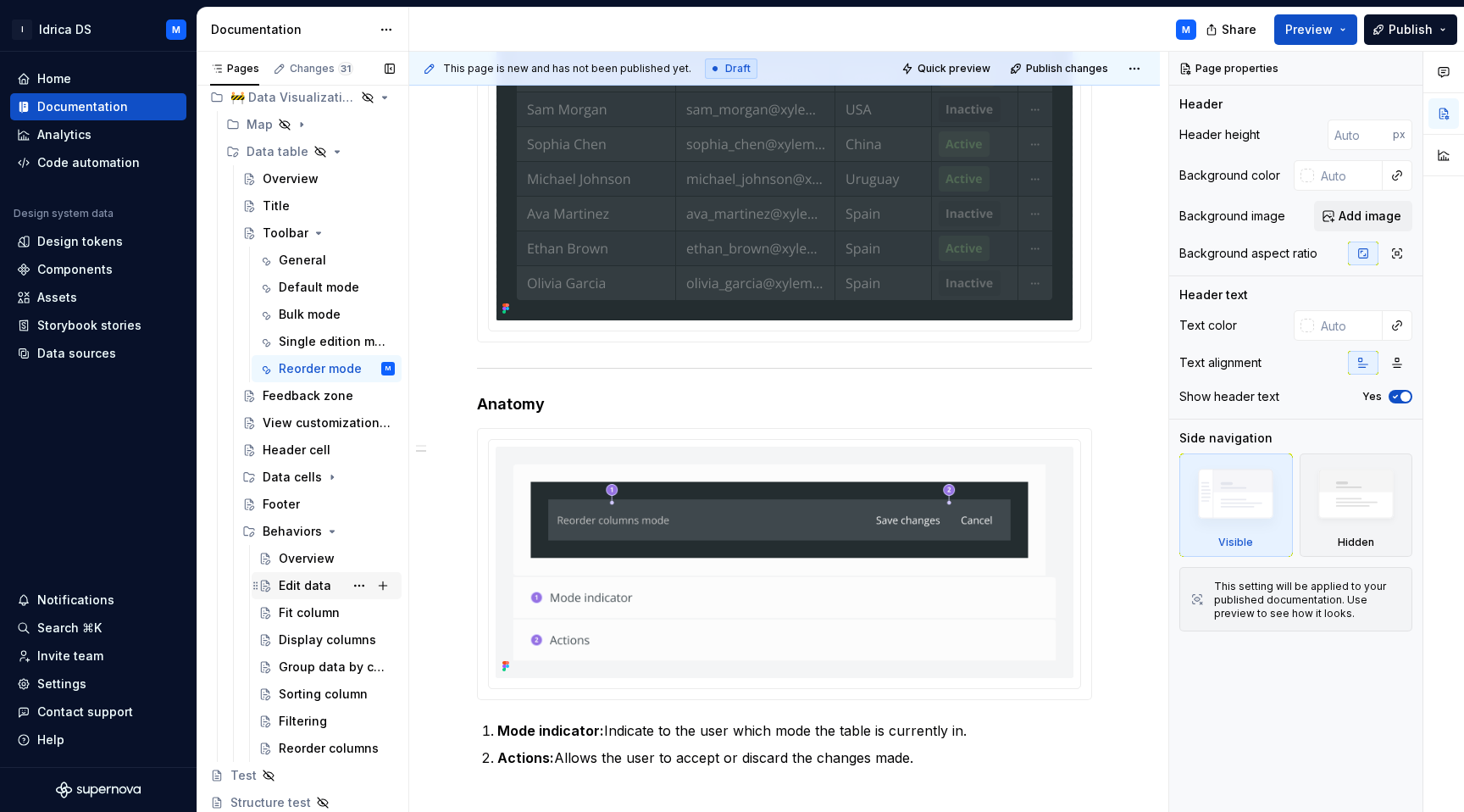
click at [337, 584] on div "Edit data" at bounding box center [336, 585] width 116 height 24
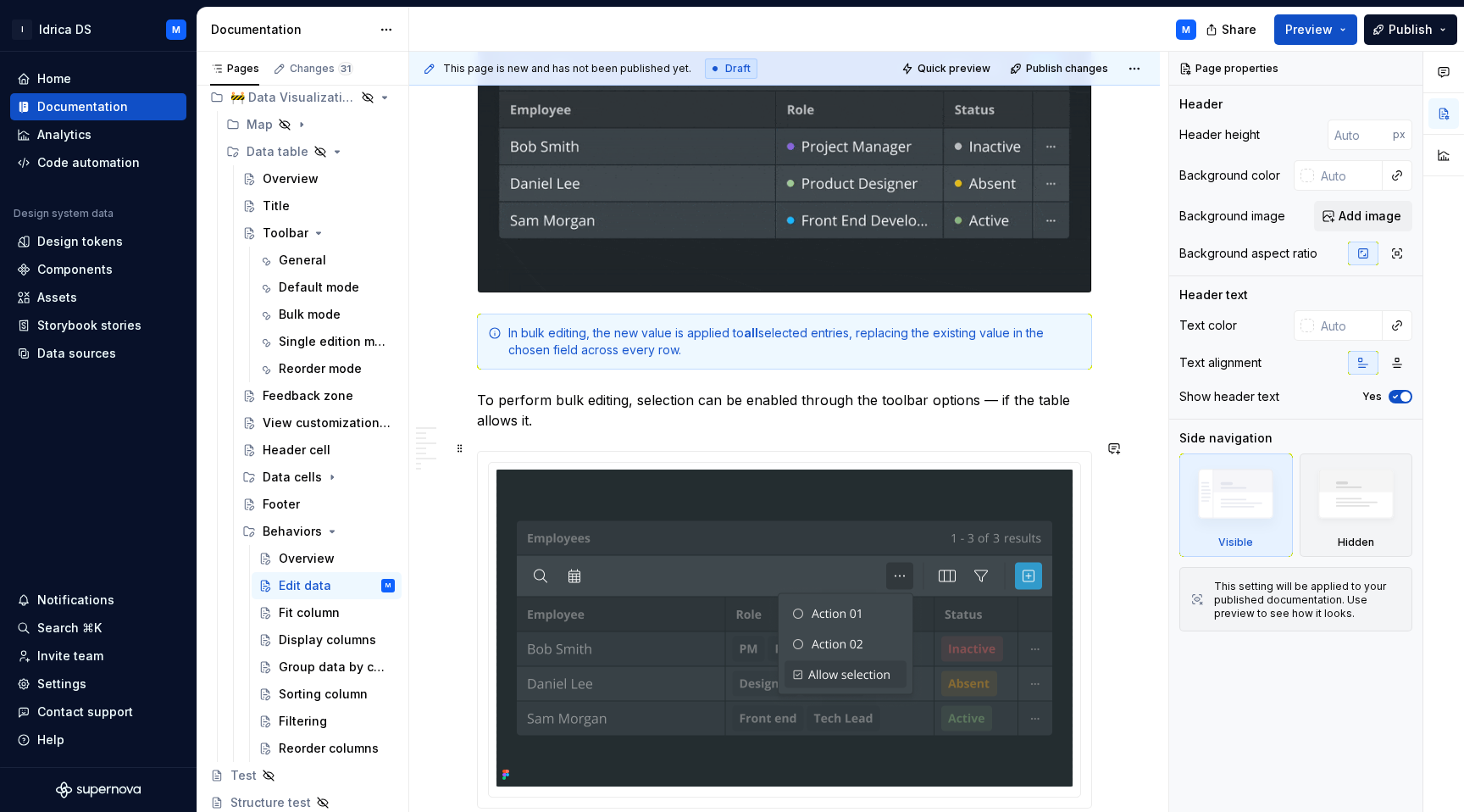
scroll to position [3020, 0]
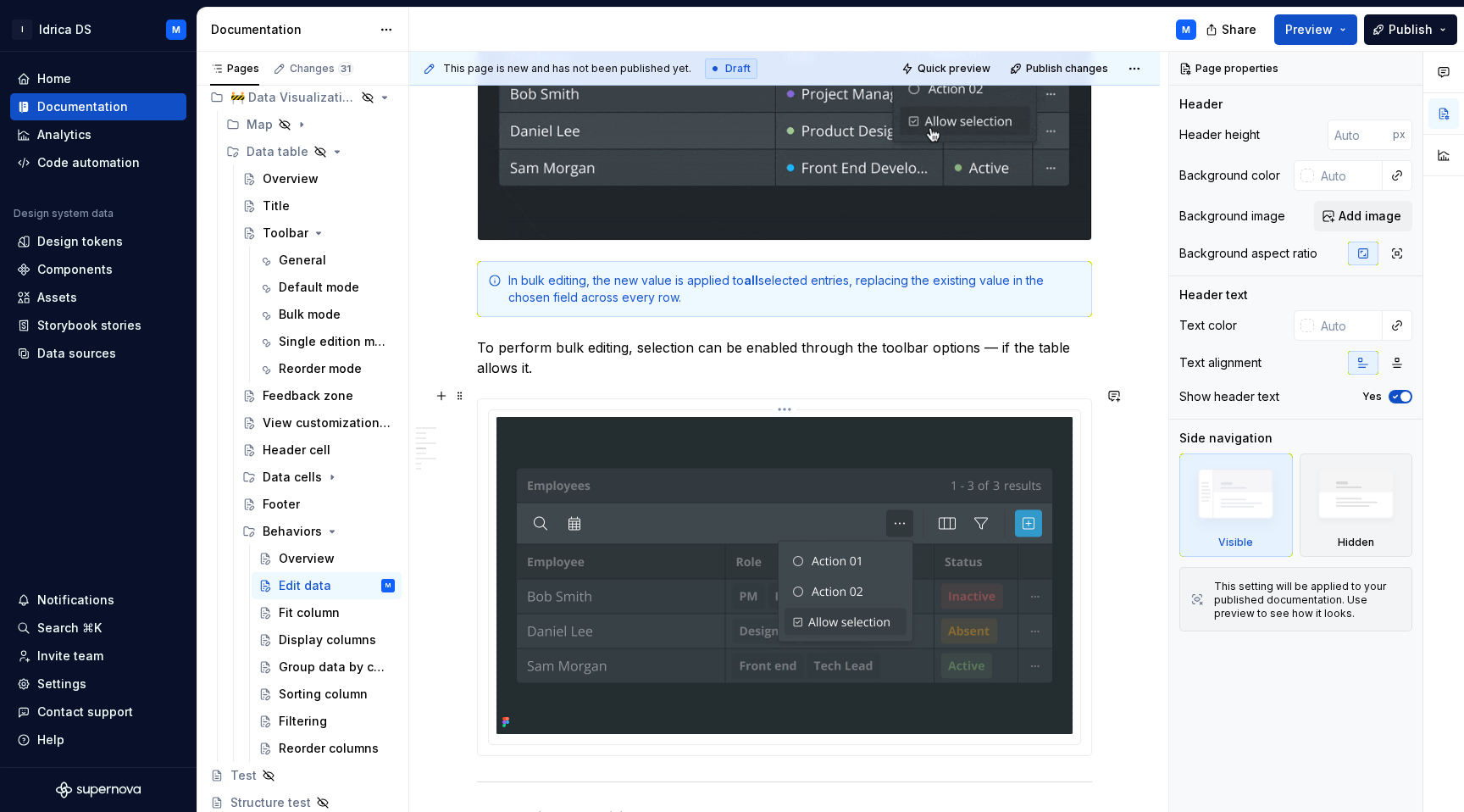
click at [613, 506] on img at bounding box center [785, 575] width 576 height 317
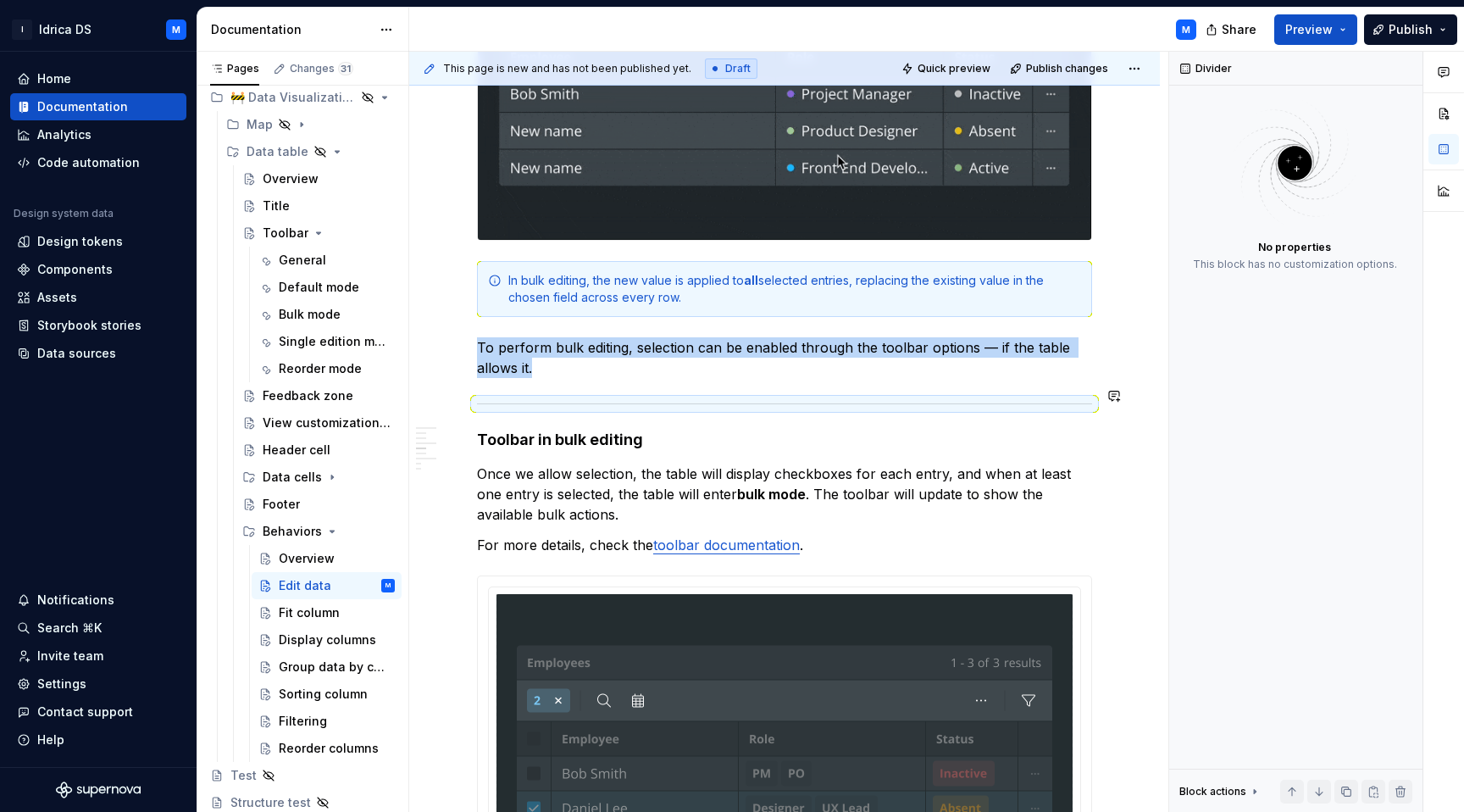
click at [551, 365] on p "To perform bulk editing, selection can be enabled through the toolbar options —…" at bounding box center [785, 358] width 615 height 41
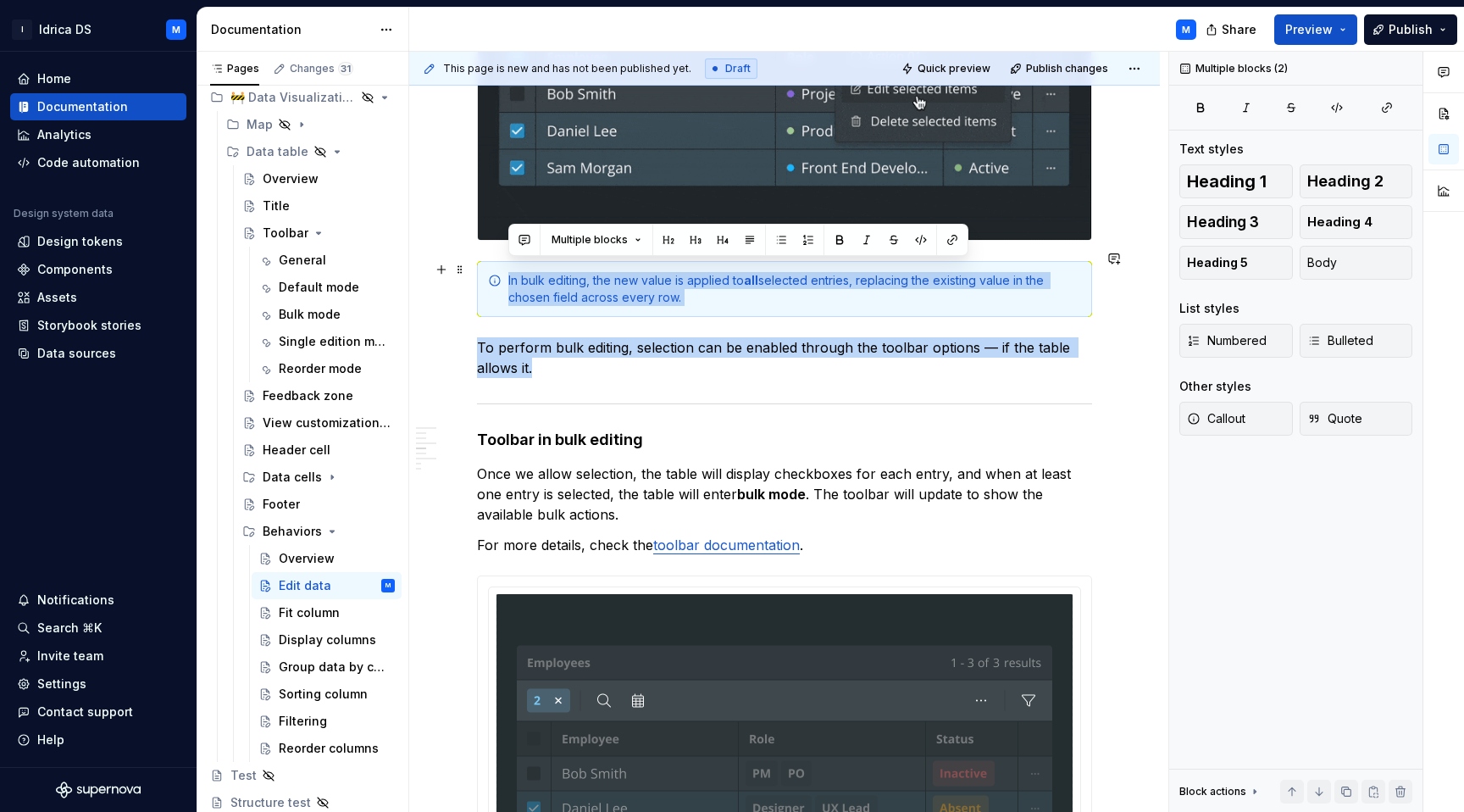
drag, startPoint x: 551, startPoint y: 365, endPoint x: 474, endPoint y: 259, distance: 131.0
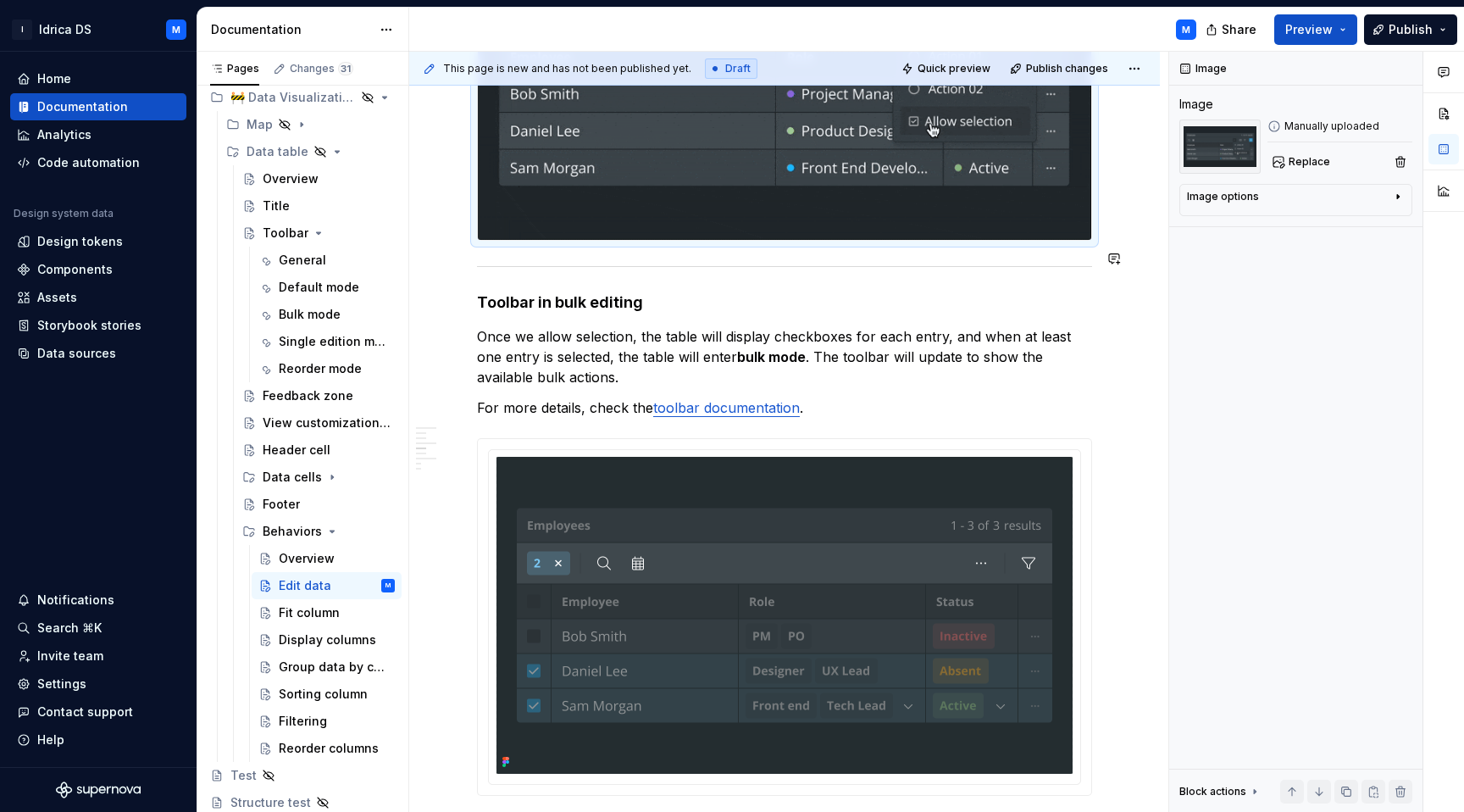
scroll to position [2854, 0]
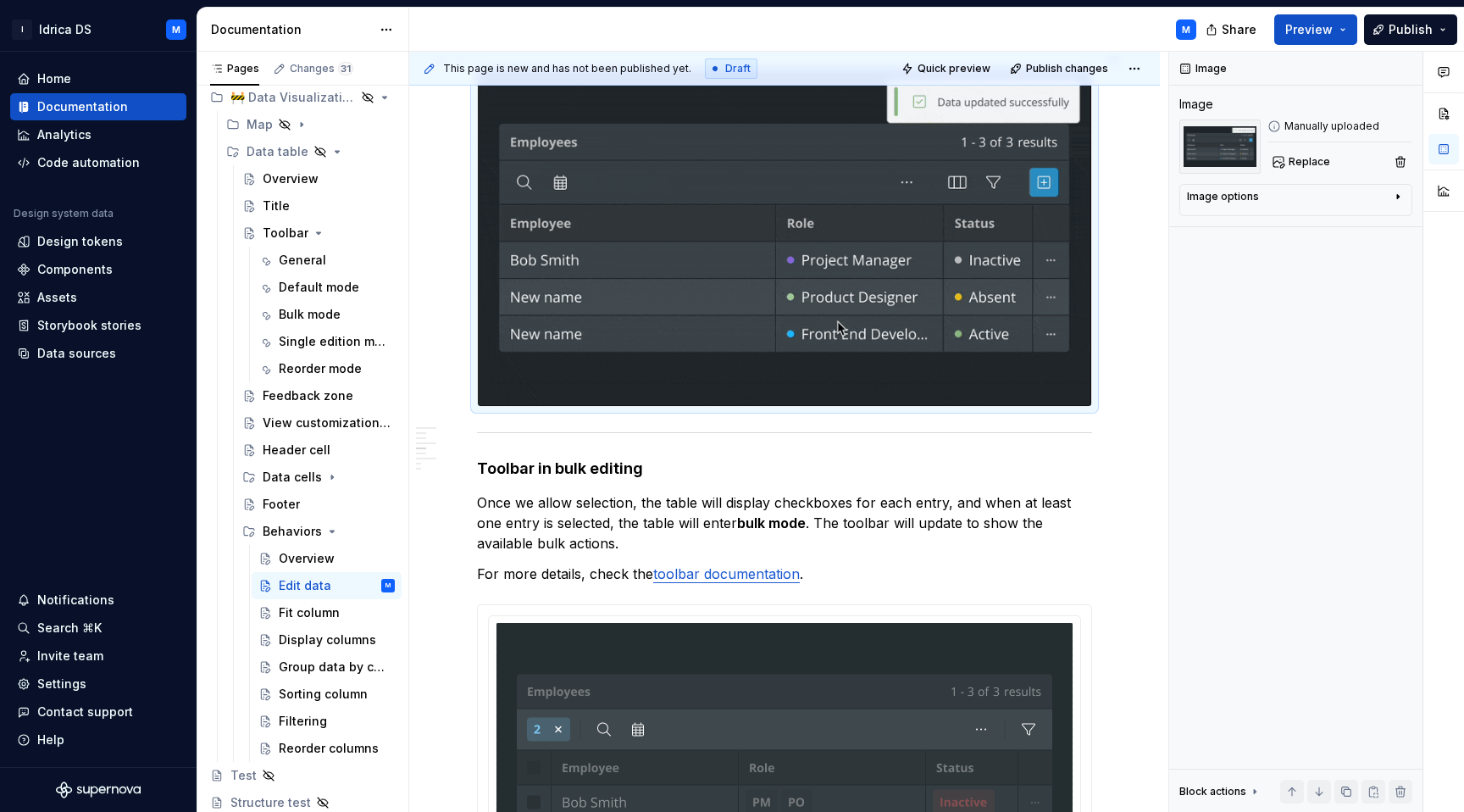
click at [703, 349] on img at bounding box center [785, 238] width 613 height 338
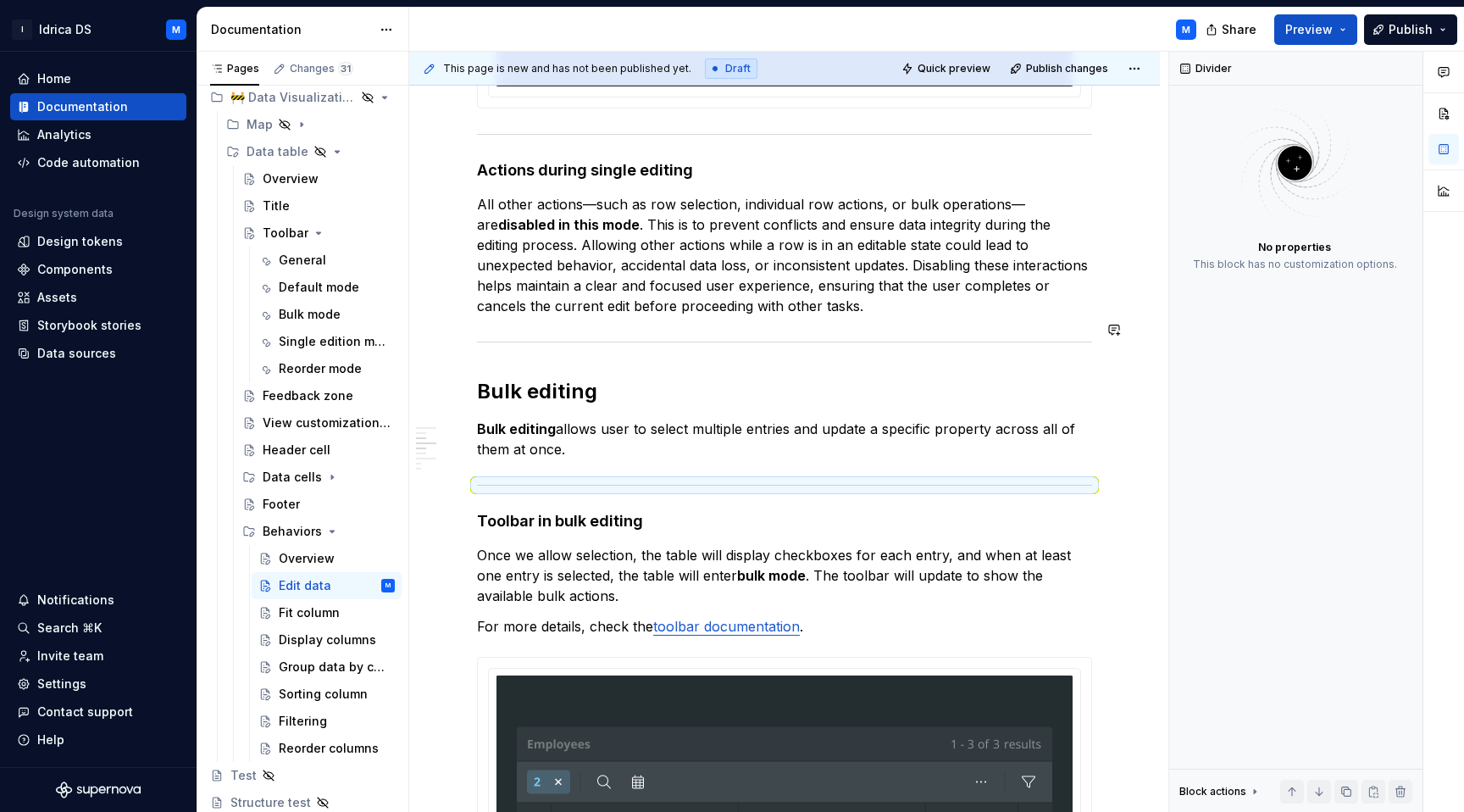
scroll to position [2501, 0]
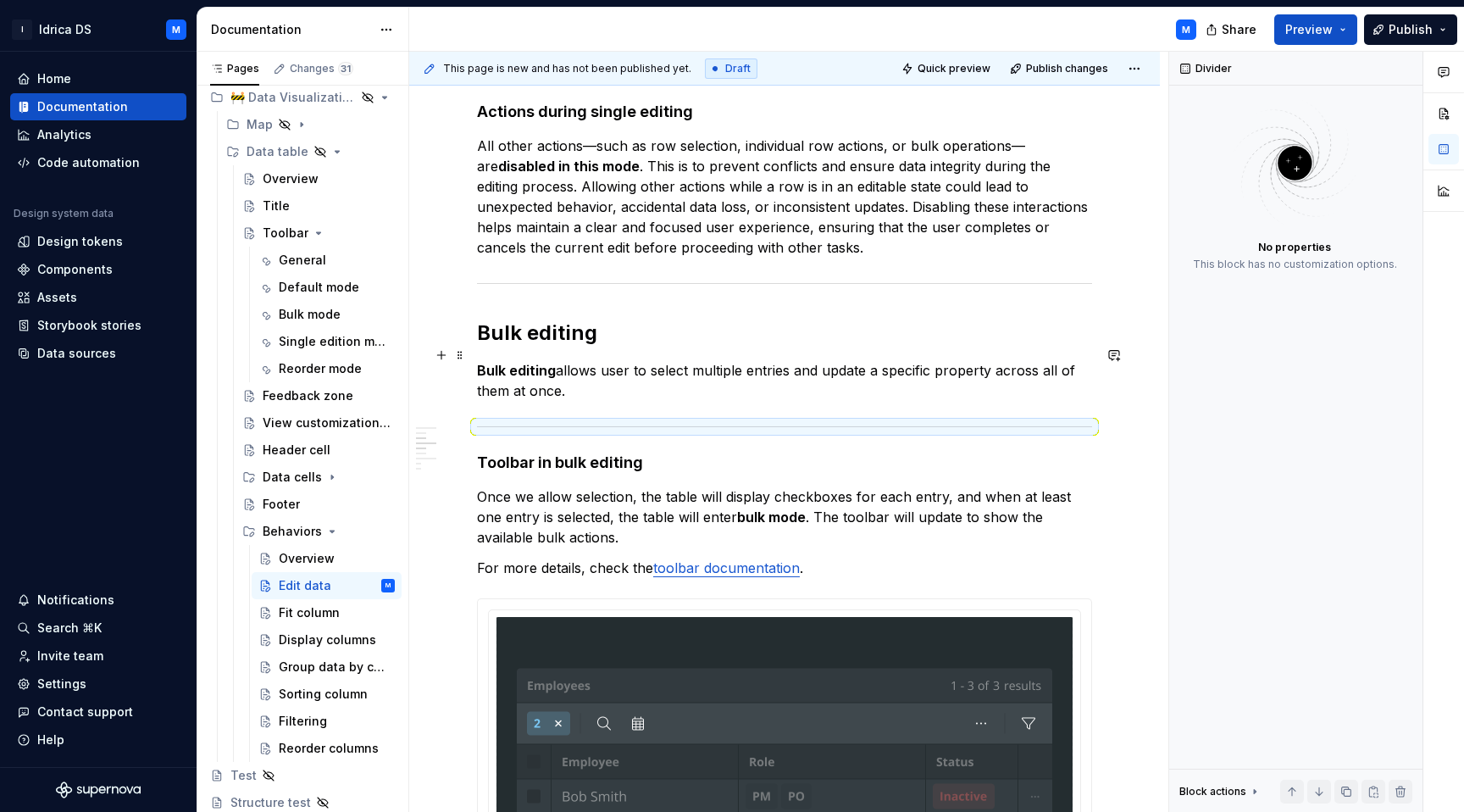
click at [634, 368] on p "Bulk editing allows user to select multiple entries and update a specific prope…" at bounding box center [785, 380] width 615 height 41
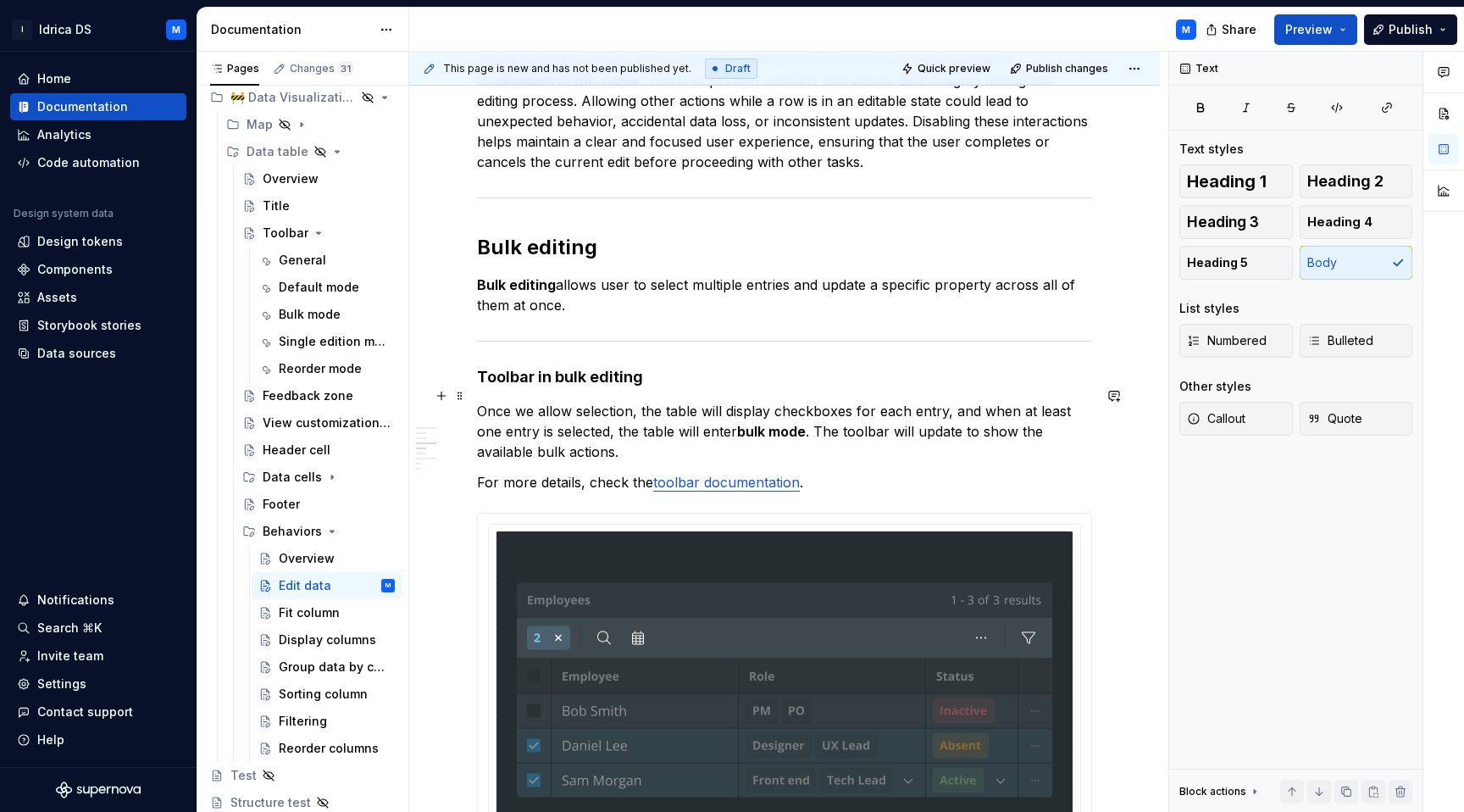
scroll to position [2629, 0]
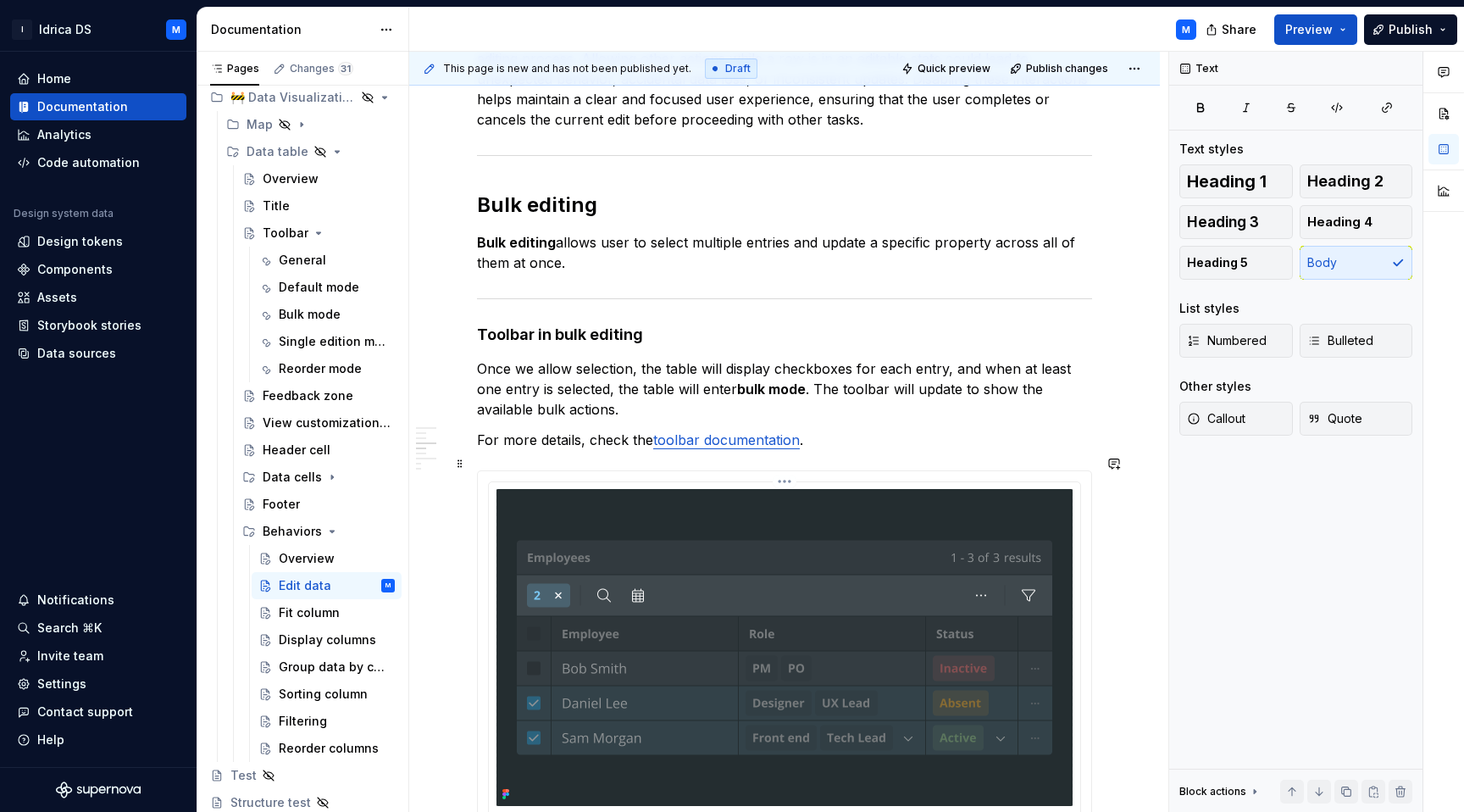
click at [759, 575] on img at bounding box center [785, 647] width 576 height 317
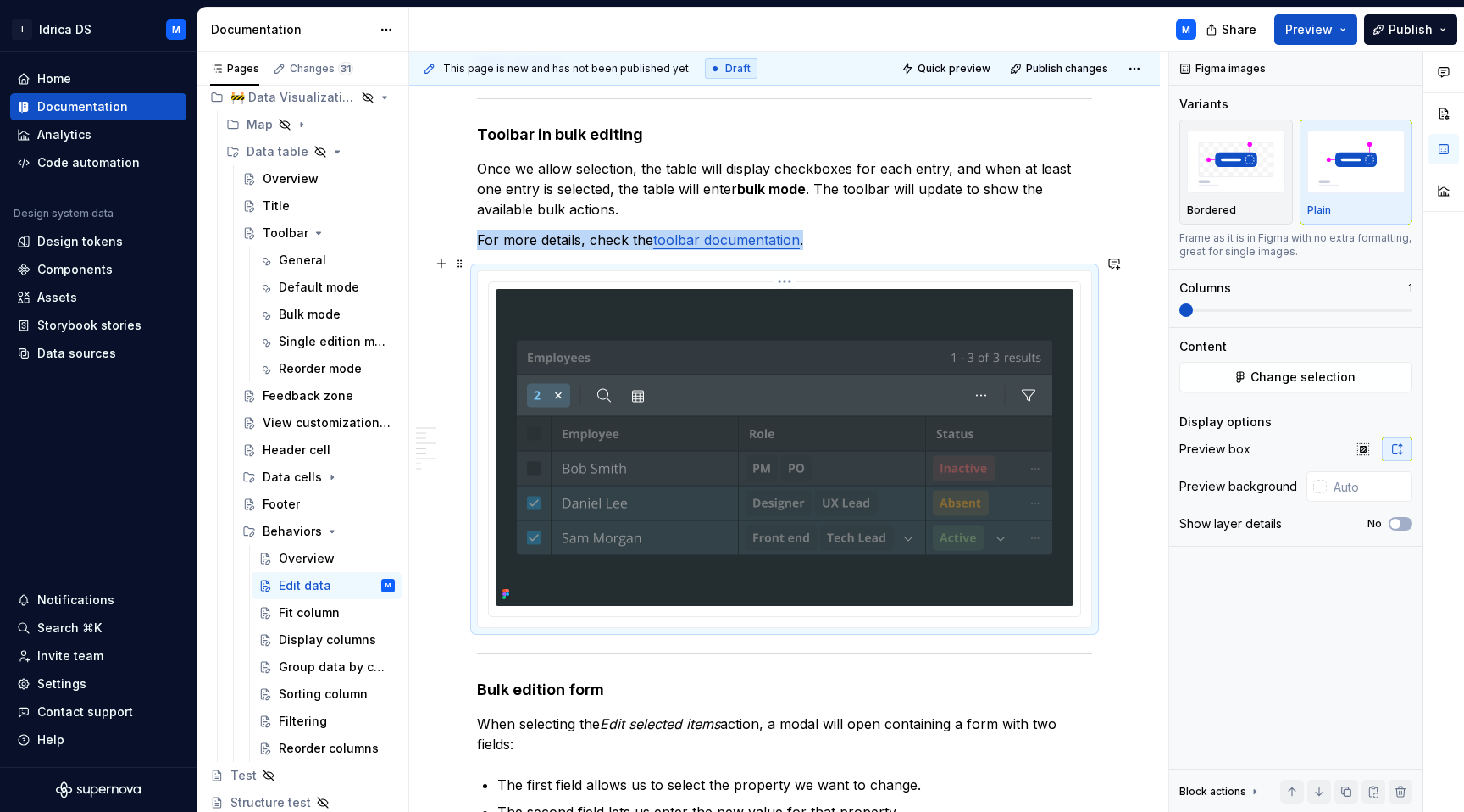
scroll to position [2834, 0]
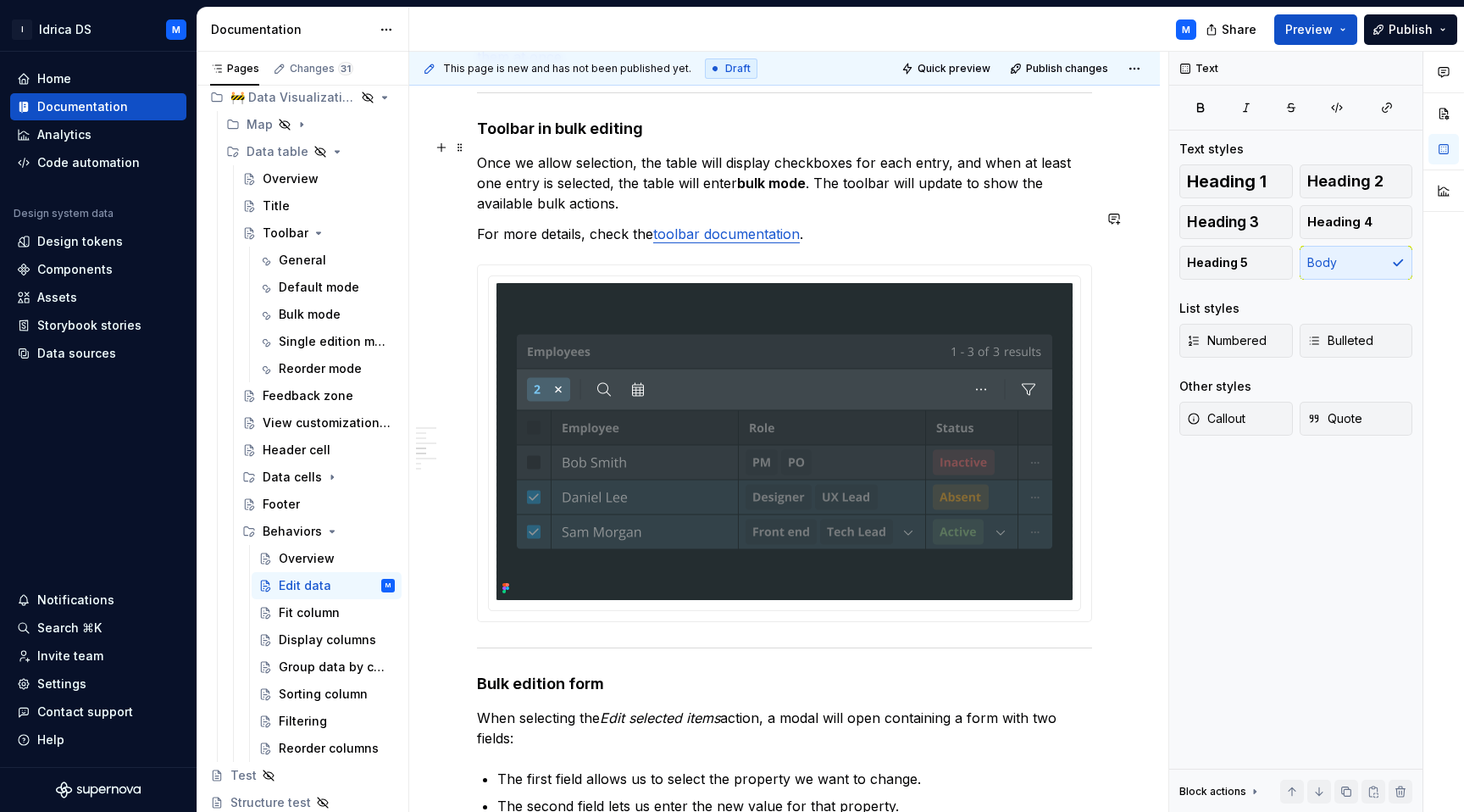
click at [816, 173] on p "Once we allow selection, the table will display checkboxes for each entry, and …" at bounding box center [785, 183] width 615 height 61
click at [867, 224] on p "For more details, check the toolbar documentation ." at bounding box center [785, 233] width 615 height 20
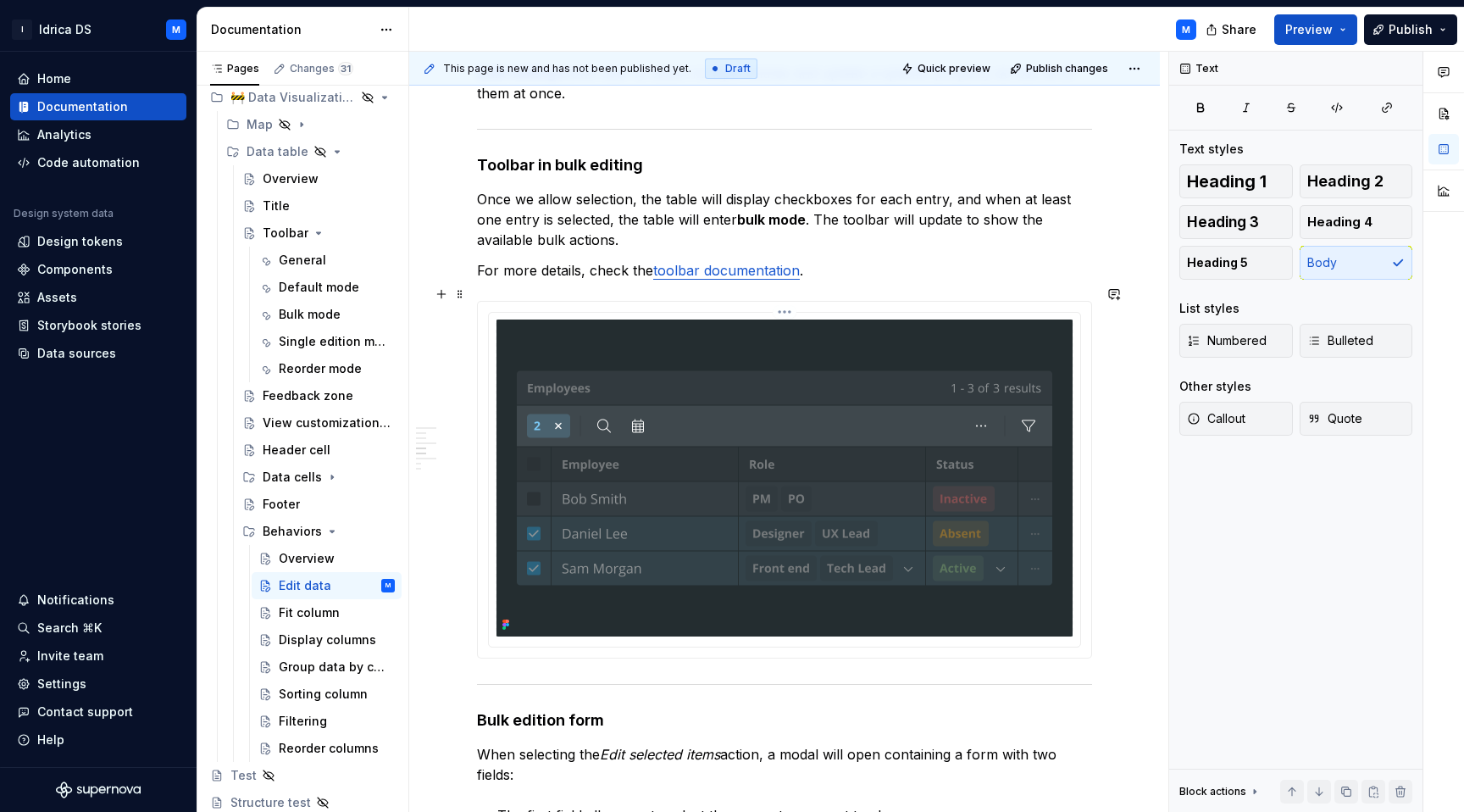
scroll to position [2801, 0]
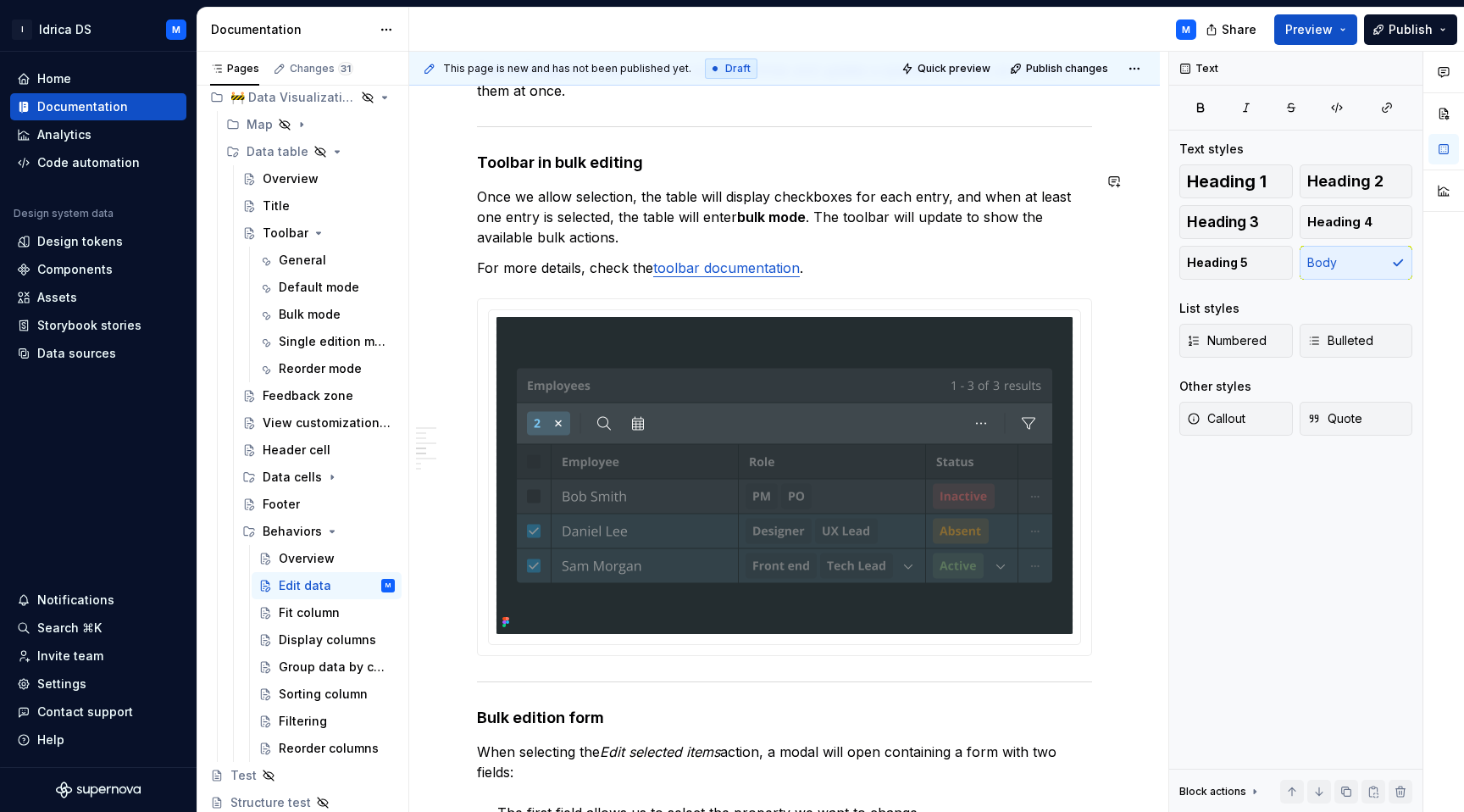
type textarea "*"
